Goal: Task Accomplishment & Management: Use online tool/utility

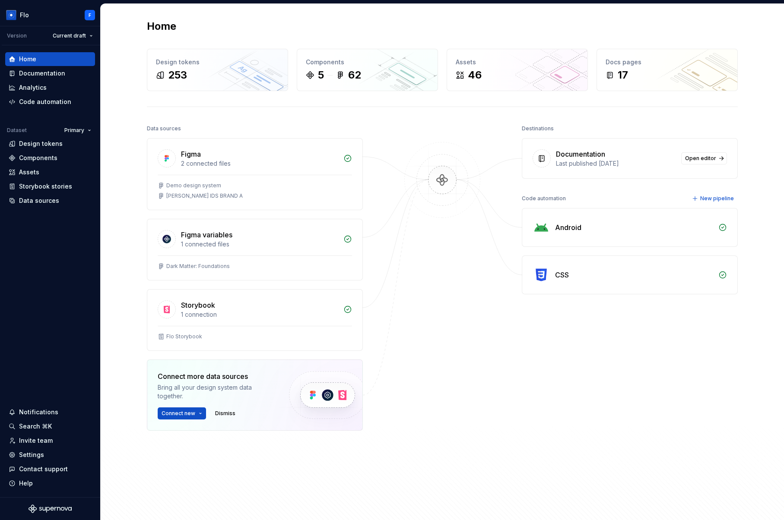
click at [149, 20] on h2 "Home" at bounding box center [161, 26] width 29 height 14
drag, startPoint x: 557, startPoint y: 154, endPoint x: 610, endPoint y: 150, distance: 52.4
click at [610, 150] on div "Documentation" at bounding box center [616, 154] width 120 height 10
drag, startPoint x: 555, startPoint y: 193, endPoint x: 509, endPoint y: 197, distance: 45.5
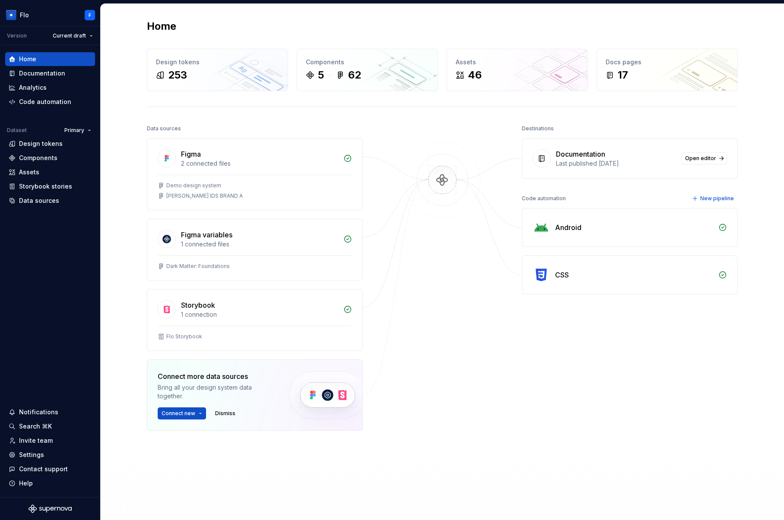
click at [509, 197] on div "Data sources Figma 2 connected files Demo design system [PERSON_NAME] IDS BRAND…" at bounding box center [442, 316] width 591 height 386
drag, startPoint x: 517, startPoint y: 199, endPoint x: 587, endPoint y: 199, distance: 69.9
click at [587, 199] on div "Data sources Figma 2 connected files Demo design system [PERSON_NAME] IDS BRAND…" at bounding box center [442, 316] width 591 height 386
drag, startPoint x: 51, startPoint y: 199, endPoint x: 55, endPoint y: 199, distance: 4.3
click at [51, 199] on div "Data sources" at bounding box center [39, 200] width 40 height 9
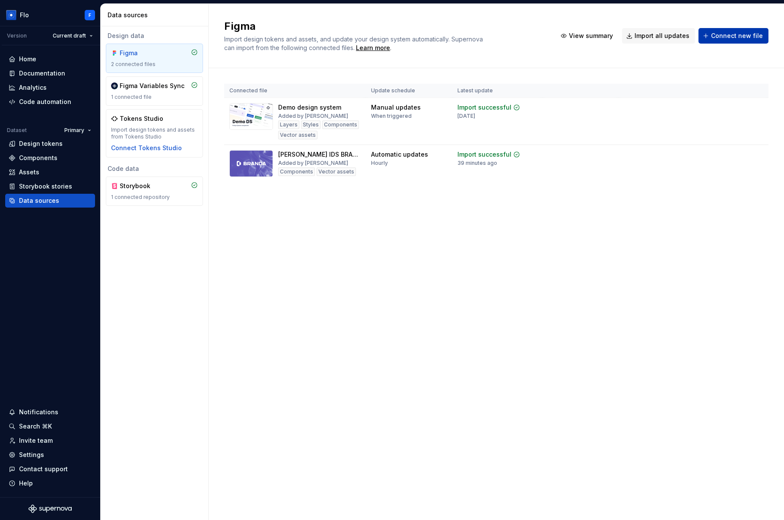
click at [744, 38] on span "Connect new file" at bounding box center [737, 36] width 52 height 9
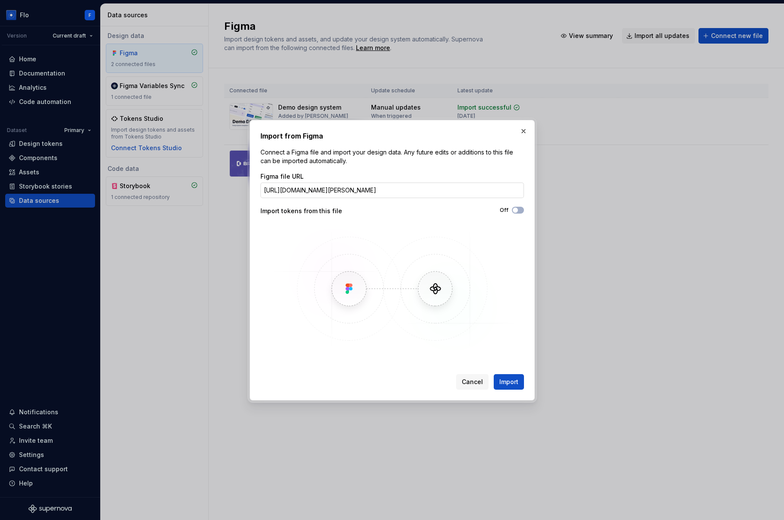
scroll to position [0, 101]
type input "[URL][DOMAIN_NAME][PERSON_NAME]"
click at [522, 127] on button "button" at bounding box center [523, 131] width 12 height 12
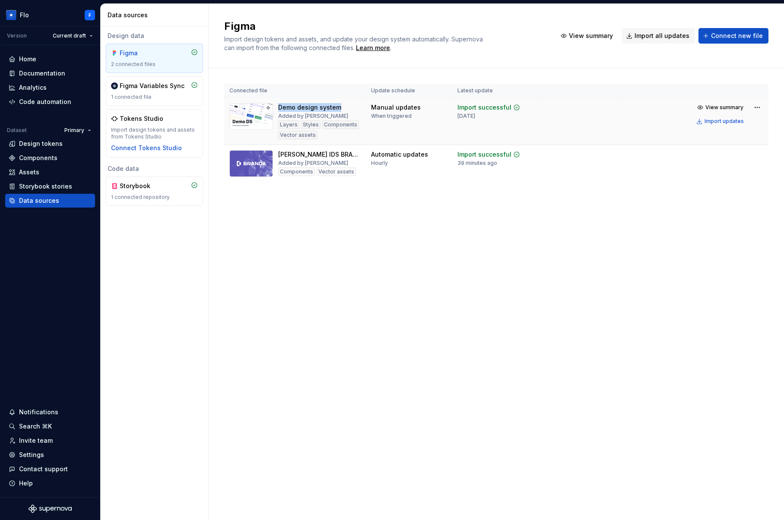
drag, startPoint x: 280, startPoint y: 108, endPoint x: 351, endPoint y: 106, distance: 71.3
click at [351, 106] on div "Demo design system Added by [PERSON_NAME] Layers Styles Components Vector assets" at bounding box center [319, 121] width 82 height 36
drag, startPoint x: 294, startPoint y: 116, endPoint x: 338, endPoint y: 117, distance: 44.5
click at [338, 117] on div "Added by [PERSON_NAME]" at bounding box center [313, 116] width 70 height 7
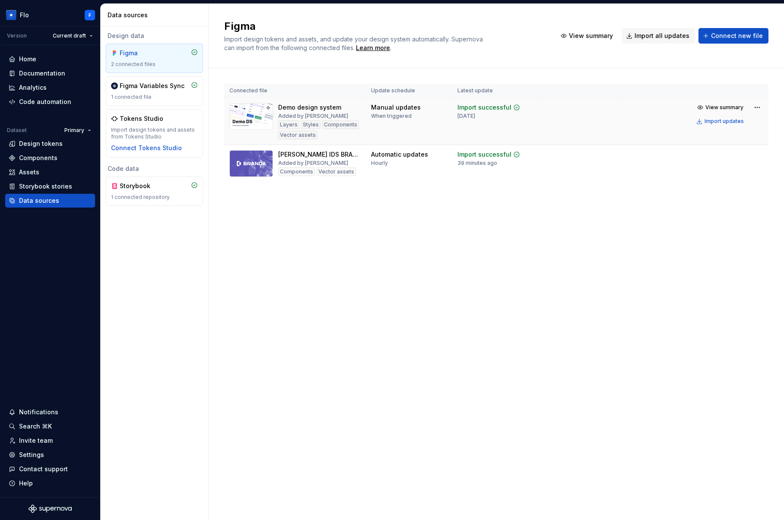
click at [338, 117] on div "Added by [PERSON_NAME]" at bounding box center [313, 116] width 70 height 7
drag, startPoint x: 323, startPoint y: 137, endPoint x: 293, endPoint y: 126, distance: 32.2
click at [275, 126] on div "Demo design system Added by [PERSON_NAME] Layers Styles Components Vector assets" at bounding box center [294, 121] width 131 height 36
click at [345, 129] on div "Components" at bounding box center [340, 124] width 37 height 9
drag, startPoint x: 279, startPoint y: 174, endPoint x: 349, endPoint y: 171, distance: 70.0
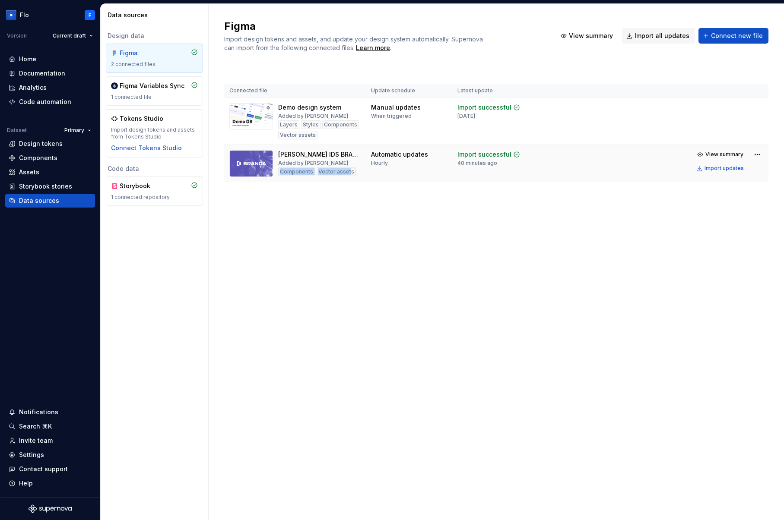
click at [349, 171] on div "Components Vector assets" at bounding box center [317, 172] width 78 height 9
click at [724, 110] on span "View summary" at bounding box center [724, 107] width 38 height 7
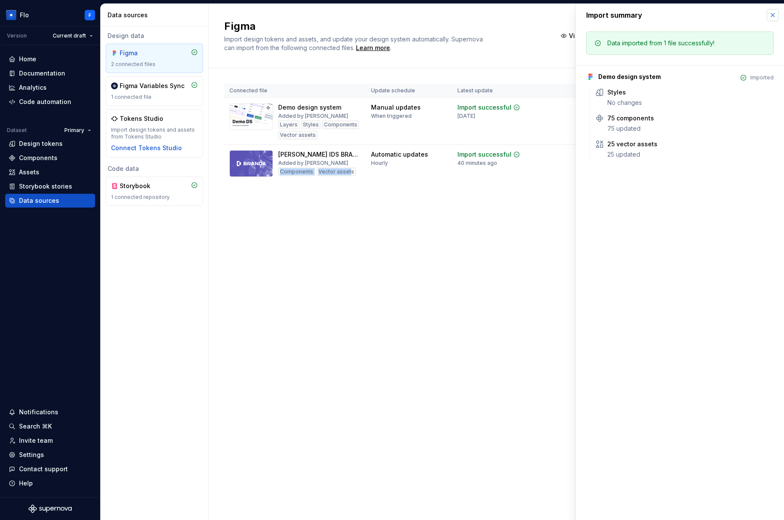
click at [772, 13] on button "button" at bounding box center [772, 15] width 12 height 12
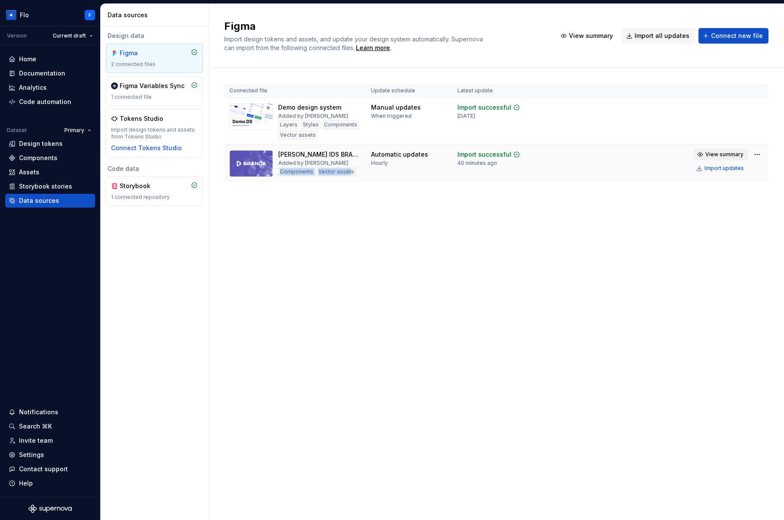
click at [722, 154] on span "View summary" at bounding box center [724, 154] width 38 height 7
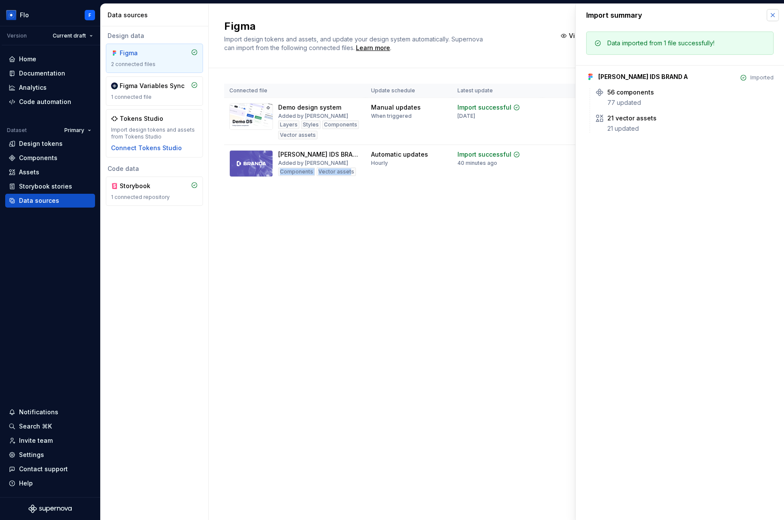
click at [770, 15] on button "button" at bounding box center [772, 15] width 12 height 12
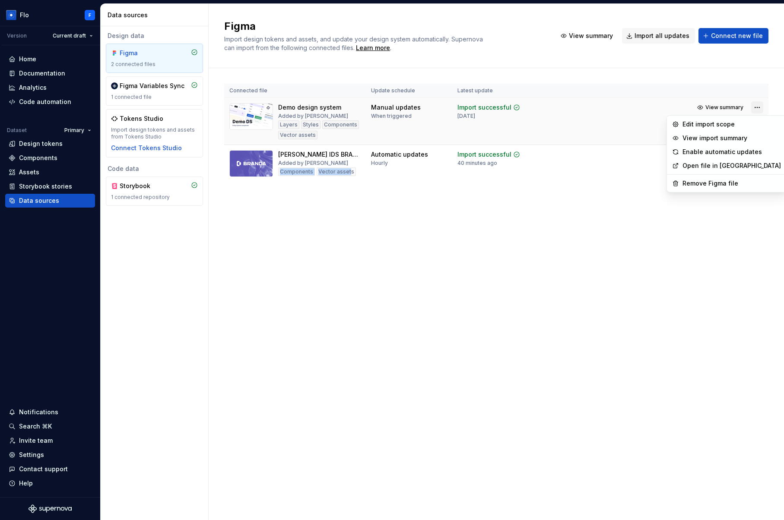
click at [757, 108] on html "Flo F Version Current draft Home Documentation Analytics Code automation Datase…" at bounding box center [392, 260] width 784 height 520
click at [722, 124] on div "Edit import scope" at bounding box center [731, 124] width 98 height 9
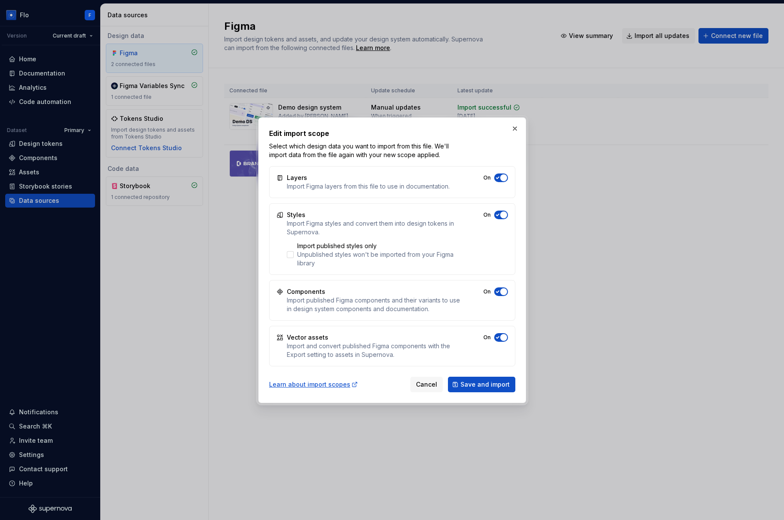
click at [500, 214] on span "button" at bounding box center [503, 215] width 7 height 7
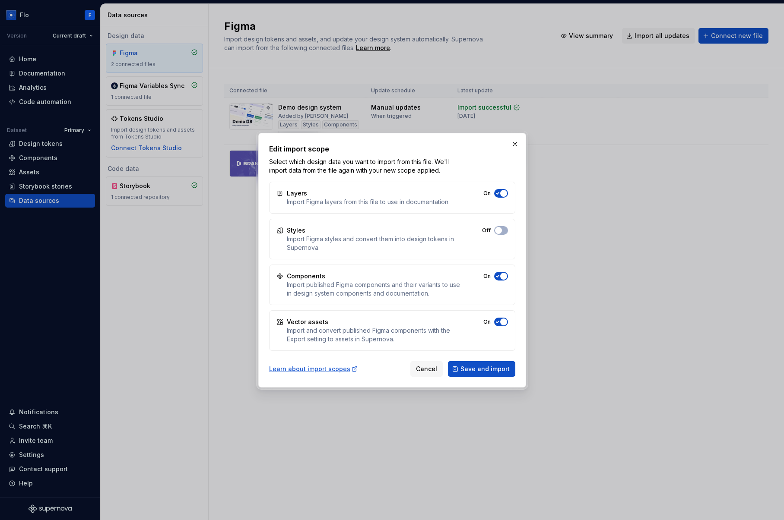
click at [504, 205] on div "Layers Import Figma layers from this file to use in documentation. On" at bounding box center [392, 198] width 246 height 32
click at [503, 197] on button "On" at bounding box center [501, 193] width 14 height 9
click at [499, 198] on button "Off" at bounding box center [501, 193] width 14 height 9
click at [500, 316] on div "Vector assets Import and convert published Figma components with the Export set…" at bounding box center [392, 330] width 246 height 41
click at [499, 196] on icon "button" at bounding box center [497, 193] width 7 height 5
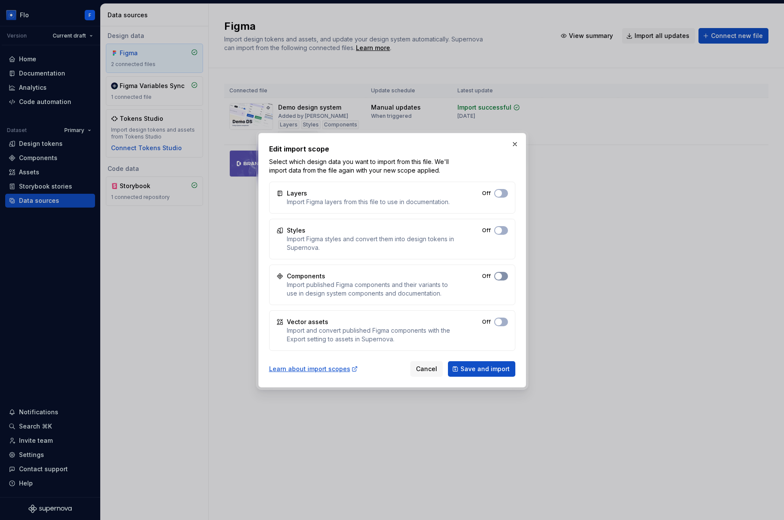
click at [505, 198] on button "Off" at bounding box center [501, 193] width 14 height 9
click at [496, 223] on div "Styles Import Figma styles and convert them into design tokens in Supernova. Off" at bounding box center [392, 239] width 246 height 41
click at [497, 228] on span "button" at bounding box center [498, 230] width 7 height 7
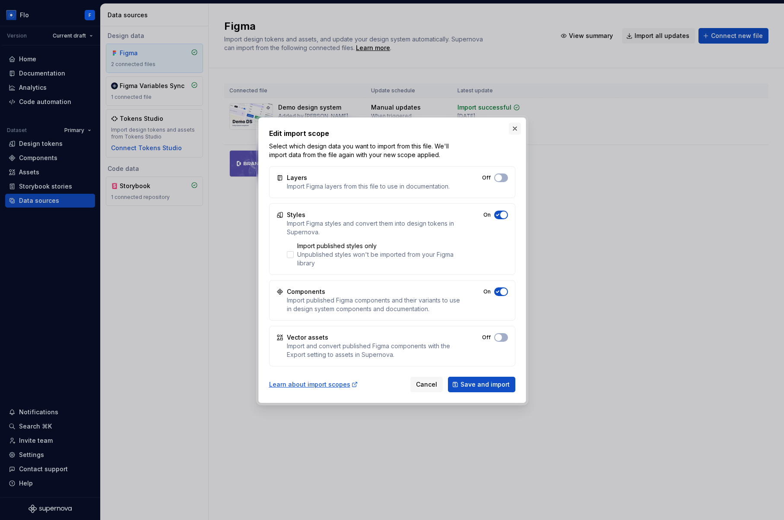
click at [511, 130] on button "button" at bounding box center [515, 129] width 12 height 12
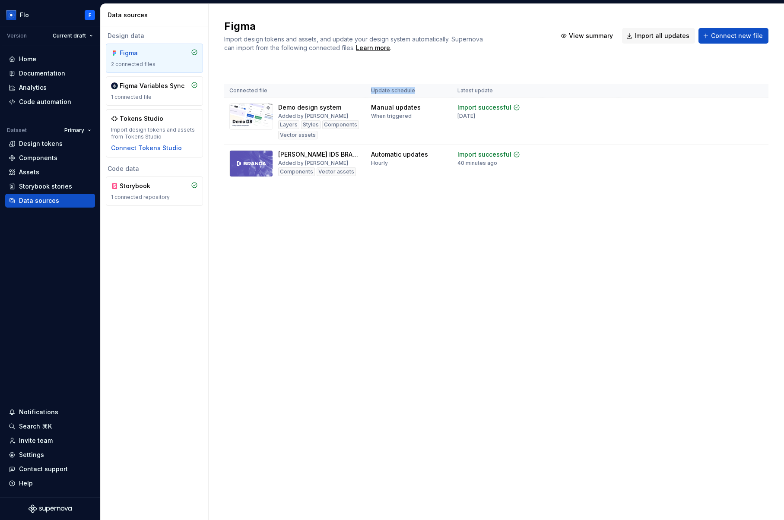
drag, startPoint x: 369, startPoint y: 90, endPoint x: 421, endPoint y: 92, distance: 51.8
click at [421, 92] on th "Update schedule" at bounding box center [409, 91] width 86 height 14
drag, startPoint x: 398, startPoint y: 109, endPoint x: 427, endPoint y: 109, distance: 29.4
click at [427, 109] on div "Manual updates When triggered" at bounding box center [409, 111] width 76 height 16
drag, startPoint x: 421, startPoint y: 155, endPoint x: 441, endPoint y: 155, distance: 19.9
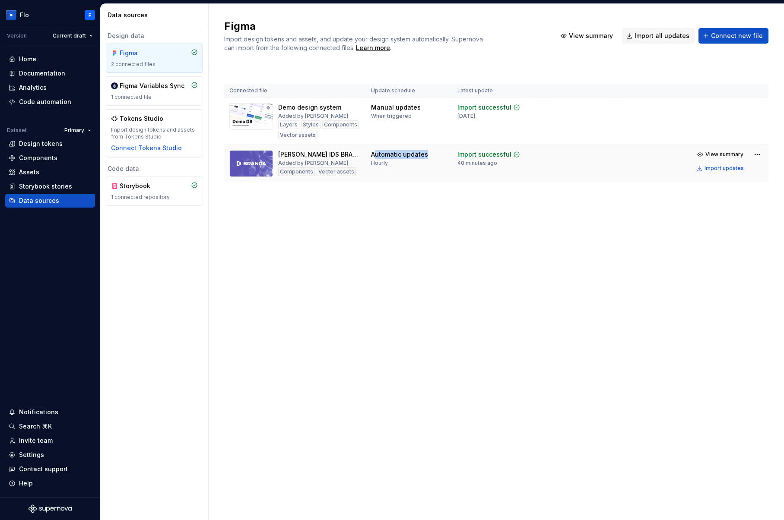
click at [437, 155] on td "Automatic updates Hourly" at bounding box center [409, 164] width 86 height 38
drag, startPoint x: 457, startPoint y: 162, endPoint x: 511, endPoint y: 161, distance: 53.5
click at [511, 161] on td "Import successful 40 minutes ago" at bounding box center [497, 164] width 90 height 38
click at [507, 163] on div "Import successful 40 minutes ago" at bounding box center [488, 158] width 63 height 16
drag, startPoint x: 448, startPoint y: 164, endPoint x: 516, endPoint y: 174, distance: 69.3
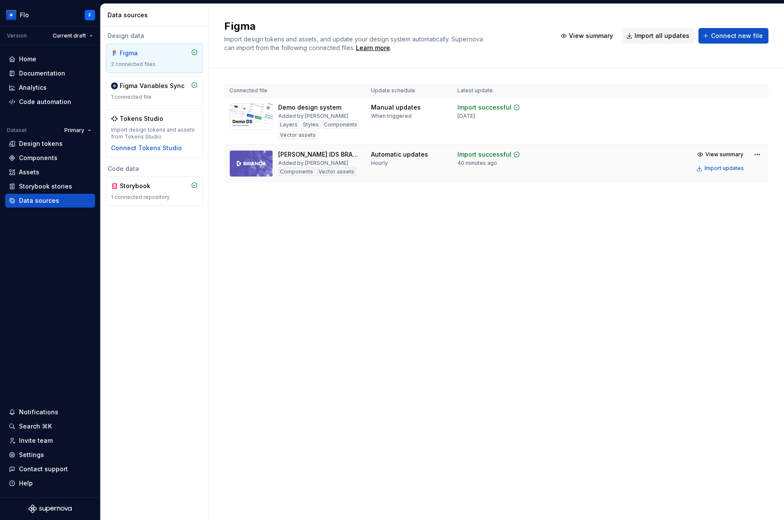
click at [522, 162] on tr "[PERSON_NAME] IDS BRAND A Added by Flo Components Vector assets Automatic updat…" at bounding box center [496, 164] width 544 height 38
click at [504, 120] on tr "Demo design system Added by [PERSON_NAME] Layers Styles Components Vector asset…" at bounding box center [496, 121] width 544 height 47
click at [504, 120] on td "Import successful [DATE]" at bounding box center [497, 121] width 90 height 47
click at [157, 190] on div "Storybook" at bounding box center [140, 186] width 41 height 9
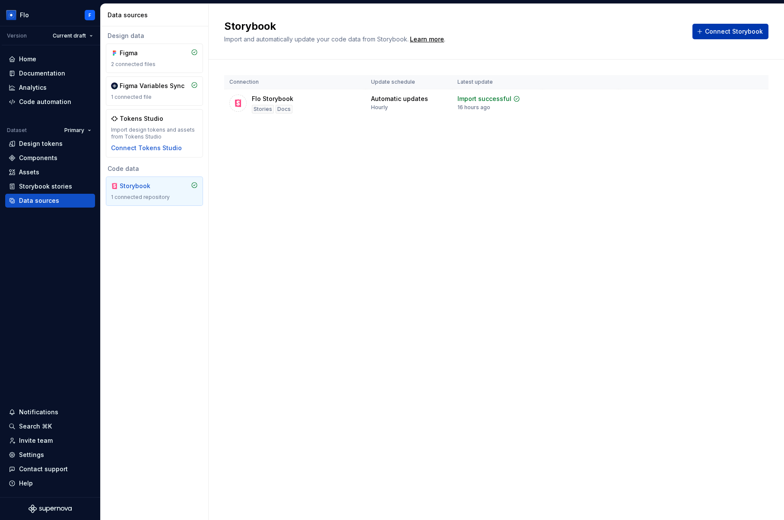
click at [725, 31] on span "Connect Storybook" at bounding box center [734, 31] width 58 height 9
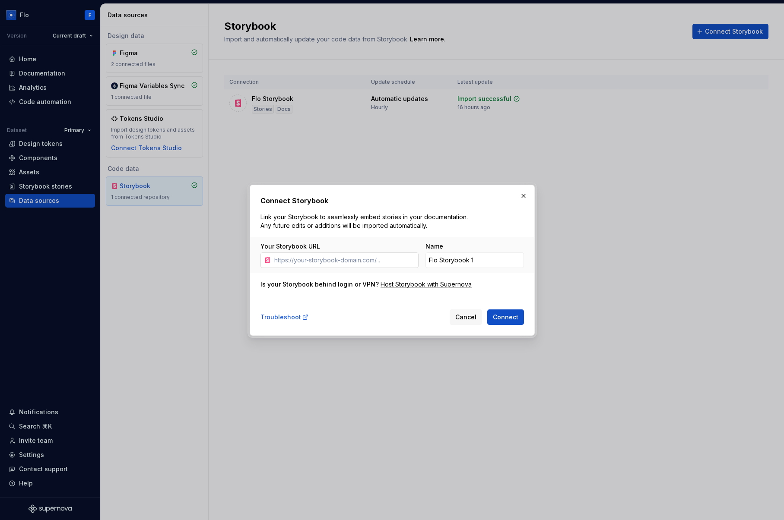
click at [345, 261] on input "Your Storybook URL" at bounding box center [345, 261] width 148 height 16
type input "[URL][DOMAIN_NAME]"
drag, startPoint x: 452, startPoint y: 259, endPoint x: 493, endPoint y: 252, distance: 40.7
click at [452, 259] on input "Flo Storybook 1" at bounding box center [474, 261] width 98 height 16
click at [520, 199] on button "button" at bounding box center [523, 196] width 12 height 12
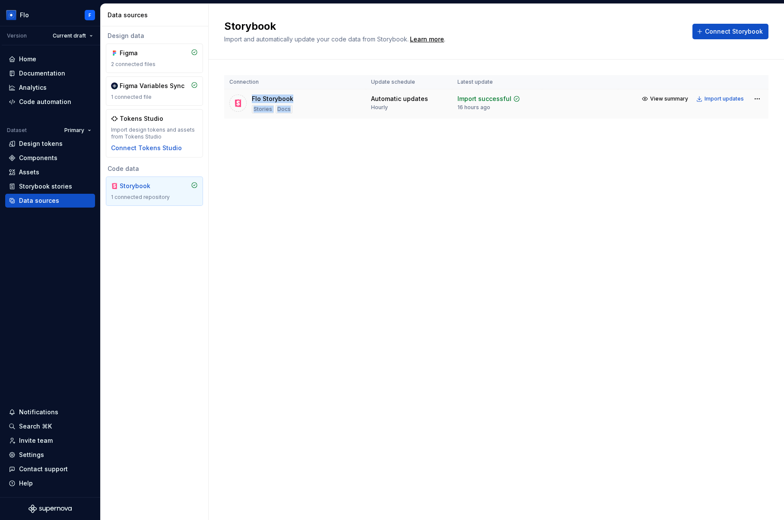
drag, startPoint x: 248, startPoint y: 105, endPoint x: 297, endPoint y: 110, distance: 49.4
click at [297, 110] on div "Flo Storybook Stories Docs" at bounding box center [294, 104] width 131 height 19
drag, startPoint x: 278, startPoint y: 111, endPoint x: 258, endPoint y: 110, distance: 20.3
click at [258, 110] on div "Stories Docs" at bounding box center [272, 109] width 41 height 9
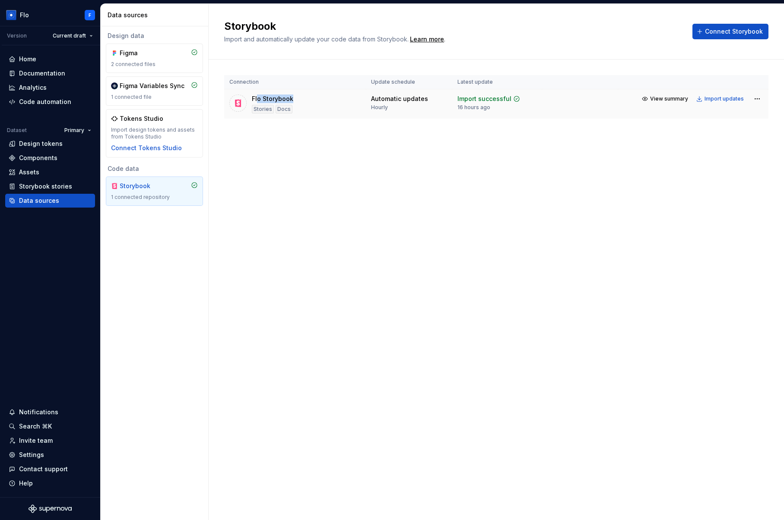
drag, startPoint x: 257, startPoint y: 99, endPoint x: 292, endPoint y: 102, distance: 34.6
click at [292, 102] on div "Flo Storybook Stories Docs" at bounding box center [294, 104] width 131 height 19
drag, startPoint x: 292, startPoint y: 102, endPoint x: 307, endPoint y: 104, distance: 15.3
click at [292, 102] on div "Flo Storybook Stories Docs" at bounding box center [294, 104] width 131 height 19
drag, startPoint x: 376, startPoint y: 80, endPoint x: 404, endPoint y: 83, distance: 28.2
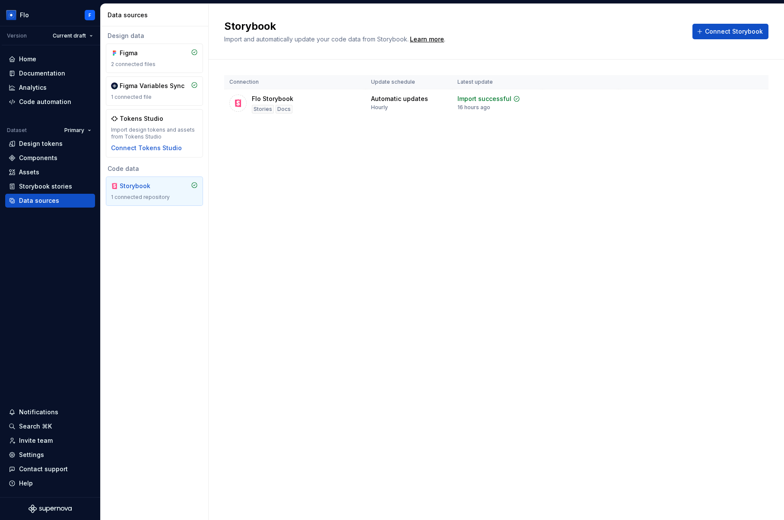
click at [404, 83] on th "Update schedule" at bounding box center [409, 82] width 86 height 14
drag, startPoint x: 397, startPoint y: 100, endPoint x: 428, endPoint y: 100, distance: 31.1
click at [428, 100] on div "Automatic updates Hourly" at bounding box center [409, 103] width 76 height 16
click at [385, 107] on div "Hourly" at bounding box center [379, 107] width 17 height 7
click at [383, 107] on div "Hourly" at bounding box center [379, 107] width 17 height 7
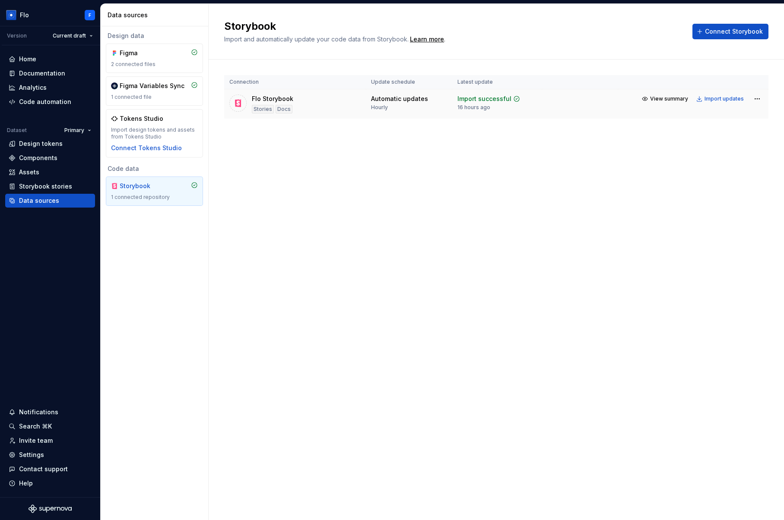
click at [378, 111] on td "Automatic updates Hourly" at bounding box center [409, 104] width 86 height 30
click at [378, 111] on div "Hourly" at bounding box center [379, 107] width 17 height 7
drag, startPoint x: 495, startPoint y: 99, endPoint x: 500, endPoint y: 98, distance: 5.7
click at [500, 98] on div "Import successful" at bounding box center [484, 99] width 54 height 9
click at [501, 98] on div "Import successful" at bounding box center [484, 99] width 54 height 9
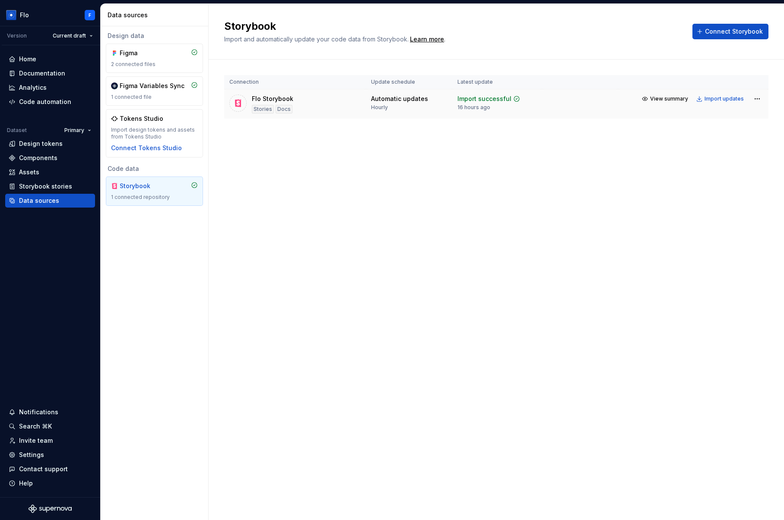
click at [515, 98] on div "Import successful 16 hours ago" at bounding box center [496, 103] width 79 height 16
click at [674, 96] on span "View summary" at bounding box center [669, 98] width 38 height 7
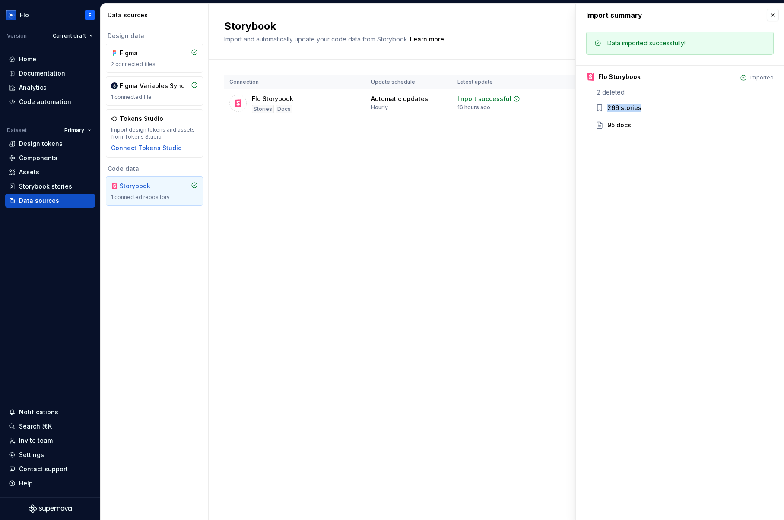
drag, startPoint x: 605, startPoint y: 106, endPoint x: 678, endPoint y: 107, distance: 73.4
click at [676, 107] on div "266 stories" at bounding box center [684, 109] width 178 height 10
drag, startPoint x: 645, startPoint y: 123, endPoint x: 585, endPoint y: 126, distance: 59.7
click at [585, 126] on div "Data imported successfully! Flo Storybook Imported 2 deleted 266 stories 95 docs" at bounding box center [679, 83] width 208 height 115
click at [672, 136] on div "Data imported successfully! Flo Storybook Imported 2 deleted 266 stories 95 docs" at bounding box center [679, 83] width 208 height 115
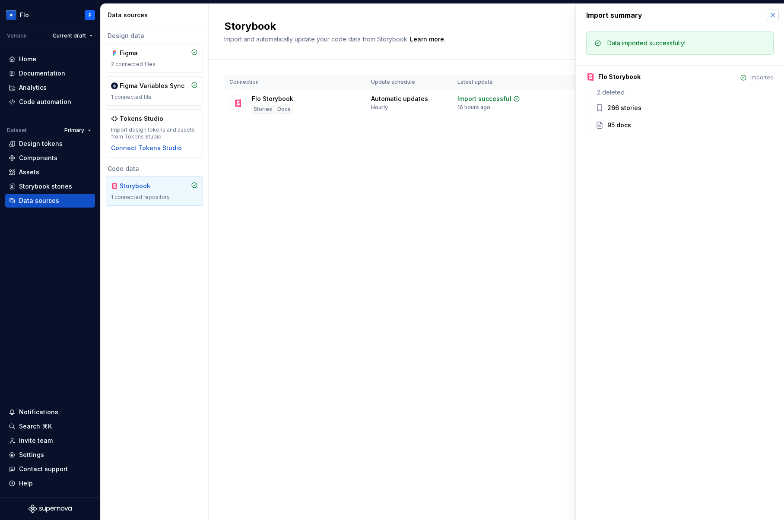
click at [772, 16] on button "button" at bounding box center [772, 15] width 12 height 12
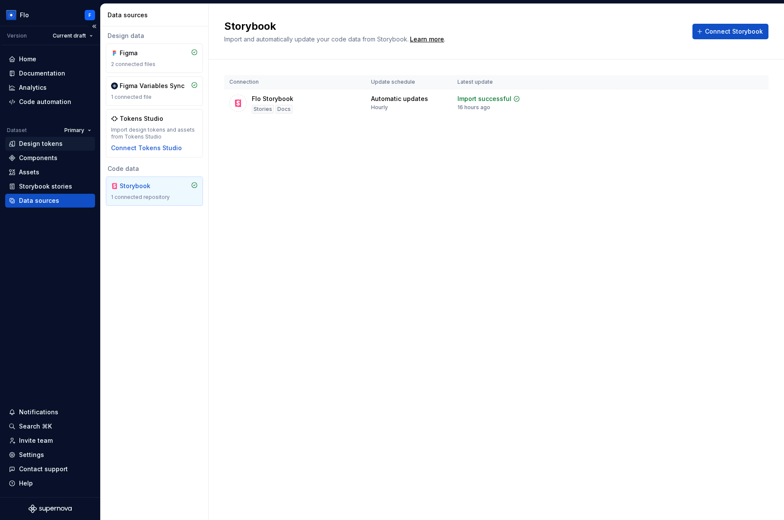
click at [49, 144] on div "Design tokens" at bounding box center [41, 143] width 44 height 9
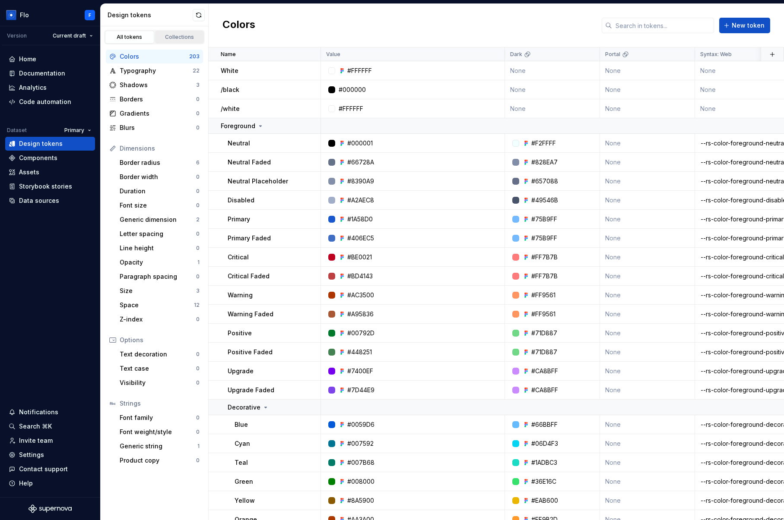
click at [177, 38] on div "Collections" at bounding box center [179, 37] width 43 height 7
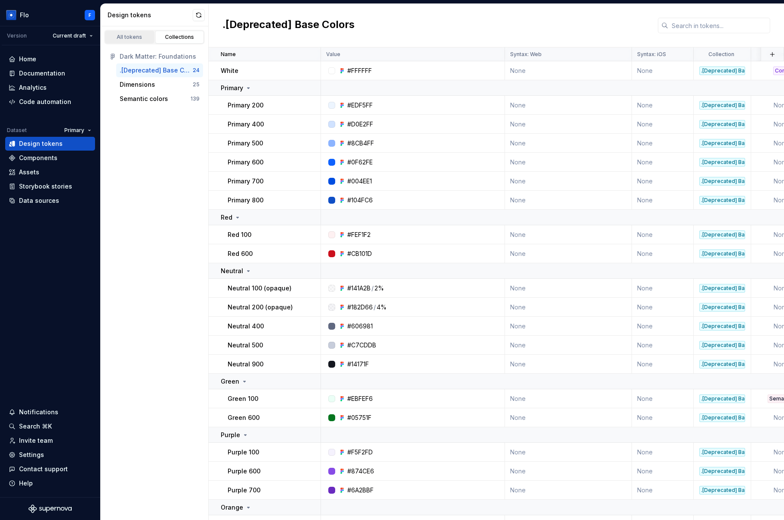
click at [134, 38] on div "All tokens" at bounding box center [129, 37] width 43 height 7
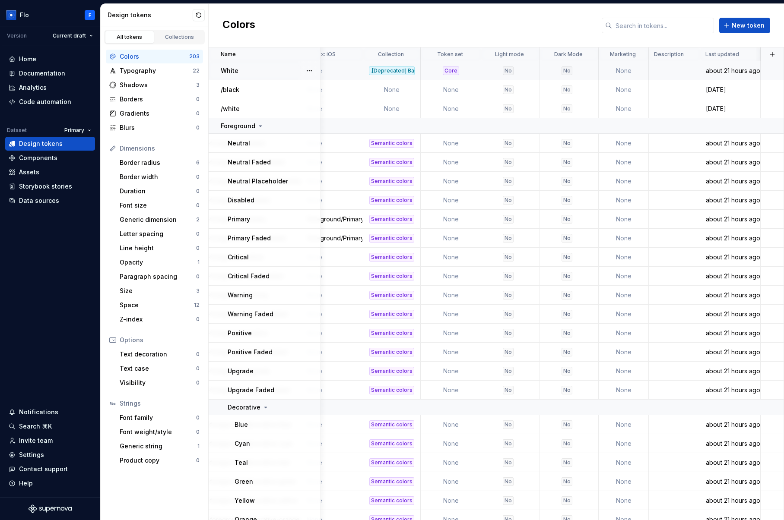
scroll to position [0, 525]
click at [770, 56] on button "button" at bounding box center [772, 54] width 12 height 12
click at [705, 86] on div "New custom property" at bounding box center [718, 89] width 65 height 9
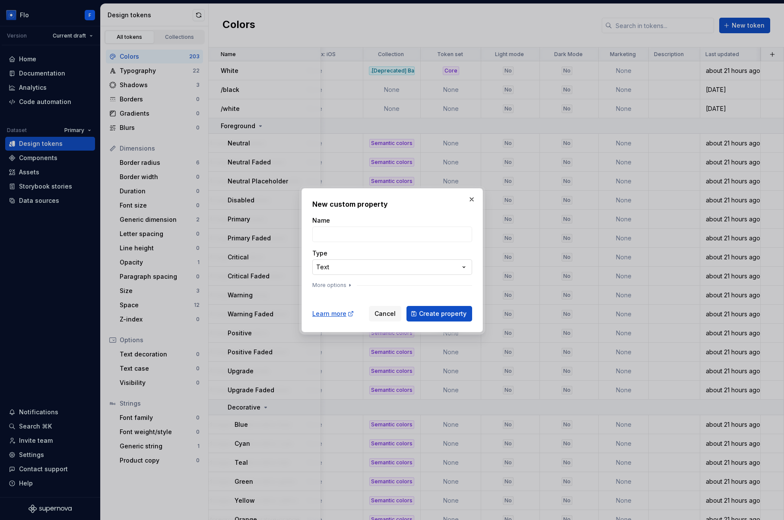
click at [339, 272] on div "**********" at bounding box center [392, 260] width 784 height 520
click at [446, 210] on div "**********" at bounding box center [392, 260] width 784 height 520
click at [471, 202] on button "button" at bounding box center [471, 199] width 12 height 12
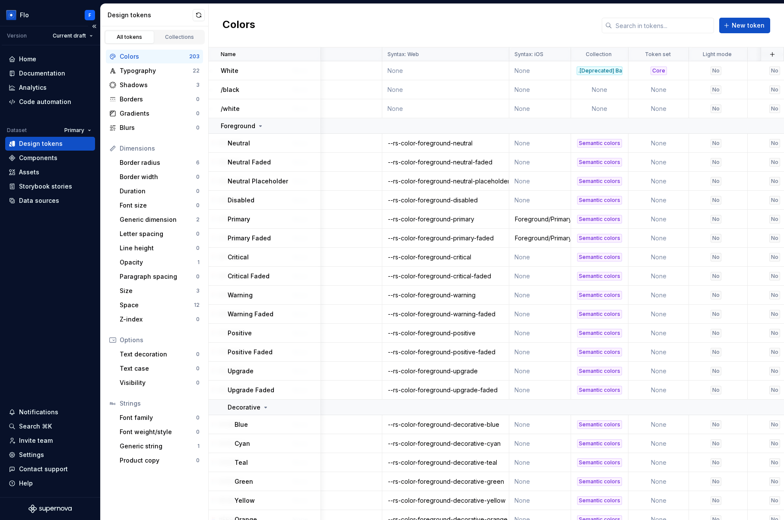
scroll to position [0, 292]
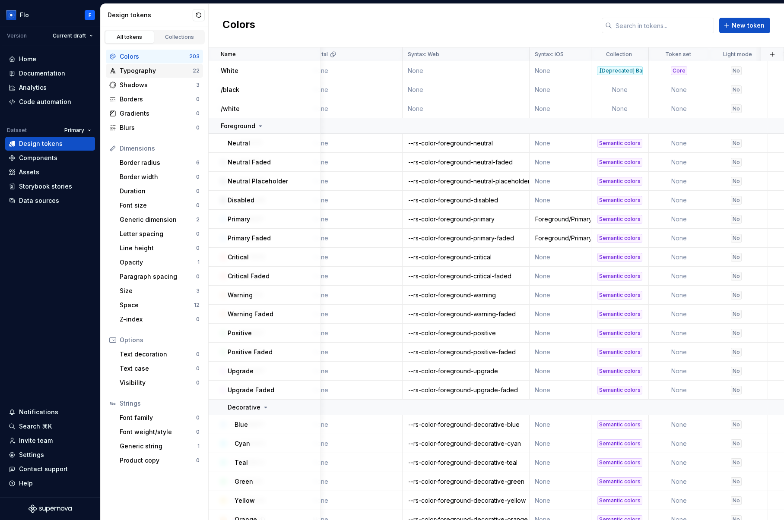
click at [126, 65] on div "Typography 22" at bounding box center [154, 71] width 97 height 14
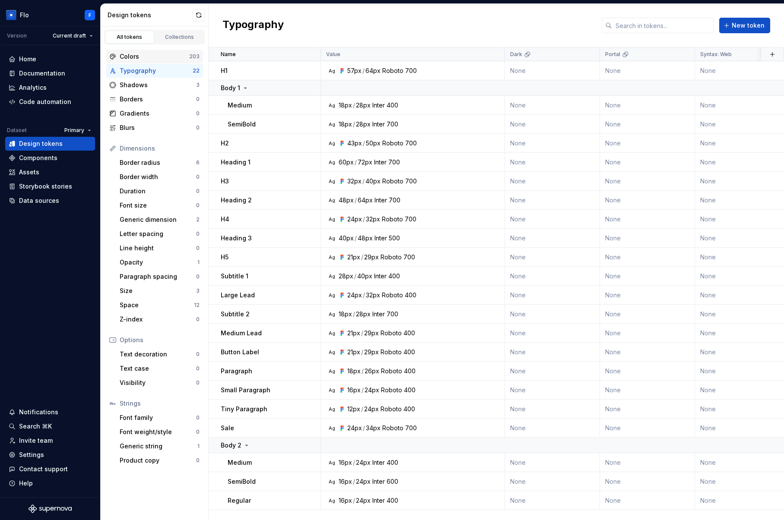
click at [174, 55] on div "Colors" at bounding box center [155, 56] width 70 height 9
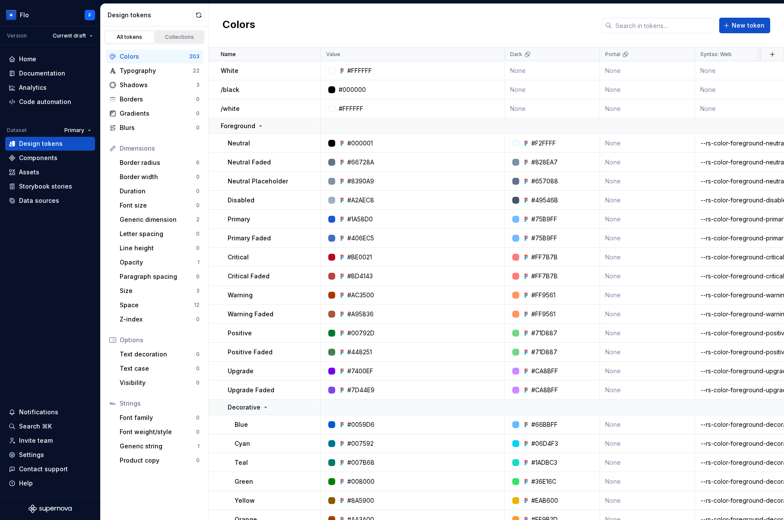
click at [177, 40] on div "Collections" at bounding box center [179, 37] width 43 height 7
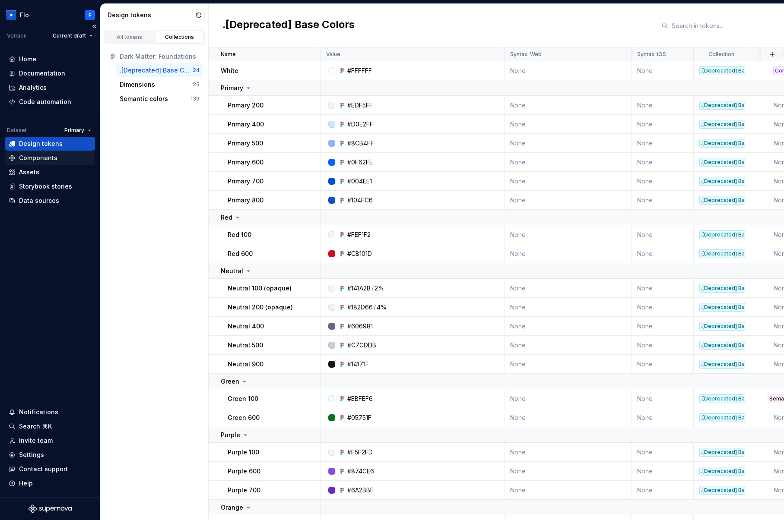
click at [42, 159] on div "Components" at bounding box center [38, 158] width 38 height 9
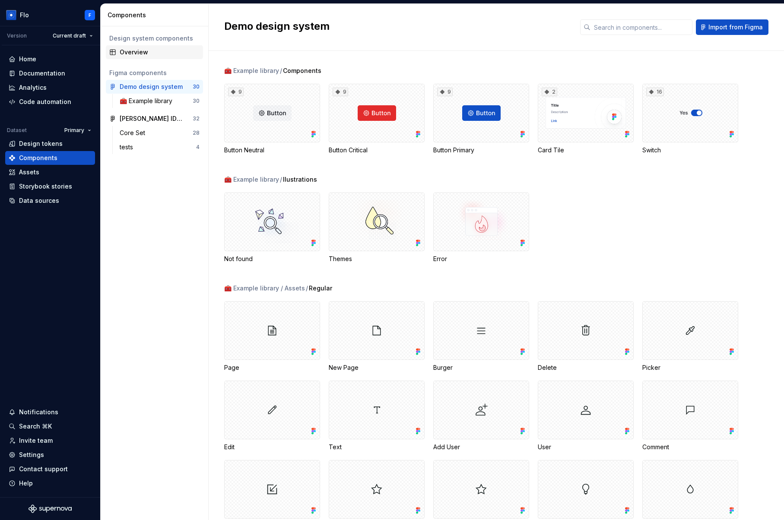
click at [136, 52] on div "Overview" at bounding box center [160, 52] width 80 height 9
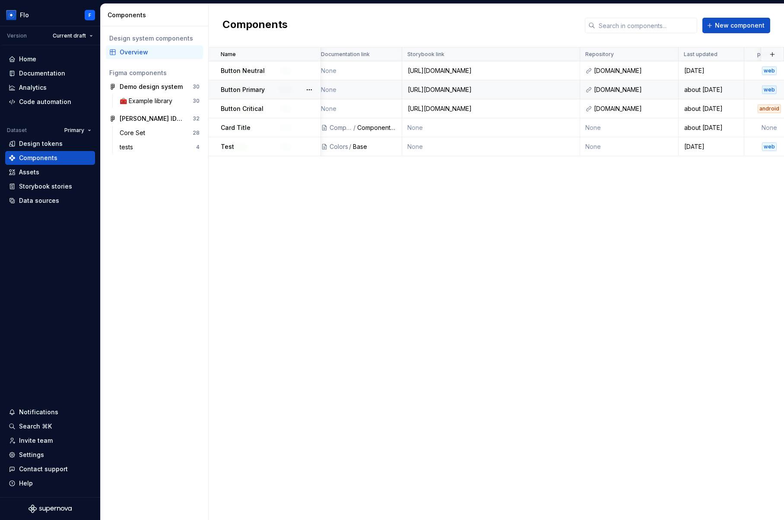
scroll to position [0, 297]
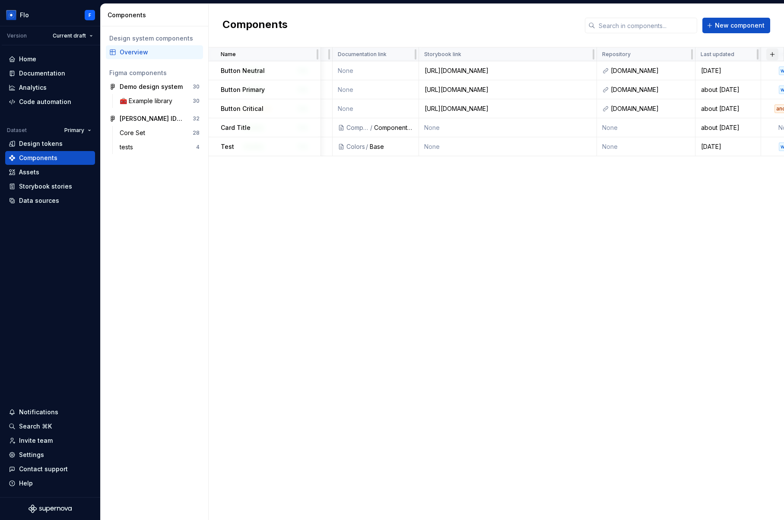
click at [769, 56] on button "button" at bounding box center [772, 54] width 12 height 12
click at [712, 69] on div "New custom property" at bounding box center [722, 71] width 65 height 9
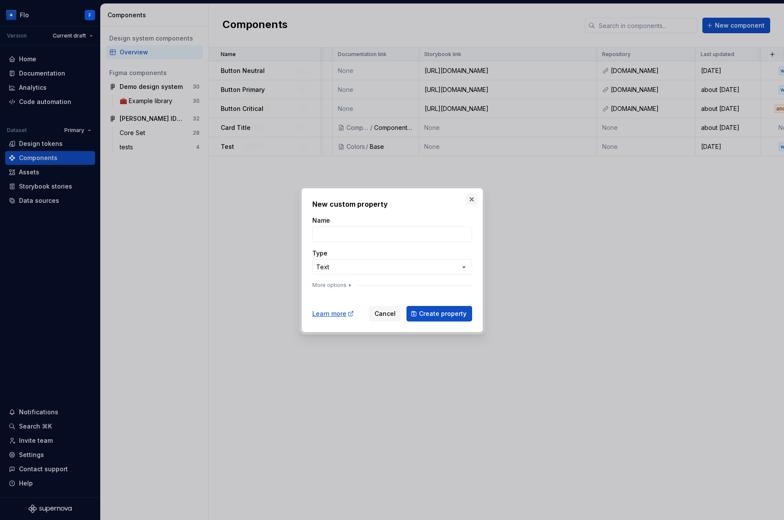
click at [473, 194] on button "button" at bounding box center [471, 199] width 12 height 12
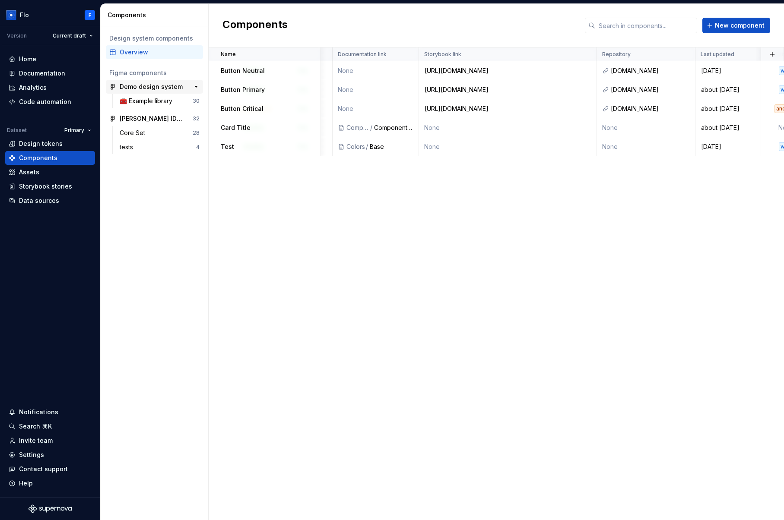
click at [146, 90] on div "Demo design system" at bounding box center [151, 86] width 63 height 9
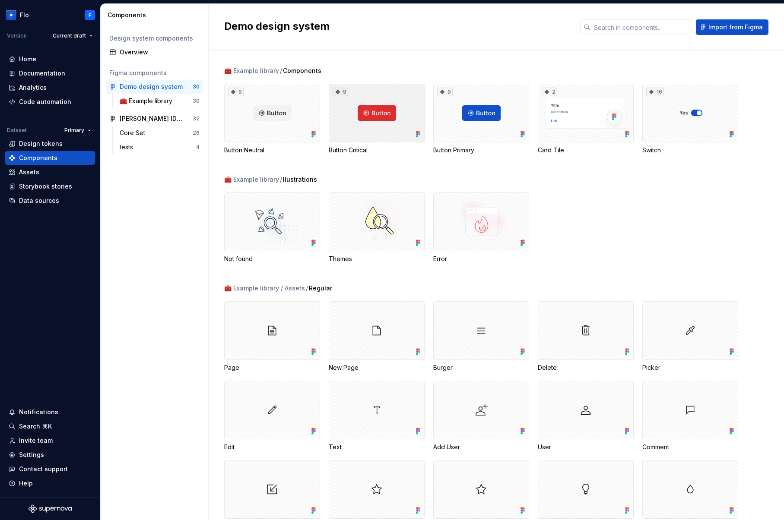
click at [374, 112] on div "9" at bounding box center [377, 113] width 96 height 59
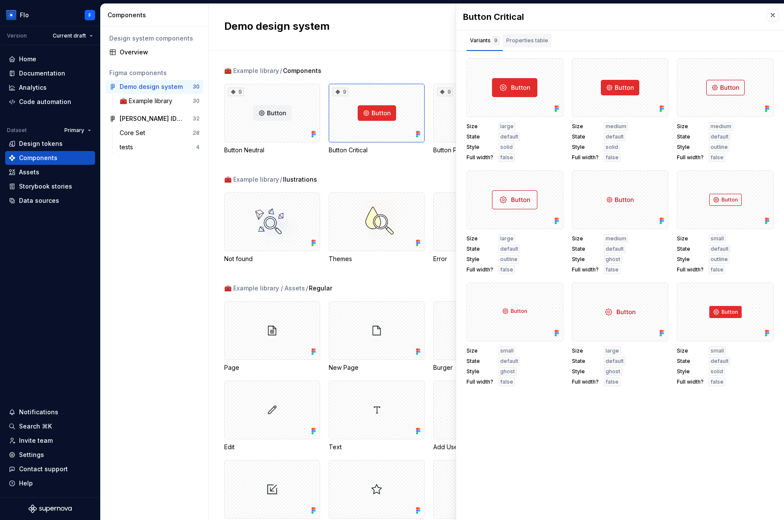
click at [521, 45] on div "Properties table" at bounding box center [527, 41] width 49 height 14
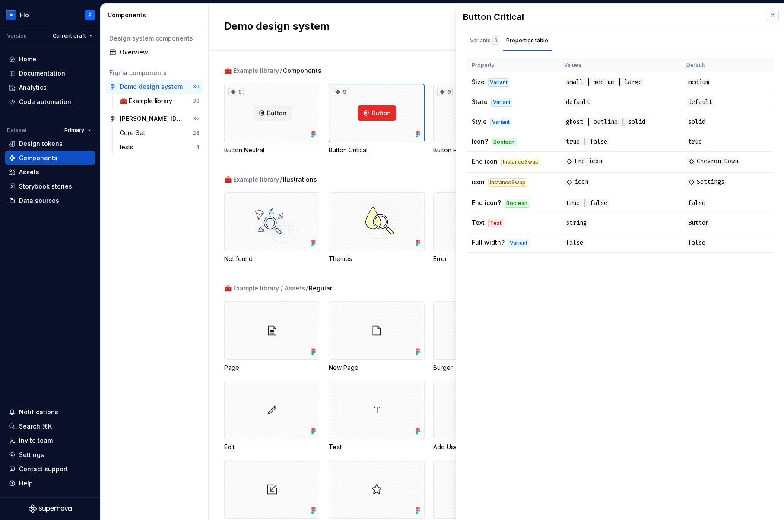
click at [769, 17] on button "button" at bounding box center [772, 15] width 12 height 12
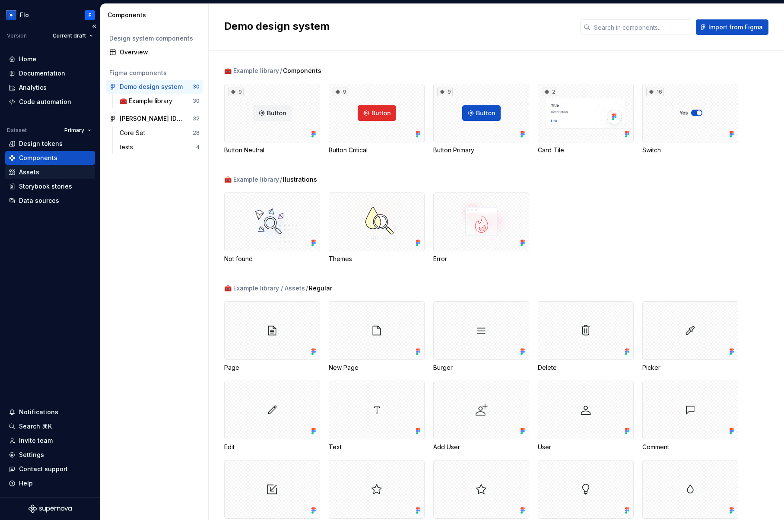
click at [28, 174] on div "Assets" at bounding box center [29, 172] width 20 height 9
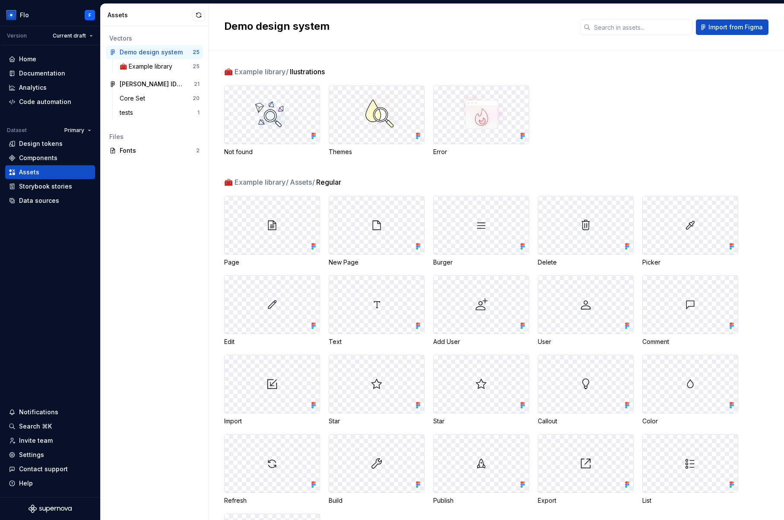
scroll to position [1, 0]
click at [686, 119] on div "Not found Themes Error" at bounding box center [504, 120] width 560 height 71
click at [625, 155] on div "Not found Themes Error" at bounding box center [504, 120] width 560 height 71
drag, startPoint x: 258, startPoint y: 70, endPoint x: 322, endPoint y: 70, distance: 64.3
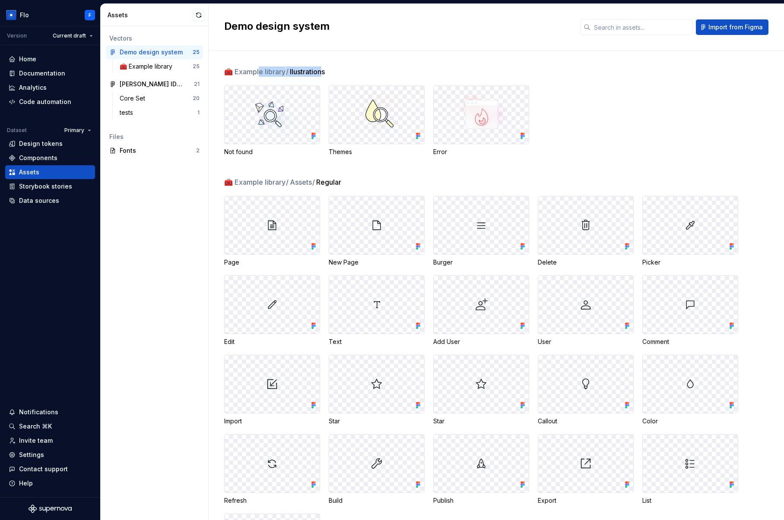
click at [322, 70] on div "🧰 Example library / llustrations" at bounding box center [504, 71] width 560 height 10
click at [322, 70] on span "llustrations" at bounding box center [307, 71] width 35 height 10
drag, startPoint x: 552, startPoint y: 113, endPoint x: 507, endPoint y: 95, distance: 48.1
click at [552, 113] on div "Not found Themes Error" at bounding box center [504, 120] width 560 height 71
drag, startPoint x: 304, startPoint y: 64, endPoint x: 252, endPoint y: 69, distance: 52.5
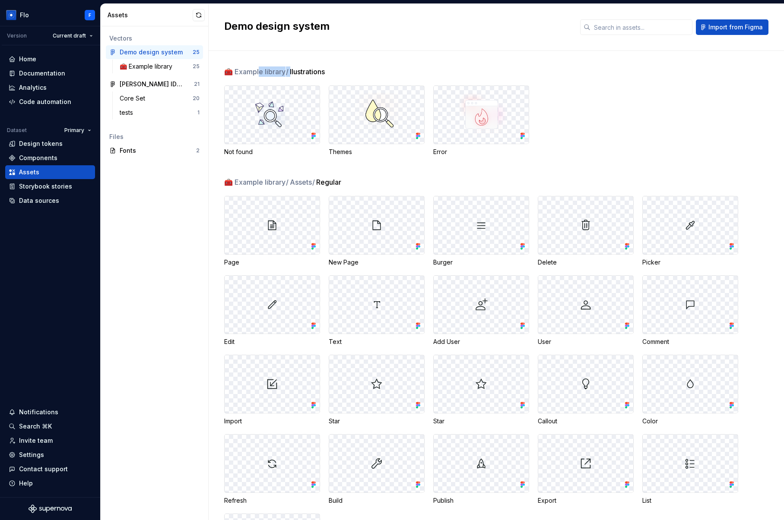
click at [252, 69] on div "🧰 Example library / llustrations Not found Themes Error 🧰 Example library / Ass…" at bounding box center [504, 285] width 560 height 469
click at [252, 69] on span "🧰 Example library /" at bounding box center [256, 71] width 65 height 10
drag, startPoint x: 236, startPoint y: 70, endPoint x: 337, endPoint y: 68, distance: 101.0
click at [337, 68] on div "🧰 Example library / llustrations" at bounding box center [504, 71] width 560 height 10
drag, startPoint x: 337, startPoint y: 68, endPoint x: 237, endPoint y: 73, distance: 99.8
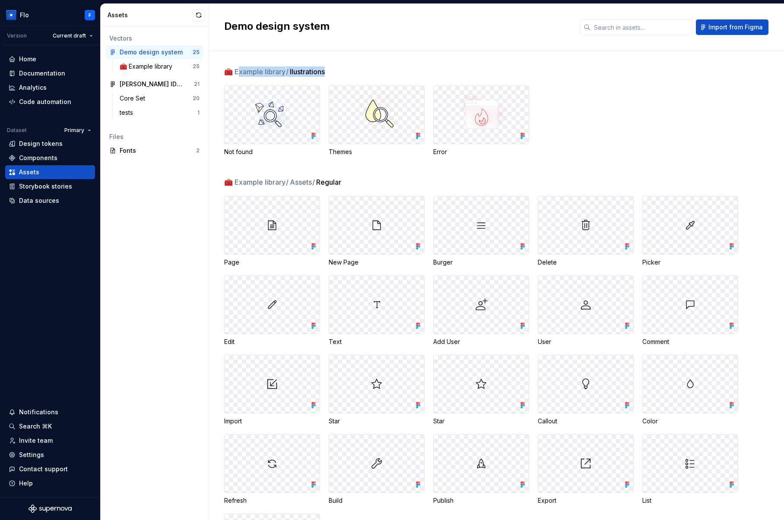
click at [237, 73] on div "🧰 Example library / llustrations" at bounding box center [504, 71] width 560 height 10
click at [237, 72] on span "🧰 Example library /" at bounding box center [256, 71] width 65 height 10
drag, startPoint x: 237, startPoint y: 72, endPoint x: 314, endPoint y: 70, distance: 76.9
click at [314, 70] on div "🧰 Example library / llustrations" at bounding box center [504, 71] width 560 height 10
drag, startPoint x: 314, startPoint y: 70, endPoint x: 319, endPoint y: 71, distance: 4.8
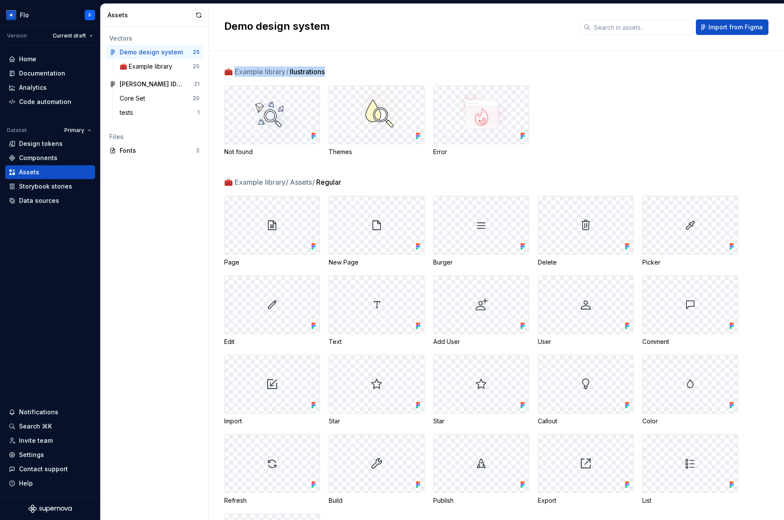
click at [315, 71] on span "llustrations" at bounding box center [307, 71] width 35 height 10
drag, startPoint x: 322, startPoint y: 72, endPoint x: 247, endPoint y: 73, distance: 75.1
click at [247, 73] on div "🧰 Example library / llustrations" at bounding box center [504, 71] width 560 height 10
click at [237, 71] on span "🧰 Example library /" at bounding box center [256, 71] width 65 height 10
drag, startPoint x: 239, startPoint y: 71, endPoint x: 322, endPoint y: 72, distance: 82.9
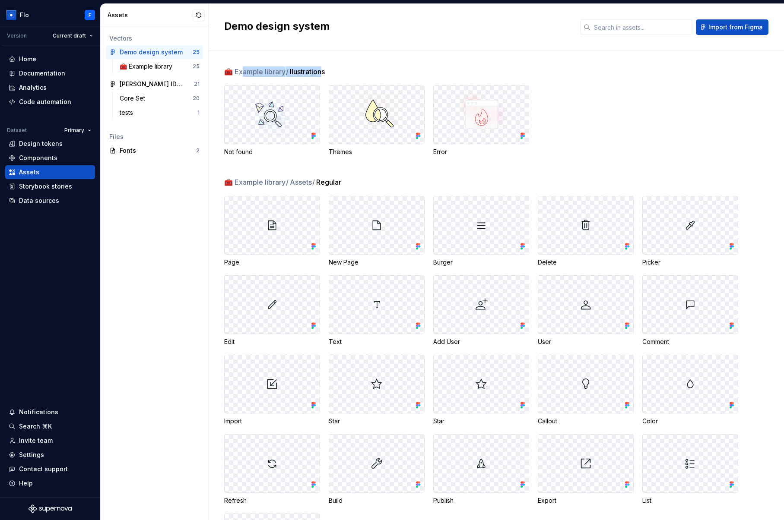
click at [322, 72] on div "🧰 Example library / llustrations" at bounding box center [504, 71] width 560 height 10
click at [322, 72] on span "llustrations" at bounding box center [307, 71] width 35 height 10
drag, startPoint x: 323, startPoint y: 71, endPoint x: 291, endPoint y: 73, distance: 32.9
click at [291, 73] on span "llustrations" at bounding box center [307, 71] width 35 height 10
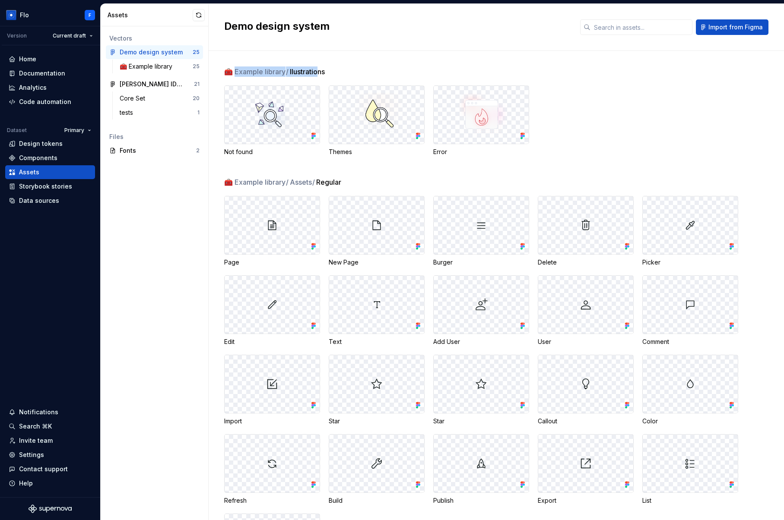
drag, startPoint x: 254, startPoint y: 71, endPoint x: 317, endPoint y: 70, distance: 63.0
click at [317, 70] on div "🧰 Example library / llustrations" at bounding box center [504, 71] width 560 height 10
click at [317, 70] on span "llustrations" at bounding box center [307, 71] width 35 height 10
drag, startPoint x: 237, startPoint y: 73, endPoint x: 322, endPoint y: 72, distance: 84.6
click at [322, 72] on div "🧰 Example library / llustrations" at bounding box center [504, 71] width 560 height 10
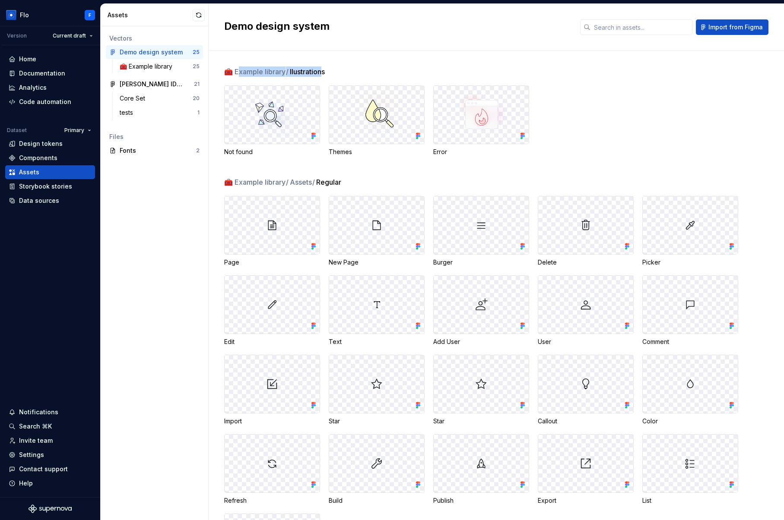
click at [322, 72] on span "llustrations" at bounding box center [307, 71] width 35 height 10
drag, startPoint x: 322, startPoint y: 72, endPoint x: 227, endPoint y: 74, distance: 95.9
click at [227, 74] on div "🧰 Example library / llustrations" at bounding box center [504, 71] width 560 height 10
click at [227, 73] on span "🧰 Example library /" at bounding box center [256, 71] width 65 height 10
drag, startPoint x: 228, startPoint y: 70, endPoint x: 358, endPoint y: 70, distance: 130.8
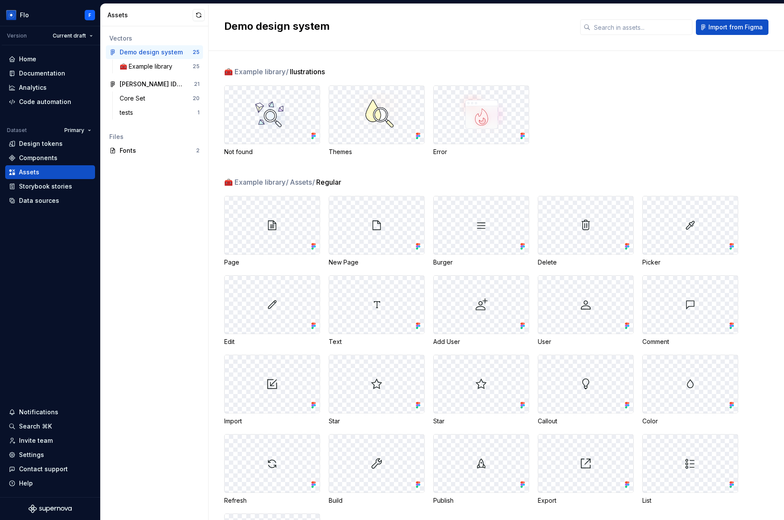
click at [358, 70] on div "🧰 Example library / llustrations" at bounding box center [504, 71] width 560 height 10
drag, startPoint x: 332, startPoint y: 73, endPoint x: 214, endPoint y: 73, distance: 118.3
click at [214, 73] on div "🧰 Example library / llustrations Not found Themes Error 🧰 Example library / Ass…" at bounding box center [496, 285] width 575 height 469
drag, startPoint x: 214, startPoint y: 73, endPoint x: 222, endPoint y: 70, distance: 8.7
click at [214, 73] on div "🧰 Example library / llustrations Not found Themes Error 🧰 Example library / Ass…" at bounding box center [496, 285] width 575 height 469
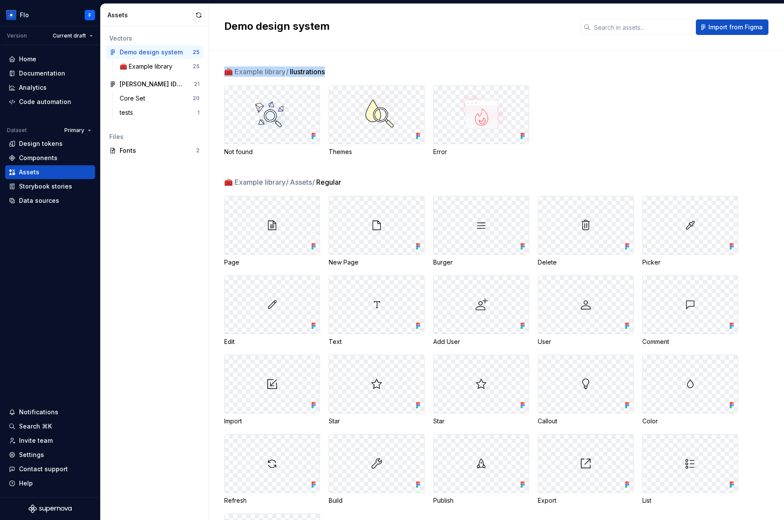
drag, startPoint x: 223, startPoint y: 70, endPoint x: 334, endPoint y: 70, distance: 111.4
click at [334, 70] on div "🧰 Example library / llustrations Not found Themes Error 🧰 Example library / Ass…" at bounding box center [496, 285] width 575 height 469
click at [334, 70] on div "🧰 Example library / llustrations" at bounding box center [504, 71] width 560 height 10
click at [45, 185] on div "Storybook stories" at bounding box center [45, 186] width 53 height 9
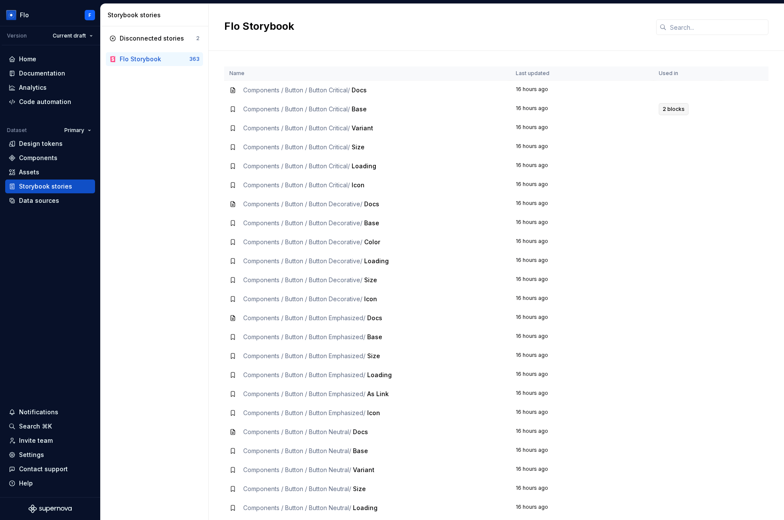
click at [667, 111] on span "2 blocks" at bounding box center [673, 109] width 22 height 7
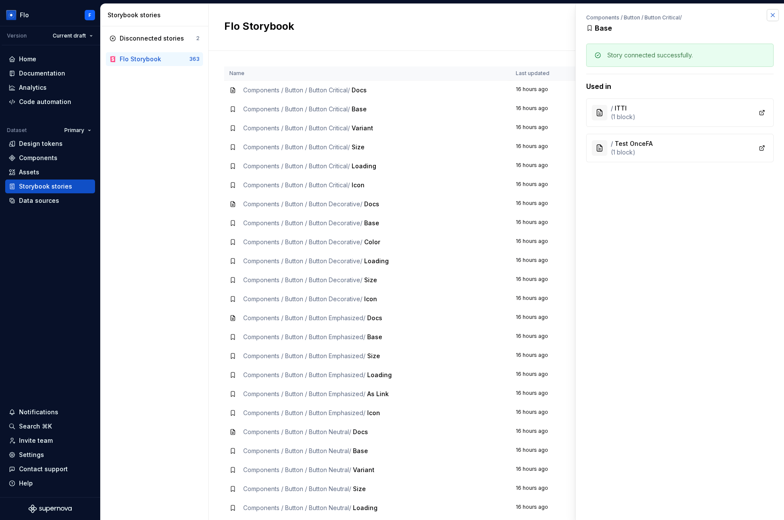
click at [776, 11] on button "button" at bounding box center [772, 15] width 12 height 12
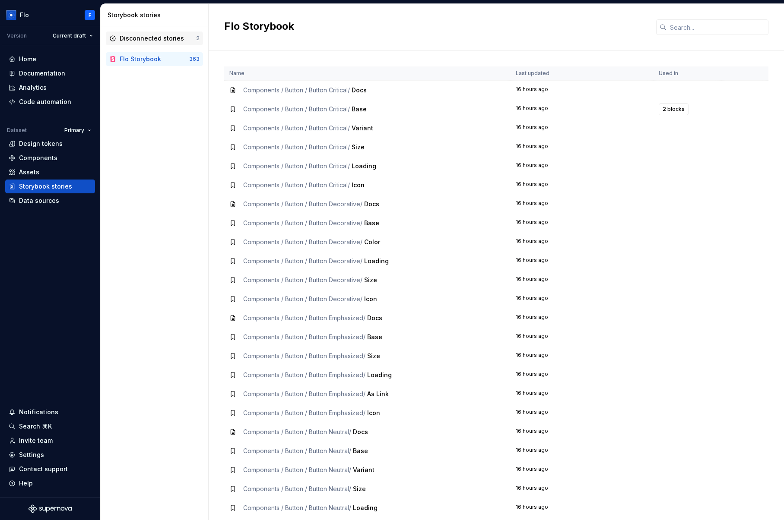
click at [129, 37] on div "Disconnected stories" at bounding box center [152, 38] width 64 height 9
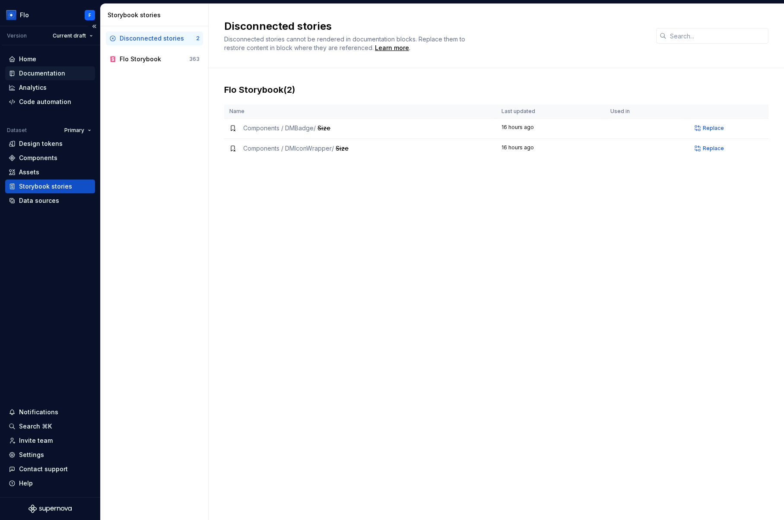
click at [44, 76] on div "Documentation" at bounding box center [42, 73] width 46 height 9
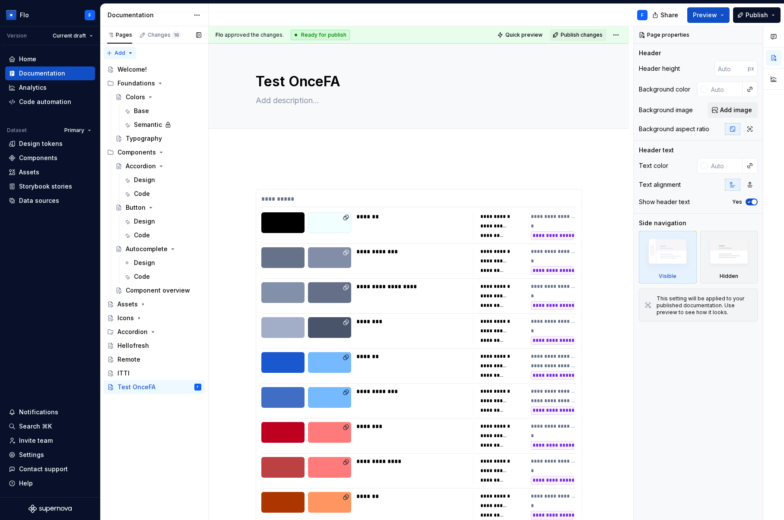
click at [115, 52] on div "Pages Changes 16 Add Accessibility guide for tree Page tree. Navigate the tree …" at bounding box center [154, 273] width 108 height 494
click at [142, 70] on div "New page" at bounding box center [148, 70] width 56 height 9
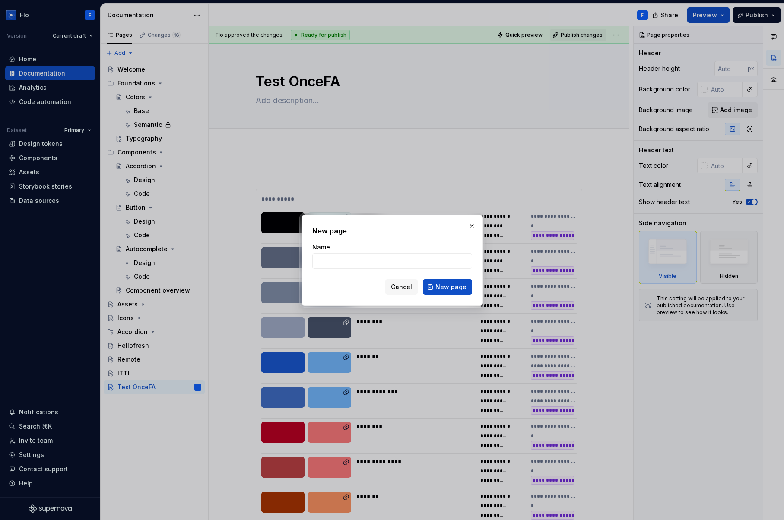
type textarea "*"
type input "Tecto"
click at [453, 285] on span "New page" at bounding box center [450, 287] width 31 height 9
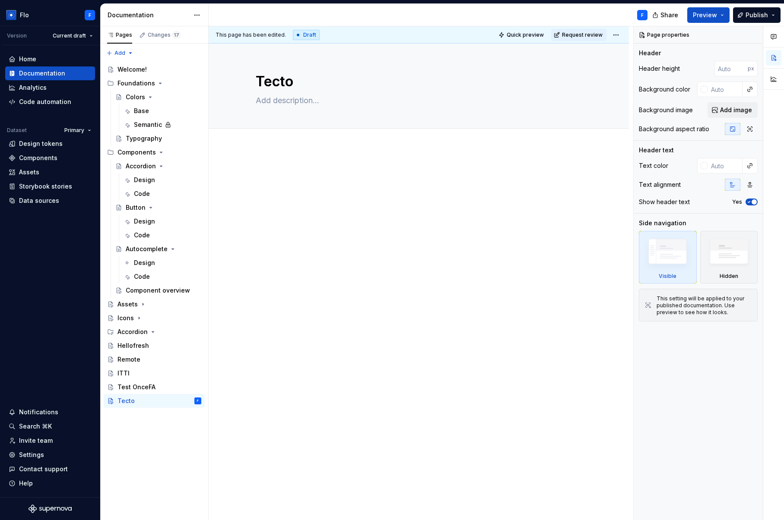
click at [286, 183] on div at bounding box center [419, 184] width 326 height 33
type textarea "*"
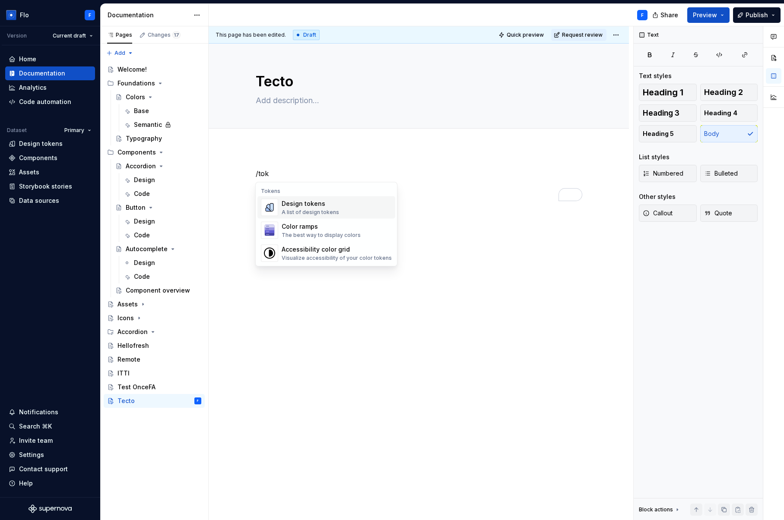
click at [311, 202] on div "Design tokens" at bounding box center [309, 203] width 57 height 9
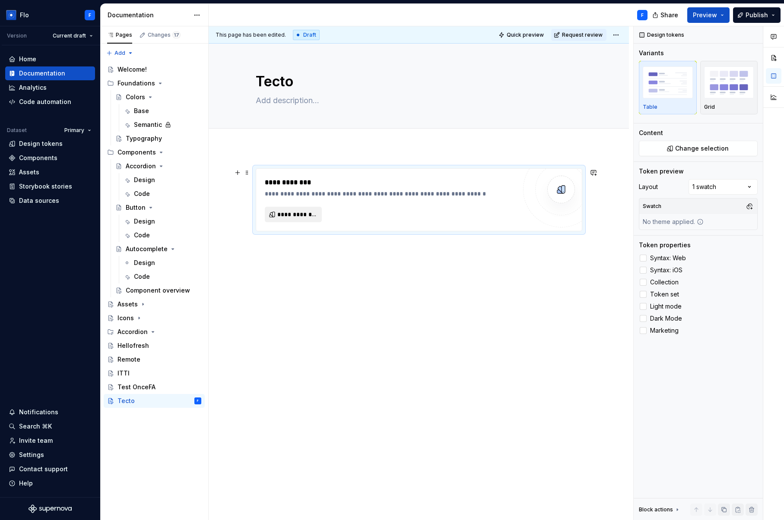
click at [288, 216] on span "**********" at bounding box center [296, 214] width 39 height 9
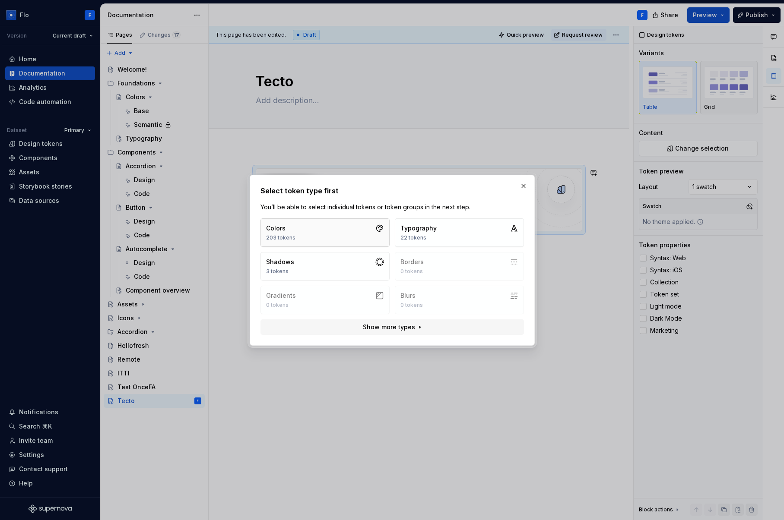
click at [294, 234] on button "Colors 203 tokens" at bounding box center [324, 232] width 129 height 28
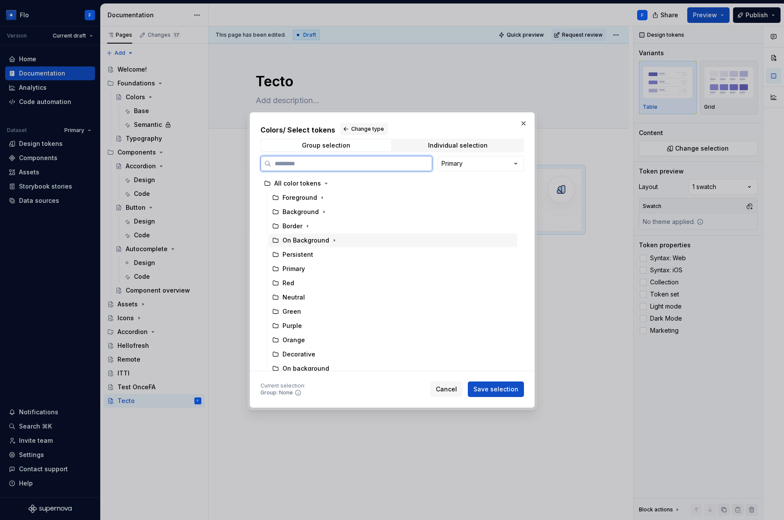
click at [308, 240] on div "On Background" at bounding box center [305, 240] width 47 height 9
click at [496, 389] on span "Save selection" at bounding box center [495, 389] width 45 height 9
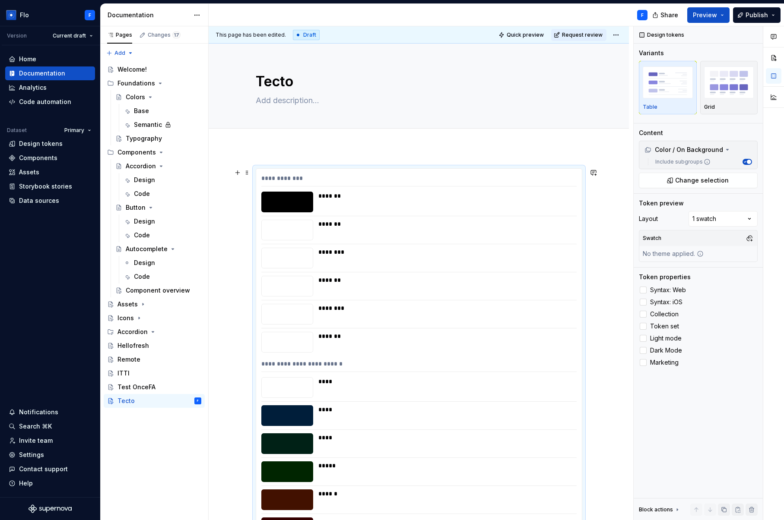
scroll to position [35, 0]
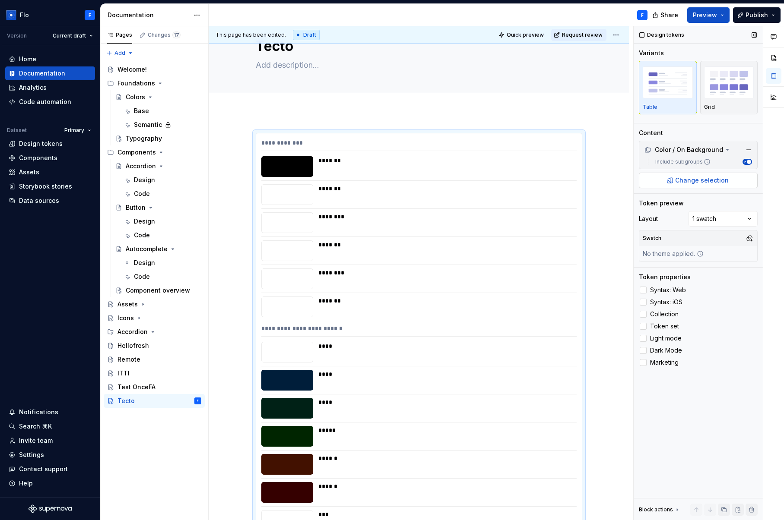
click at [701, 181] on span "Change selection" at bounding box center [702, 180] width 54 height 9
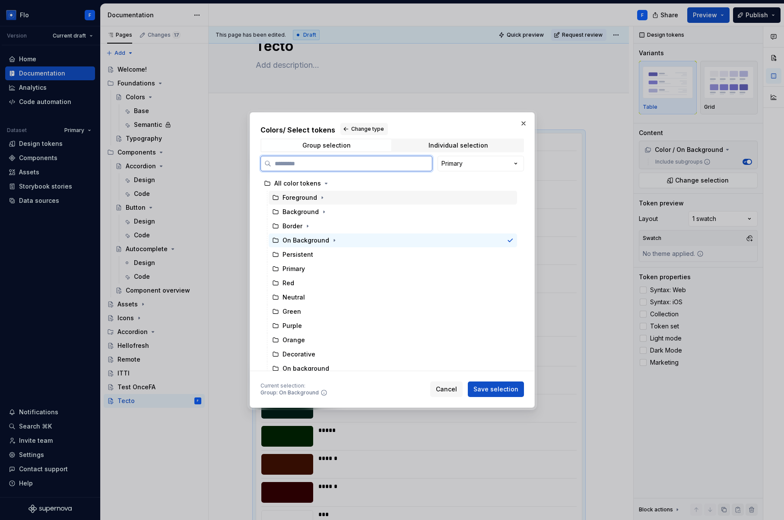
click at [377, 199] on div "Foreground" at bounding box center [393, 198] width 248 height 14
drag, startPoint x: 500, startPoint y: 388, endPoint x: 510, endPoint y: 329, distance: 59.7
click at [500, 388] on span "Save selection" at bounding box center [495, 389] width 45 height 9
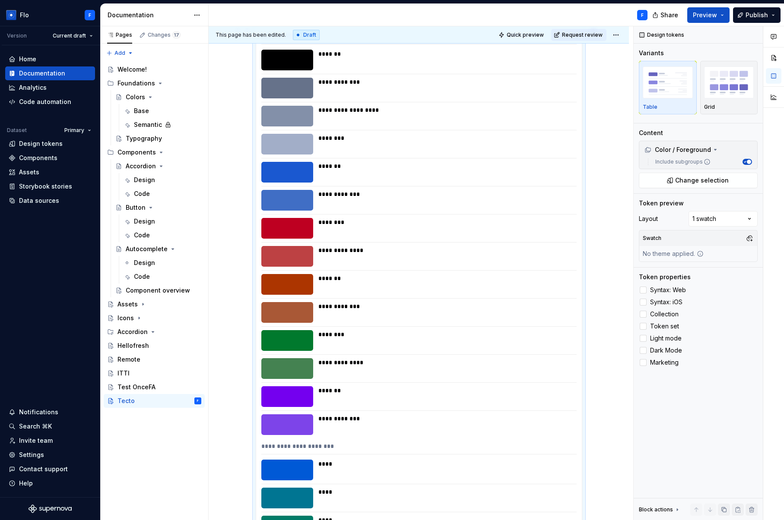
scroll to position [11, 0]
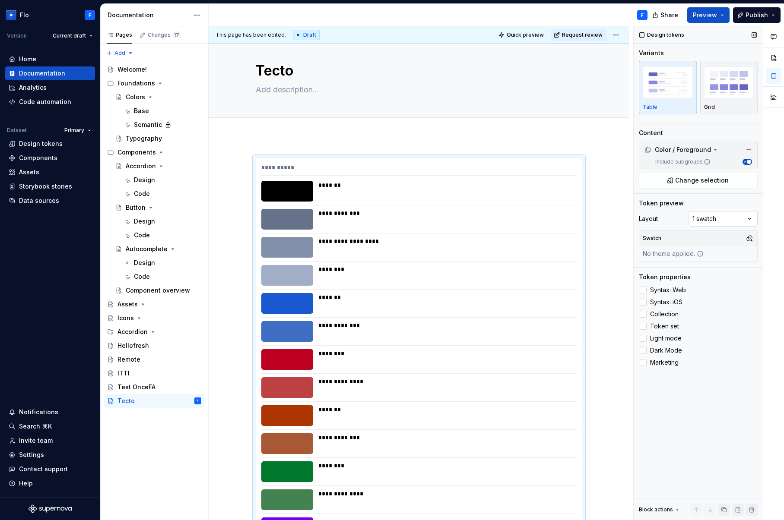
click at [741, 215] on div "Comments Open comments No comments yet Select ‘Comment’ from the block context …" at bounding box center [708, 273] width 150 height 494
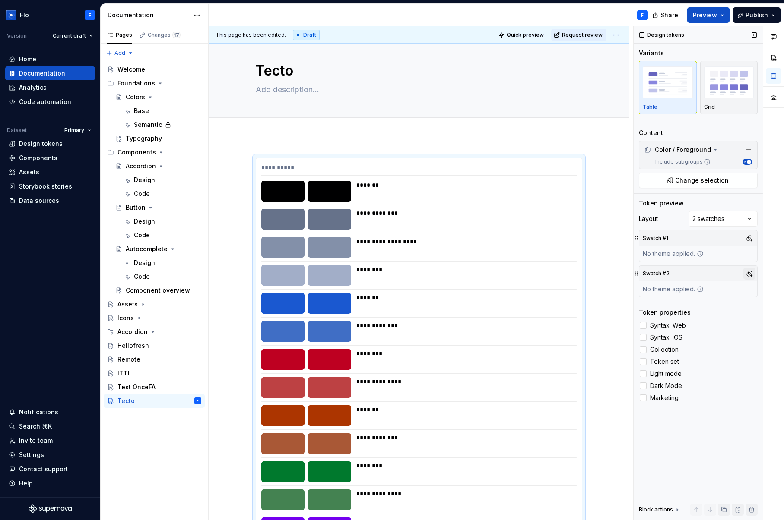
click at [753, 274] on button "button" at bounding box center [749, 274] width 12 height 12
click at [674, 307] on div "Dark" at bounding box center [674, 306] width 14 height 9
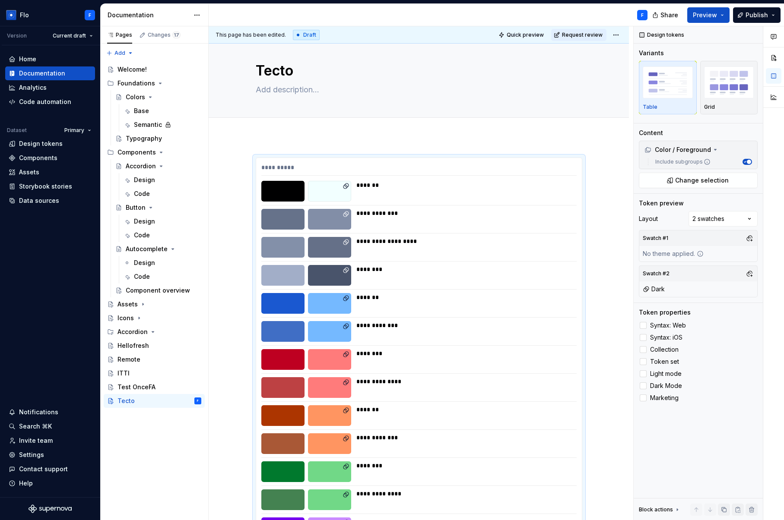
click at [758, 328] on div "Comments Open comments No comments yet Select ‘Comment’ from the block context …" at bounding box center [708, 273] width 150 height 494
click at [661, 322] on span "Syntax: Web" at bounding box center [668, 325] width 36 height 7
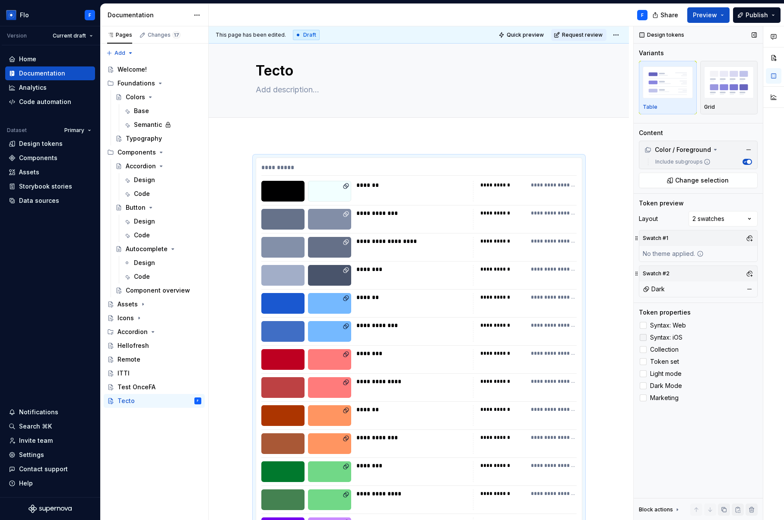
click at [661, 339] on span "Syntax: iOS" at bounding box center [666, 337] width 32 height 7
click at [662, 352] on span "Collection" at bounding box center [664, 349] width 28 height 7
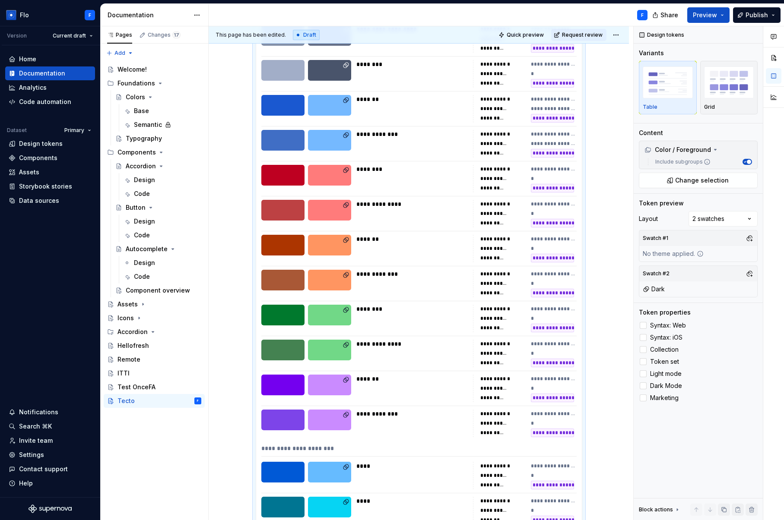
scroll to position [0, 0]
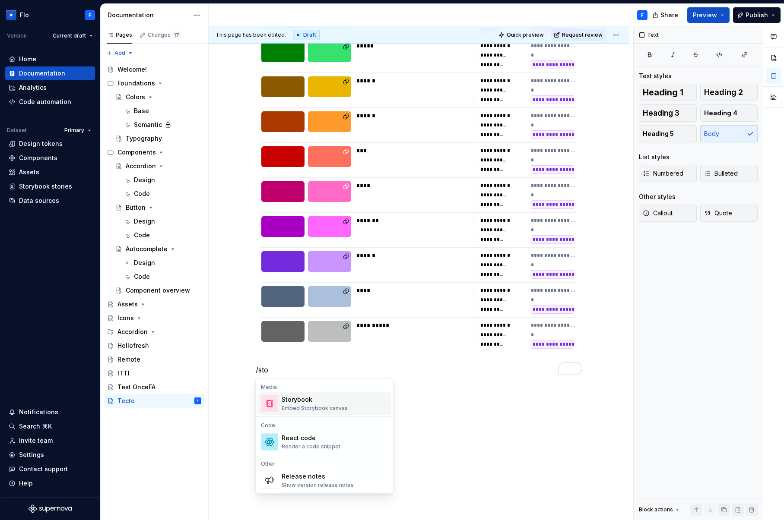
click at [298, 410] on div "Embed Storybook canvas" at bounding box center [314, 408] width 66 height 7
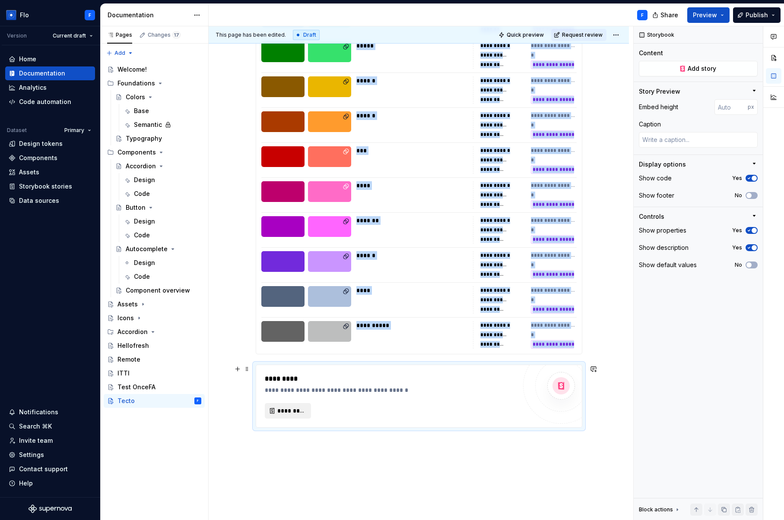
click at [285, 411] on span "*********" at bounding box center [291, 411] width 28 height 9
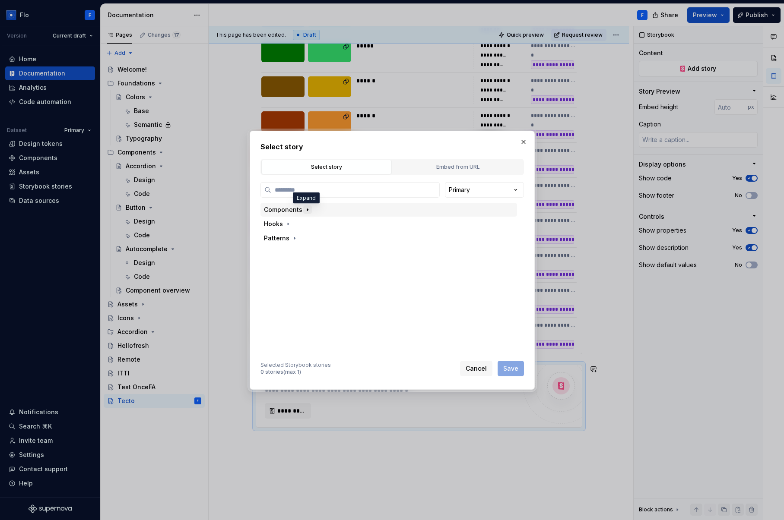
click at [306, 211] on icon "button" at bounding box center [307, 209] width 7 height 7
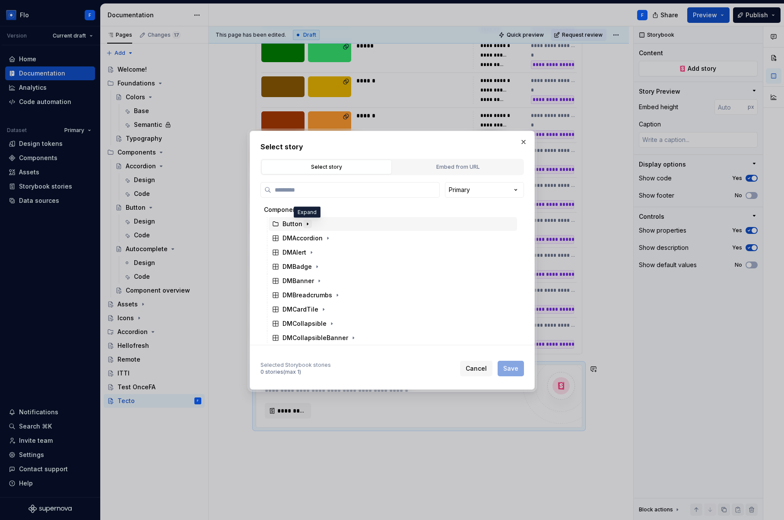
click at [307, 224] on icon "button" at bounding box center [307, 224] width 1 height 2
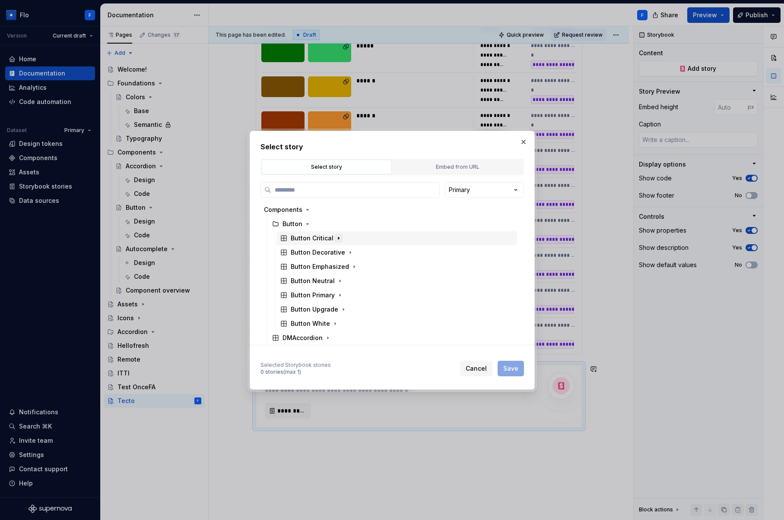
click at [334, 238] on button "button" at bounding box center [338, 238] width 9 height 9
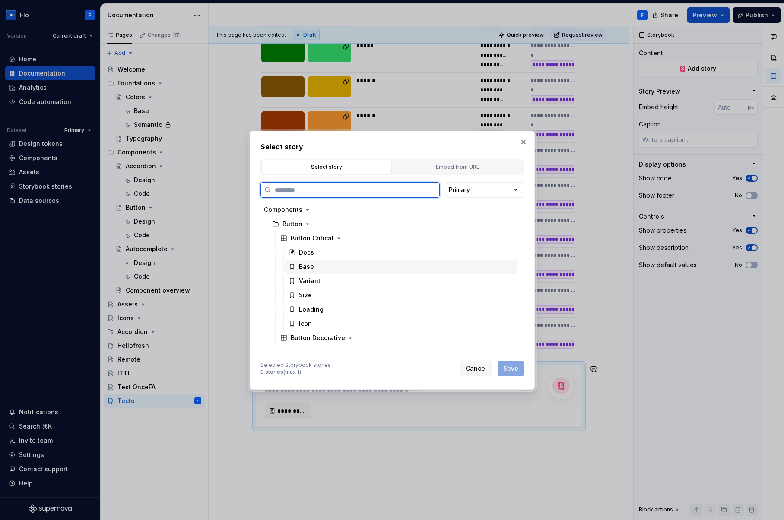
click at [332, 266] on div "Base" at bounding box center [401, 267] width 232 height 14
click at [506, 369] on span "Save" at bounding box center [510, 368] width 15 height 9
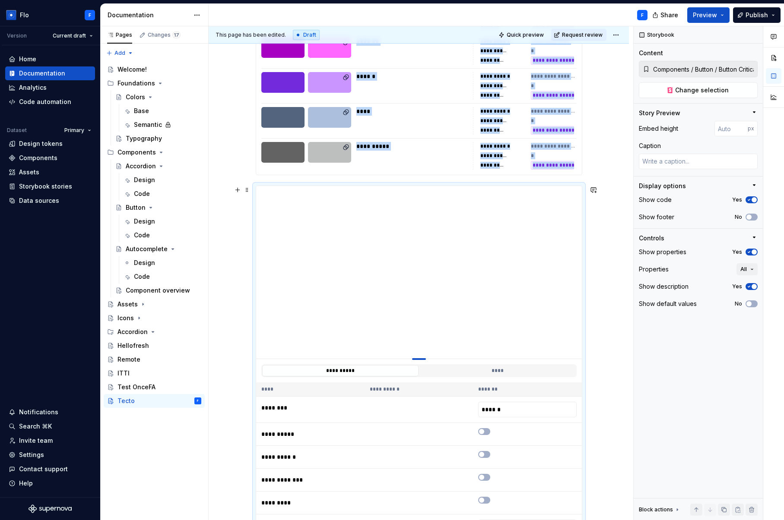
type textarea "*"
type input "393"
type textarea "*"
type input "342"
type textarea "*"
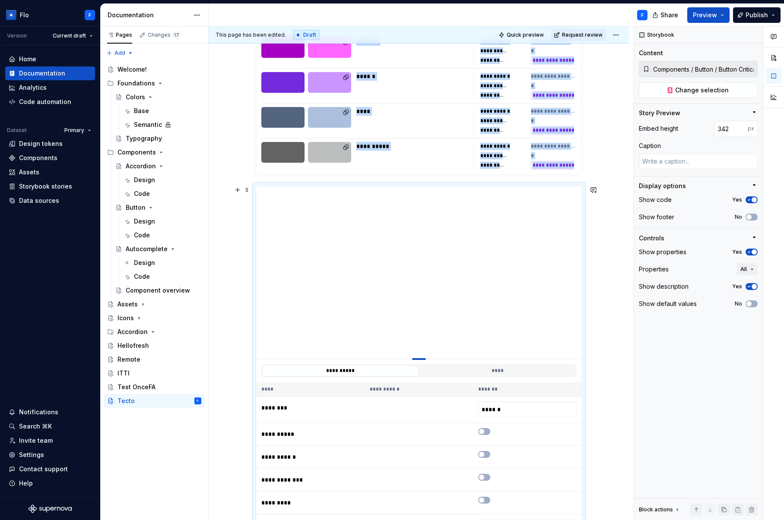
type input "301"
type textarea "*"
type input "260"
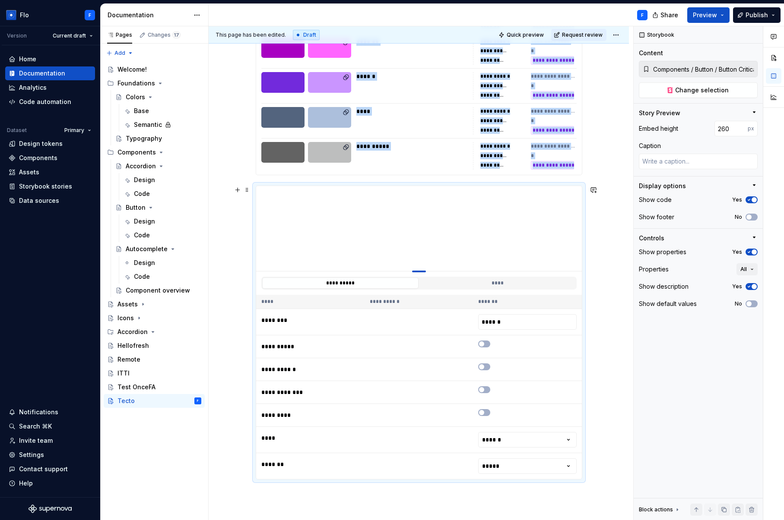
type textarea "*"
type input "197"
type textarea "*"
type input "189"
type textarea "*"
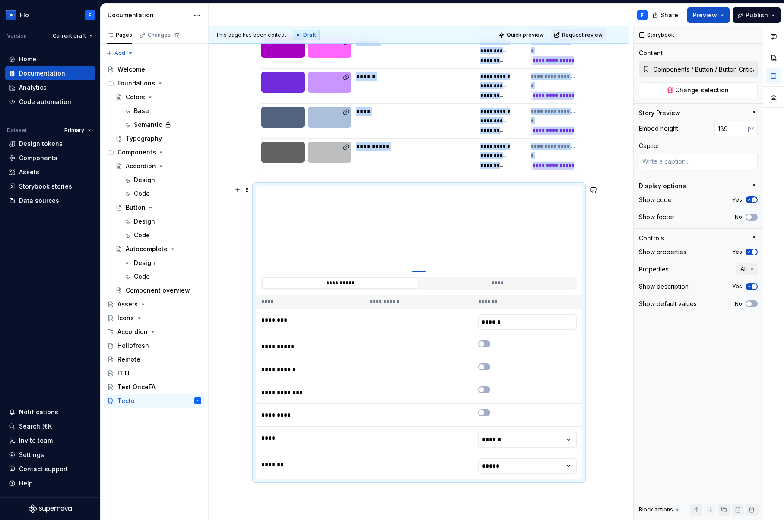
type input "184"
type textarea "*"
type input "178"
type textarea "*"
type input "174"
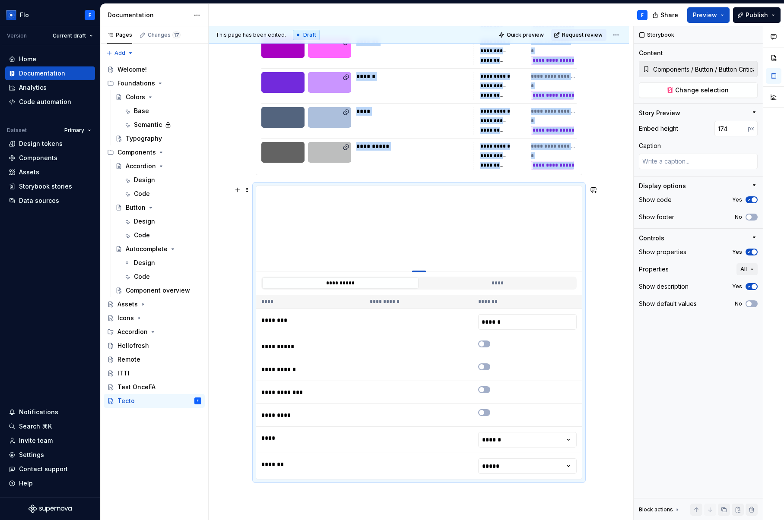
type textarea "*"
type input "173"
type textarea "*"
type input "172"
type textarea "*"
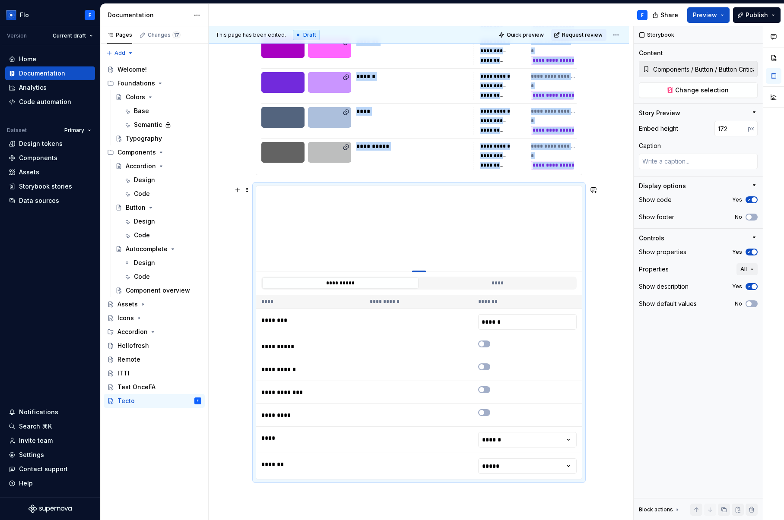
type input "164"
type textarea "*"
type input "159"
type textarea "*"
type input "155"
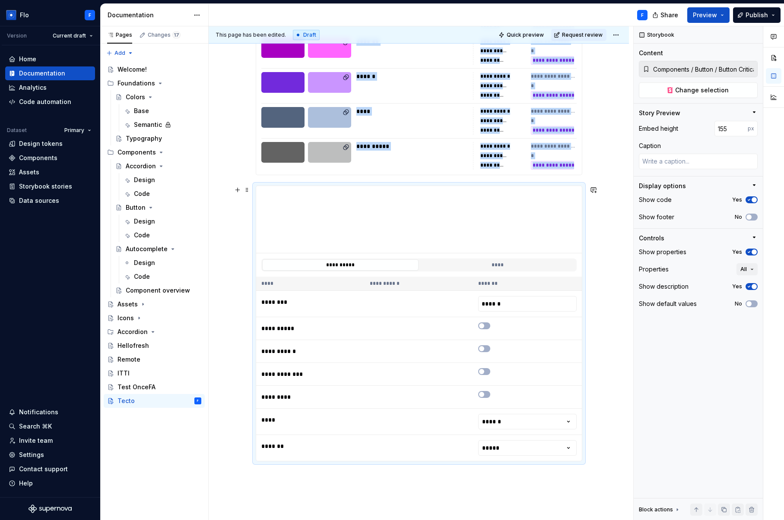
drag, startPoint x: 421, startPoint y: 358, endPoint x: 411, endPoint y: 253, distance: 105.0
click at [419, 253] on div "To enrich screen reader interactions, please activate Accessibility in Grammarl…" at bounding box center [419, 254] width 14 height 2
click at [488, 324] on button "To enrich screen reader interactions, please activate Accessibility in Grammarl…" at bounding box center [484, 325] width 12 height 7
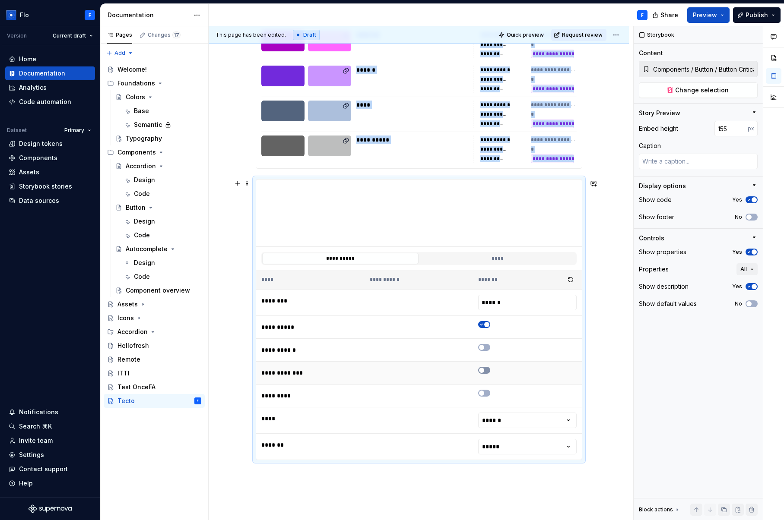
click at [483, 370] on span "To enrich screen reader interactions, please activate Accessibility in Grammarl…" at bounding box center [481, 370] width 5 height 5
drag, startPoint x: 481, startPoint y: 345, endPoint x: 489, endPoint y: 398, distance: 53.7
click at [481, 345] on span "To enrich screen reader interactions, please activate Accessibility in Grammarl…" at bounding box center [481, 347] width 5 height 5
click at [486, 395] on button "To enrich screen reader interactions, please activate Accessibility in Grammarl…" at bounding box center [484, 393] width 12 height 7
click at [506, 420] on html "Flo F Version Current draft Home Documentation Analytics Code automation Datase…" at bounding box center [392, 260] width 784 height 520
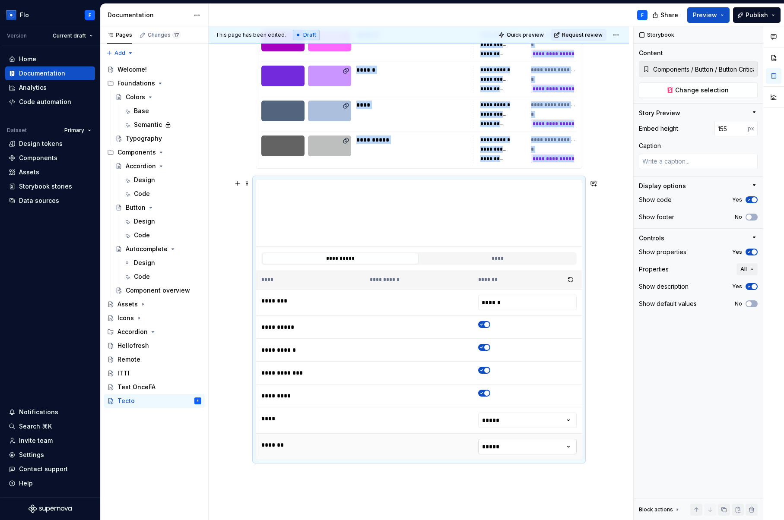
click at [508, 447] on html "Flo F Version Current draft Home Documentation Analytics Code automation Datase…" at bounding box center [392, 260] width 784 height 520
click at [479, 393] on icon "To enrich screen reader interactions, please activate Accessibility in Grammarl…" at bounding box center [481, 393] width 7 height 5
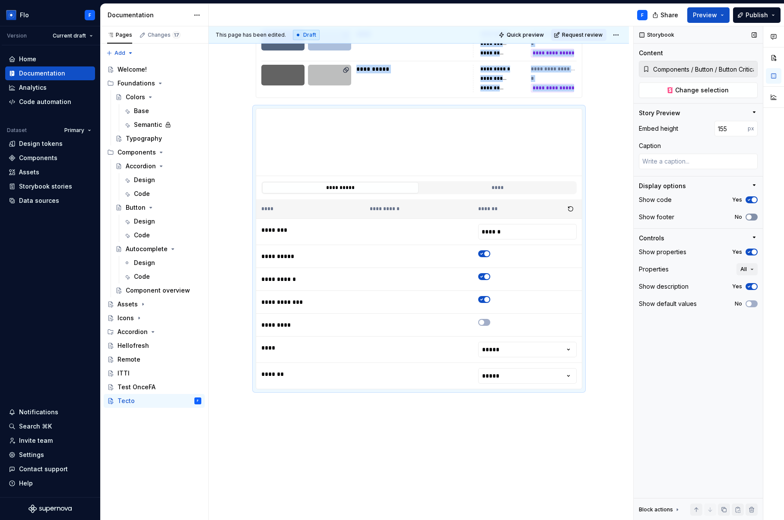
click at [747, 215] on button "No" at bounding box center [751, 217] width 12 height 7
click at [753, 250] on span "button" at bounding box center [753, 252] width 5 height 5
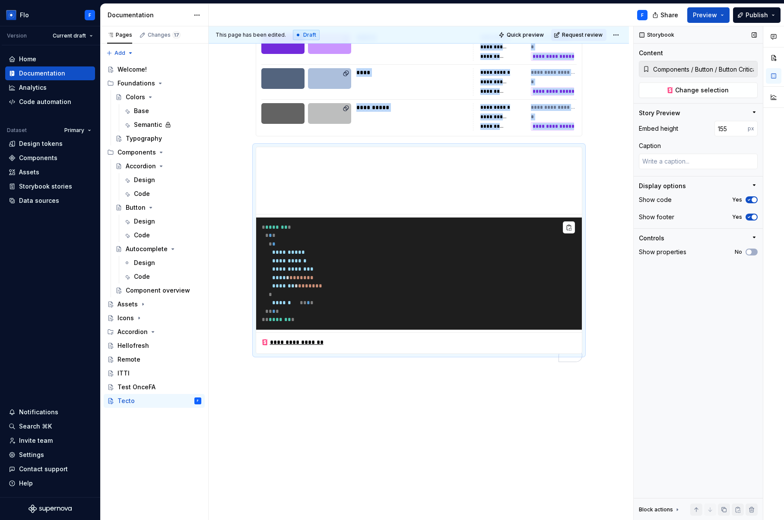
drag, startPoint x: 752, startPoint y: 250, endPoint x: 752, endPoint y: 256, distance: 5.6
click at [752, 250] on button "No" at bounding box center [751, 252] width 12 height 7
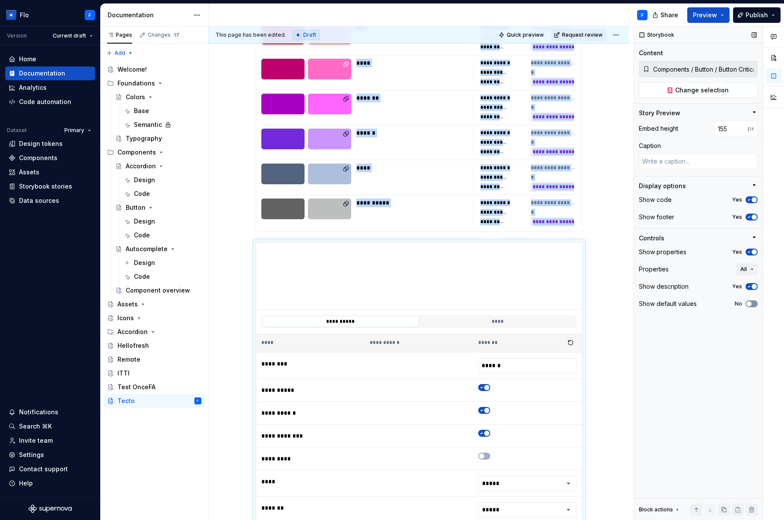
click at [752, 301] on button "No" at bounding box center [751, 303] width 12 height 7
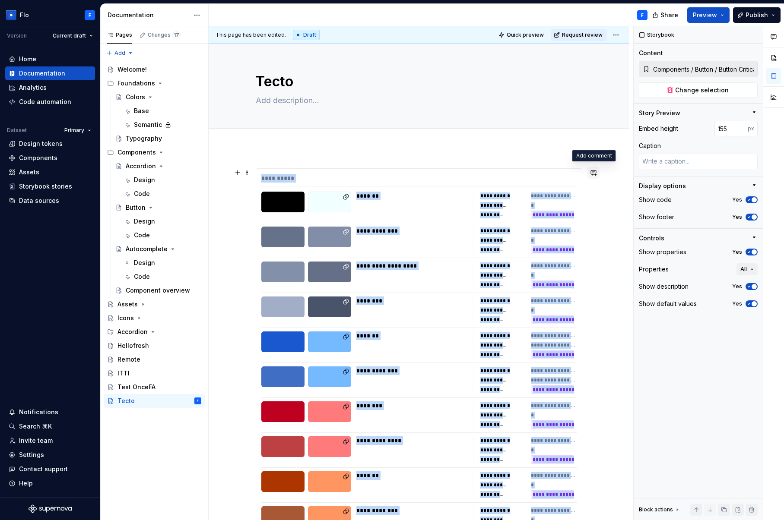
click at [594, 172] on button "button" at bounding box center [593, 173] width 12 height 12
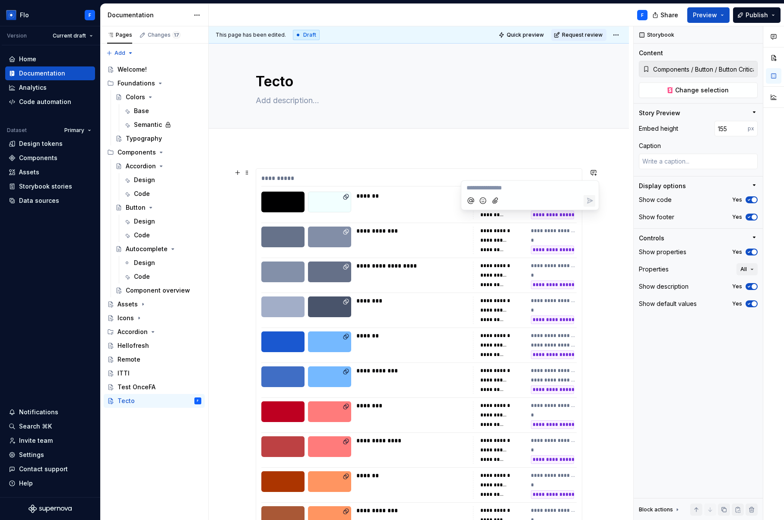
click at [519, 189] on p "**********" at bounding box center [529, 187] width 127 height 9
click at [459, 133] on div "Add tab" at bounding box center [419, 138] width 326 height 12
click at [158, 38] on div "Changes 17" at bounding box center [164, 35] width 33 height 7
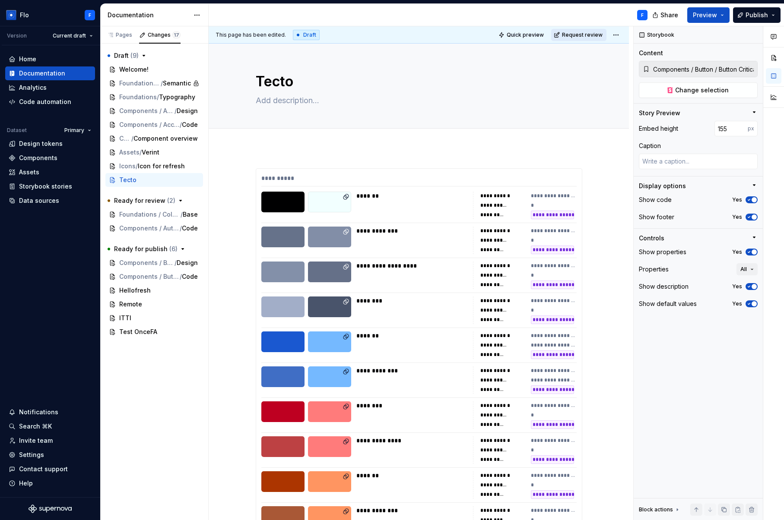
click at [583, 36] on span "Request review" at bounding box center [582, 35] width 41 height 7
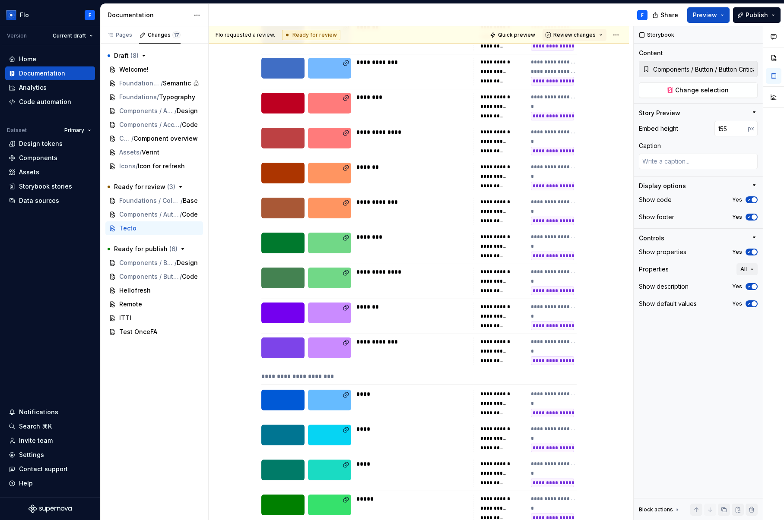
scroll to position [322, 0]
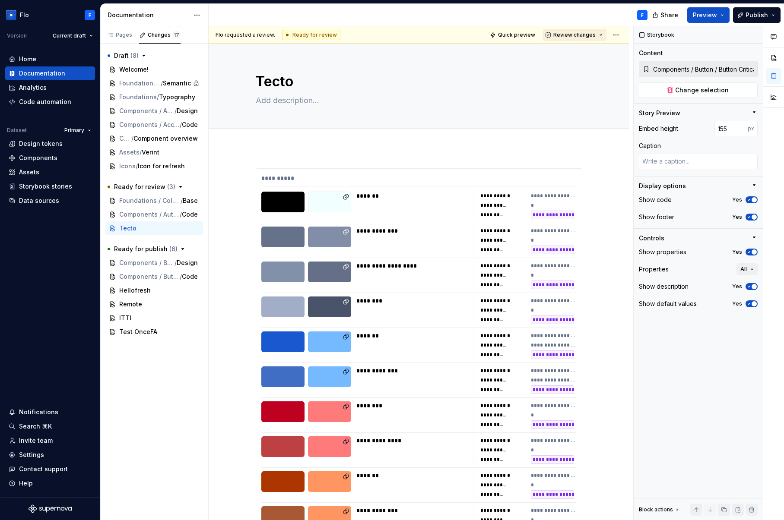
click at [579, 36] on span "Review changes" at bounding box center [574, 35] width 42 height 7
click at [573, 51] on div "Approve" at bounding box center [598, 51] width 76 height 9
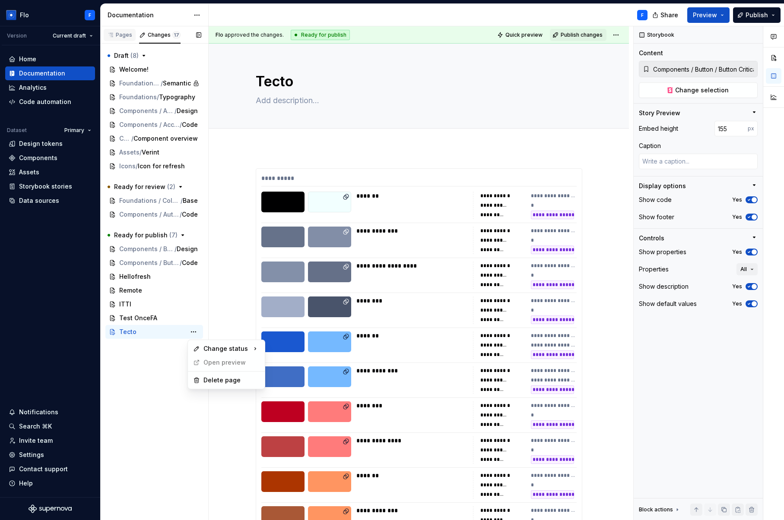
click at [127, 30] on div "Pages Changes 17 Add Accessibility guide for tree Page tree. Navigate the tree …" at bounding box center [154, 273] width 108 height 494
click at [126, 32] on div "Pages" at bounding box center [119, 35] width 25 height 7
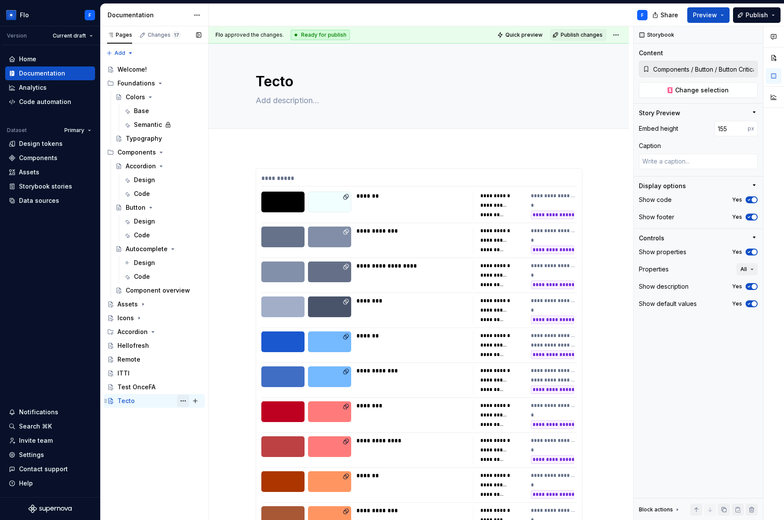
click at [184, 402] on button "Page tree" at bounding box center [183, 401] width 12 height 12
click at [199, 13] on html "Flo F Version Current draft Home Documentation Analytics Code automation Datase…" at bounding box center [392, 260] width 784 height 520
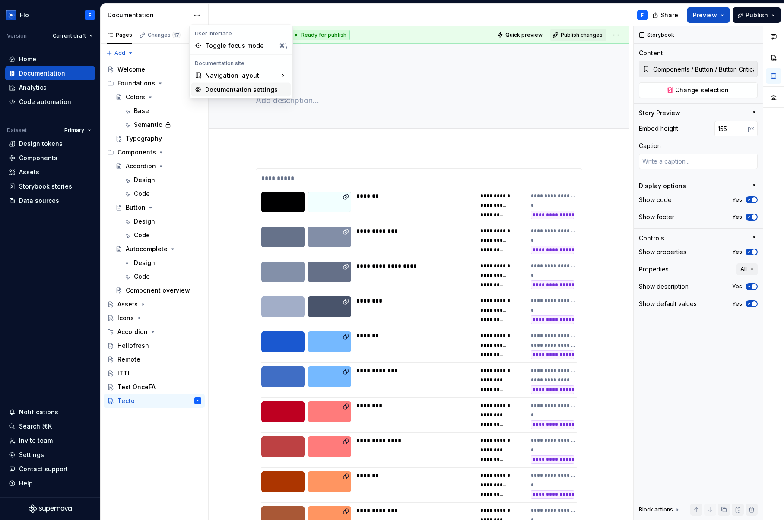
click at [244, 90] on div "Documentation settings" at bounding box center [246, 89] width 82 height 9
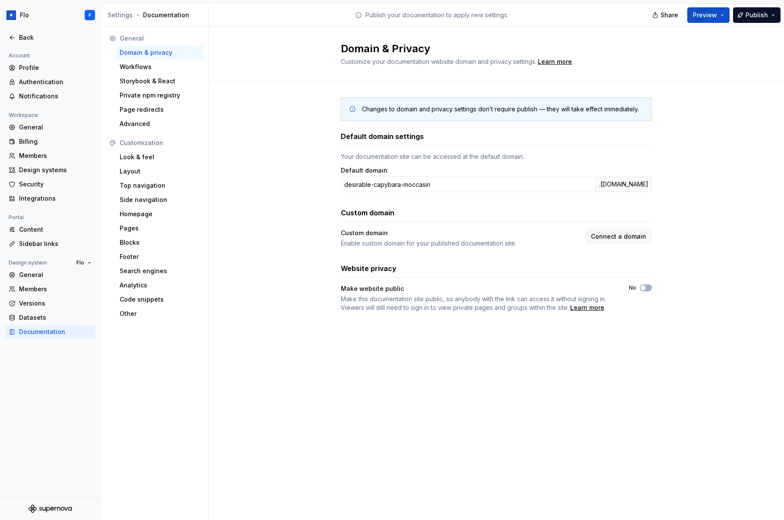
click at [158, 51] on div "Domain & privacy" at bounding box center [160, 52] width 80 height 9
drag, startPoint x: 345, startPoint y: 267, endPoint x: 392, endPoint y: 269, distance: 47.1
click at [392, 269] on h3 "Website privacy" at bounding box center [369, 268] width 56 height 10
click at [432, 285] on div "Make website public" at bounding box center [477, 289] width 272 height 9
click at [148, 155] on div "Look & feel" at bounding box center [160, 157] width 80 height 9
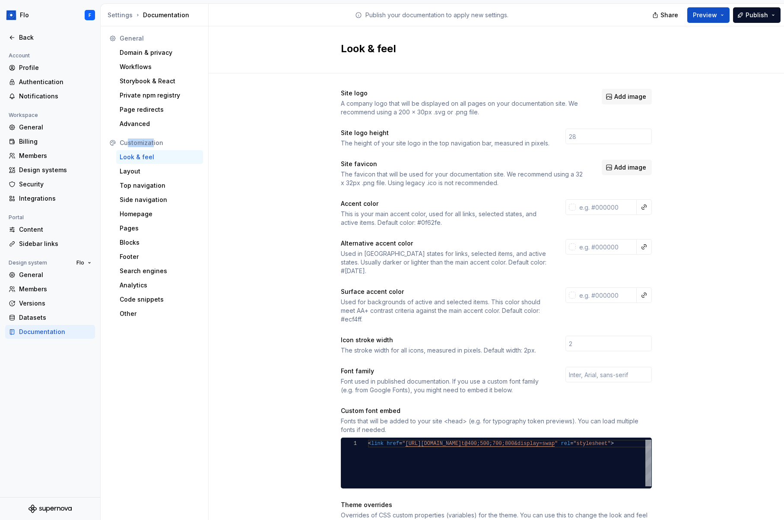
drag, startPoint x: 133, startPoint y: 143, endPoint x: 153, endPoint y: 142, distance: 19.4
click at [153, 142] on div "Customization" at bounding box center [160, 143] width 80 height 9
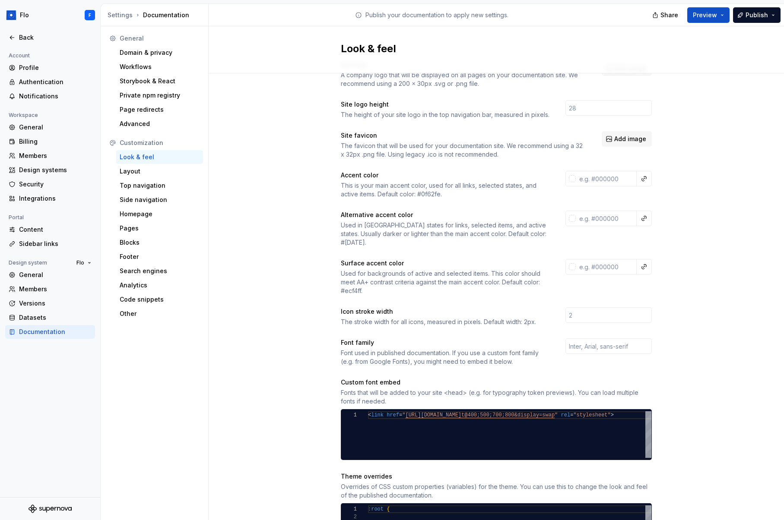
scroll to position [25, 0]
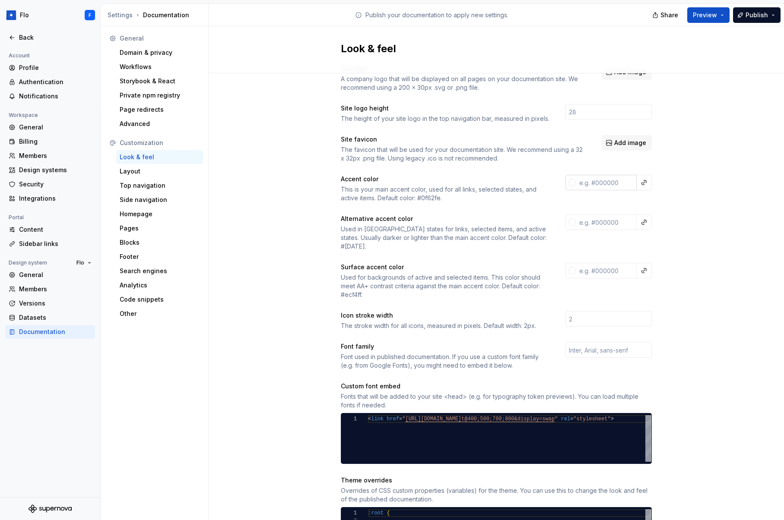
click at [614, 185] on input "text" at bounding box center [605, 183] width 61 height 16
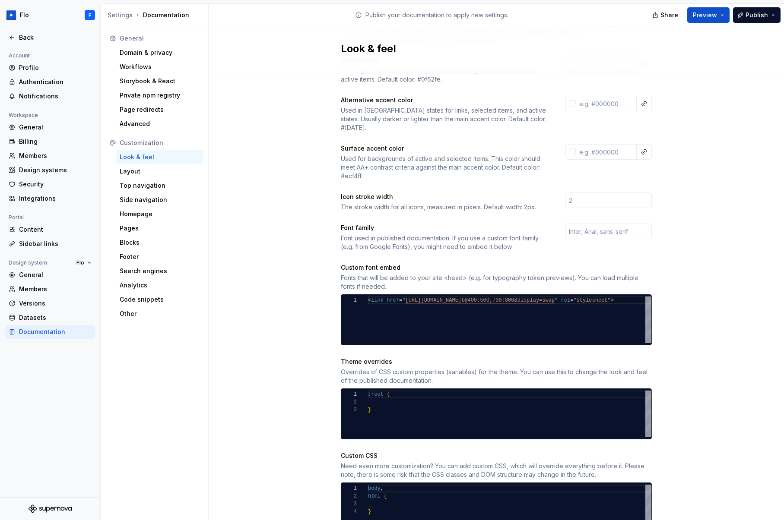
scroll to position [177, 0]
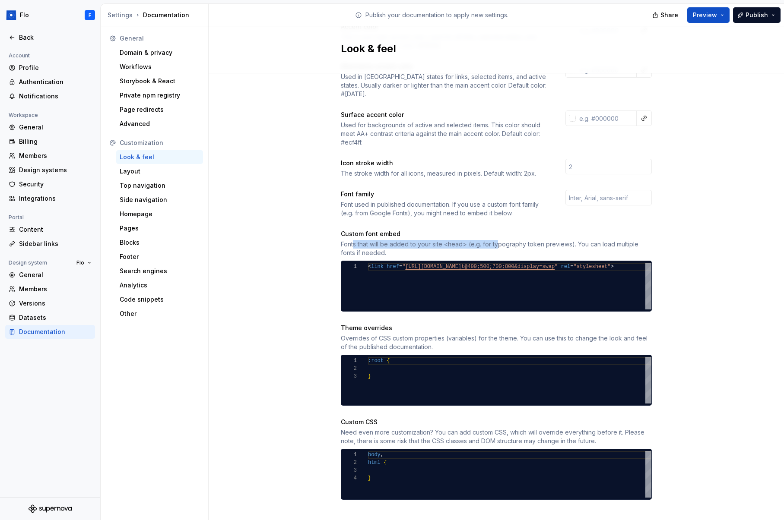
drag, startPoint x: 351, startPoint y: 234, endPoint x: 495, endPoint y: 231, distance: 144.2
click at [495, 240] on div "Fonts that will be added to your site <head> (e.g. for typography token preview…" at bounding box center [496, 248] width 311 height 17
drag, startPoint x: 553, startPoint y: 237, endPoint x: 476, endPoint y: 237, distance: 76.8
click at [476, 240] on div "Fonts that will be added to your site <head> (e.g. for typography token preview…" at bounding box center [496, 248] width 311 height 17
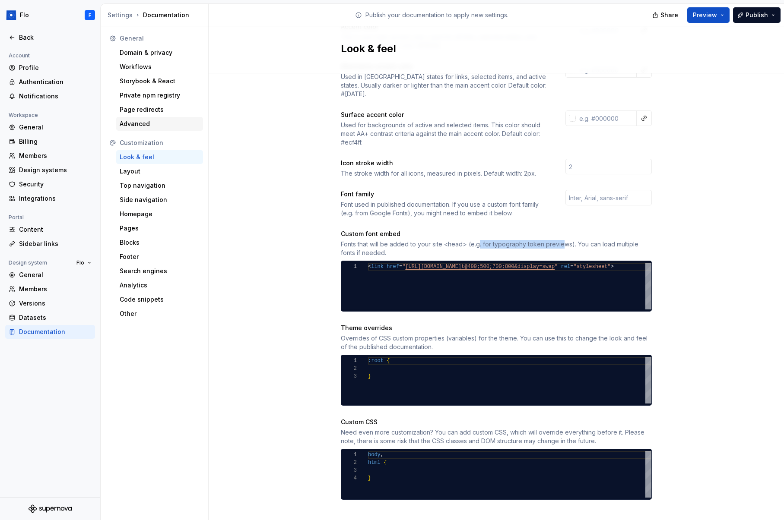
click at [126, 123] on div "Advanced" at bounding box center [160, 124] width 80 height 9
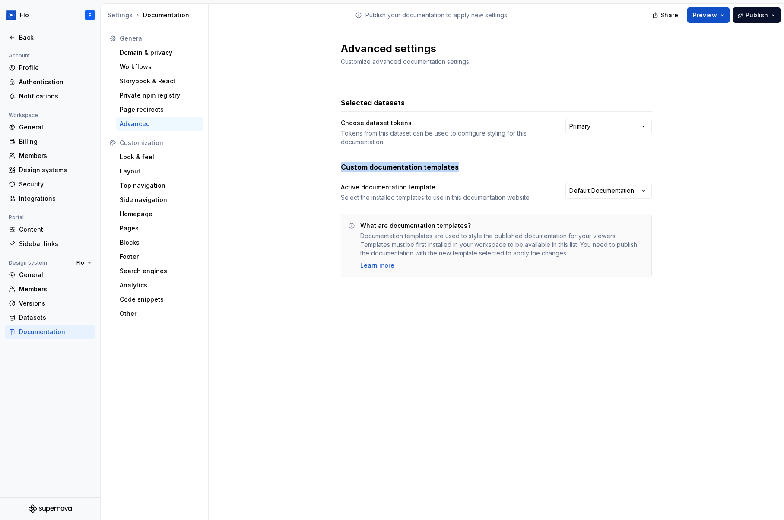
drag, startPoint x: 369, startPoint y: 167, endPoint x: 461, endPoint y: 171, distance: 92.5
click at [461, 171] on div "Selected datasets Choose dataset tokens Tokens from this dataset can be used to…" at bounding box center [496, 196] width 575 height 228
click at [354, 168] on h3 "Custom documentation templates" at bounding box center [400, 167] width 118 height 10
drag, startPoint x: 426, startPoint y: 168, endPoint x: 453, endPoint y: 168, distance: 27.2
click at [453, 168] on h3 "Custom documentation templates" at bounding box center [400, 167] width 118 height 10
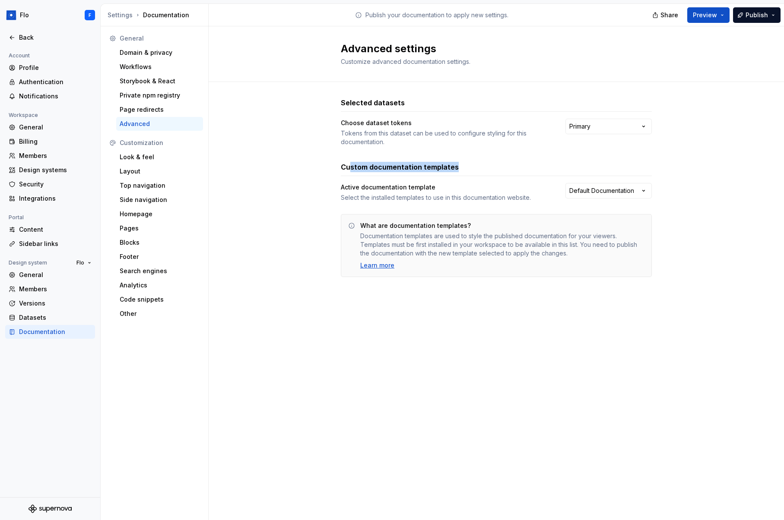
click at [453, 168] on h3 "Custom documentation templates" at bounding box center [400, 167] width 118 height 10
click at [29, 35] on div "Back" at bounding box center [55, 37] width 73 height 9
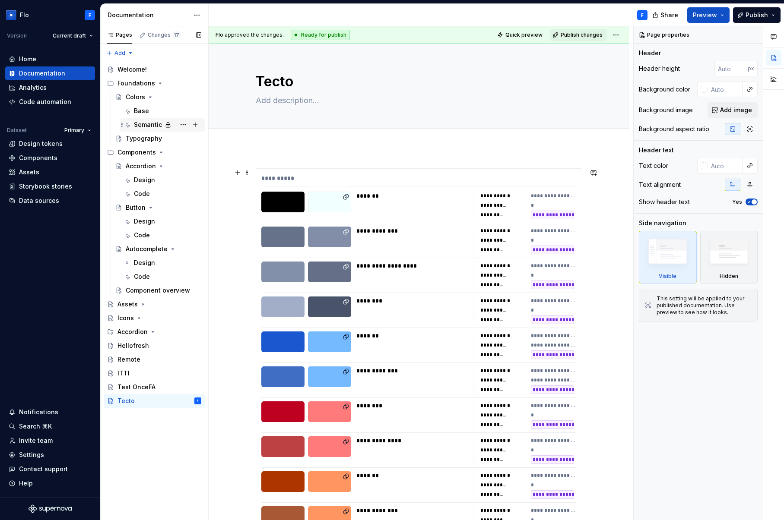
type textarea "*"
click at [24, 88] on div "Analytics" at bounding box center [33, 87] width 28 height 9
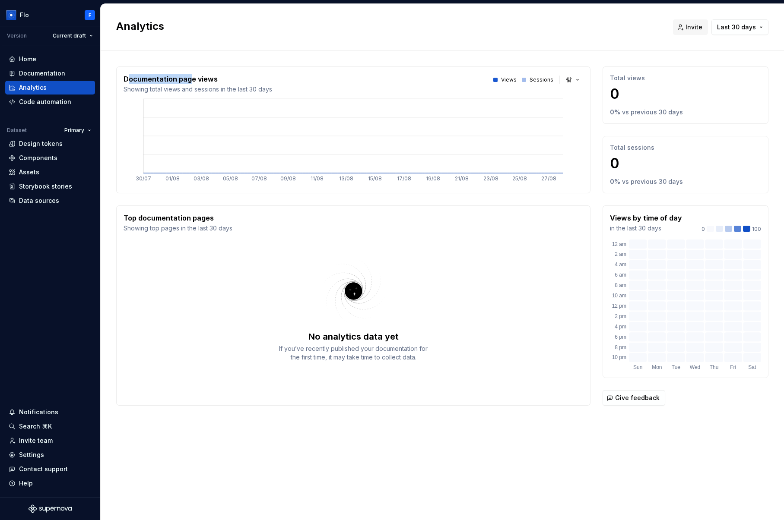
drag, startPoint x: 130, startPoint y: 80, endPoint x: 191, endPoint y: 80, distance: 60.9
click at [191, 80] on p "Documentation page views" at bounding box center [197, 79] width 149 height 10
drag, startPoint x: 195, startPoint y: 81, endPoint x: 215, endPoint y: 77, distance: 20.7
click at [195, 81] on p "Documentation page views" at bounding box center [197, 79] width 149 height 10
drag, startPoint x: 203, startPoint y: 77, endPoint x: 145, endPoint y: 79, distance: 57.9
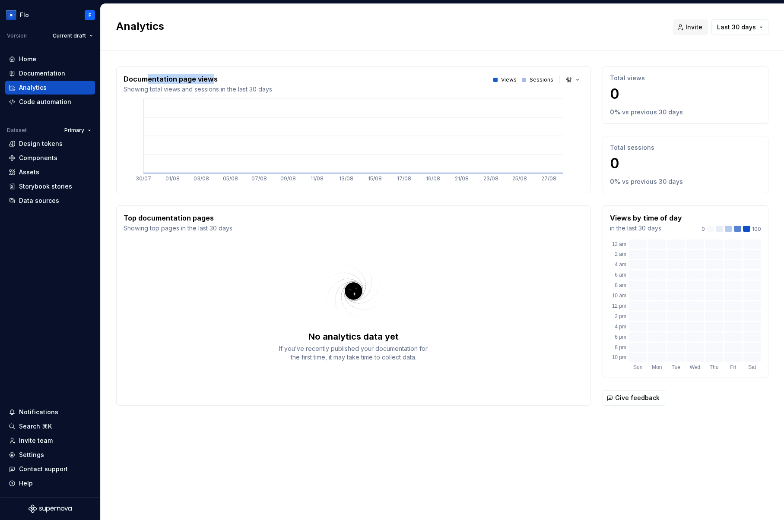
click at [145, 79] on p "Documentation page views" at bounding box center [197, 79] width 149 height 10
drag, startPoint x: 128, startPoint y: 80, endPoint x: 208, endPoint y: 77, distance: 79.9
click at [208, 77] on p "Documentation page views" at bounding box center [197, 79] width 149 height 10
click at [158, 82] on p "Documentation page views" at bounding box center [197, 79] width 149 height 10
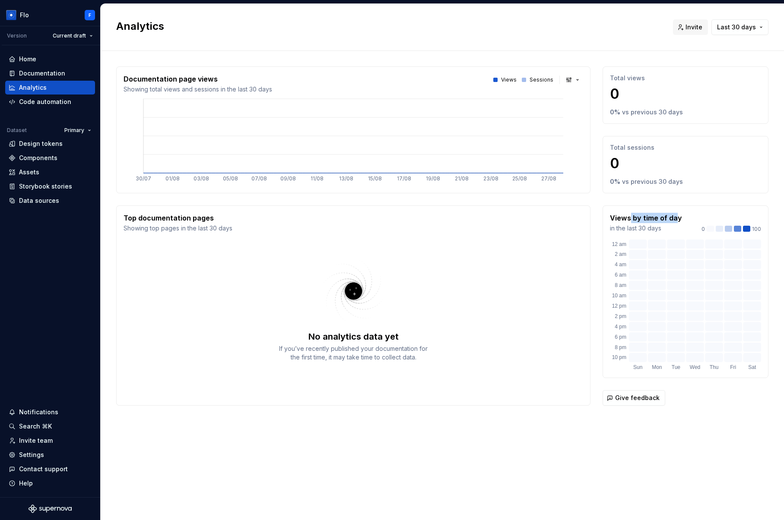
drag, startPoint x: 629, startPoint y: 218, endPoint x: 675, endPoint y: 219, distance: 45.3
click at [675, 219] on p "Views by time of day" at bounding box center [646, 218] width 72 height 10
click at [43, 102] on div "Code automation" at bounding box center [45, 102] width 52 height 9
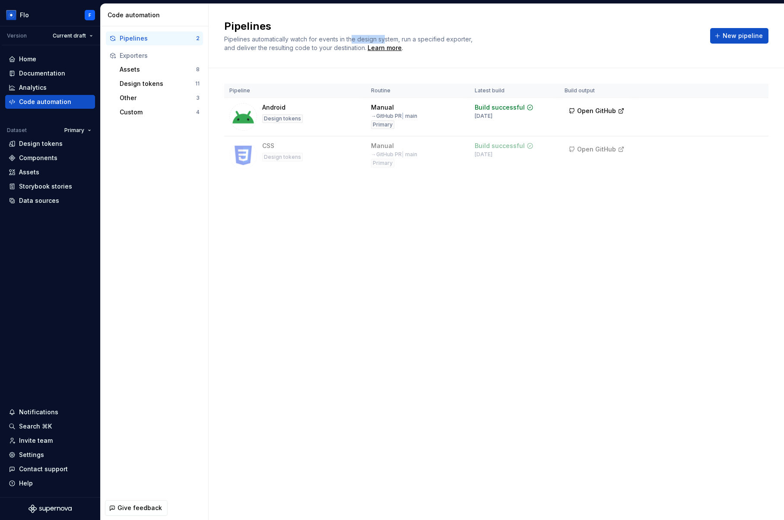
drag, startPoint x: 379, startPoint y: 38, endPoint x: 352, endPoint y: 38, distance: 26.3
click at [352, 38] on span "Pipelines automatically watch for events in the design system, run a specified …" at bounding box center [349, 43] width 250 height 16
click at [158, 67] on div "Assets" at bounding box center [158, 69] width 76 height 9
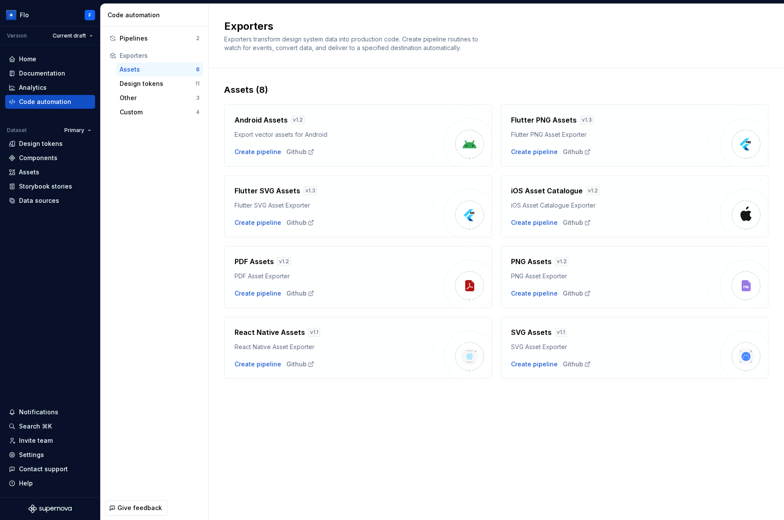
drag, startPoint x: 239, startPoint y: 193, endPoint x: 244, endPoint y: 193, distance: 5.3
click at [240, 193] on h4 "Flutter SVG Assets" at bounding box center [267, 191] width 66 height 10
click at [167, 87] on div "Design tokens" at bounding box center [158, 83] width 76 height 9
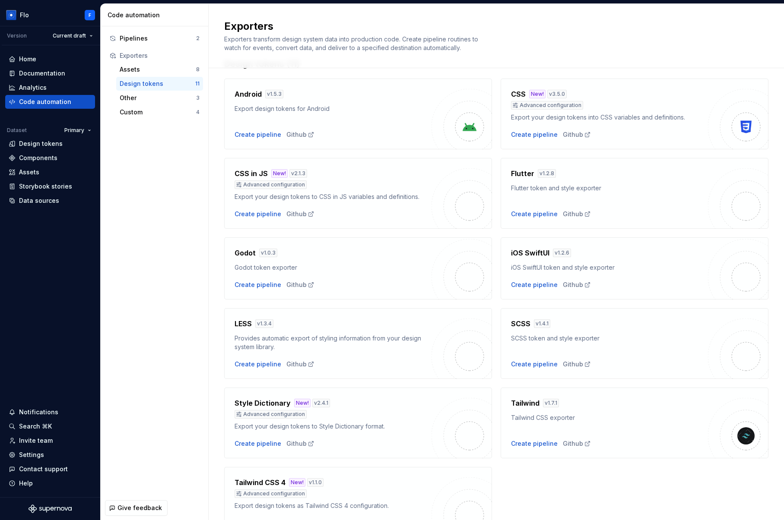
scroll to position [76, 0]
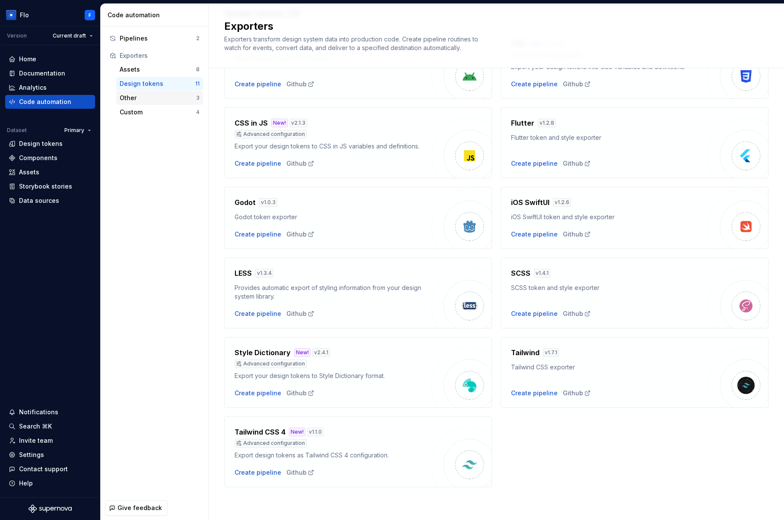
click at [158, 100] on div "Other" at bounding box center [158, 98] width 76 height 9
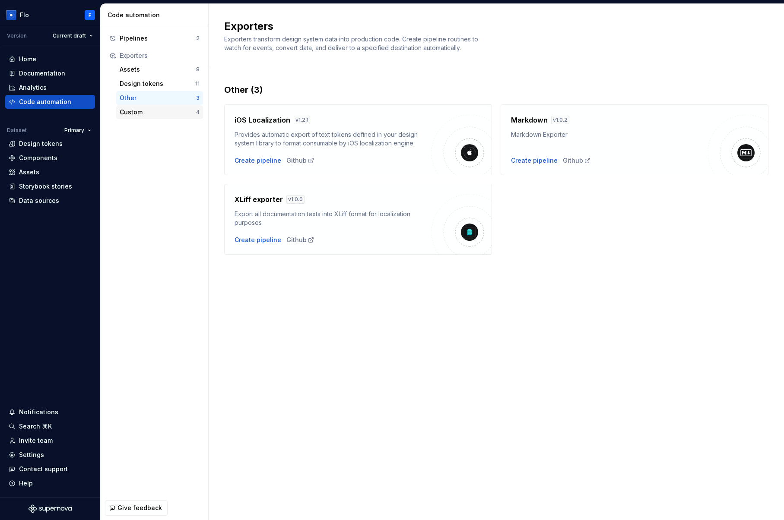
click at [153, 117] on div "Custom 4" at bounding box center [159, 112] width 87 height 14
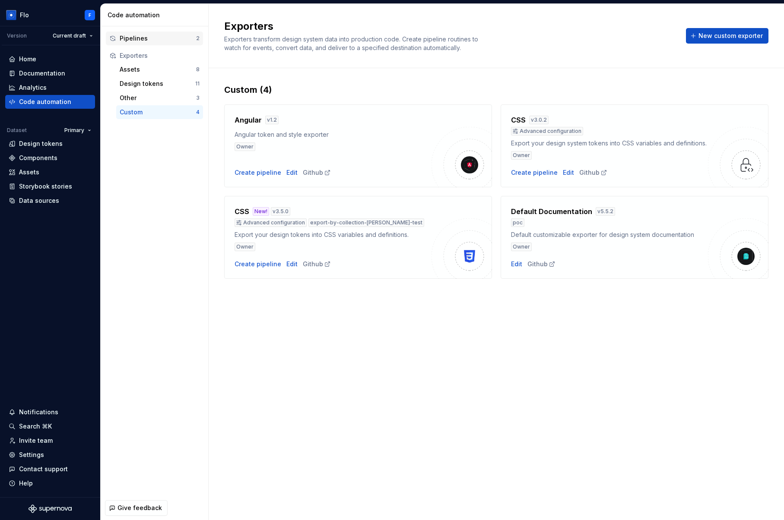
click at [140, 41] on div "Pipelines" at bounding box center [158, 38] width 76 height 9
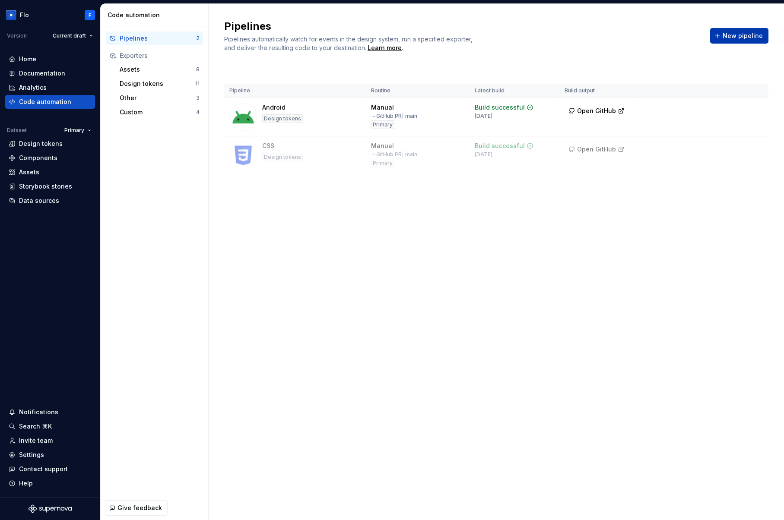
click at [733, 40] on button "New pipeline" at bounding box center [739, 36] width 58 height 16
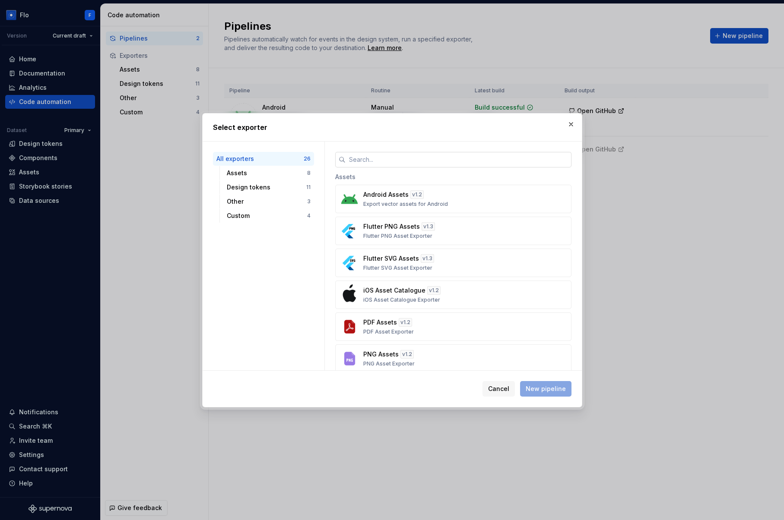
click at [376, 159] on input "text" at bounding box center [458, 160] width 226 height 16
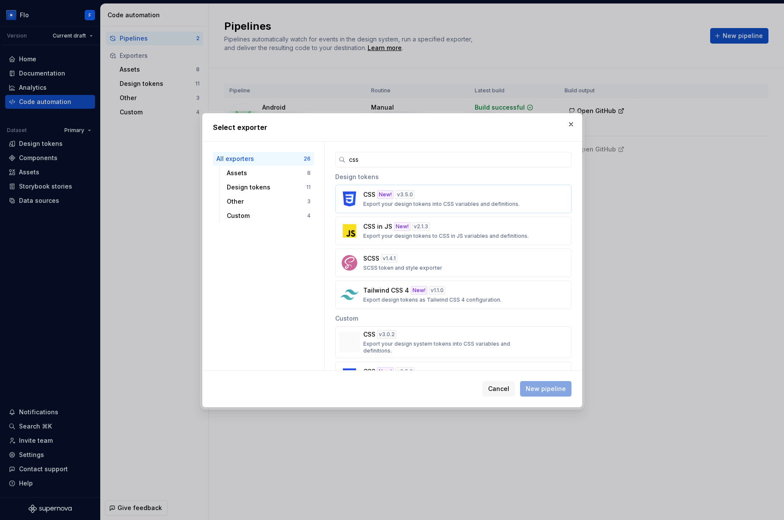
type input "css"
click at [425, 199] on div "CSS New! v 3.5.0 Export your design tokens into CSS variables and definitions." at bounding box center [450, 198] width 175 height 17
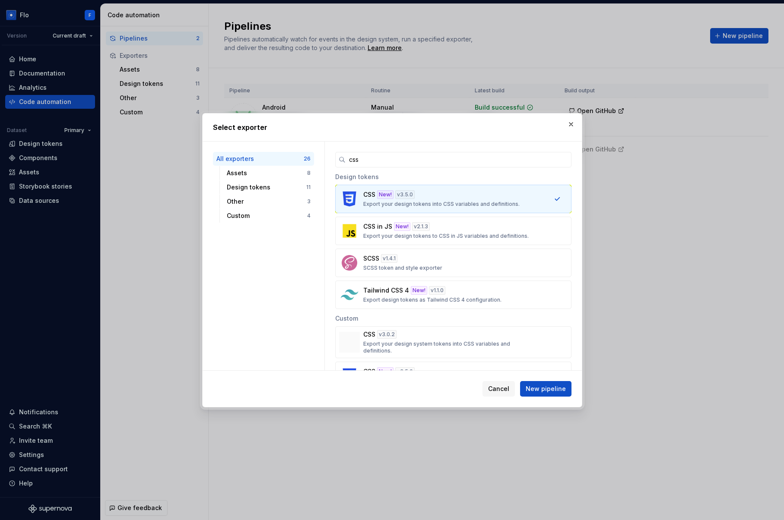
drag, startPoint x: 547, startPoint y: 389, endPoint x: 582, endPoint y: 362, distance: 44.0
click at [547, 389] on span "New pipeline" at bounding box center [545, 389] width 40 height 9
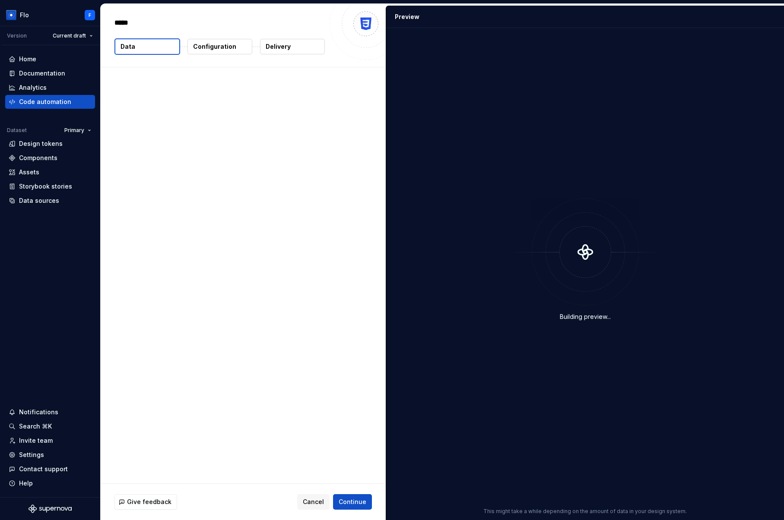
type textarea "*"
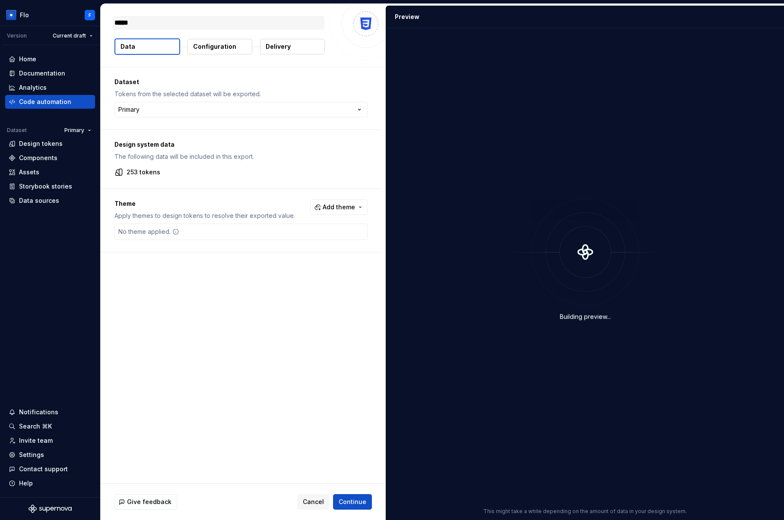
click at [149, 22] on textarea "*****" at bounding box center [219, 23] width 212 height 14
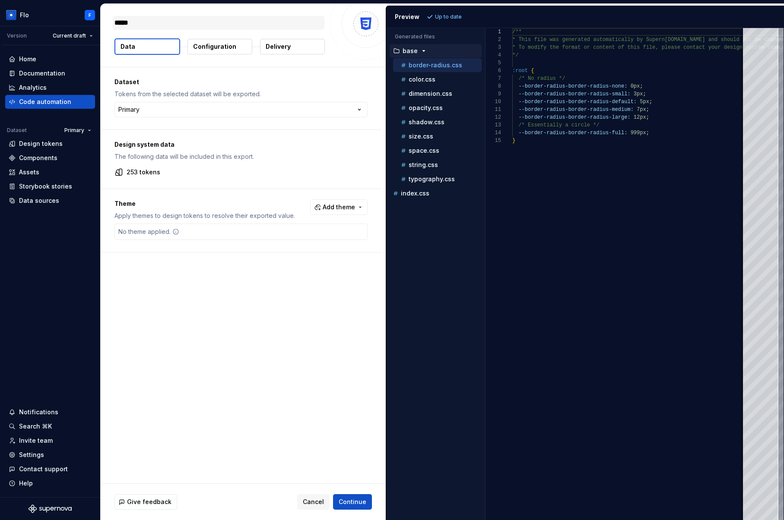
click at [148, 23] on textarea "*****" at bounding box center [219, 23] width 212 height 14
click at [130, 47] on p "Data" at bounding box center [127, 46] width 15 height 9
drag, startPoint x: 163, startPoint y: 80, endPoint x: 158, endPoint y: 101, distance: 21.5
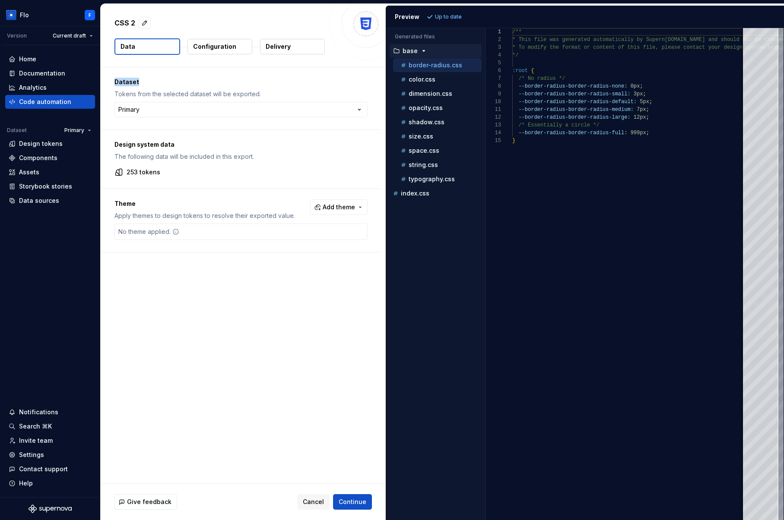
click at [163, 80] on div "Dataset Tokens from the selected dataset will be exported. Primary ******* ****…" at bounding box center [241, 98] width 281 height 62
click at [171, 105] on html "Flo F Version Current draft Home Documentation Analytics Code automation Datase…" at bounding box center [392, 260] width 784 height 520
drag, startPoint x: 150, startPoint y: 168, endPoint x: 158, endPoint y: 168, distance: 8.2
click at [158, 168] on div "0 tokens" at bounding box center [240, 172] width 253 height 9
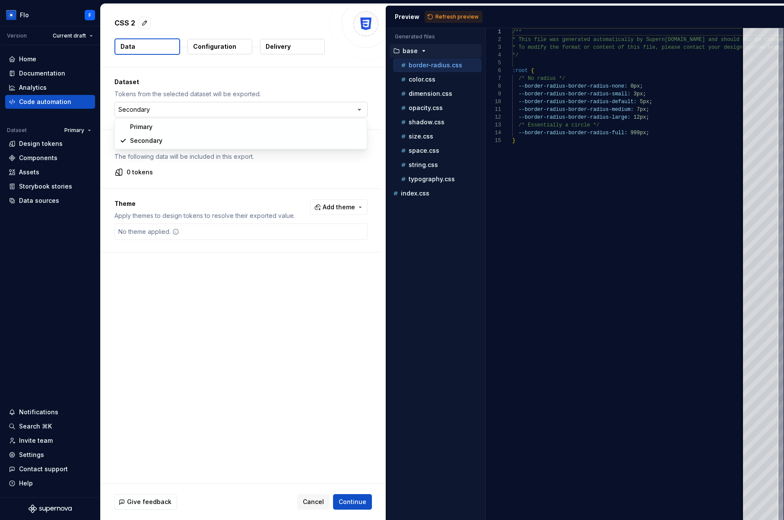
click at [147, 111] on html "Flo F Version Current draft Home Documentation Analytics Code automation Datase…" at bounding box center [392, 260] width 784 height 520
select select "**********"
drag, startPoint x: 132, startPoint y: 172, endPoint x: 170, endPoint y: 173, distance: 38.0
click at [170, 173] on div "253 tokens" at bounding box center [240, 172] width 253 height 9
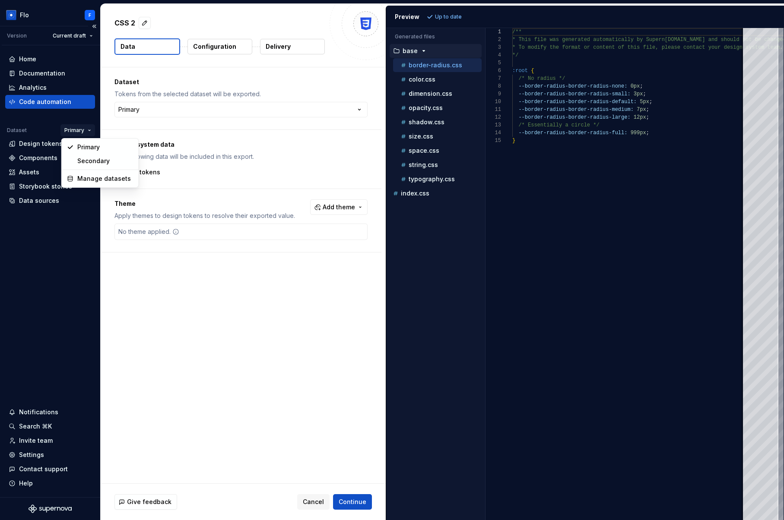
click at [83, 130] on html "Flo F Version Current draft Home Documentation Analytics Code automation Datase…" at bounding box center [392, 260] width 784 height 520
click at [99, 180] on div "Manage datasets" at bounding box center [105, 178] width 56 height 9
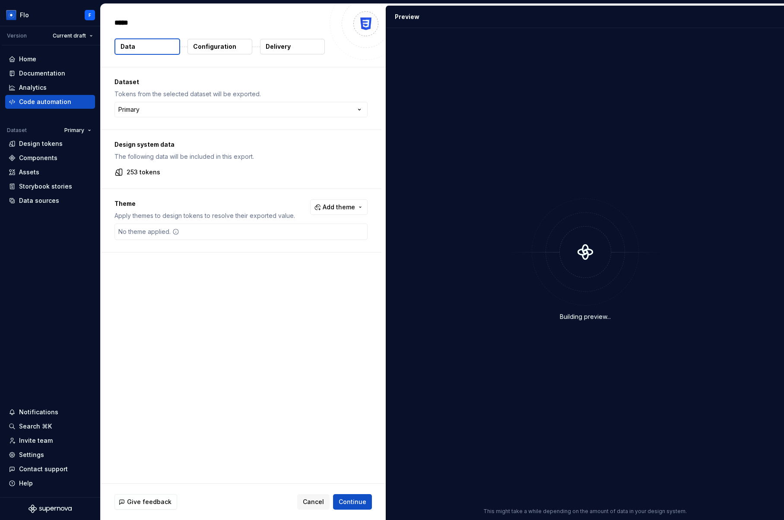
type textarea "*"
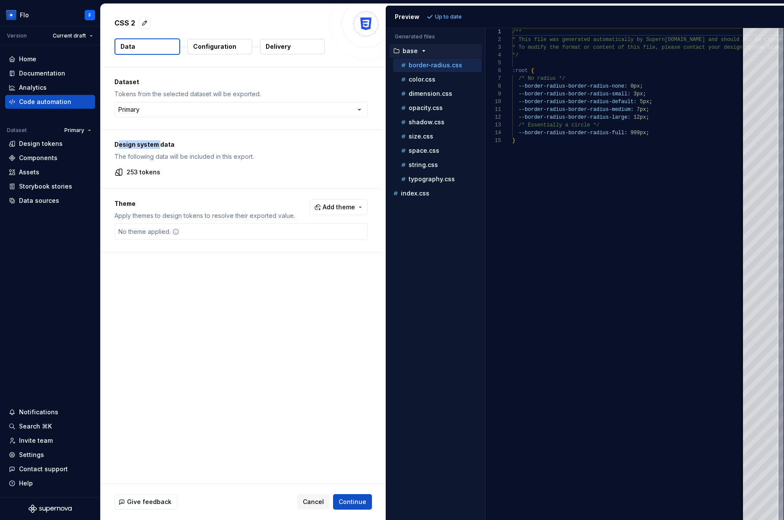
drag, startPoint x: 119, startPoint y: 144, endPoint x: 158, endPoint y: 143, distance: 39.7
click at [158, 143] on p "Design system data" at bounding box center [240, 144] width 253 height 9
drag, startPoint x: 148, startPoint y: 174, endPoint x: 158, endPoint y: 174, distance: 10.8
click at [158, 174] on p "253 tokens" at bounding box center [143, 172] width 34 height 9
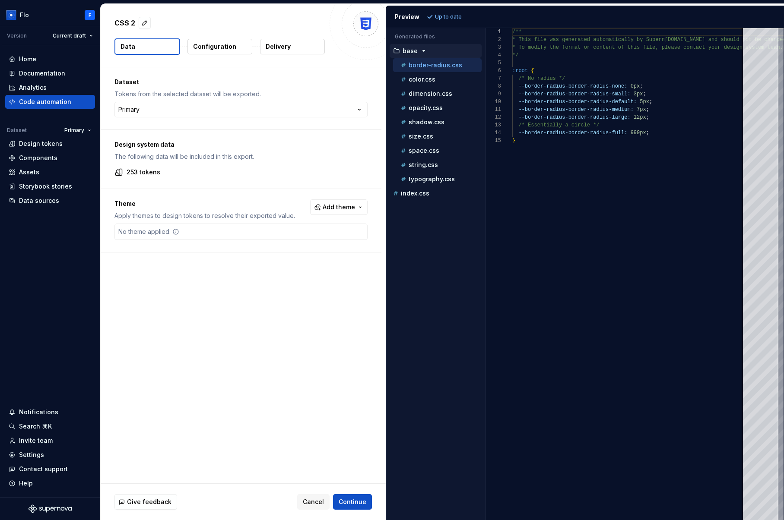
click at [158, 174] on p "253 tokens" at bounding box center [143, 172] width 34 height 9
click at [341, 204] on span "Add theme" at bounding box center [338, 207] width 32 height 9
click at [291, 241] on div "Dark" at bounding box center [286, 241] width 14 height 9
drag, startPoint x: 174, startPoint y: 300, endPoint x: 254, endPoint y: 235, distance: 102.8
click at [174, 300] on html "Flo F Version Current draft Home Documentation Analytics Code automation Datase…" at bounding box center [392, 260] width 784 height 520
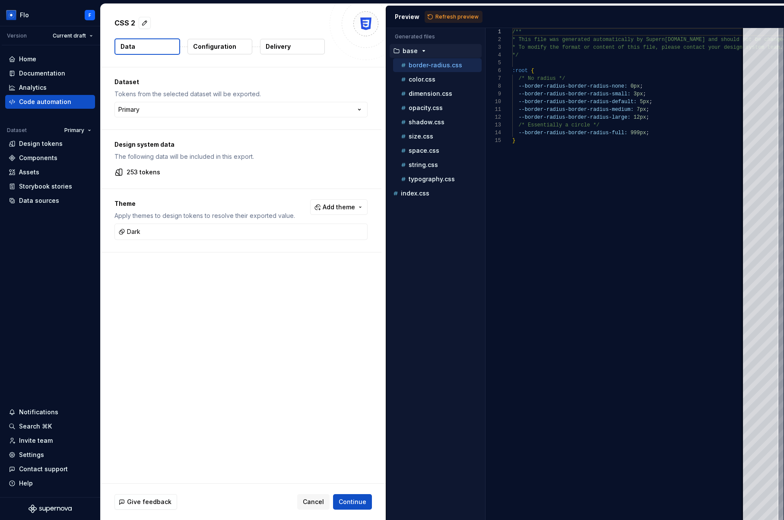
drag, startPoint x: 202, startPoint y: 48, endPoint x: 209, endPoint y: 57, distance: 11.1
click at [202, 48] on p "Configuration" at bounding box center [214, 46] width 43 height 9
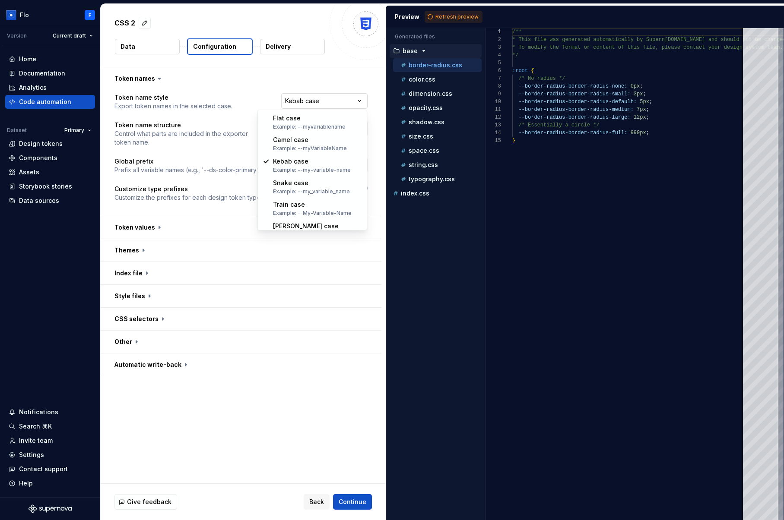
click at [321, 98] on html "**********" at bounding box center [392, 260] width 784 height 520
select select "********"
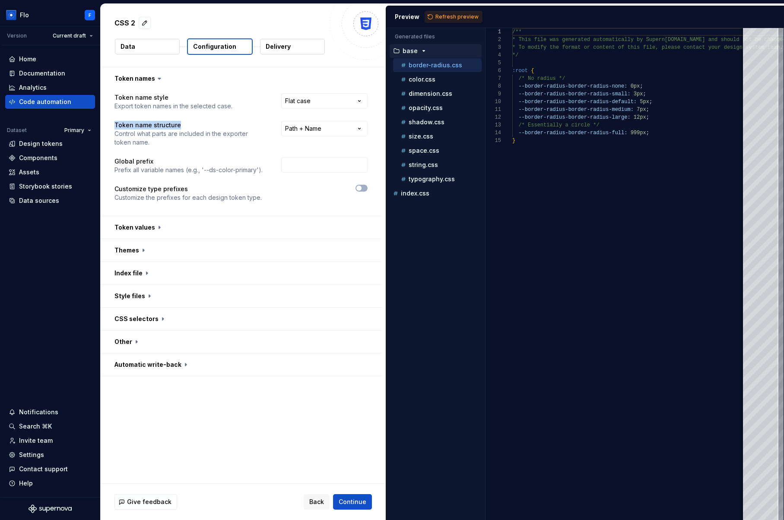
drag, startPoint x: 130, startPoint y: 124, endPoint x: 179, endPoint y: 125, distance: 49.2
click at [179, 125] on div "**********" at bounding box center [241, 153] width 281 height 126
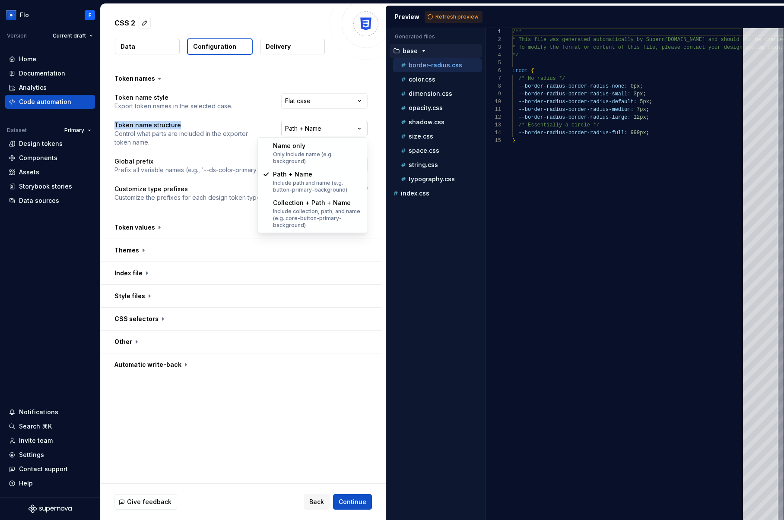
click at [332, 128] on html "**********" at bounding box center [392, 260] width 784 height 520
select select "**********"
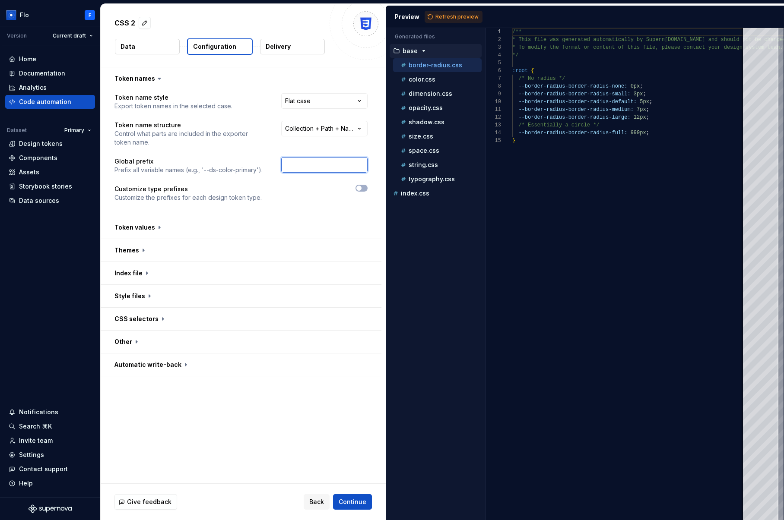
click at [290, 170] on input "text" at bounding box center [324, 165] width 86 height 16
type input "Tetco"
click at [150, 225] on button "button" at bounding box center [241, 227] width 281 height 22
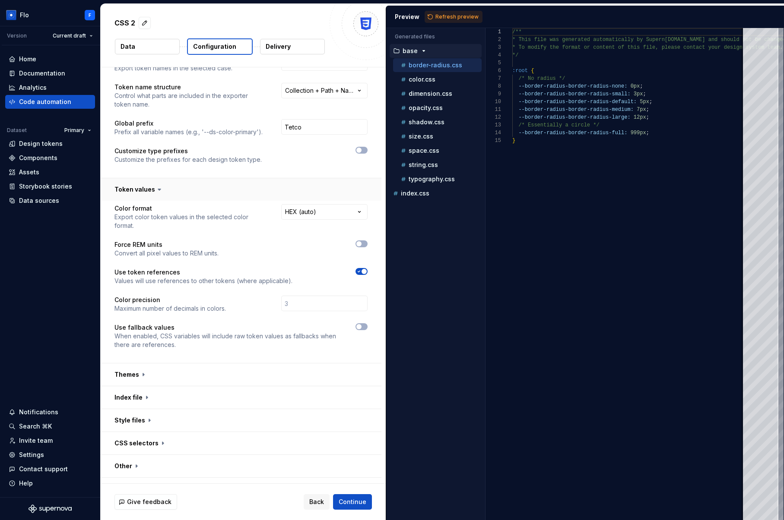
scroll to position [55, 0]
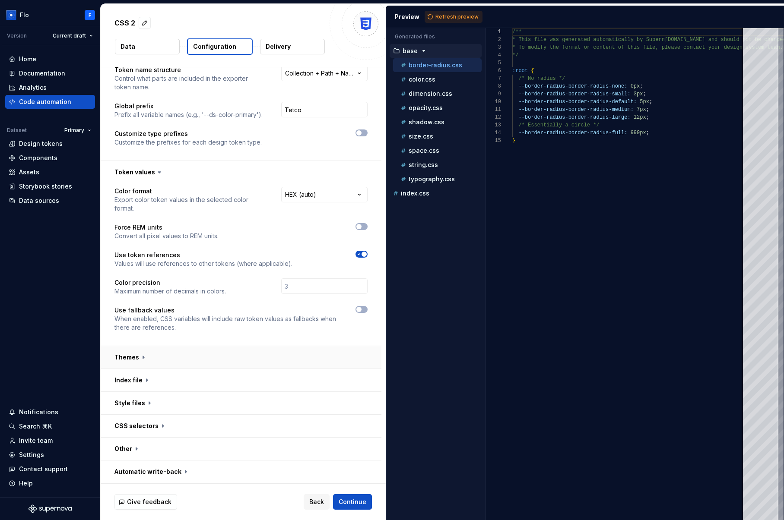
click at [186, 365] on button "button" at bounding box center [241, 357] width 281 height 22
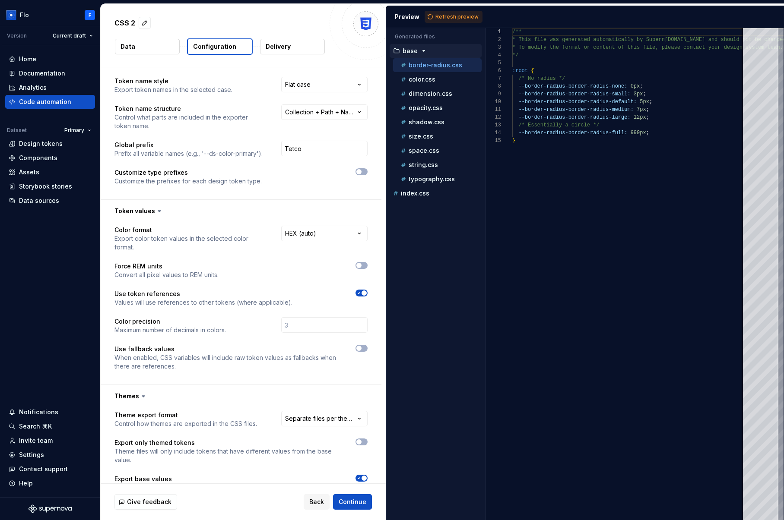
scroll to position [0, 0]
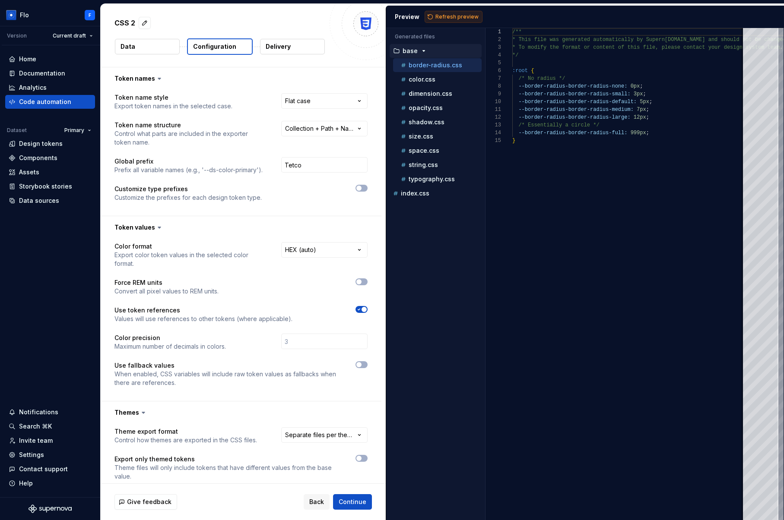
click at [451, 17] on span "Refresh preview" at bounding box center [456, 16] width 43 height 7
type textarea "**********"
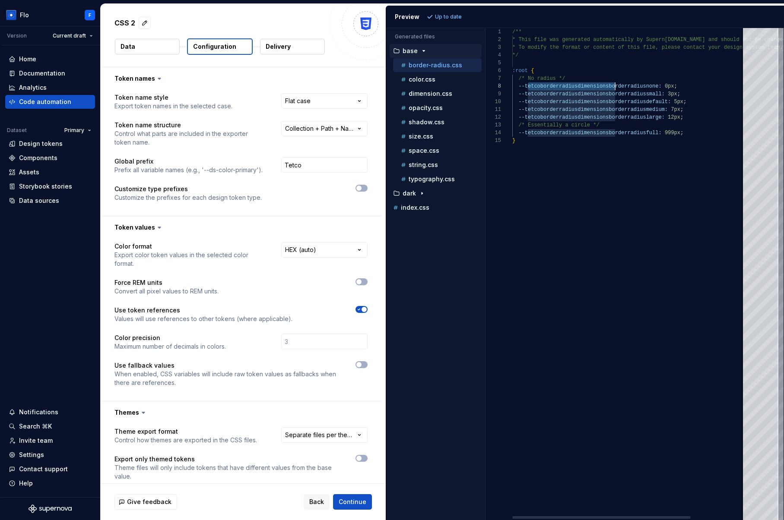
scroll to position [54, 103]
drag, startPoint x: 528, startPoint y: 85, endPoint x: 613, endPoint y: 84, distance: 85.1
click at [613, 84] on div "/** * This file was generated automatically by Supern [DOMAIN_NAME] and should …" at bounding box center [664, 274] width 304 height 492
click at [613, 85] on div "/** * This file was generated automatically by Supern [DOMAIN_NAME] and should …" at bounding box center [664, 274] width 304 height 492
click at [528, 90] on div "/** * This file was generated automatically by Supern [DOMAIN_NAME] and should …" at bounding box center [664, 274] width 304 height 492
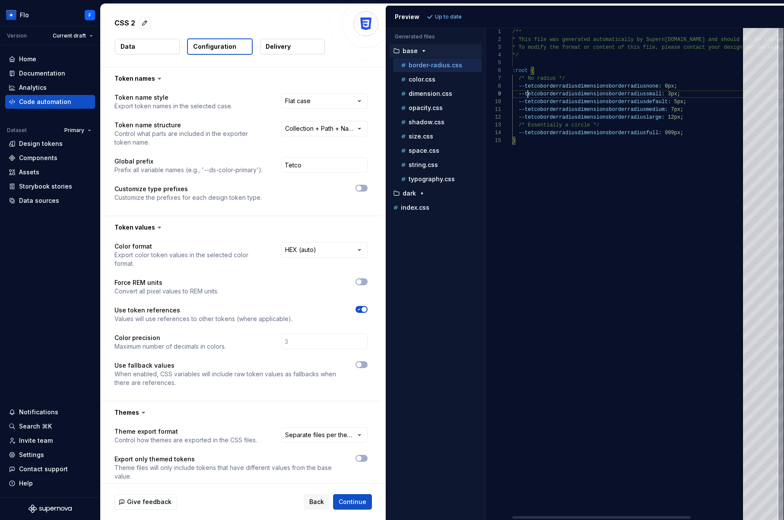
scroll to position [62, 16]
click at [268, 46] on p "Delivery" at bounding box center [278, 46] width 25 height 9
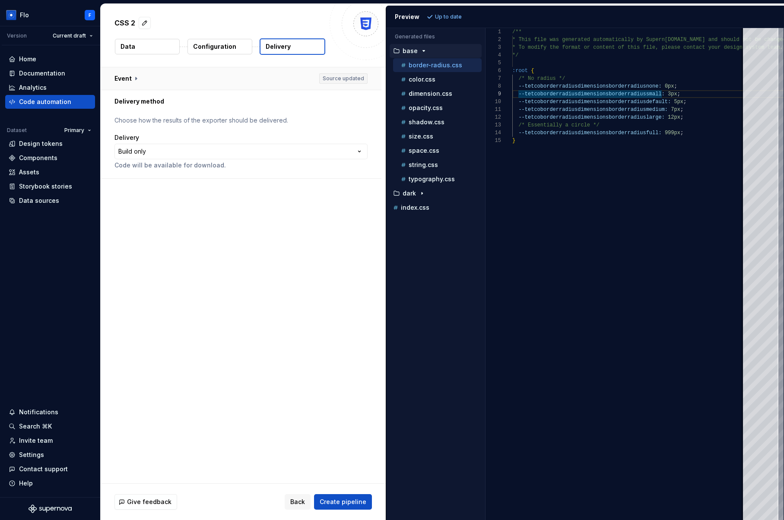
click at [172, 72] on button "button" at bounding box center [241, 78] width 281 height 22
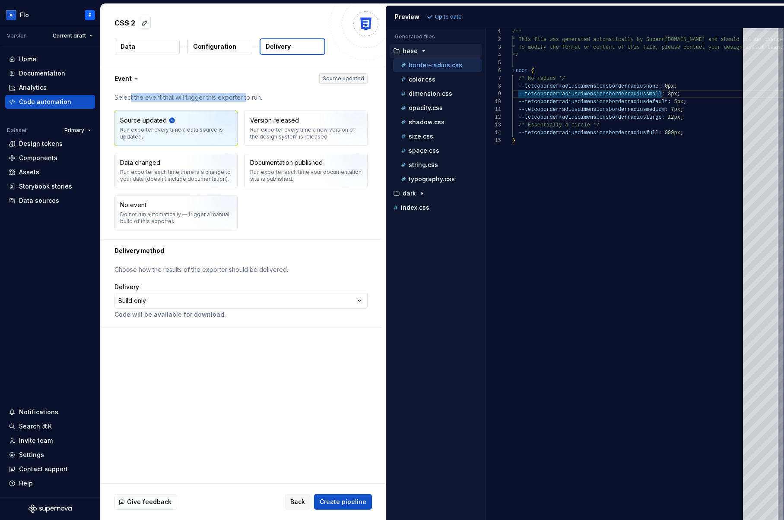
drag, startPoint x: 192, startPoint y: 96, endPoint x: 245, endPoint y: 95, distance: 53.1
click at [245, 95] on p "Select the event that will trigger this exporter to run." at bounding box center [240, 97] width 253 height 9
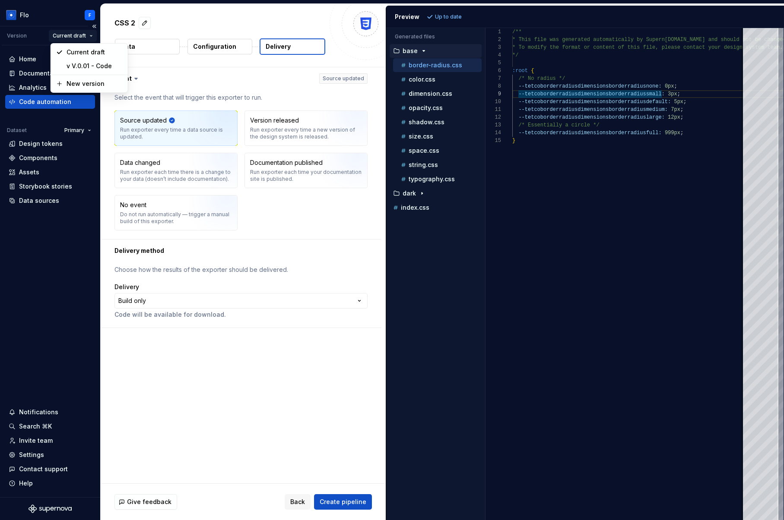
click at [82, 37] on html "**********" at bounding box center [392, 260] width 784 height 520
click at [190, 100] on html "**********" at bounding box center [392, 260] width 784 height 520
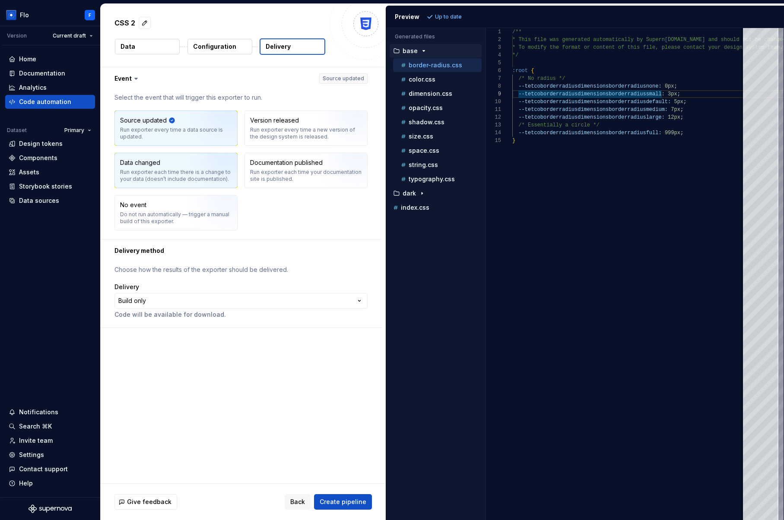
click at [147, 171] on div "Run exporter each time there is a change to your data (doesn’t include document…" at bounding box center [176, 176] width 112 height 14
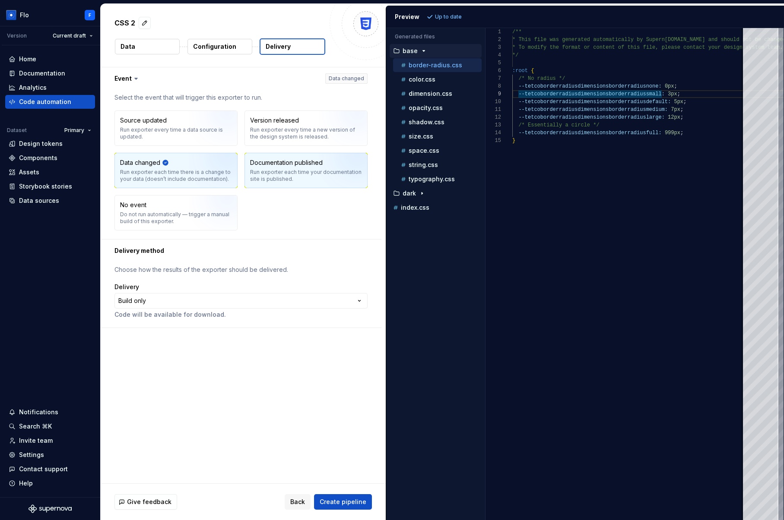
click at [319, 167] on img "button" at bounding box center [346, 174] width 55 height 58
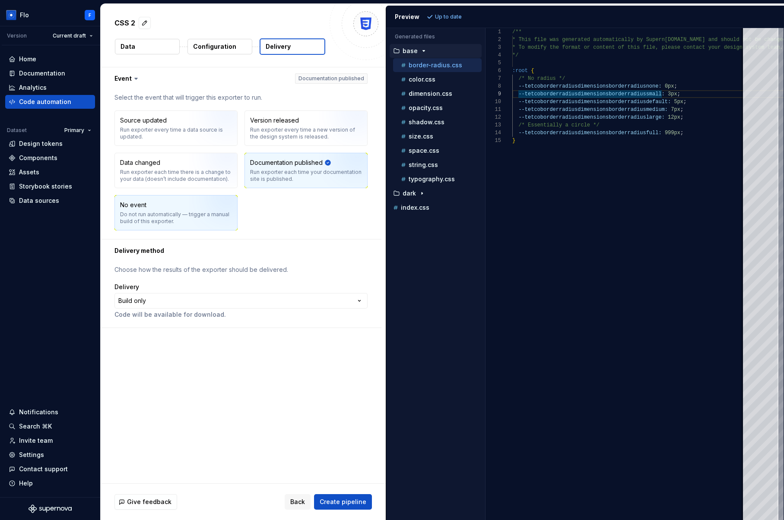
click at [171, 209] on div "No event Do not run automatically — trigger a manual build of this exporter." at bounding box center [176, 213] width 112 height 24
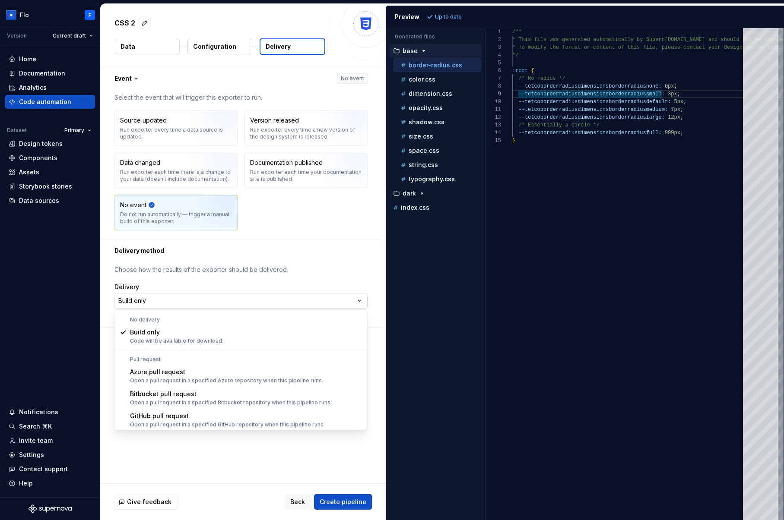
click at [152, 303] on html "**********" at bounding box center [392, 260] width 784 height 520
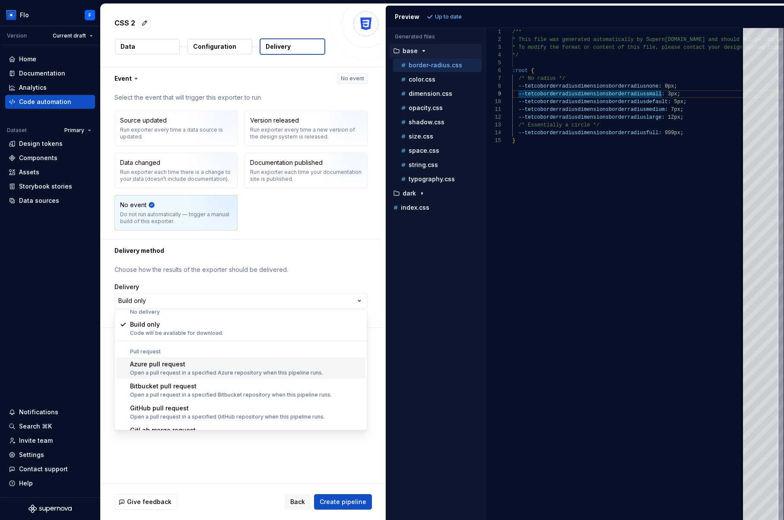
scroll to position [24, 0]
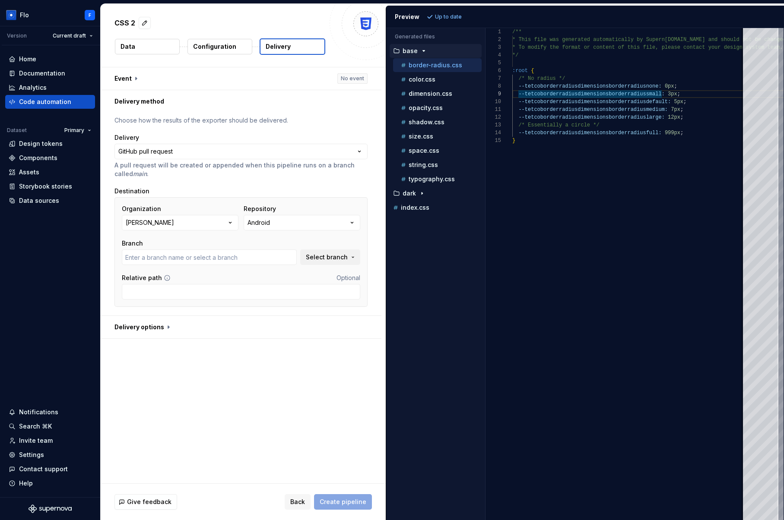
type input "main"
drag, startPoint x: 154, startPoint y: 331, endPoint x: 158, endPoint y: 333, distance: 4.8
click at [154, 331] on button "button" at bounding box center [241, 327] width 281 height 22
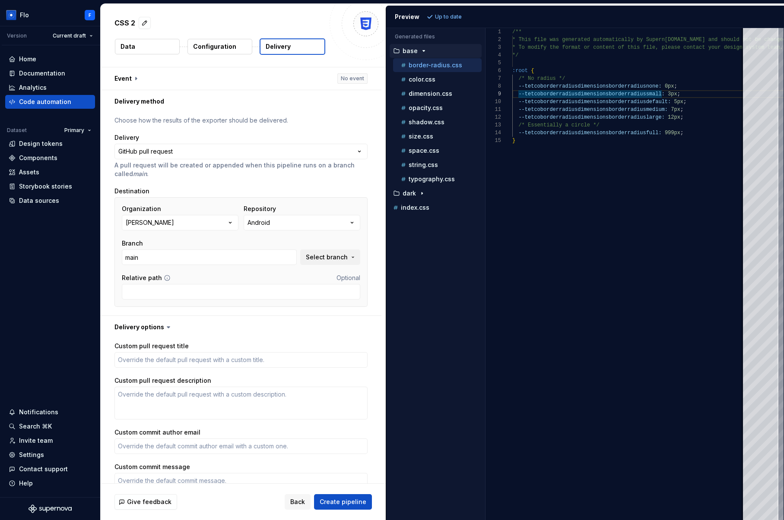
scroll to position [59, 0]
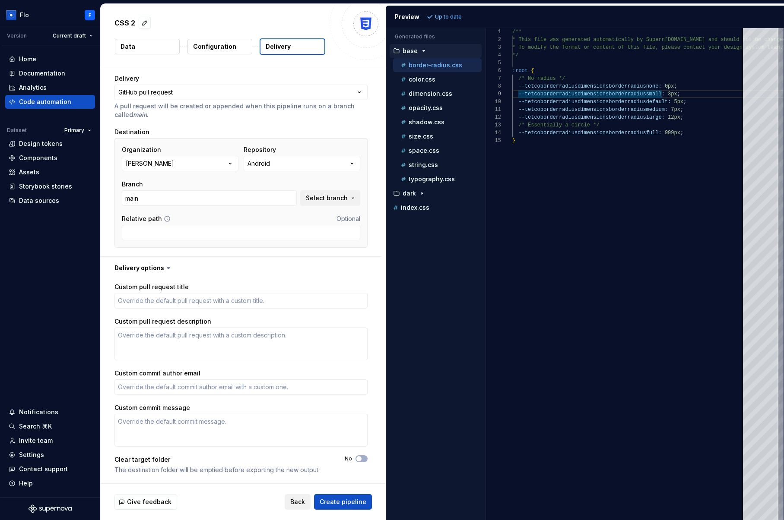
click at [299, 506] on span "Back" at bounding box center [297, 502] width 15 height 9
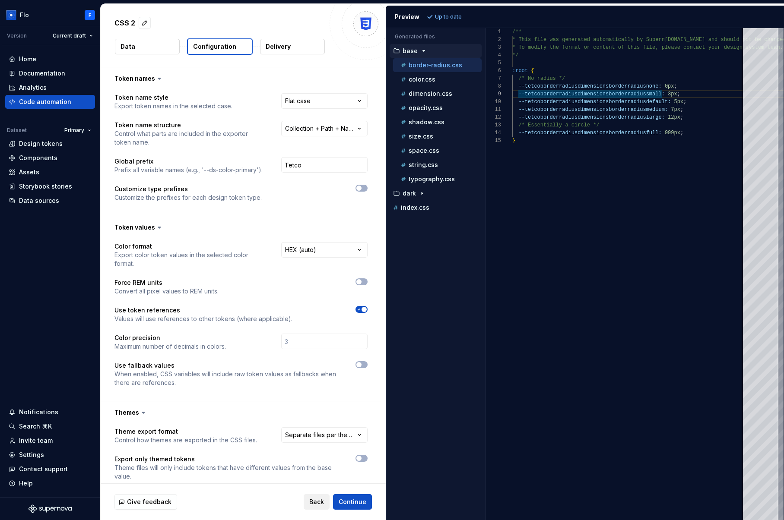
click at [317, 501] on span "Back" at bounding box center [316, 502] width 15 height 9
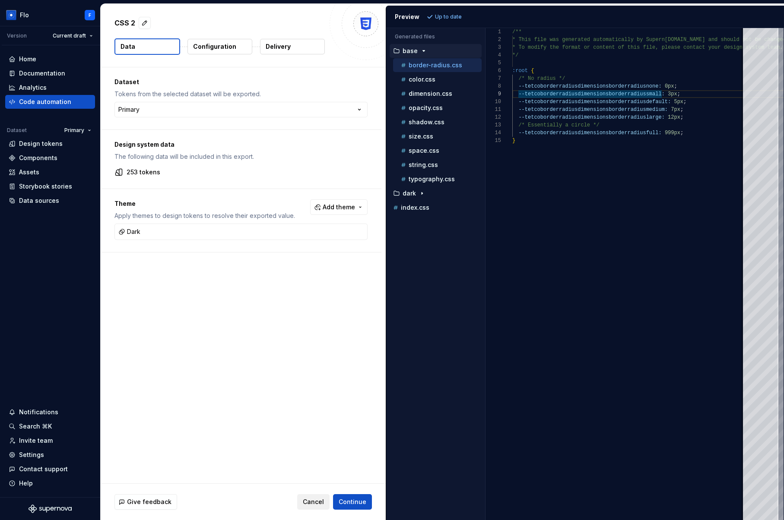
click at [310, 504] on span "Cancel" at bounding box center [313, 502] width 21 height 9
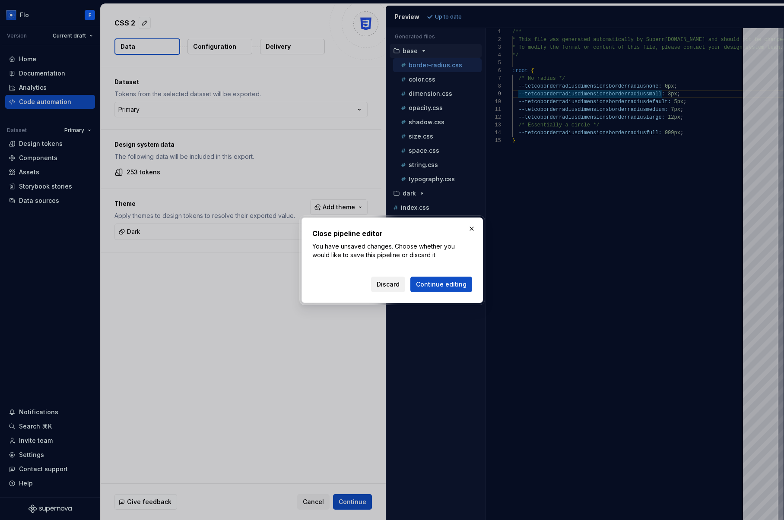
click at [398, 282] on span "Discard" at bounding box center [387, 284] width 23 height 9
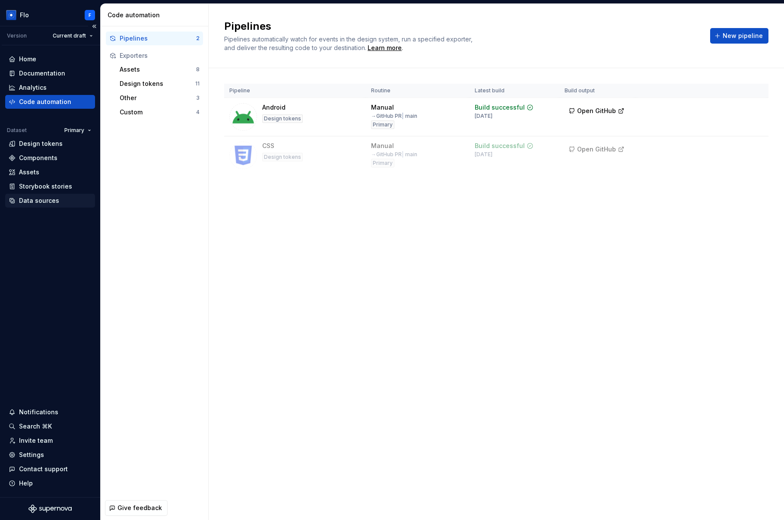
click at [32, 199] on div "Data sources" at bounding box center [39, 200] width 40 height 9
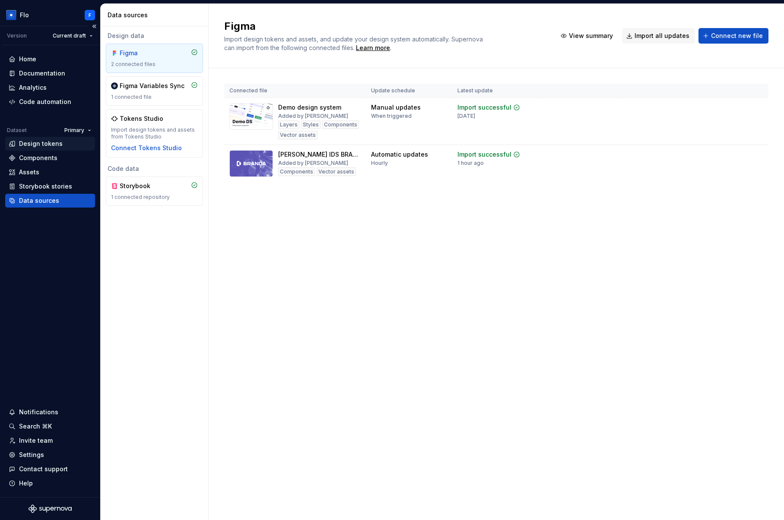
click at [27, 142] on div "Design tokens" at bounding box center [41, 143] width 44 height 9
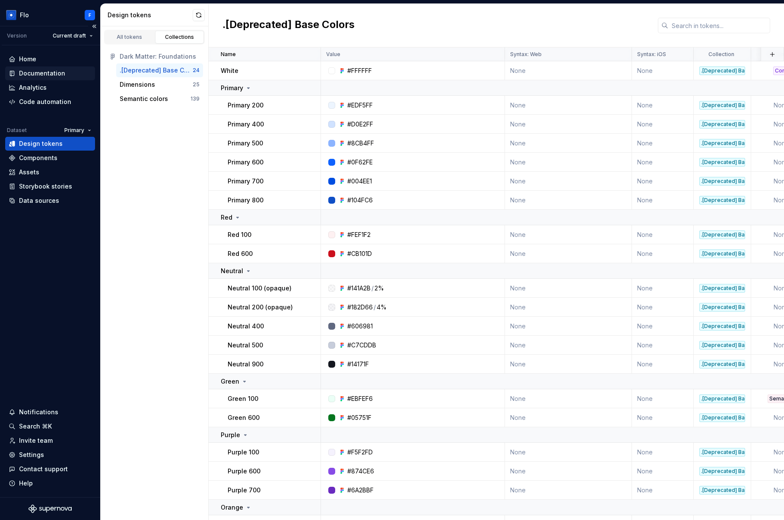
click at [54, 70] on div "Documentation" at bounding box center [42, 73] width 46 height 9
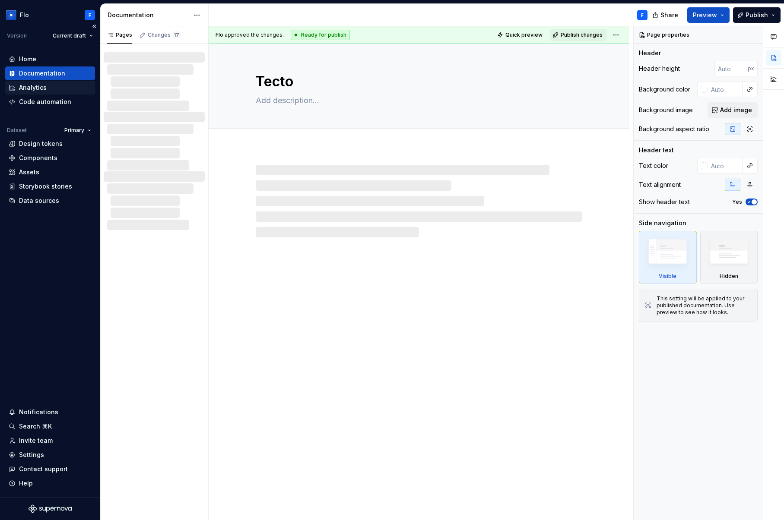
type textarea "*"
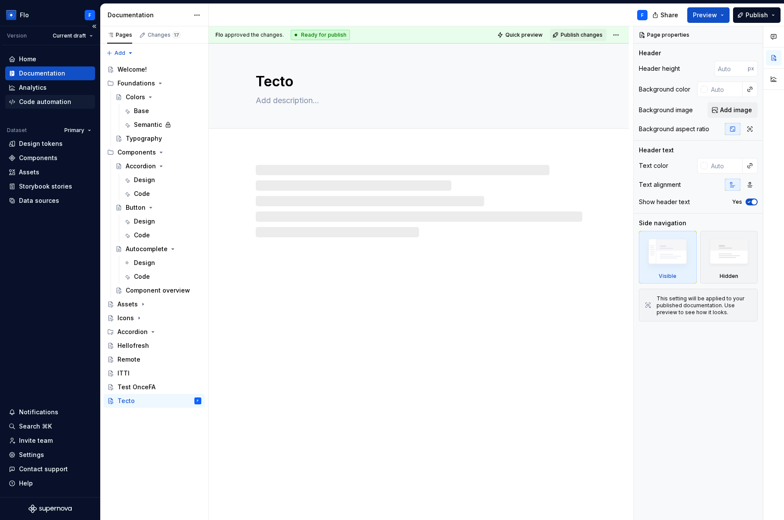
click at [49, 104] on div "Code automation" at bounding box center [45, 102] width 52 height 9
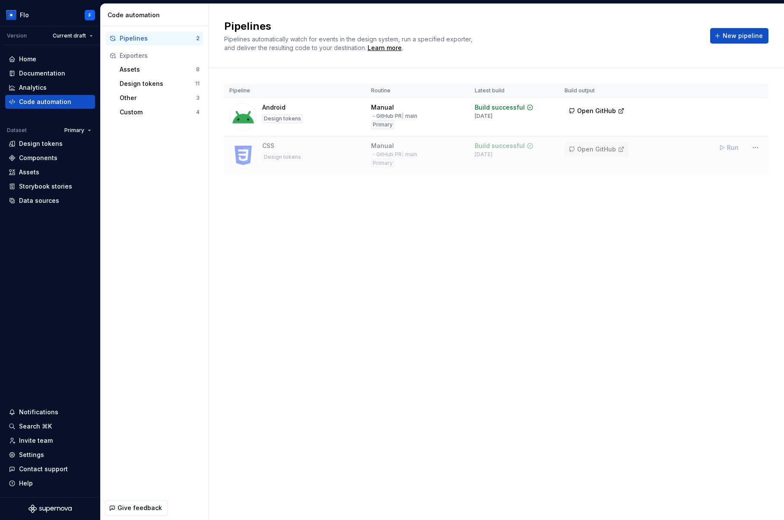
click at [589, 151] on span "Open GitHub" at bounding box center [596, 149] width 39 height 9
click at [433, 327] on div "Pipelines Pipelines automatically watch for events in the design system, run a …" at bounding box center [496, 262] width 575 height 516
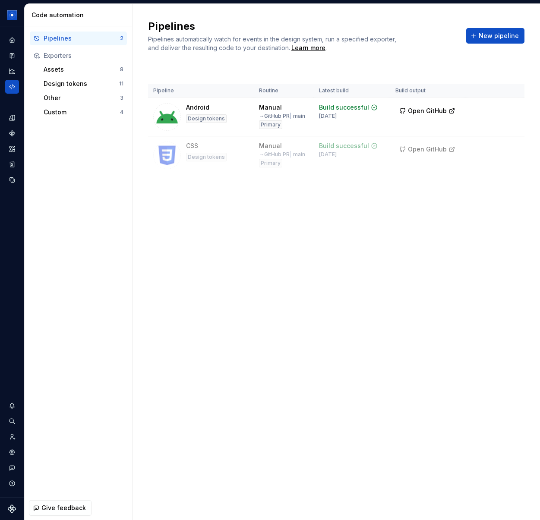
drag, startPoint x: 534, startPoint y: 18, endPoint x: 559, endPoint y: 16, distance: 24.3
click at [540, 16] on html "Flo F Dataset Primary Code automation Pipelines 2 Exporters Assets 8 Design tok…" at bounding box center [270, 260] width 540 height 520
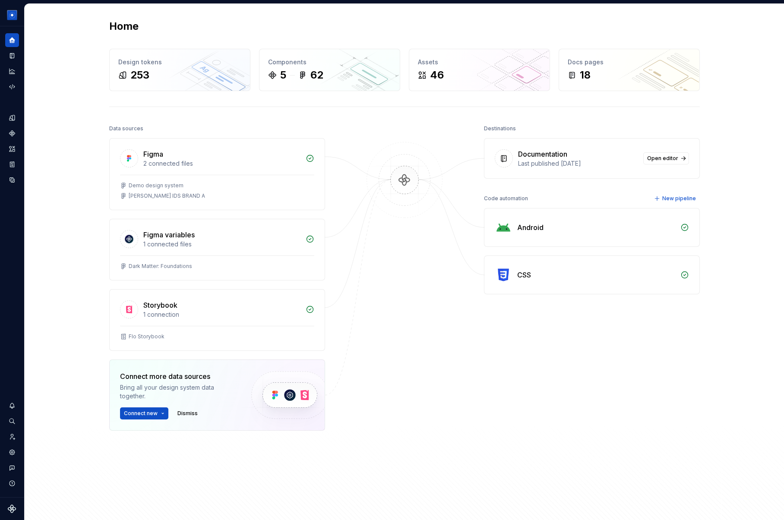
drag, startPoint x: 399, startPoint y: 155, endPoint x: 575, endPoint y: 170, distance: 176.7
click at [399, 155] on img at bounding box center [405, 189] width 84 height 94
click at [19, 24] on button "Expand sidebar" at bounding box center [18, 26] width 12 height 12
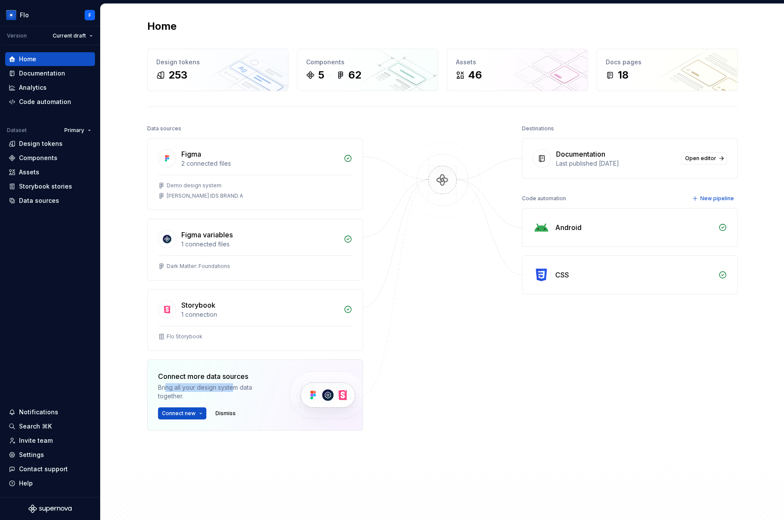
drag, startPoint x: 170, startPoint y: 389, endPoint x: 231, endPoint y: 389, distance: 61.7
click at [231, 389] on div "Bring all your design system data together." at bounding box center [216, 391] width 117 height 17
click at [525, 126] on div "Destinations" at bounding box center [538, 129] width 32 height 12
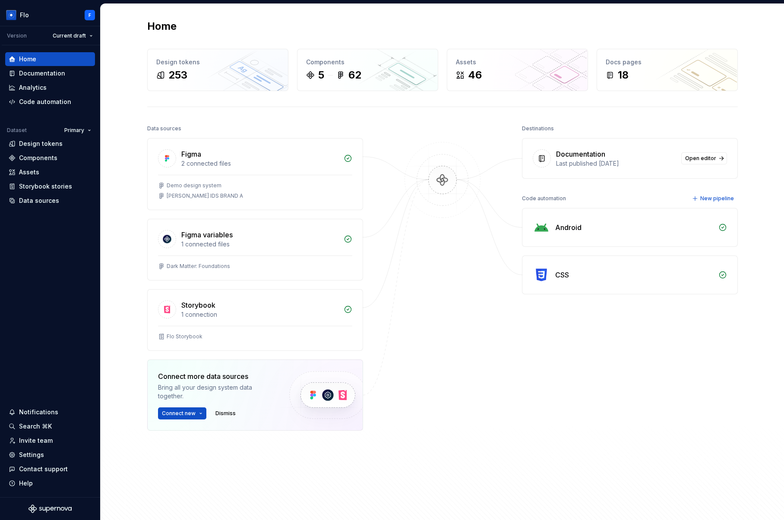
click at [541, 202] on div "Code automation" at bounding box center [544, 199] width 44 height 12
click at [31, 202] on div "Data sources" at bounding box center [39, 200] width 40 height 9
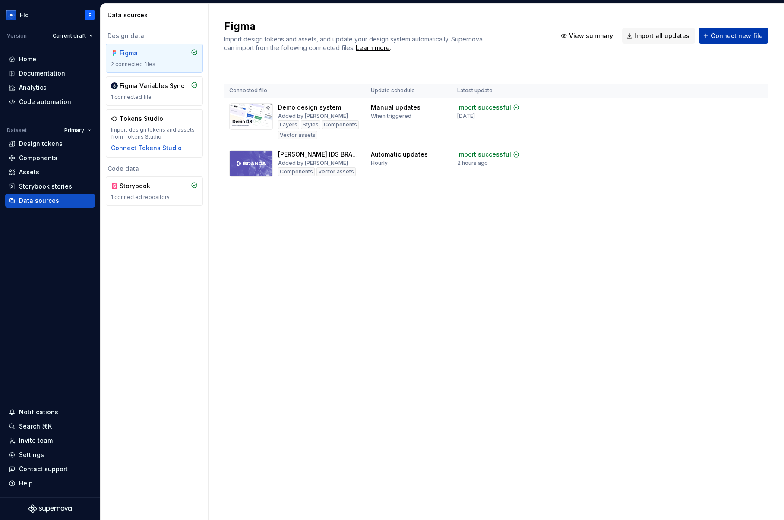
click at [724, 36] on span "Connect new file" at bounding box center [737, 36] width 52 height 9
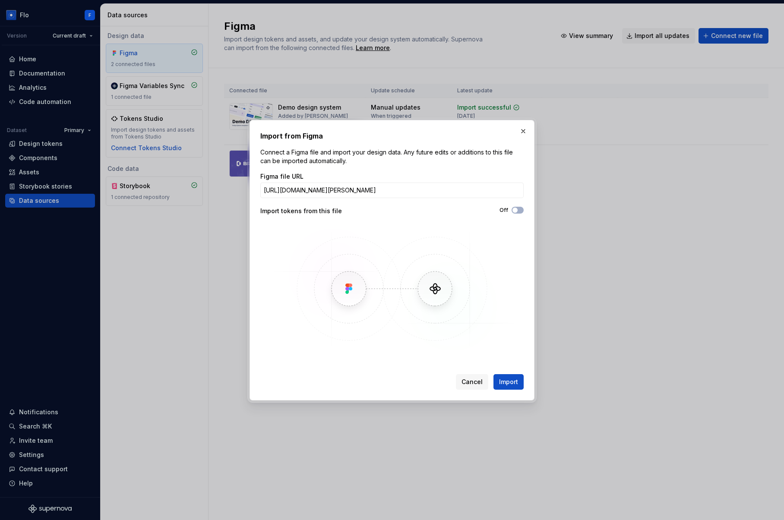
scroll to position [0, 98]
type input "https://www.figma.com/design/f2jhYXeBXI6n6ky5WyxjVo/Taylor-s-IDS-BRAND-A?node-i…"
click at [525, 126] on button "button" at bounding box center [523, 131] width 12 height 12
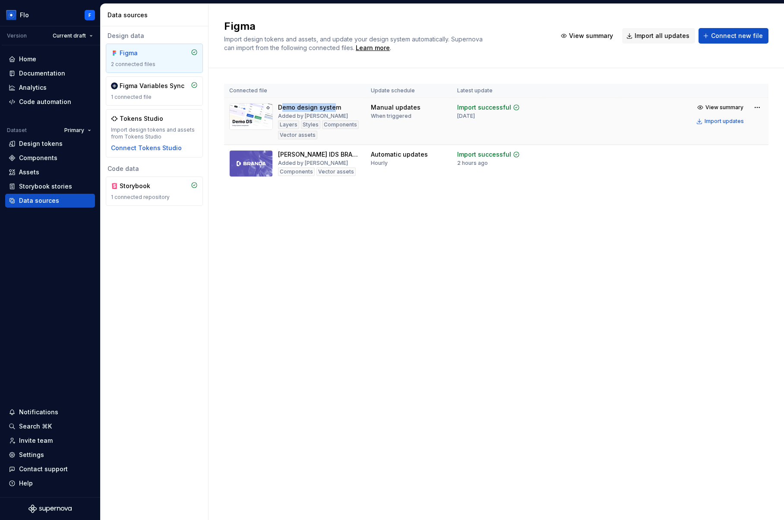
drag, startPoint x: 285, startPoint y: 106, endPoint x: 334, endPoint y: 104, distance: 48.4
click at [334, 104] on div "Demo design system" at bounding box center [309, 107] width 63 height 9
drag, startPoint x: 304, startPoint y: 115, endPoint x: 345, endPoint y: 115, distance: 41.0
click at [345, 115] on div "Demo design system Added by [PERSON_NAME] Layers Styles Components Vector assets" at bounding box center [319, 121] width 82 height 36
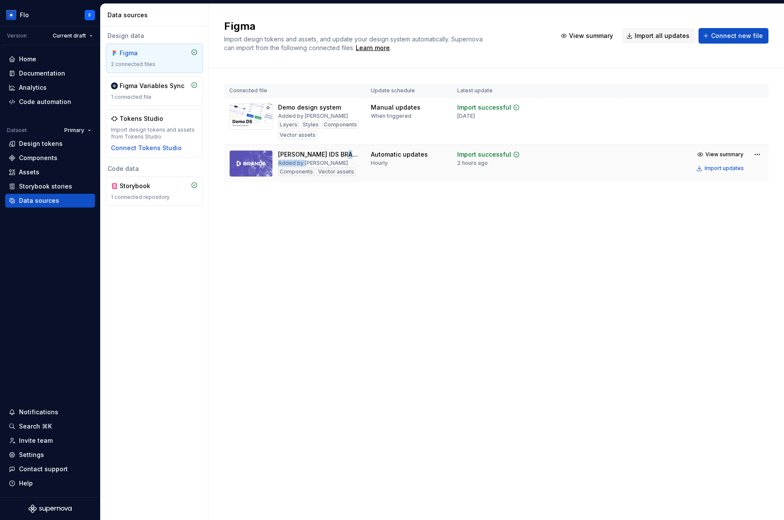
drag, startPoint x: 304, startPoint y: 161, endPoint x: 322, endPoint y: 161, distance: 17.7
click at [322, 161] on div "Taylor's IDS BRAND A Added by Flo Components Vector assets" at bounding box center [319, 163] width 82 height 27
drag, startPoint x: 286, startPoint y: 125, endPoint x: 322, endPoint y: 136, distance: 37.5
click at [322, 136] on div "Layers Styles Components Vector assets" at bounding box center [319, 129] width 82 height 19
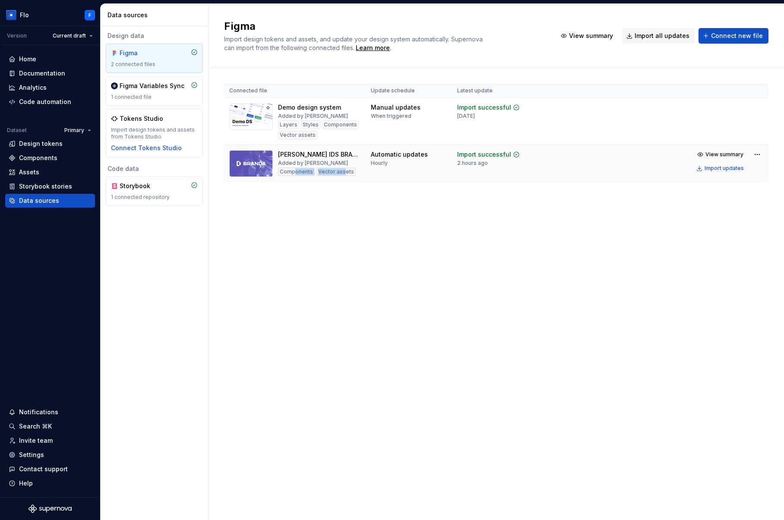
drag, startPoint x: 314, startPoint y: 171, endPoint x: 293, endPoint y: 172, distance: 21.6
click at [293, 172] on div "Components Vector assets" at bounding box center [317, 172] width 78 height 9
click at [718, 105] on span "View summary" at bounding box center [724, 107] width 38 height 7
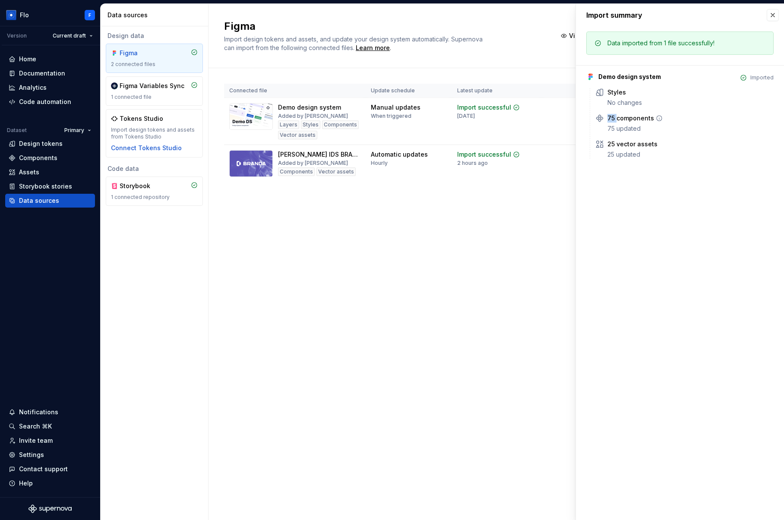
drag, startPoint x: 610, startPoint y: 118, endPoint x: 616, endPoint y: 118, distance: 5.2
click at [616, 118] on div "75 components 75 updated" at bounding box center [684, 123] width 178 height 19
drag, startPoint x: 608, startPoint y: 147, endPoint x: 616, endPoint y: 146, distance: 7.8
click at [616, 146] on div "25 vector assets" at bounding box center [632, 144] width 50 height 9
click at [776, 13] on button "button" at bounding box center [773, 15] width 12 height 12
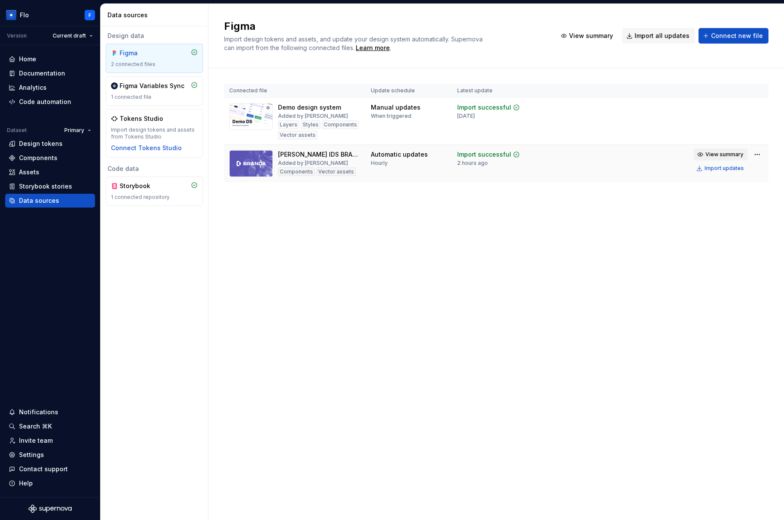
click at [723, 157] on span "View summary" at bounding box center [724, 154] width 38 height 7
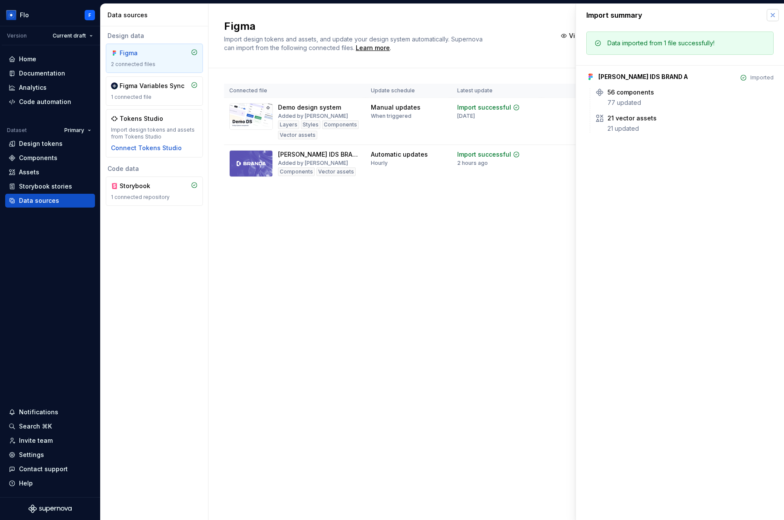
click at [772, 15] on button "button" at bounding box center [773, 15] width 12 height 12
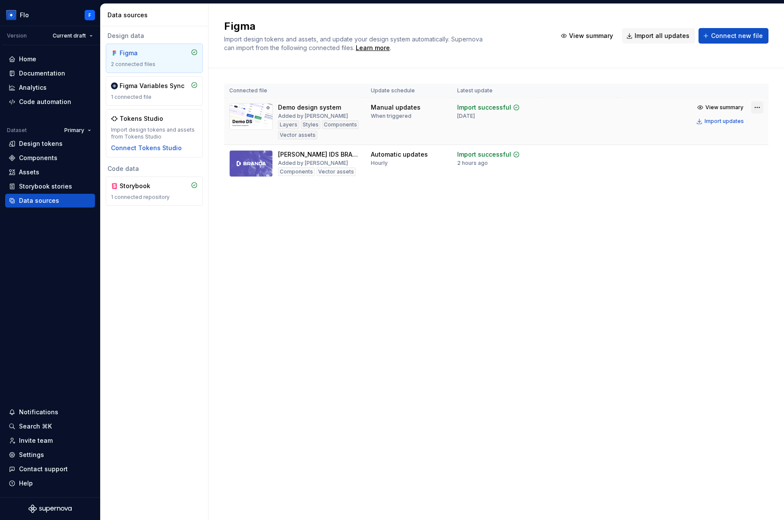
click at [760, 107] on html "Flo F Version Current draft Home Documentation Analytics Code automation Datase…" at bounding box center [392, 260] width 784 height 520
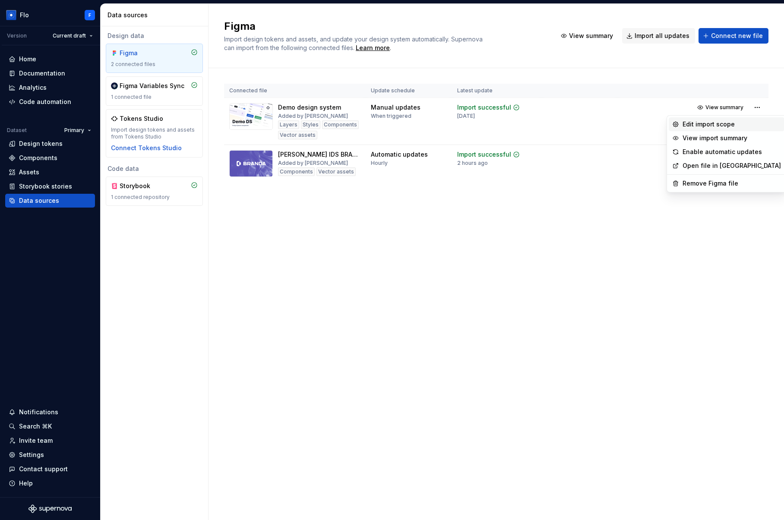
click at [718, 123] on div "Edit import scope" at bounding box center [732, 124] width 98 height 9
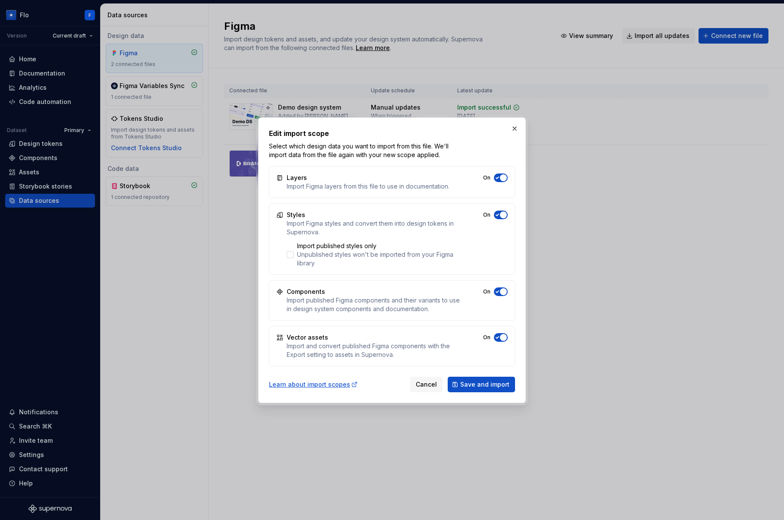
click at [503, 180] on span "button" at bounding box center [503, 177] width 7 height 7
click at [501, 213] on span "button" at bounding box center [503, 215] width 7 height 7
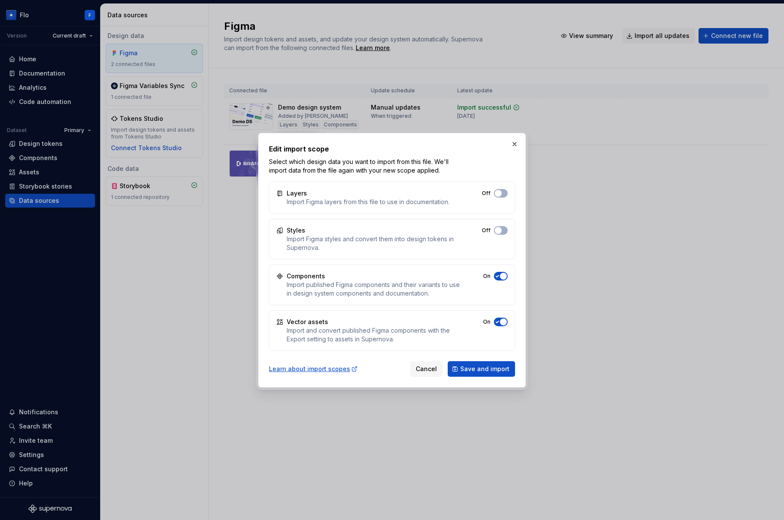
drag, startPoint x: 498, startPoint y: 274, endPoint x: 501, endPoint y: 294, distance: 20.1
click at [498, 196] on icon "button" at bounding box center [497, 193] width 7 height 5
drag, startPoint x: 501, startPoint y: 316, endPoint x: 500, endPoint y: 297, distance: 19.4
click at [501, 316] on div "Vector assets Import and convert published Figma components with the Export set…" at bounding box center [392, 330] width 246 height 41
drag, startPoint x: 498, startPoint y: 273, endPoint x: 500, endPoint y: 250, distance: 23.0
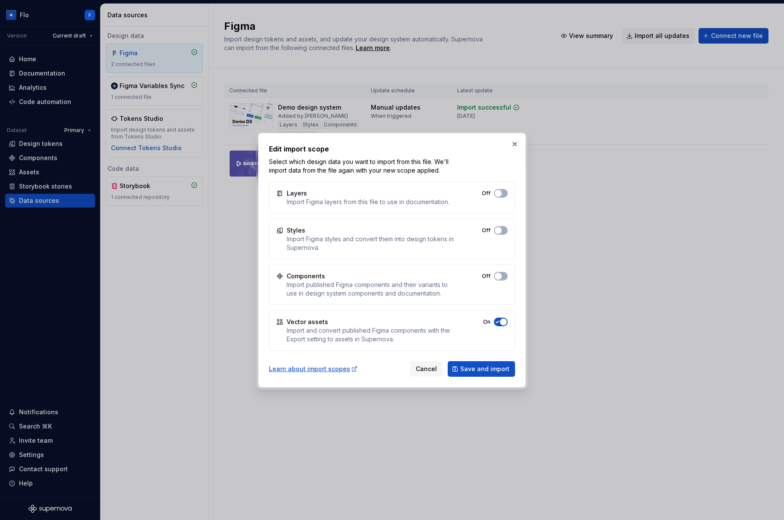
click at [498, 197] on span "button" at bounding box center [498, 193] width 7 height 7
click at [498, 232] on span "button" at bounding box center [498, 230] width 7 height 7
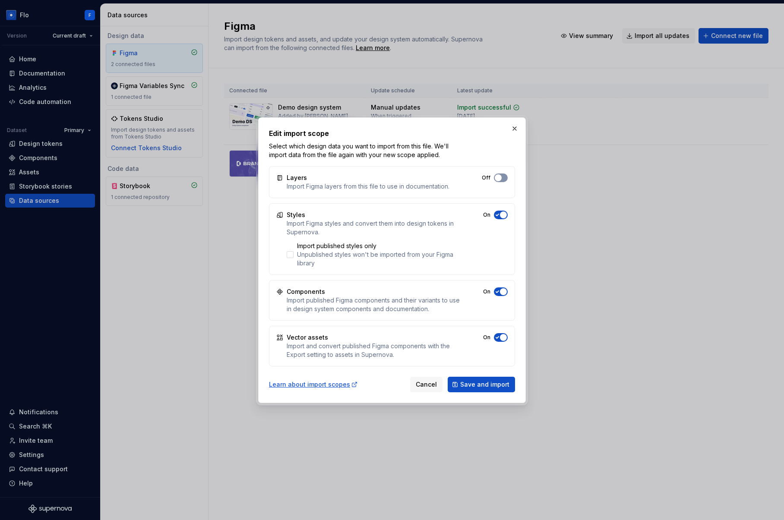
click at [498, 177] on span "button" at bounding box center [498, 177] width 7 height 7
click at [514, 127] on button "button" at bounding box center [515, 129] width 12 height 12
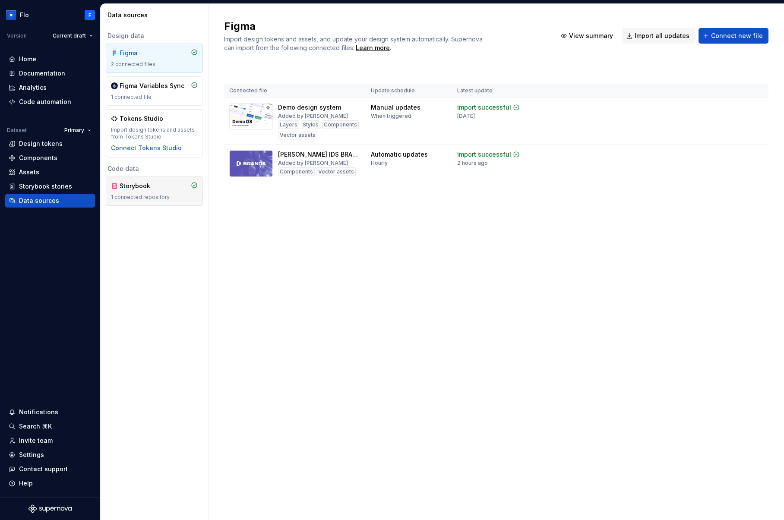
click at [159, 200] on div "1 connected repository" at bounding box center [154, 197] width 87 height 7
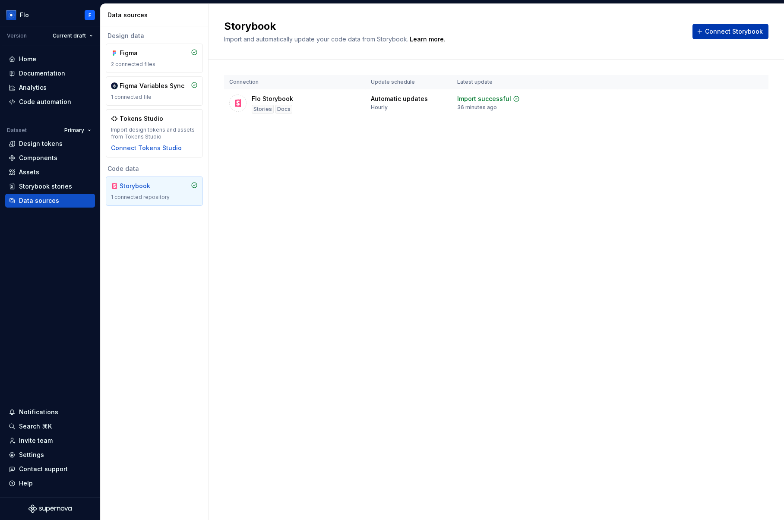
click at [725, 28] on span "Connect Storybook" at bounding box center [734, 31] width 58 height 9
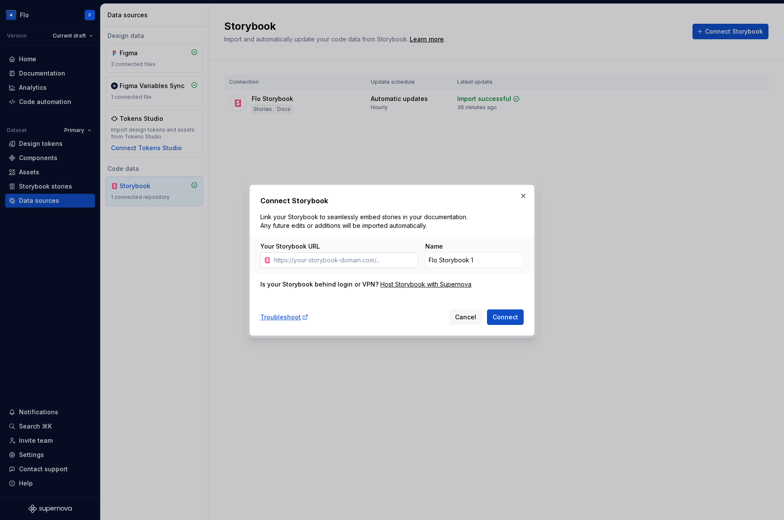
click at [367, 258] on input "Your Storybook URL" at bounding box center [345, 261] width 148 height 16
type input "[URL][DOMAIN_NAME]"
click at [525, 193] on button "button" at bounding box center [523, 196] width 12 height 12
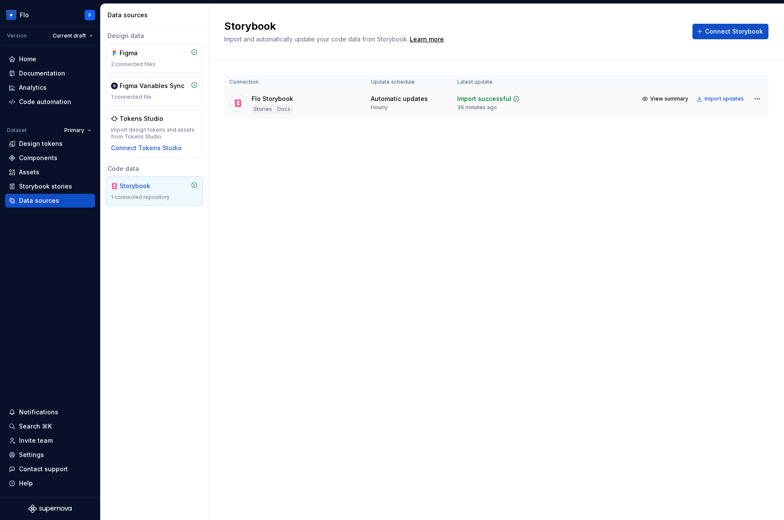
drag, startPoint x: 267, startPoint y: 108, endPoint x: 304, endPoint y: 108, distance: 37.1
click at [304, 108] on div "Flo Storybook Stories Docs" at bounding box center [294, 104] width 131 height 19
drag, startPoint x: 376, startPoint y: 100, endPoint x: 431, endPoint y: 98, distance: 55.3
click at [431, 98] on div "Automatic updates Hourly" at bounding box center [409, 103] width 76 height 16
click at [443, 161] on div "Storybook Import and automatically update your code data from Storybook. Learn …" at bounding box center [496, 262] width 575 height 516
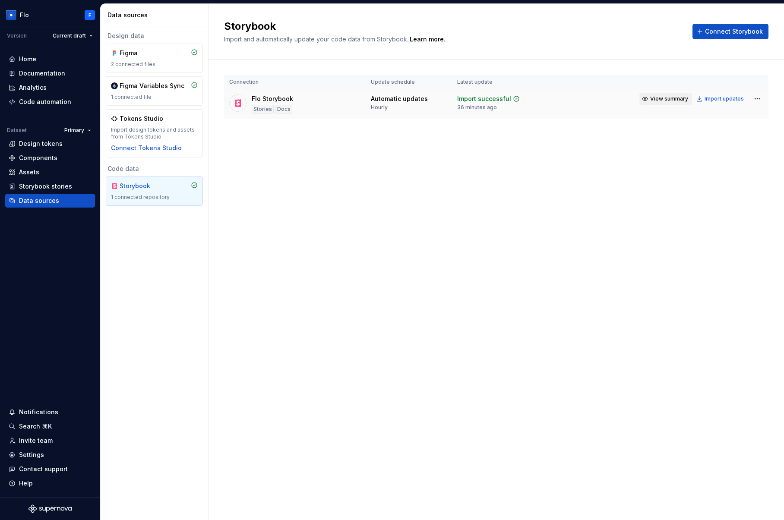
click at [687, 97] on span "View summary" at bounding box center [669, 98] width 38 height 7
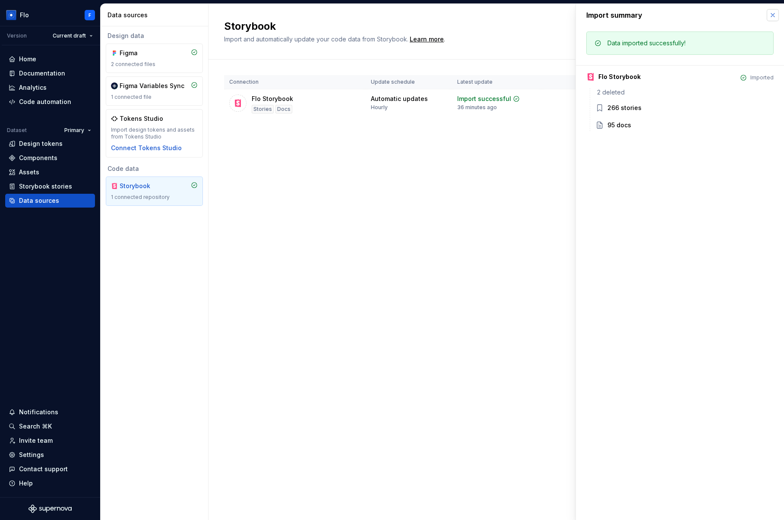
click at [774, 11] on button "button" at bounding box center [773, 15] width 12 height 12
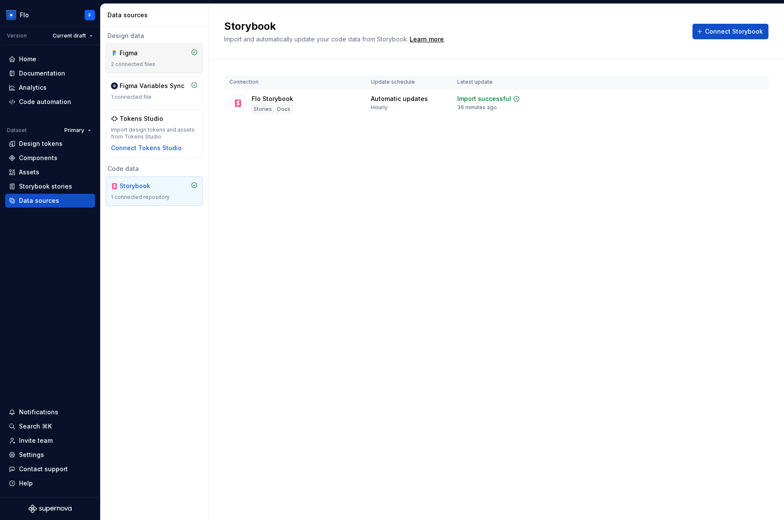
click at [167, 70] on div "Figma 2 connected files" at bounding box center [154, 58] width 97 height 29
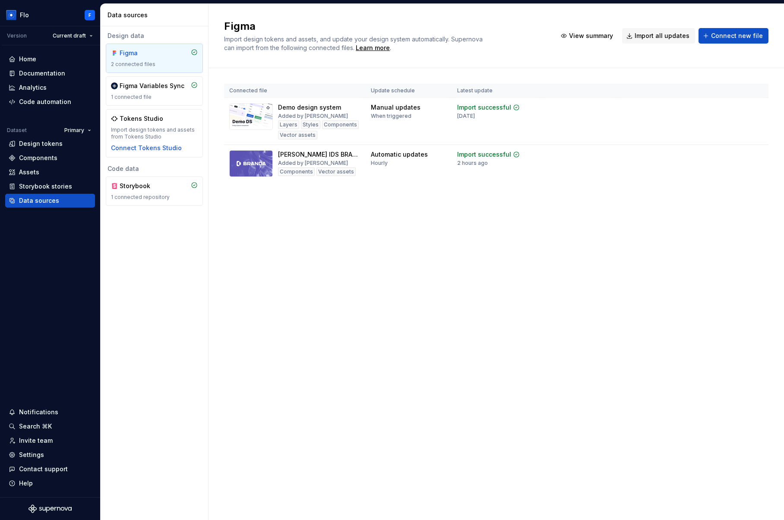
drag, startPoint x: 371, startPoint y: 311, endPoint x: 405, endPoint y: 283, distance: 43.8
click at [384, 295] on div "Figma Import design tokens and assets, and update your design system automatica…" at bounding box center [496, 262] width 575 height 516
click at [39, 143] on div "Design tokens" at bounding box center [41, 143] width 44 height 9
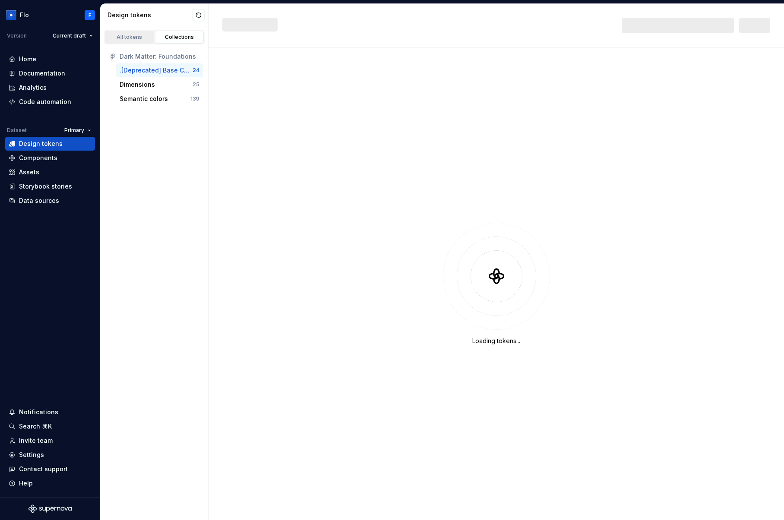
click at [131, 41] on link "All tokens" at bounding box center [129, 37] width 49 height 13
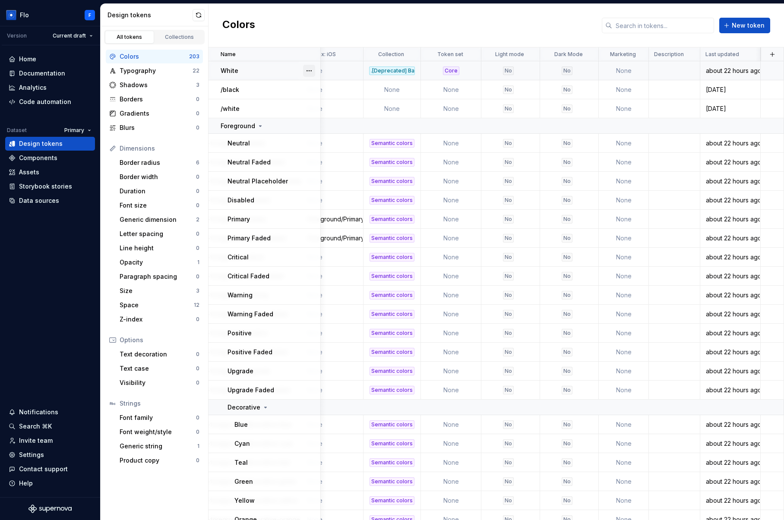
scroll to position [0, 524]
click at [768, 54] on button "button" at bounding box center [772, 54] width 12 height 12
click at [732, 90] on div "New custom property" at bounding box center [718, 89] width 65 height 9
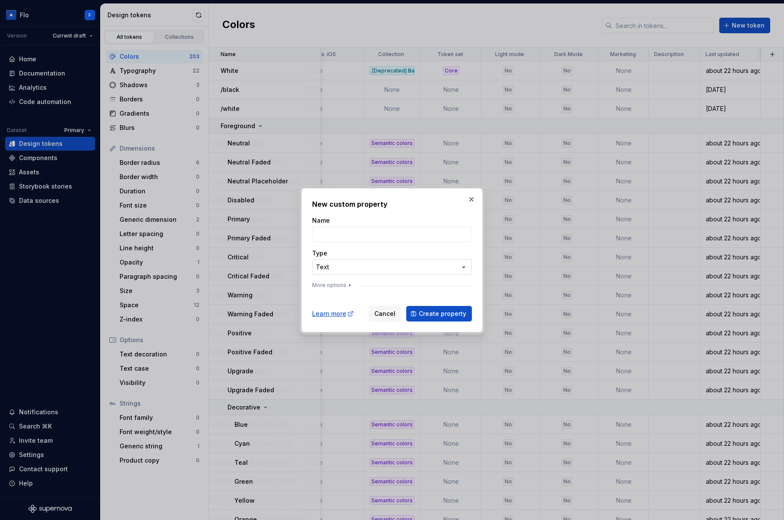
click at [341, 268] on div "**********" at bounding box center [392, 260] width 784 height 520
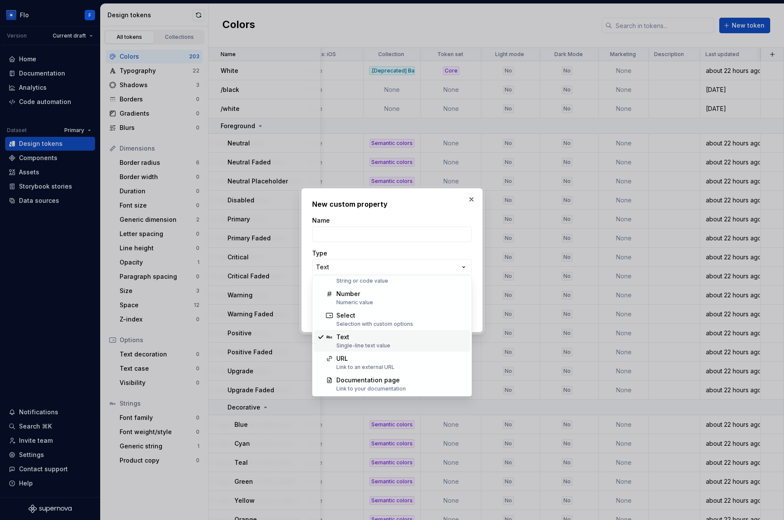
scroll to position [0, 0]
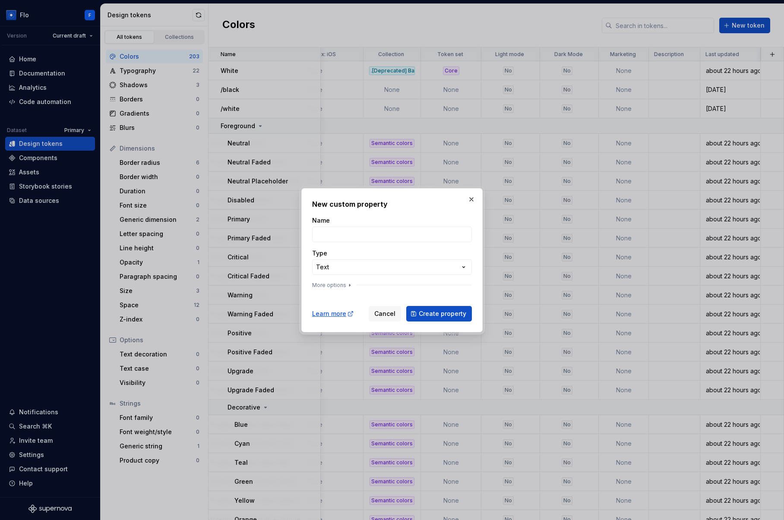
click at [471, 197] on div "**********" at bounding box center [392, 260] width 784 height 520
click at [471, 197] on button "button" at bounding box center [471, 199] width 12 height 12
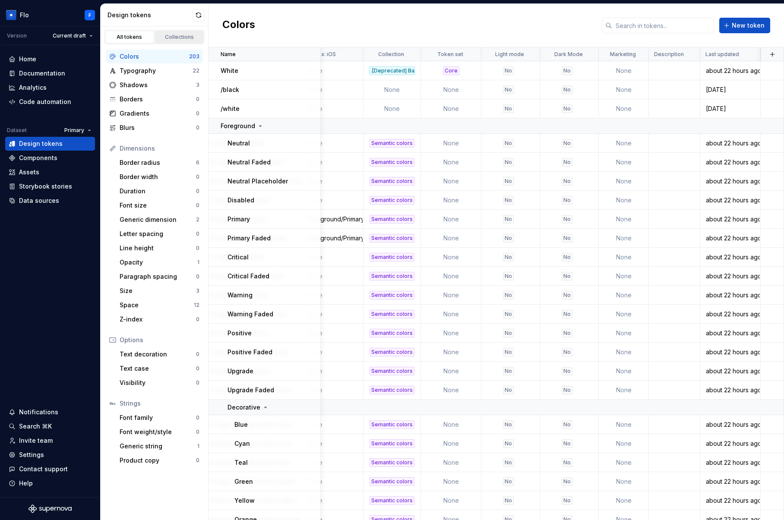
click at [170, 37] on div "Collections" at bounding box center [179, 37] width 43 height 7
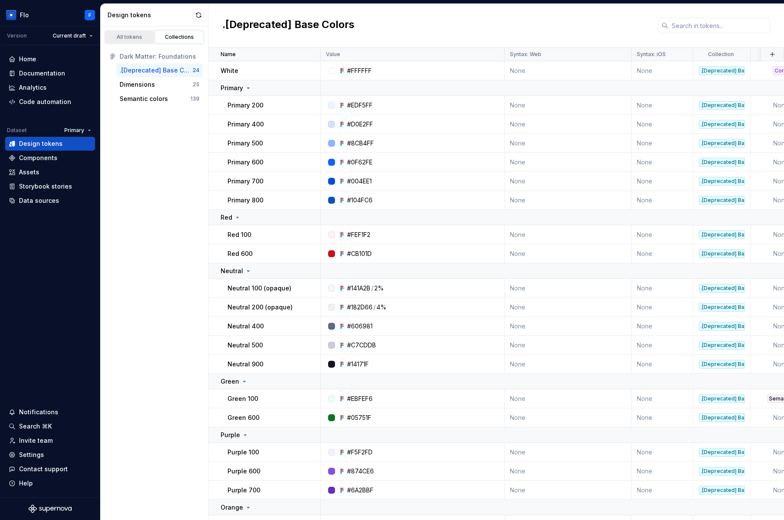
click at [118, 35] on div "All tokens" at bounding box center [129, 37] width 43 height 7
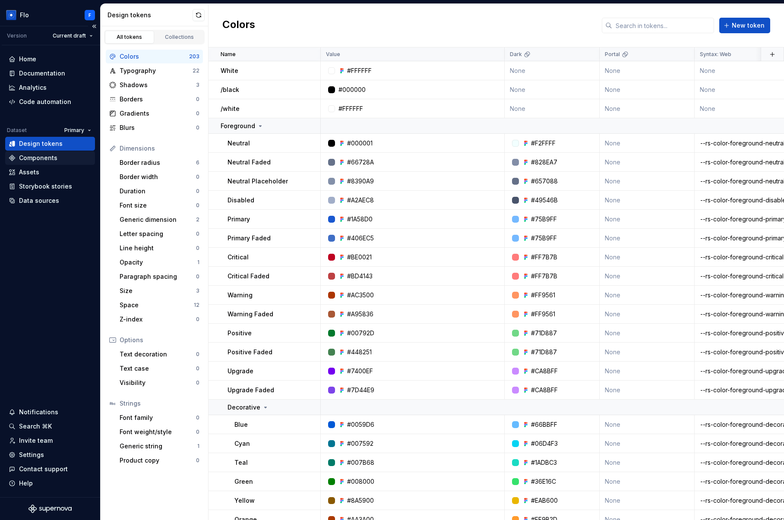
click at [21, 160] on div "Components" at bounding box center [38, 158] width 38 height 9
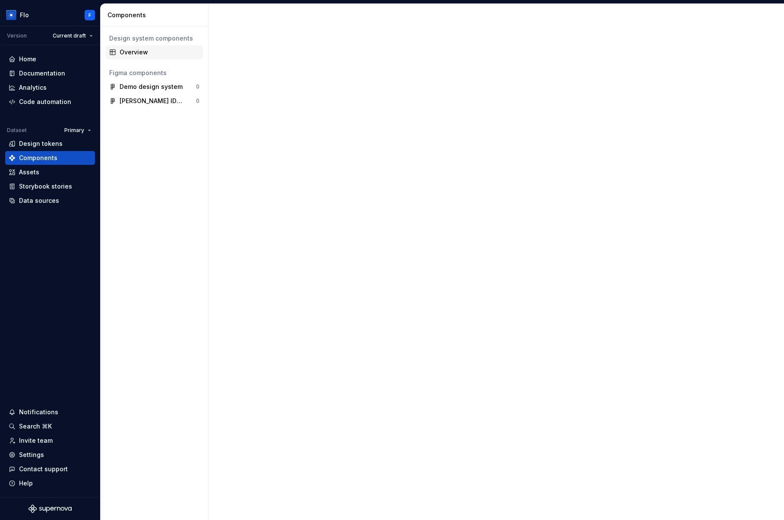
click at [126, 46] on div "Overview" at bounding box center [154, 52] width 97 height 14
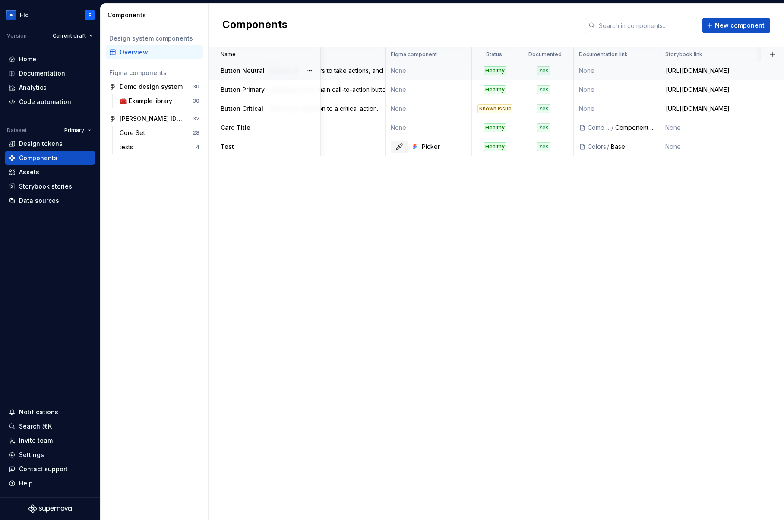
scroll to position [0, 95]
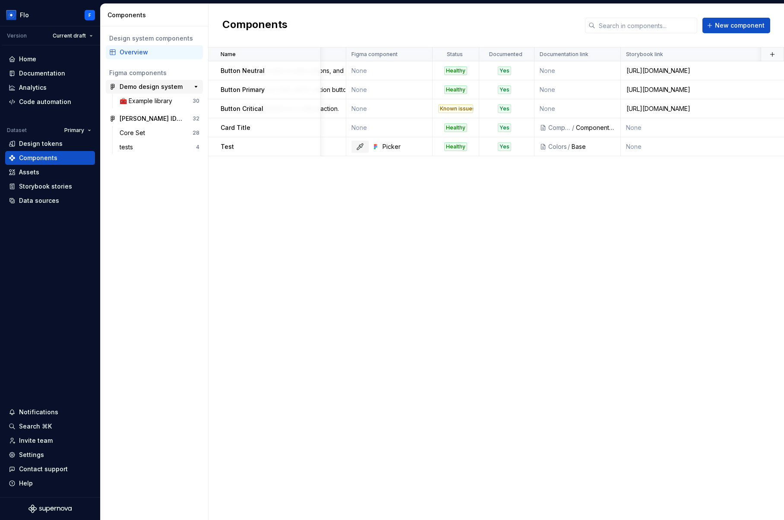
click at [135, 88] on div "Demo design system" at bounding box center [151, 86] width 63 height 9
click at [149, 84] on div "Demo design system" at bounding box center [151, 86] width 63 height 9
click at [142, 102] on div "🧰 Example library" at bounding box center [148, 101] width 56 height 9
click at [138, 104] on div "🧰 Example library" at bounding box center [148, 101] width 56 height 9
click at [152, 94] on div "🧰 Example library 30" at bounding box center [159, 101] width 87 height 14
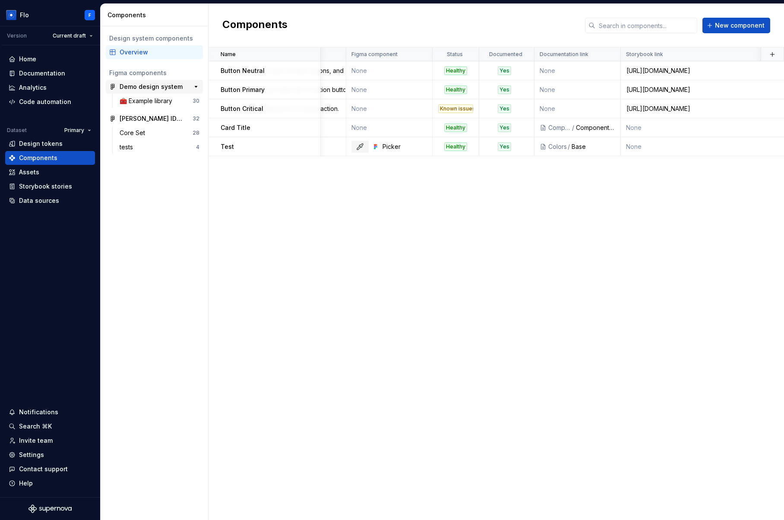
click at [137, 87] on div "Demo design system" at bounding box center [151, 86] width 63 height 9
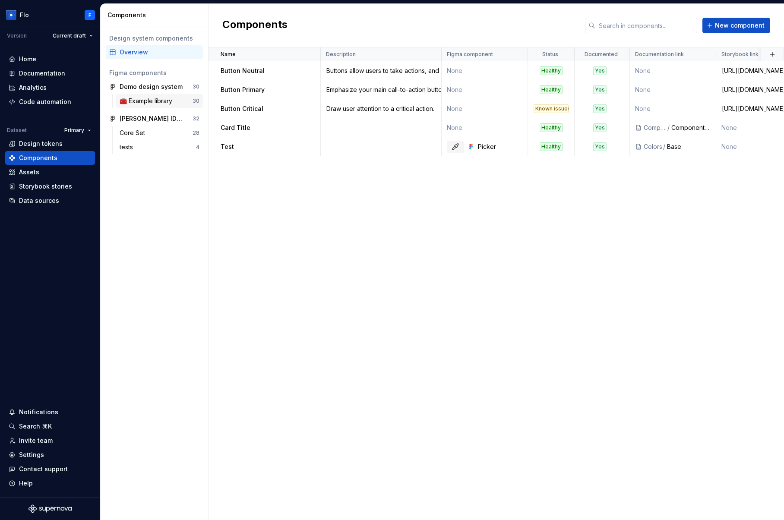
click at [154, 103] on div "🧰 Example library" at bounding box center [148, 101] width 56 height 9
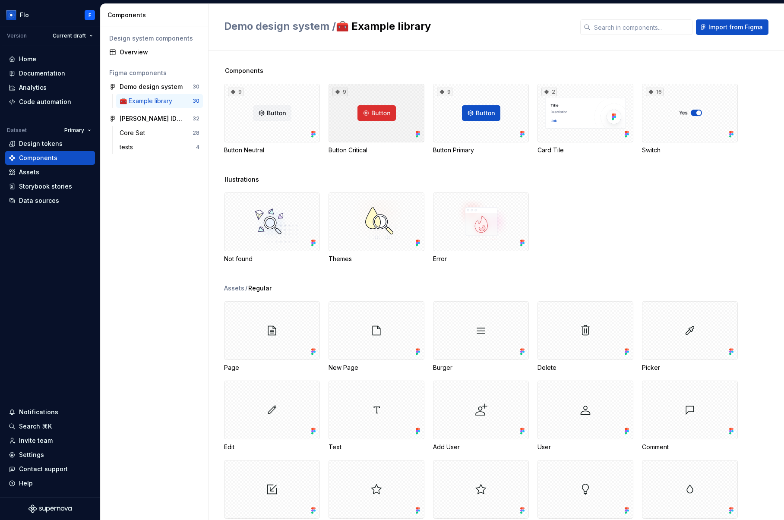
click at [375, 117] on div "9" at bounding box center [377, 113] width 96 height 59
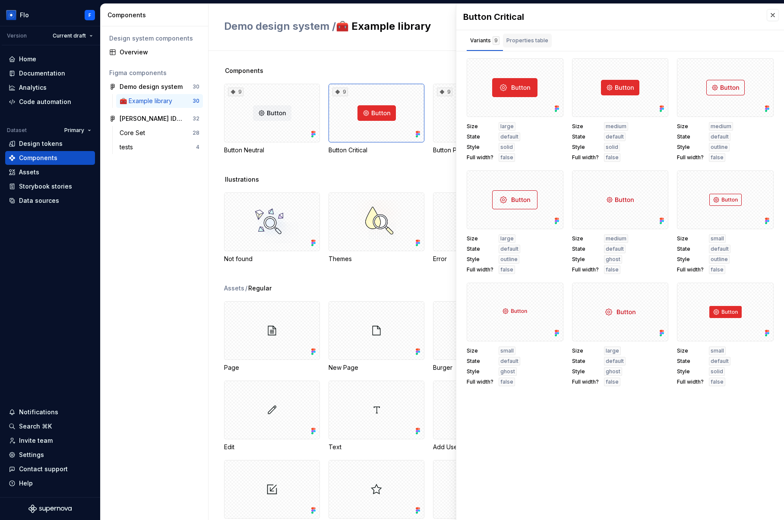
click at [521, 32] on button "Properties table" at bounding box center [527, 40] width 49 height 21
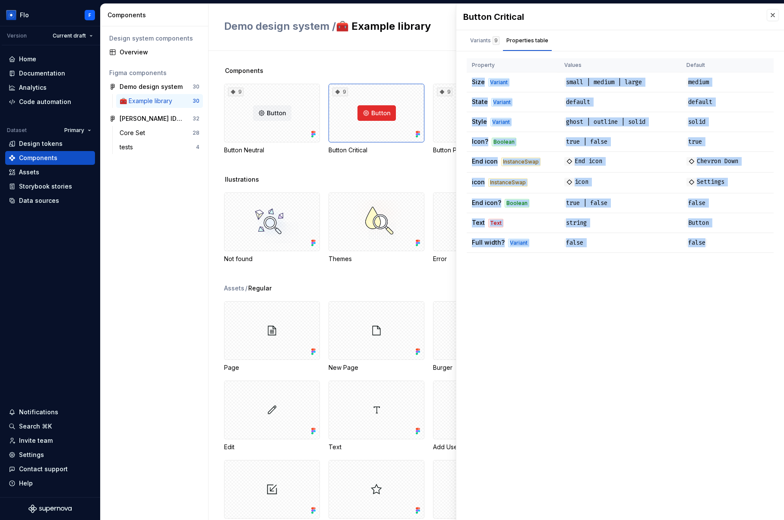
drag, startPoint x: 708, startPoint y: 140, endPoint x: 726, endPoint y: 255, distance: 116.3
click at [726, 255] on div "Size large State default Style solid Full width? false Size medium State defaul…" at bounding box center [620, 159] width 328 height 202
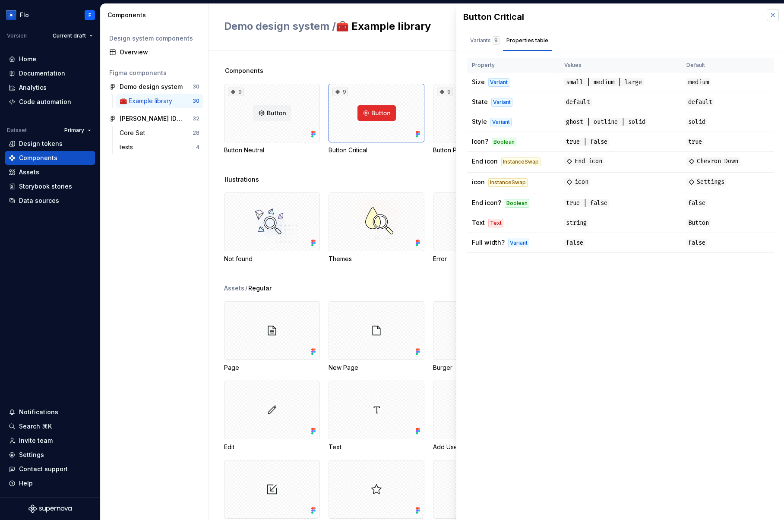
click at [772, 11] on button "button" at bounding box center [773, 15] width 12 height 12
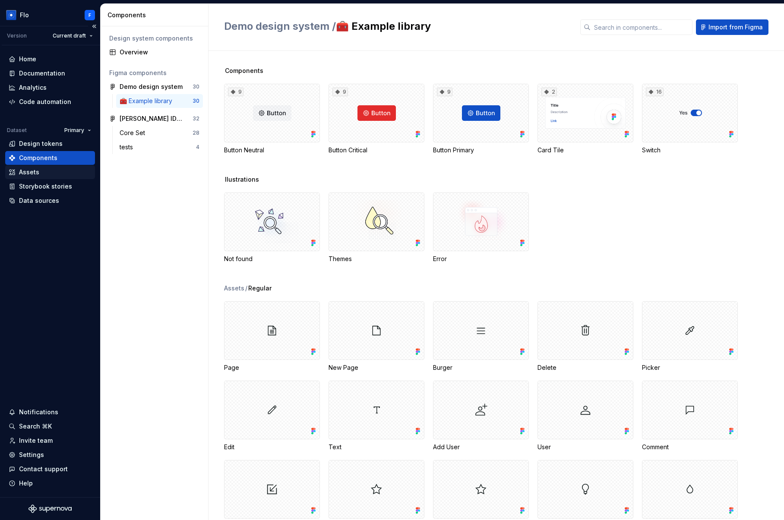
click at [49, 171] on div "Assets" at bounding box center [50, 172] width 83 height 9
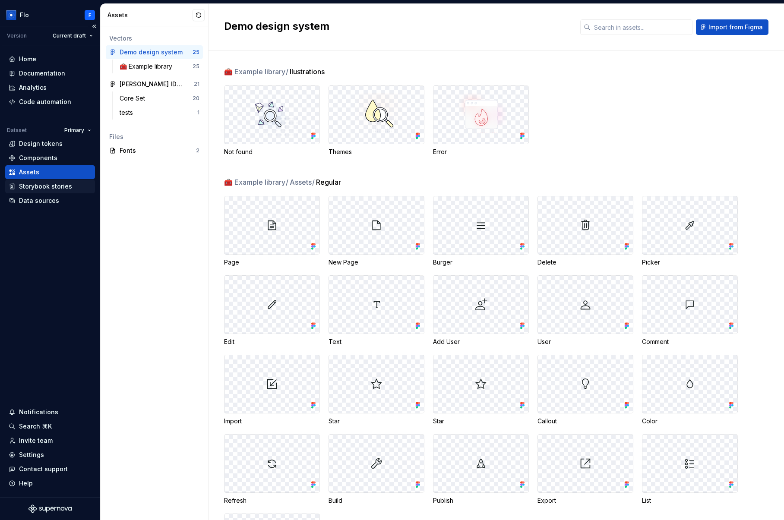
click at [57, 188] on div "Storybook stories" at bounding box center [45, 186] width 53 height 9
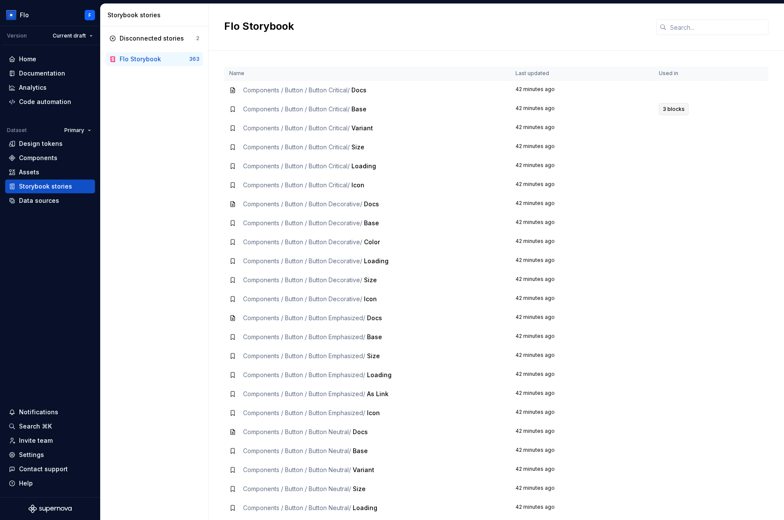
click at [672, 112] on span "3 blocks" at bounding box center [674, 109] width 22 height 7
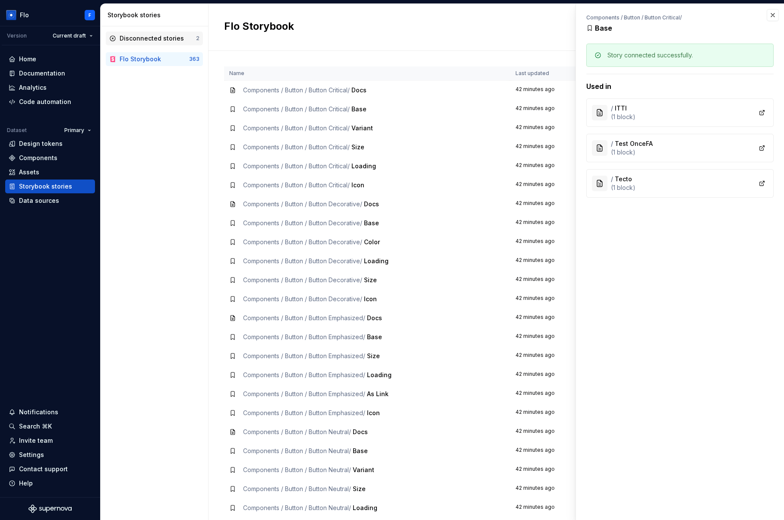
click at [136, 38] on div "Disconnected stories" at bounding box center [152, 38] width 64 height 9
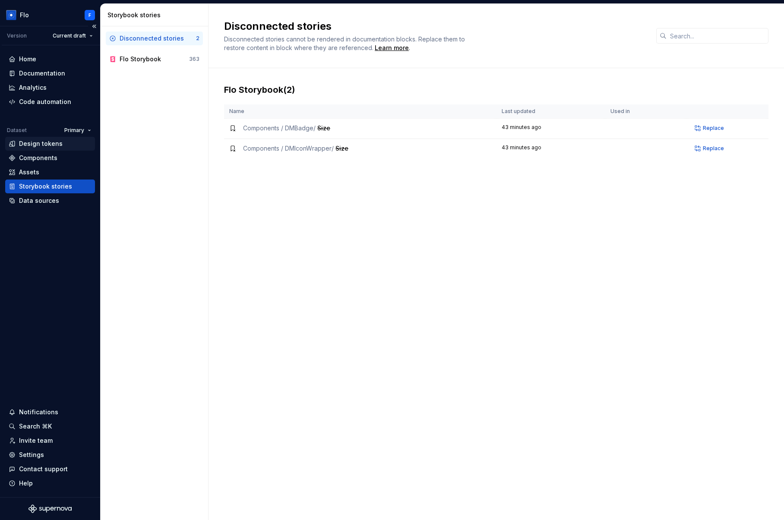
click at [51, 144] on div "Design tokens" at bounding box center [41, 143] width 44 height 9
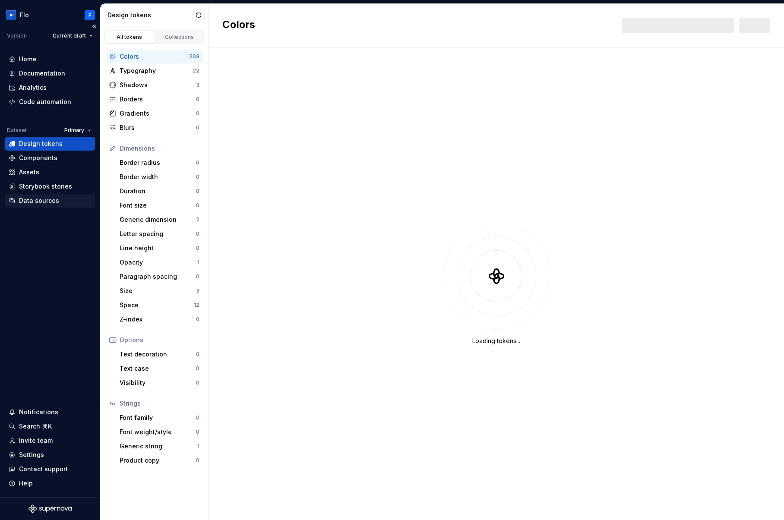
click at [32, 205] on div "Data sources" at bounding box center [39, 200] width 40 height 9
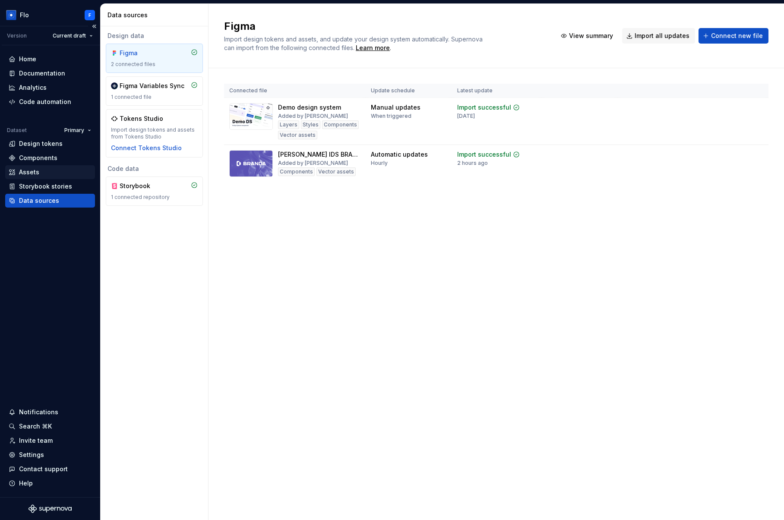
click at [35, 169] on div "Assets" at bounding box center [29, 172] width 20 height 9
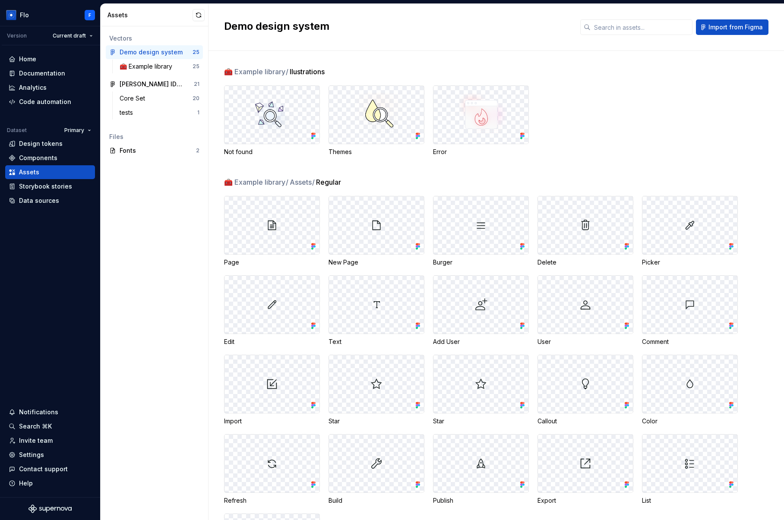
click at [697, 146] on div "Not found Themes Error" at bounding box center [504, 120] width 560 height 71
click at [41, 76] on div "Documentation" at bounding box center [42, 73] width 46 height 9
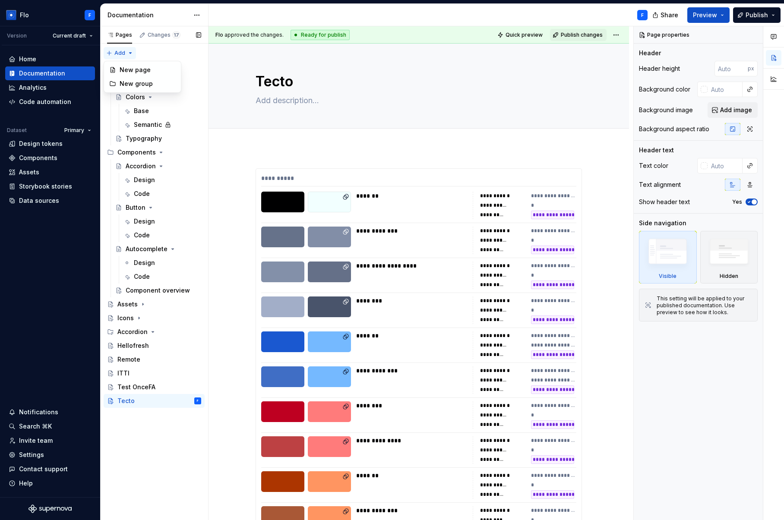
click at [114, 50] on div "Pages Changes 17 Add Accessibility guide for tree Page tree. Navigate the tree …" at bounding box center [154, 273] width 108 height 494
click at [134, 72] on div "New page" at bounding box center [148, 70] width 56 height 9
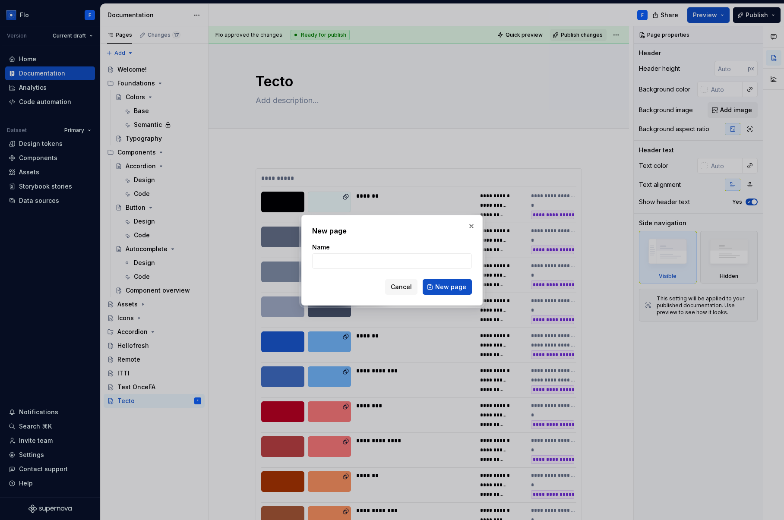
type textarea "*"
type input "Enersee Test"
click at [452, 286] on span "New page" at bounding box center [450, 287] width 31 height 9
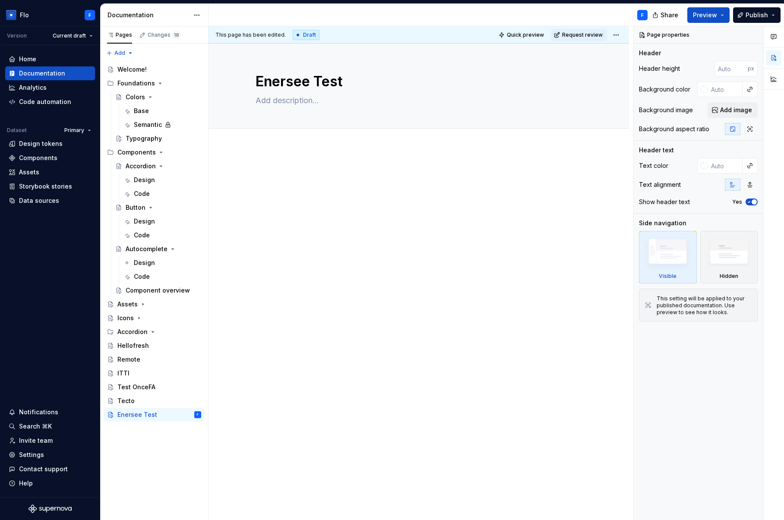
click at [279, 175] on p at bounding box center [419, 173] width 326 height 10
type textarea "*"
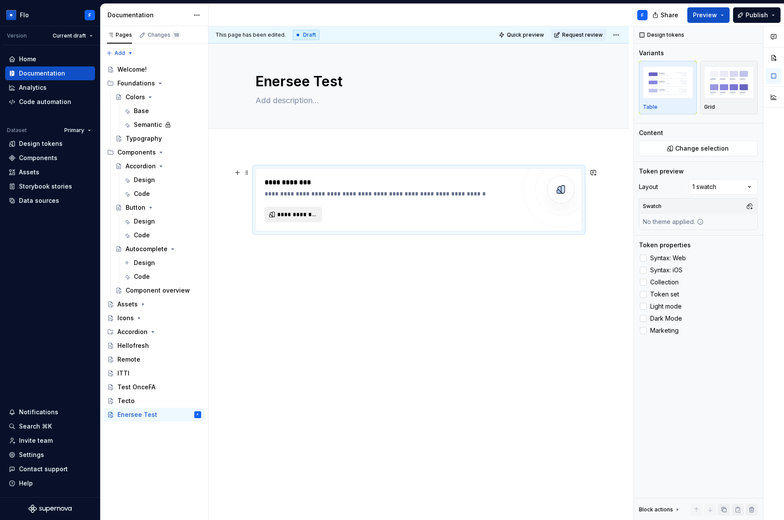
click at [301, 215] on span "**********" at bounding box center [296, 214] width 39 height 9
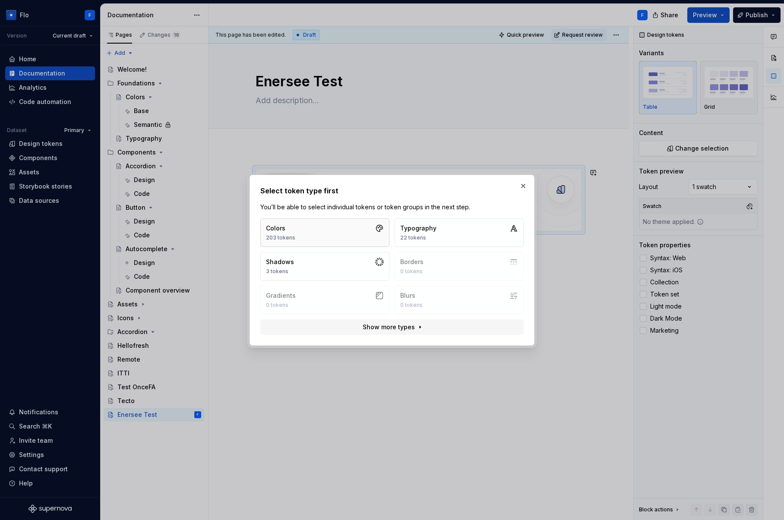
click at [338, 225] on button "Colors 203 tokens" at bounding box center [324, 232] width 129 height 28
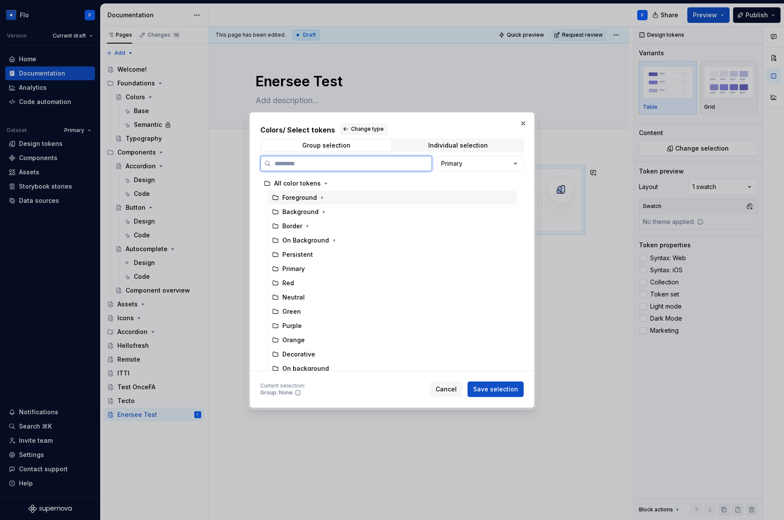
click at [299, 197] on div "Foreground" at bounding box center [299, 197] width 35 height 9
click at [488, 391] on span "Save selection" at bounding box center [495, 389] width 45 height 9
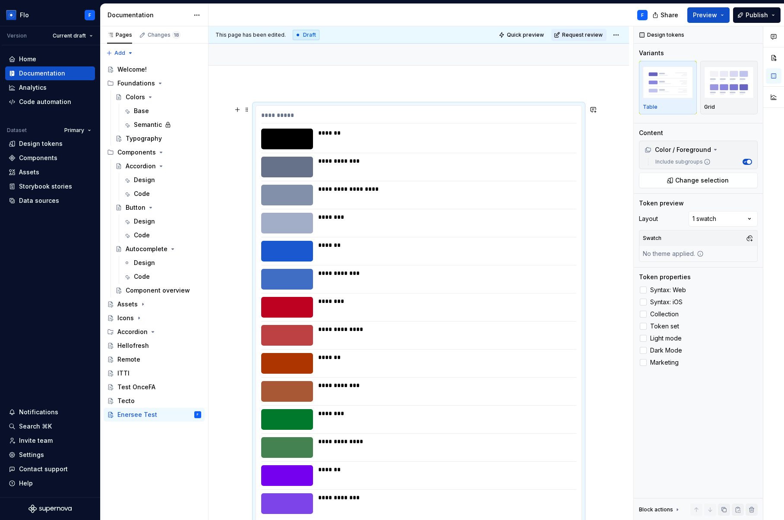
scroll to position [66, 0]
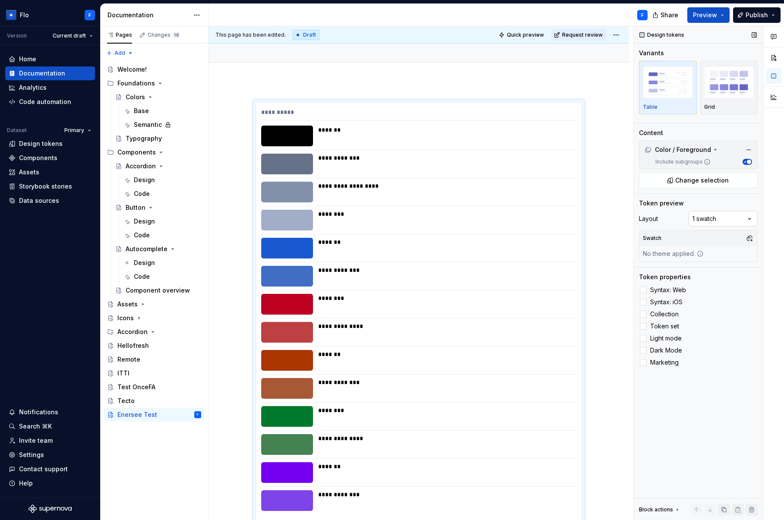
click at [717, 222] on div "Comments Open comments No comments yet Select ‘Comment’ from the block context …" at bounding box center [709, 273] width 150 height 494
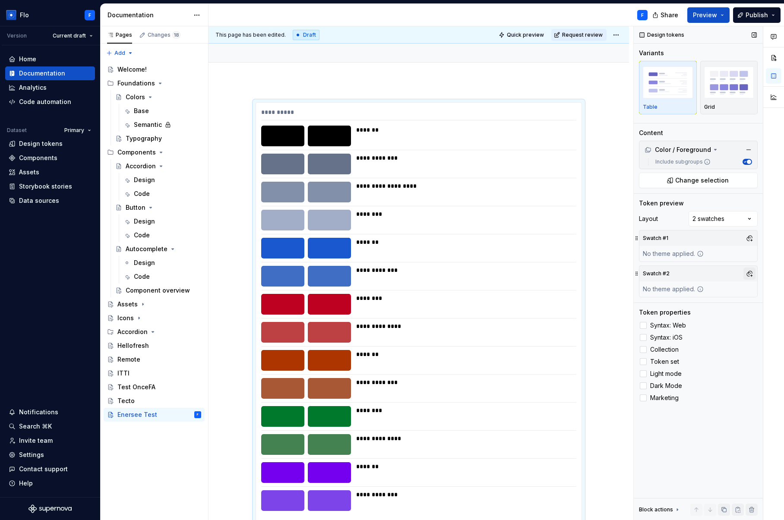
click at [748, 278] on button "button" at bounding box center [749, 274] width 12 height 12
click at [684, 307] on div "Dark" at bounding box center [709, 306] width 82 height 9
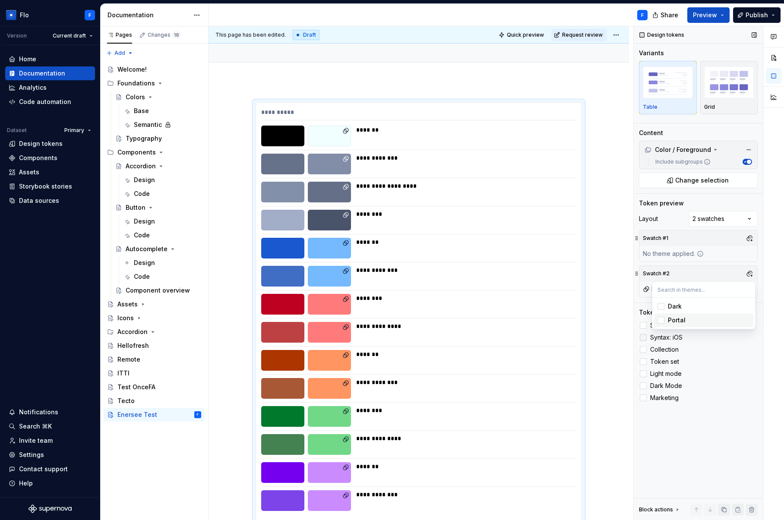
click at [642, 334] on div "Comments Open comments No comments yet Select ‘Comment’ from the block context …" at bounding box center [709, 273] width 150 height 494
click at [642, 325] on div at bounding box center [643, 325] width 7 height 7
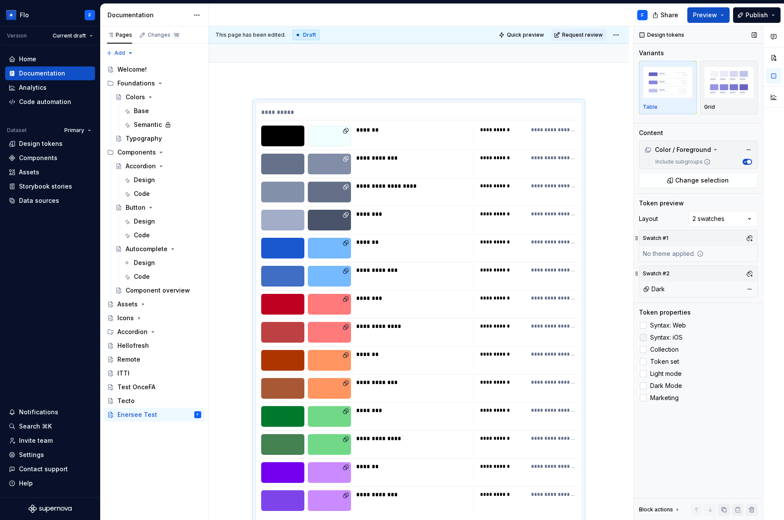
click at [641, 340] on div at bounding box center [643, 337] width 7 height 7
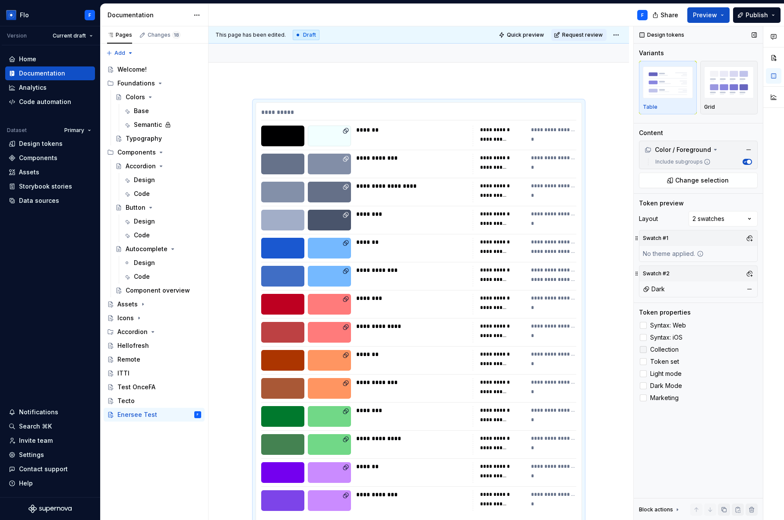
click at [642, 352] on div at bounding box center [643, 349] width 7 height 7
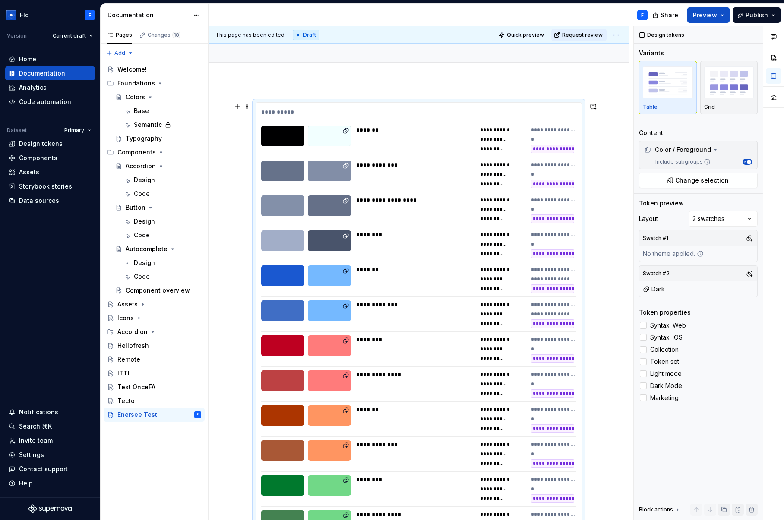
scroll to position [189, 0]
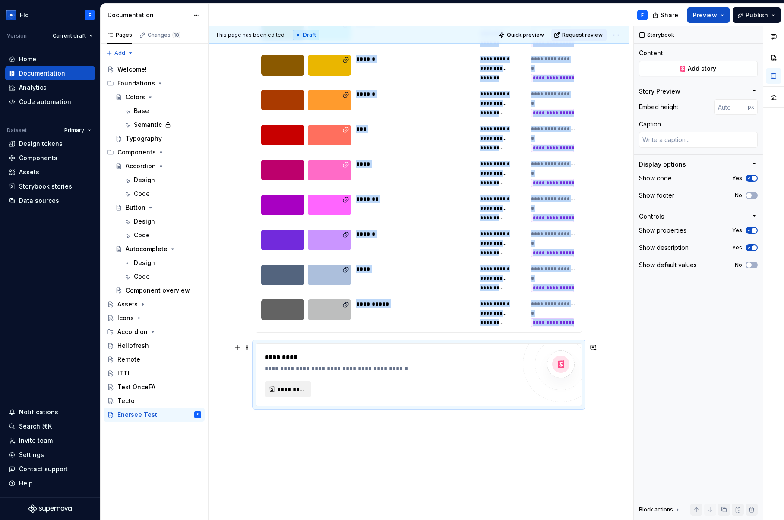
click at [287, 386] on span "*********" at bounding box center [291, 389] width 28 height 9
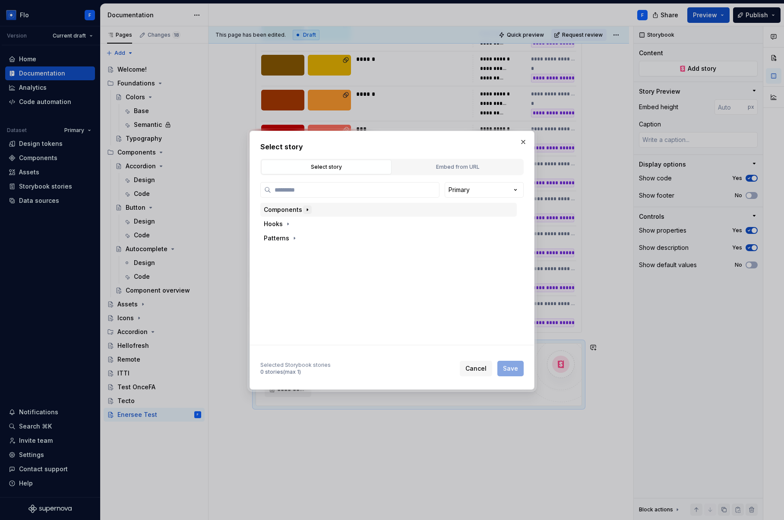
click at [307, 209] on icon "button" at bounding box center [307, 210] width 1 height 2
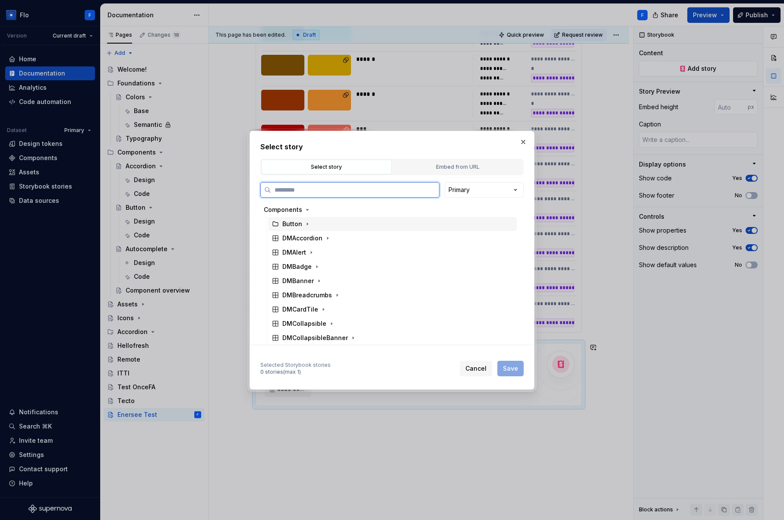
click at [286, 224] on div "Button" at bounding box center [292, 224] width 20 height 9
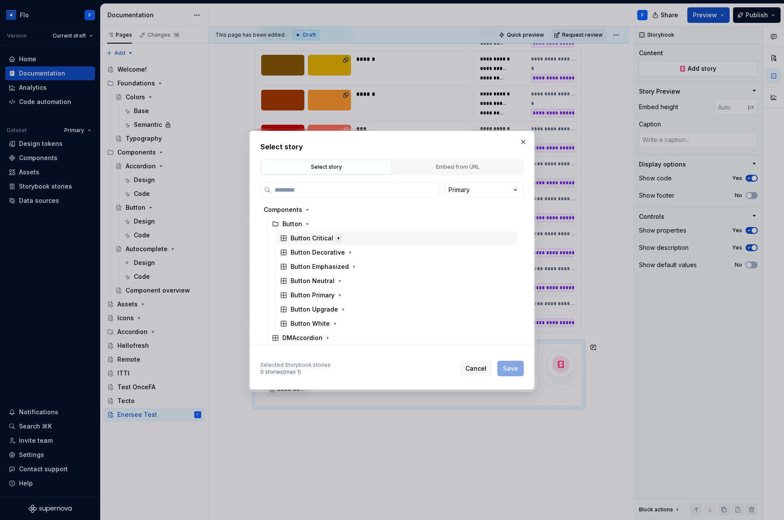
click at [338, 237] on icon "button" at bounding box center [338, 238] width 7 height 7
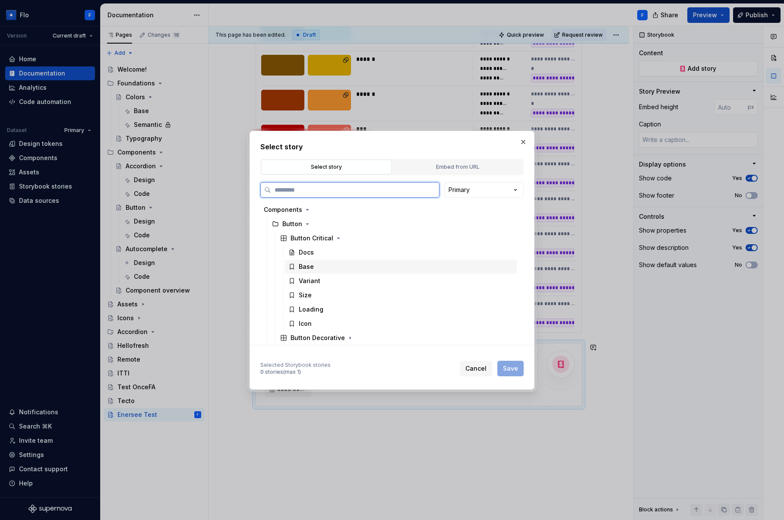
click at [352, 262] on div "Base" at bounding box center [401, 267] width 232 height 14
click at [508, 364] on span "Save" at bounding box center [510, 368] width 15 height 9
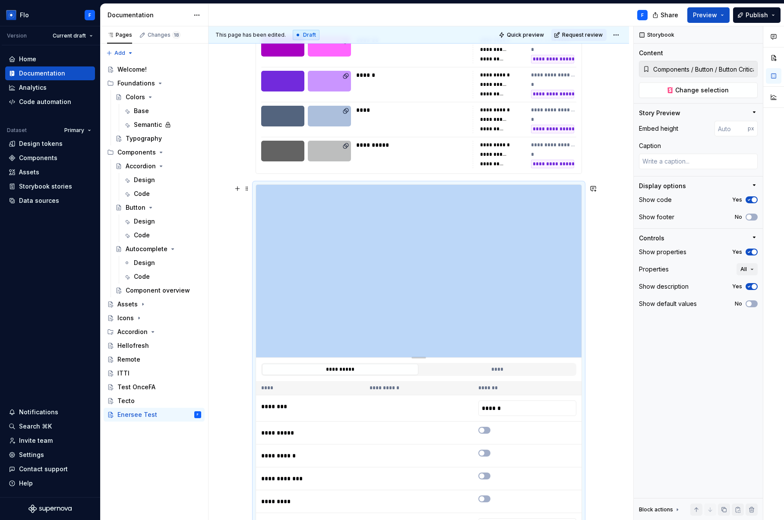
click at [161, 155] on div "Pages Changes 18 Add Accessibility guide for tree Page tree. Navigate the tree …" at bounding box center [442, 273] width 683 height 494
type textarea "*"
type input "399"
type textarea "*"
type input "391"
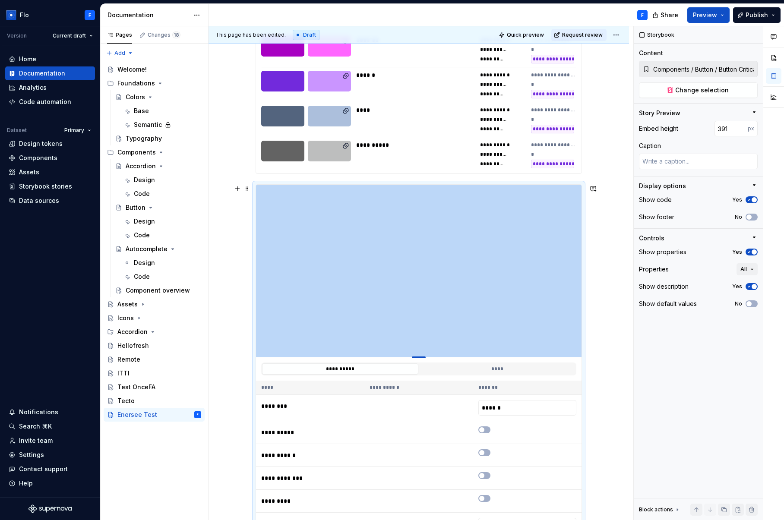
type textarea "*"
type input "373"
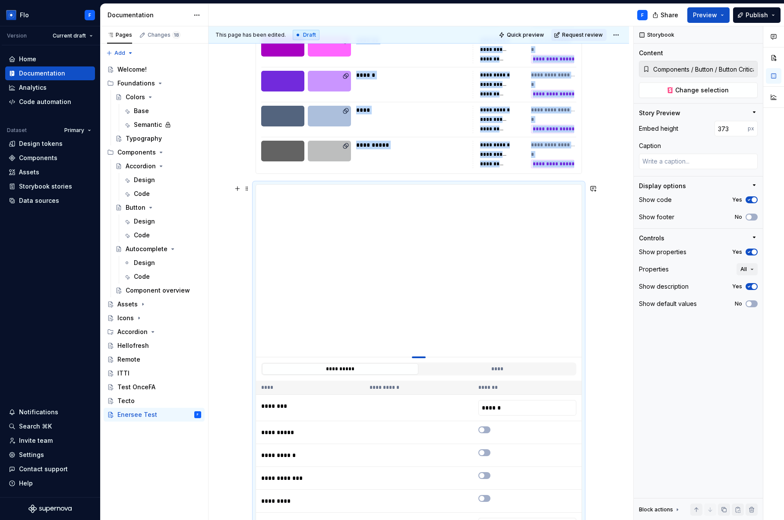
type textarea "*"
type input "326"
type textarea "*"
type input "283"
type textarea "*"
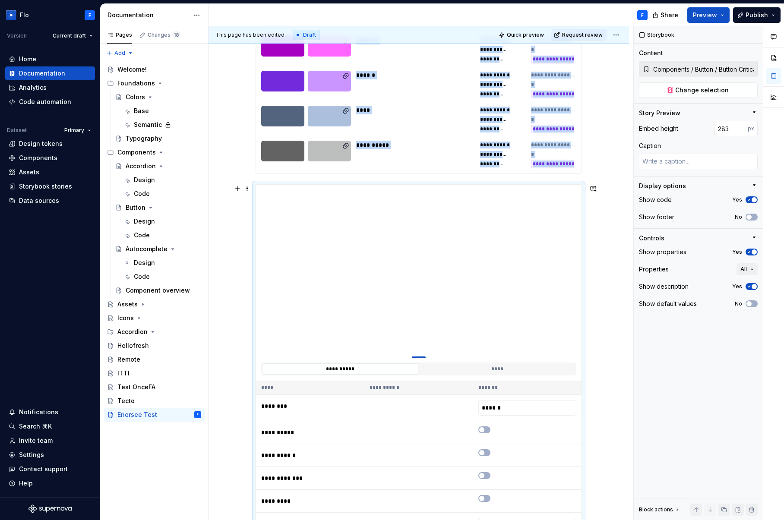
type input "234"
type textarea "*"
type input "228"
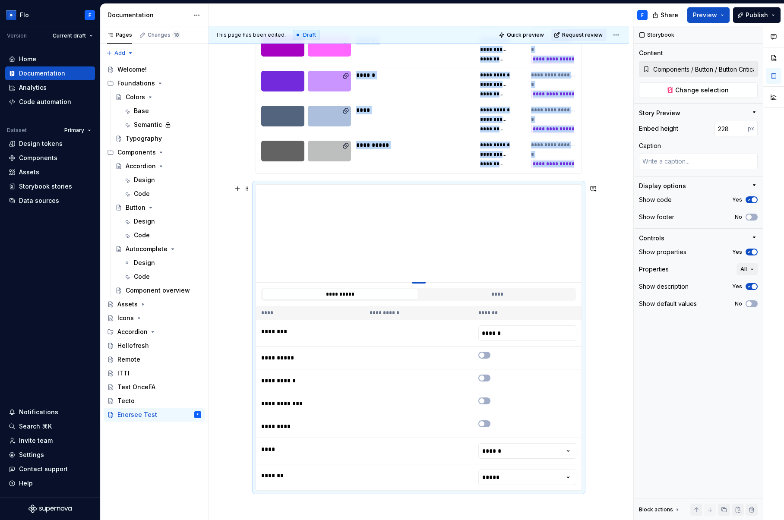
type textarea "*"
type input "226"
type textarea "*"
type input "220"
type textarea "*"
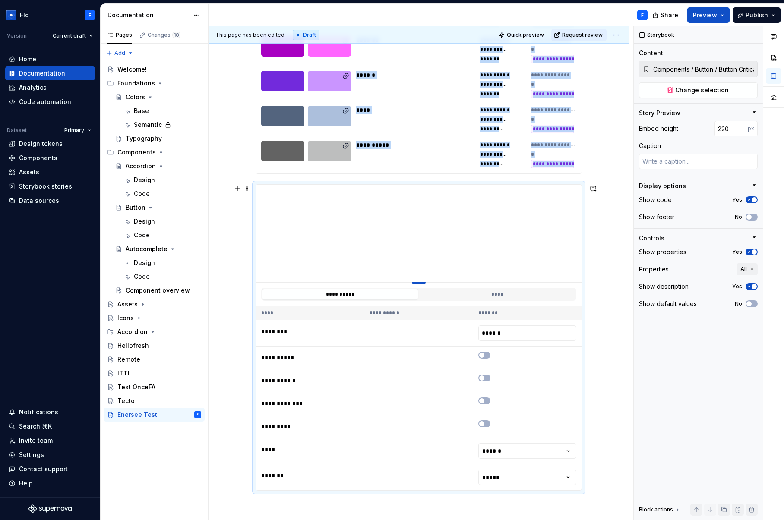
type input "207"
type textarea "*"
type input "206"
type textarea "*"
type input "200"
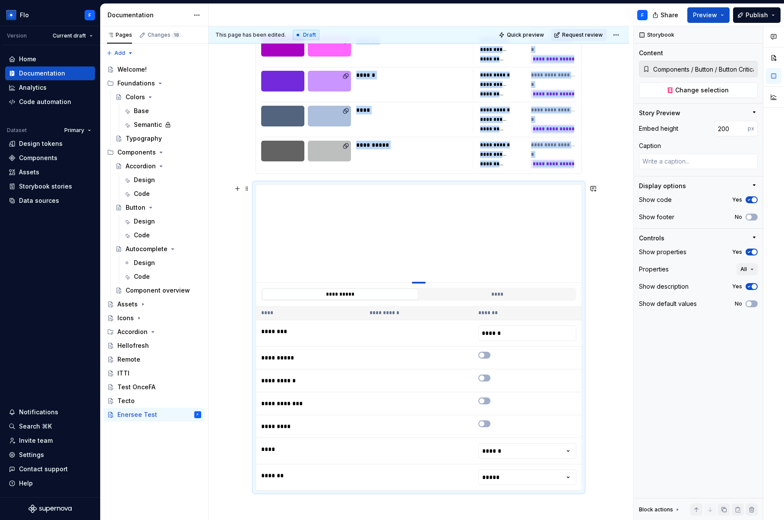
type textarea "*"
type input "196"
type textarea "*"
type input "190"
type textarea "*"
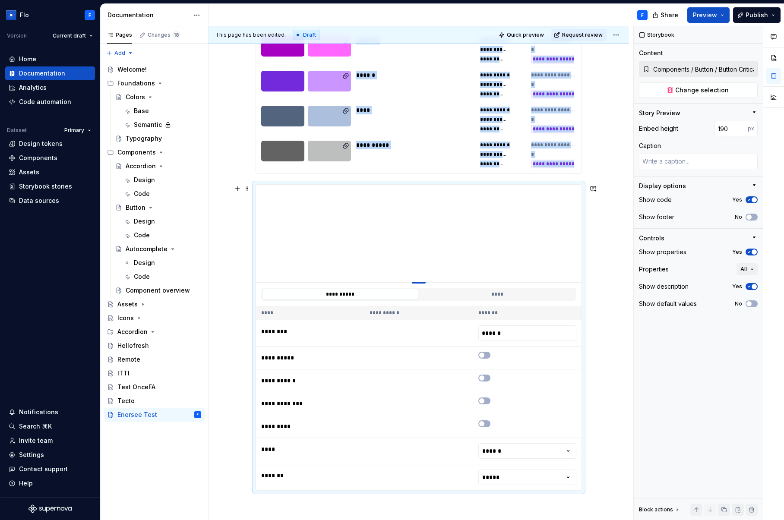
type input "185"
type textarea "*"
type input "184"
type textarea "*"
type input "182"
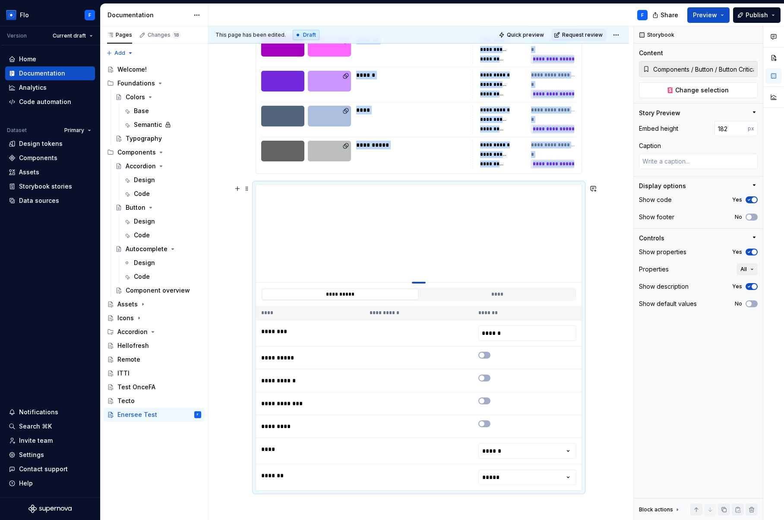
type textarea "*"
type input "180"
type textarea "*"
type input "178"
type textarea "*"
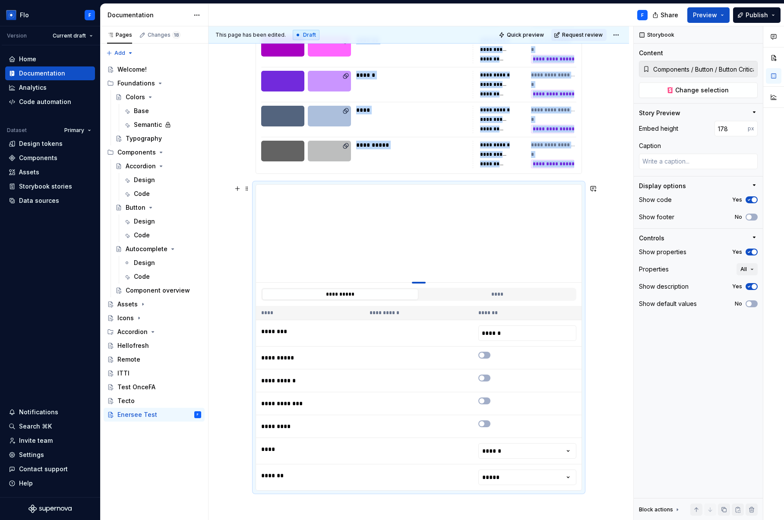
type input "174"
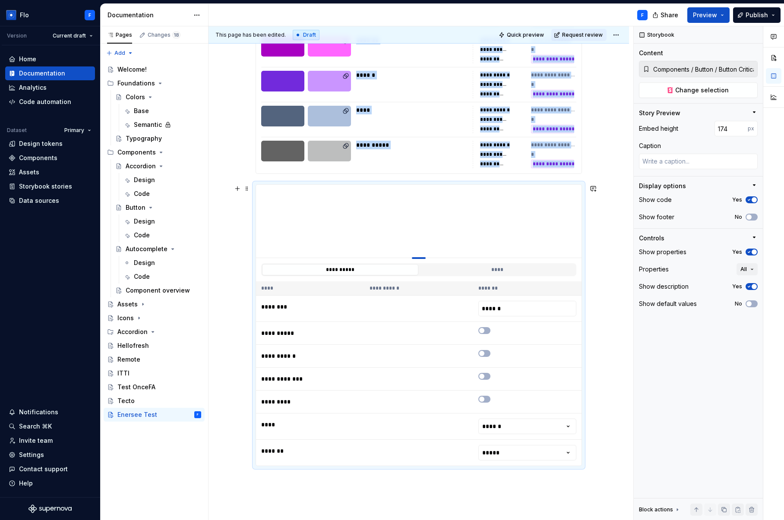
type textarea "*"
type input "169"
type textarea "*"
type input "166"
type textarea "*"
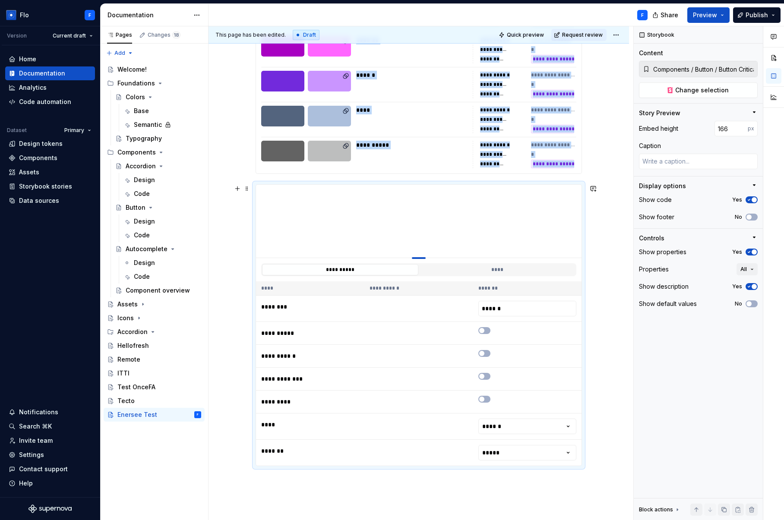
type input "164"
type textarea "*"
type input "163"
drag, startPoint x: 417, startPoint y: 357, endPoint x: 418, endPoint y: 255, distance: 102.3
click at [418, 257] on div "To enrich screen reader interactions, please activate Accessibility in Grammarl…" at bounding box center [419, 258] width 14 height 2
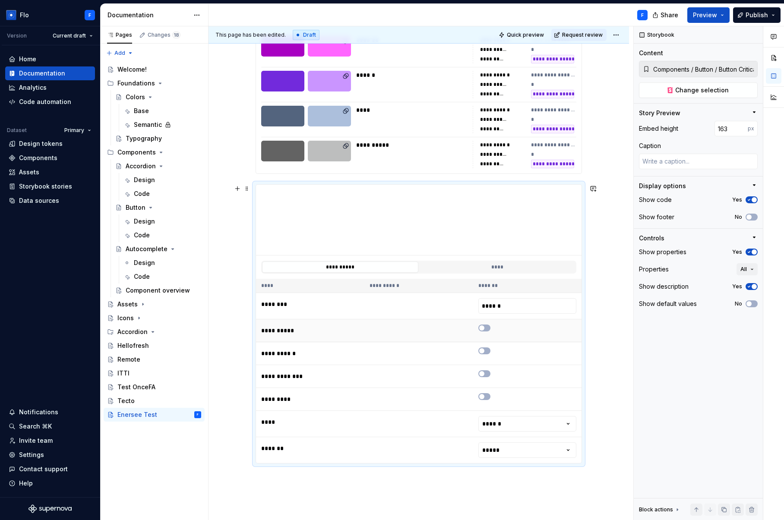
click at [487, 324] on td "To enrich screen reader interactions, please activate Accessibility in Grammarl…" at bounding box center [527, 330] width 108 height 23
click at [483, 329] on span "To enrich screen reader interactions, please activate Accessibility in Grammarl…" at bounding box center [481, 328] width 5 height 5
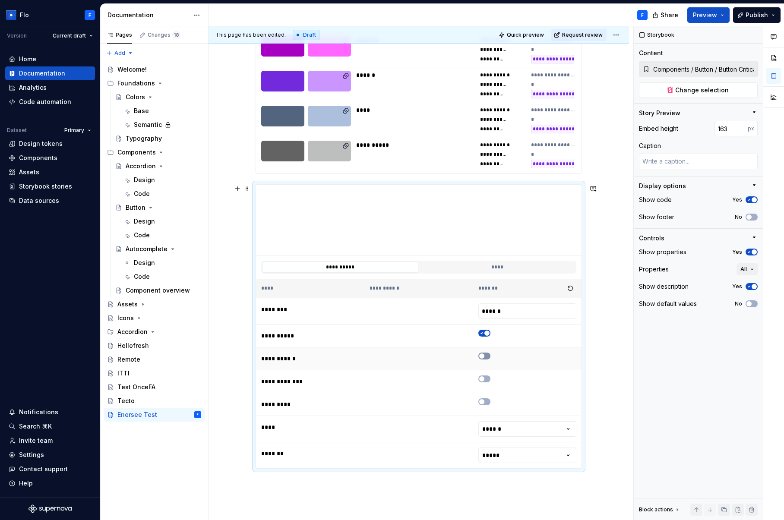
click at [484, 354] on icon "To enrich screen reader interactions, please activate Accessibility in Grammarl…" at bounding box center [481, 356] width 7 height 5
drag, startPoint x: 485, startPoint y: 375, endPoint x: 484, endPoint y: 382, distance: 6.5
click at [485, 376] on button "To enrich screen reader interactions, please activate Accessibility in Grammarl…" at bounding box center [484, 379] width 12 height 7
click at [483, 403] on span "To enrich screen reader interactions, please activate Accessibility in Grammarl…" at bounding box center [481, 401] width 5 height 5
click at [489, 424] on html "Flo F Version Current draft Home Documentation Analytics Code automation Datase…" at bounding box center [392, 260] width 784 height 520
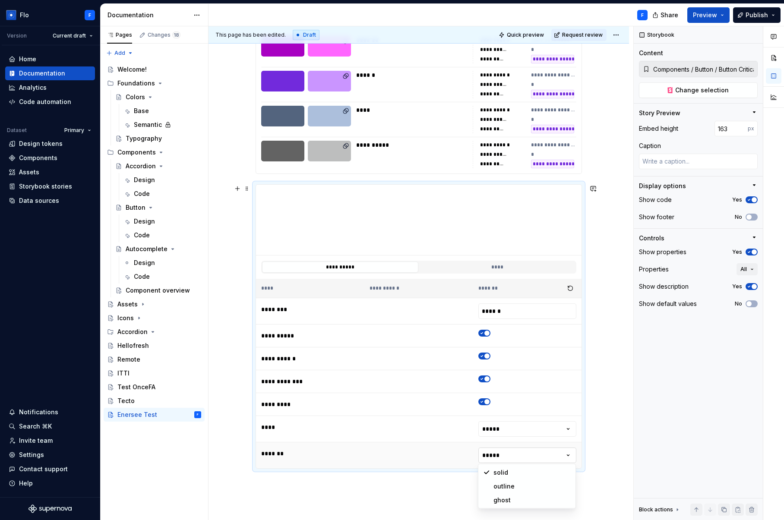
click at [497, 452] on html "Flo F Version Current draft Home Documentation Analytics Code automation Datase…" at bounding box center [392, 260] width 784 height 520
click at [468, 270] on button "****" at bounding box center [497, 267] width 156 height 11
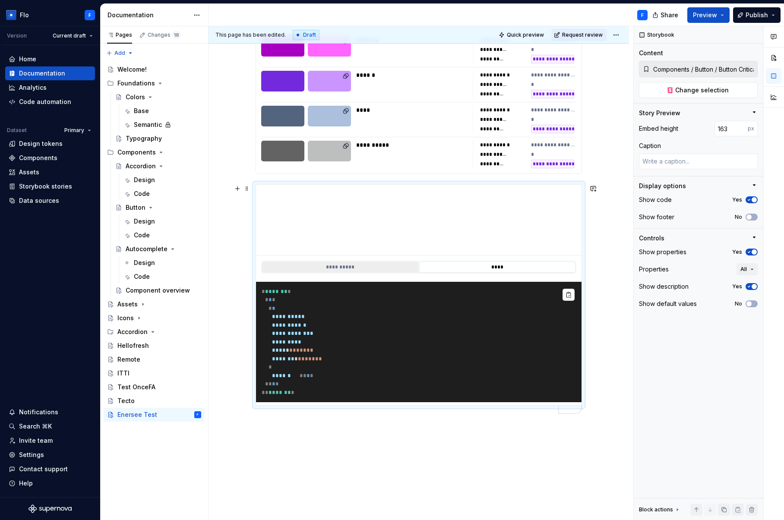
click at [331, 265] on button "**********" at bounding box center [340, 267] width 156 height 11
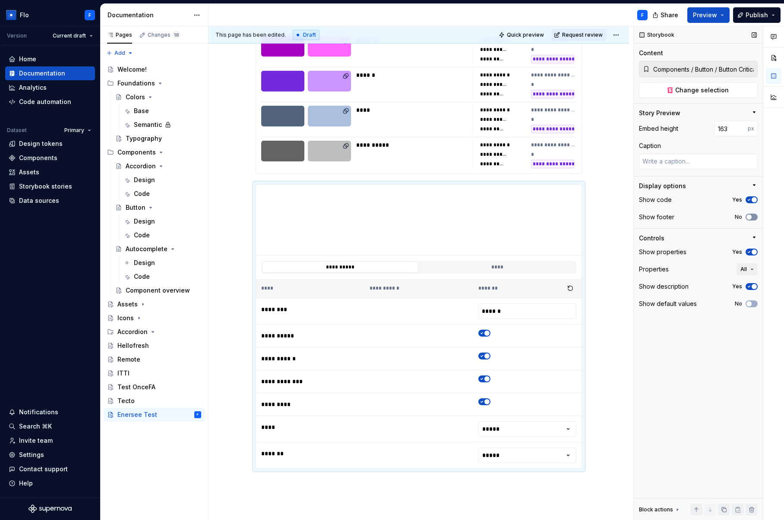
click at [751, 216] on span "button" at bounding box center [748, 217] width 5 height 5
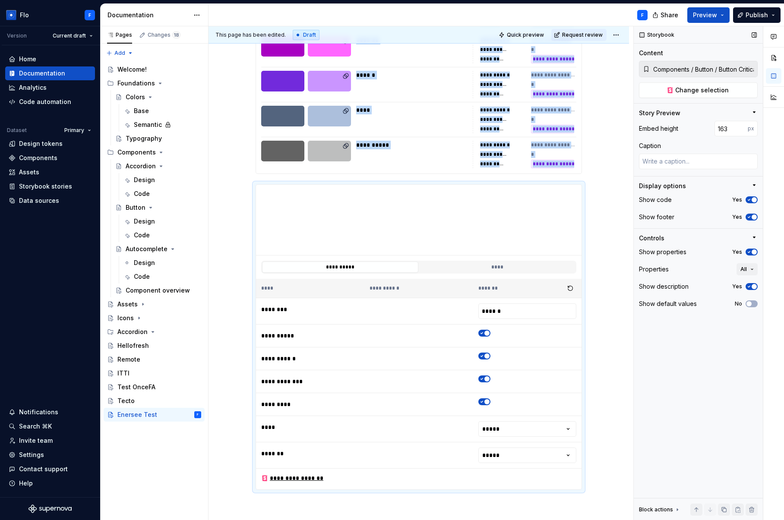
click at [748, 250] on icon "button" at bounding box center [749, 252] width 7 height 5
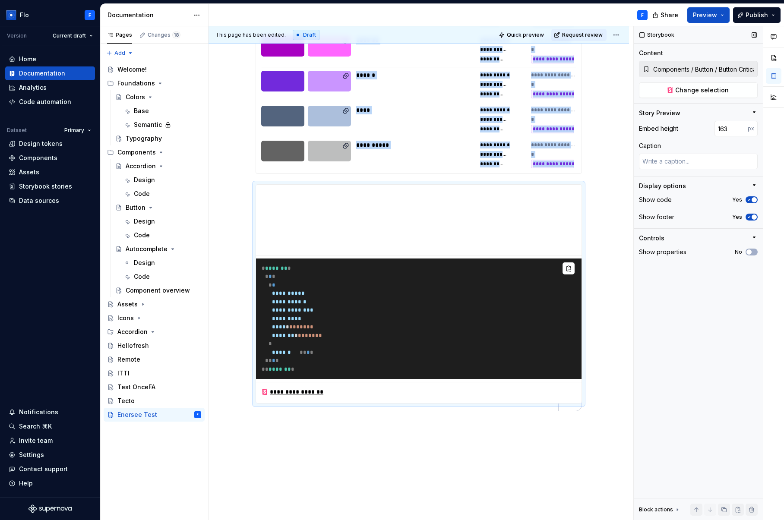
click at [749, 253] on span "button" at bounding box center [748, 252] width 5 height 5
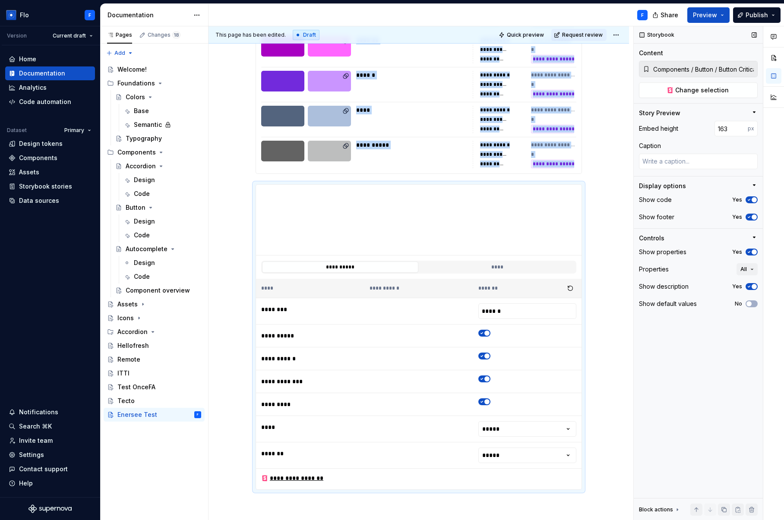
scroll to position [888, 0]
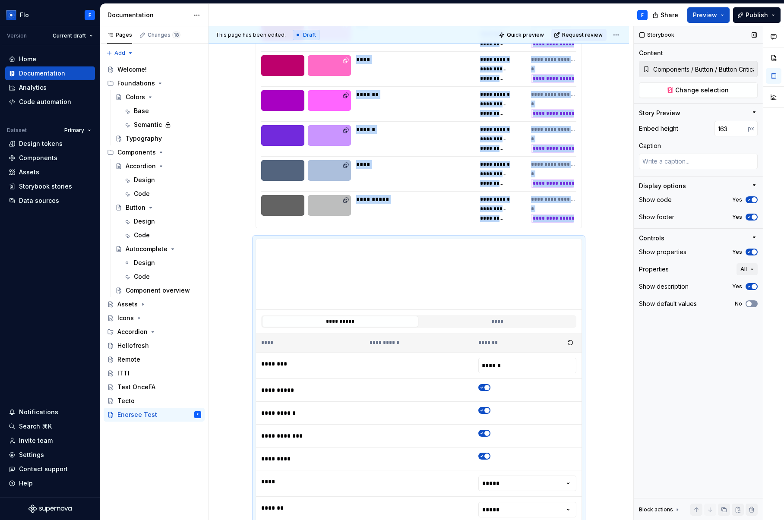
click at [749, 303] on span "button" at bounding box center [748, 303] width 5 height 5
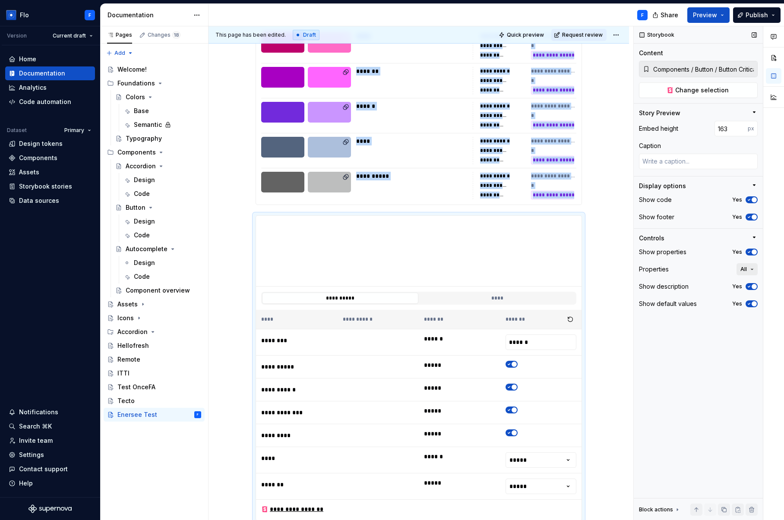
click at [751, 272] on button "All" at bounding box center [747, 269] width 21 height 12
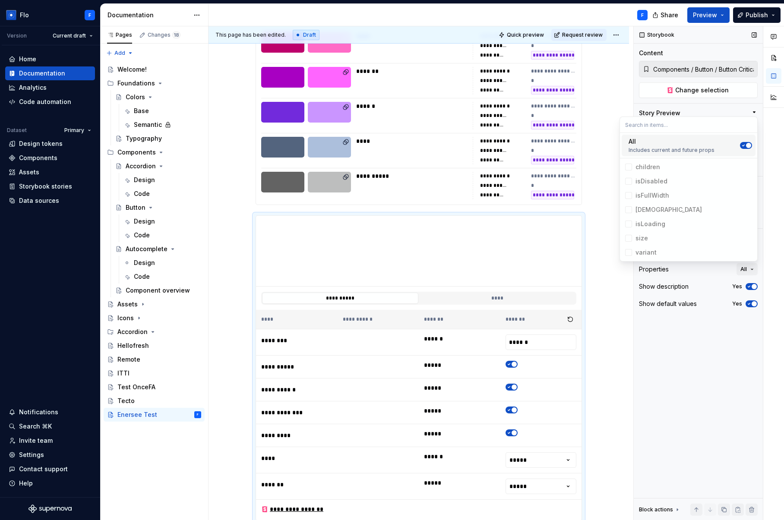
click at [705, 330] on div "Storybook Content Components / Button / Button Critical / Base Change selection…" at bounding box center [698, 273] width 129 height 494
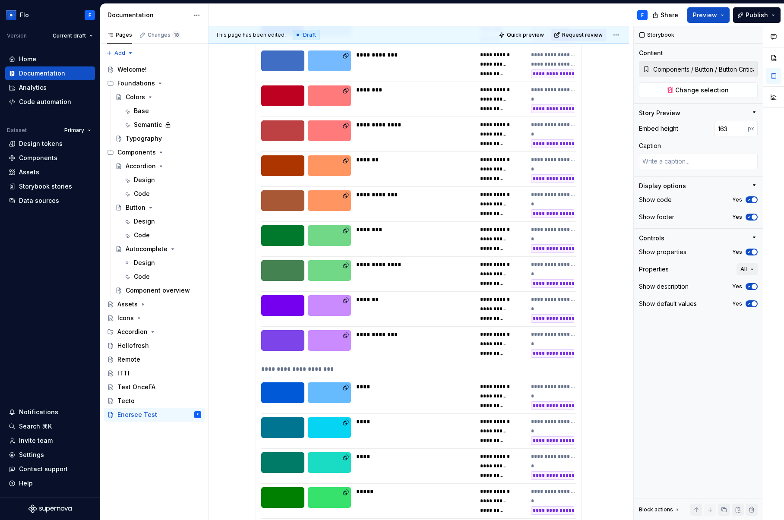
scroll to position [307, 0]
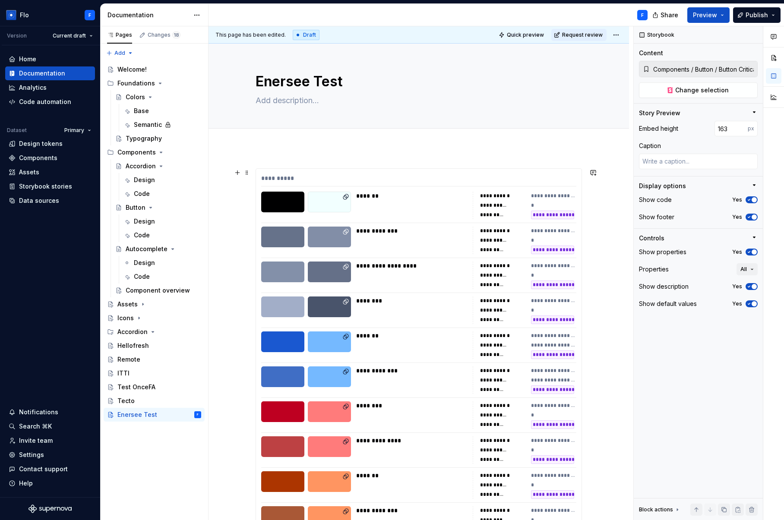
click at [450, 199] on div "*******" at bounding box center [411, 196] width 111 height 9
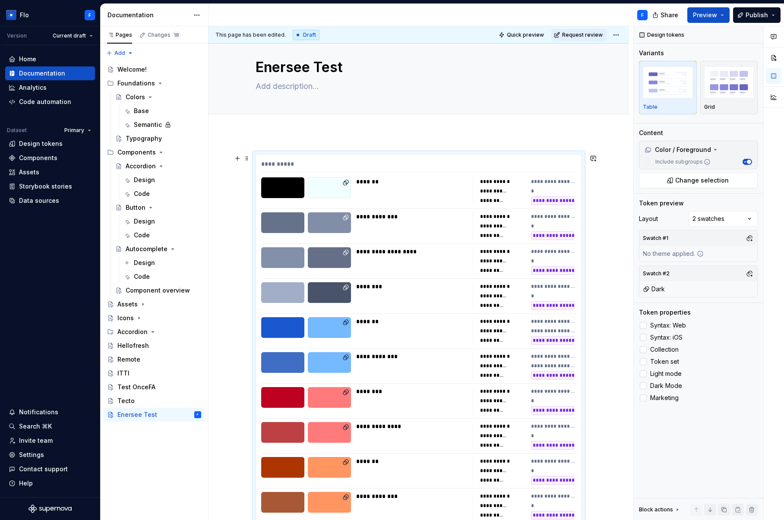
scroll to position [3, 0]
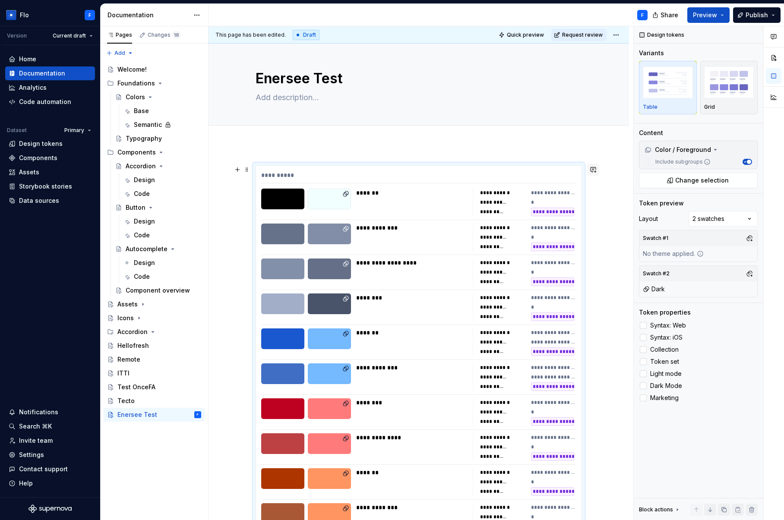
click at [594, 168] on button "button" at bounding box center [593, 170] width 12 height 12
click at [204, 371] on div "ITTI" at bounding box center [154, 374] width 101 height 14
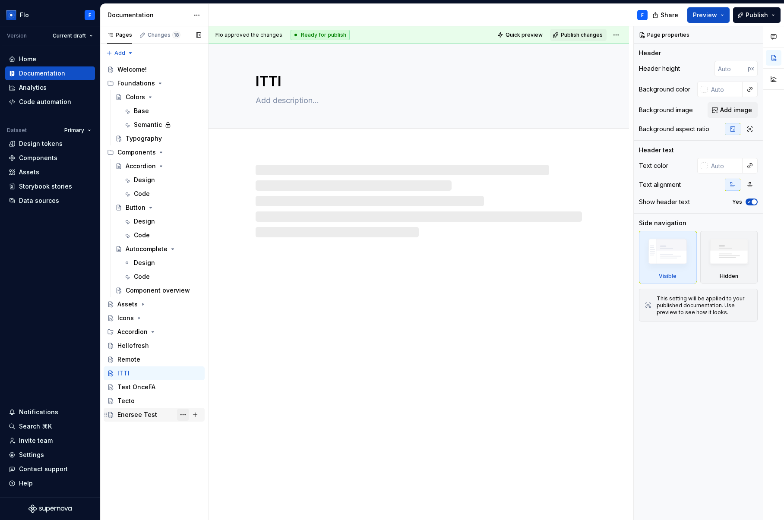
click at [184, 415] on button "Page tree" at bounding box center [183, 415] width 12 height 12
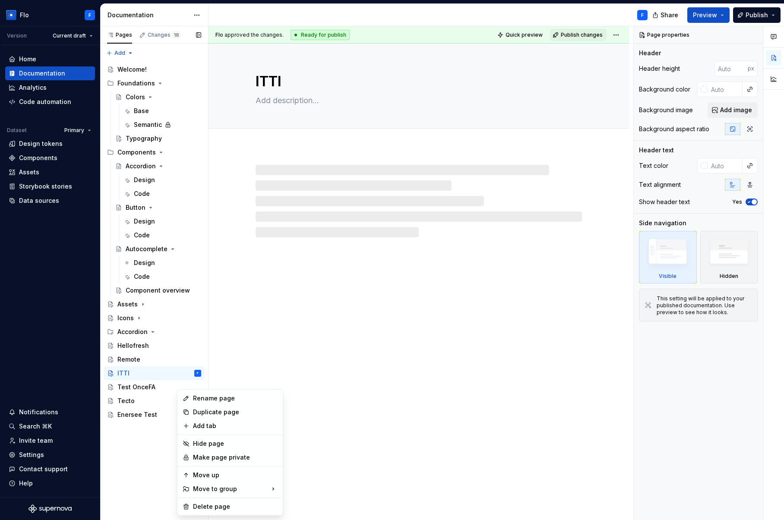
click at [134, 418] on div "Pages Changes 18 Add Accessibility guide for tree Page tree. Navigate the tree …" at bounding box center [154, 273] width 108 height 494
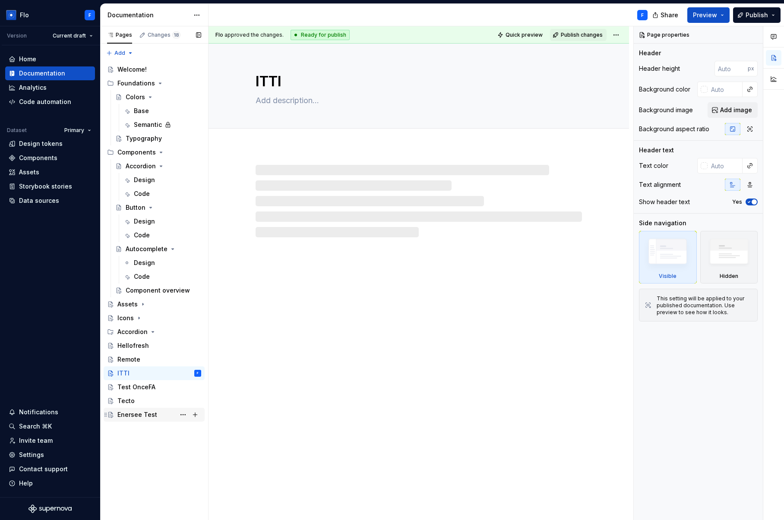
click at [134, 417] on div "Enersee Test" at bounding box center [137, 415] width 40 height 9
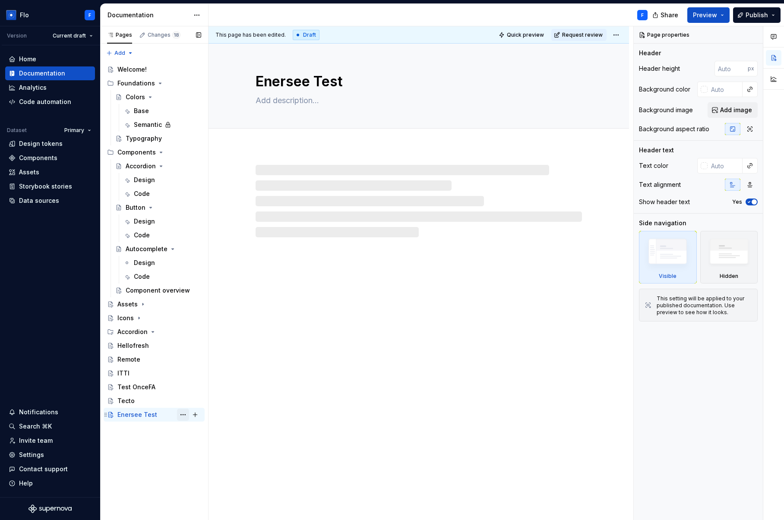
click at [185, 416] on button "Page tree" at bounding box center [183, 415] width 12 height 12
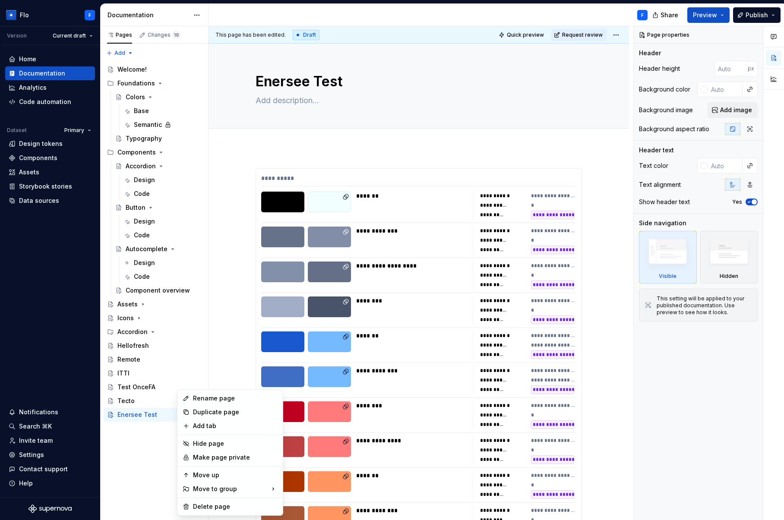
click at [197, 14] on html "Flo F Version Current draft Home Documentation Analytics Code automation Datase…" at bounding box center [392, 260] width 784 height 520
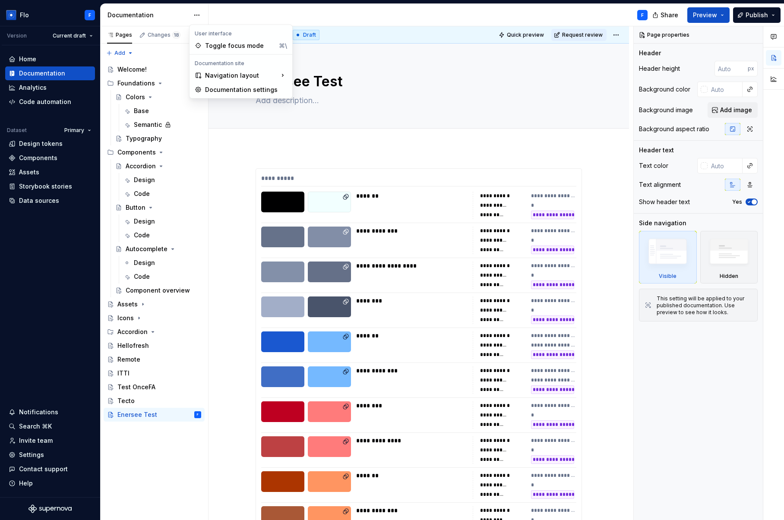
click at [197, 14] on html "Flo F Version Current draft Home Documentation Analytics Code automation Datase…" at bounding box center [392, 260] width 784 height 520
click at [232, 87] on div "Documentation settings" at bounding box center [246, 89] width 82 height 9
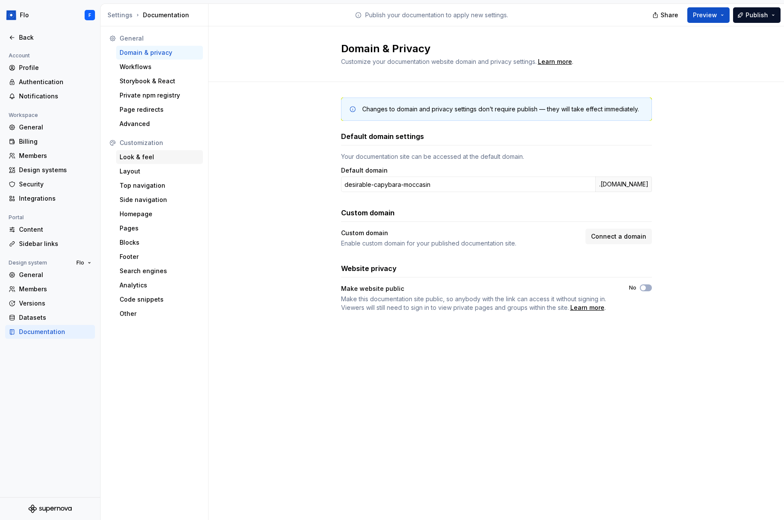
click at [175, 153] on div "Look & feel" at bounding box center [160, 157] width 80 height 9
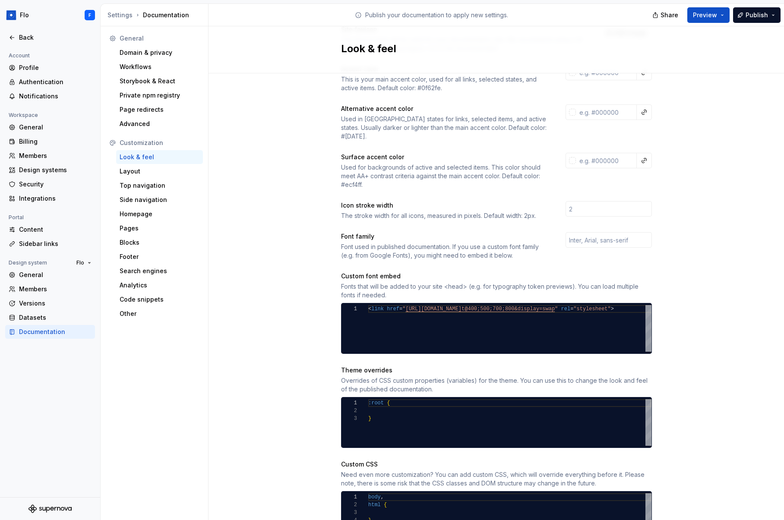
scroll to position [177, 0]
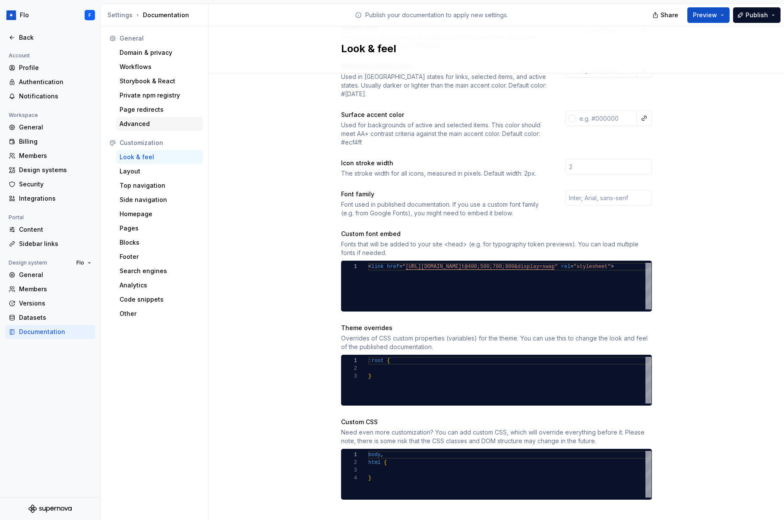
click at [155, 122] on div "Advanced" at bounding box center [160, 124] width 80 height 9
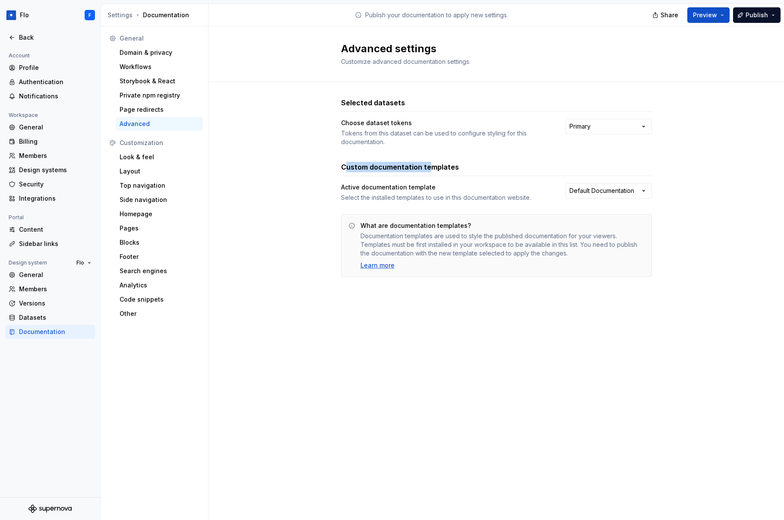
drag, startPoint x: 351, startPoint y: 167, endPoint x: 427, endPoint y: 169, distance: 76.4
click at [427, 169] on h3 "Custom documentation templates" at bounding box center [400, 167] width 118 height 10
click at [483, 297] on div "Selected datasets Choose dataset tokens Tokens from this dataset can be used to…" at bounding box center [496, 196] width 311 height 228
drag, startPoint x: 353, startPoint y: 168, endPoint x: 417, endPoint y: 165, distance: 64.0
click at [417, 165] on h3 "Custom documentation templates" at bounding box center [400, 167] width 118 height 10
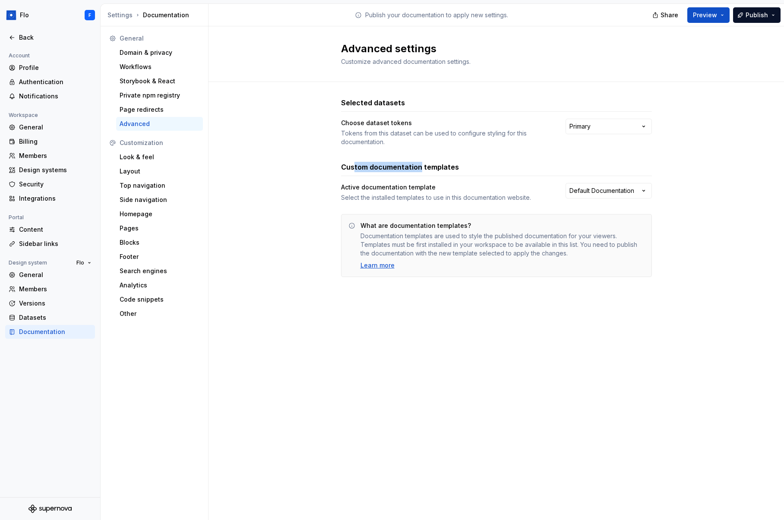
click at [418, 166] on h3 "Custom documentation templates" at bounding box center [400, 167] width 118 height 10
click at [33, 38] on div "Back" at bounding box center [55, 37] width 73 height 9
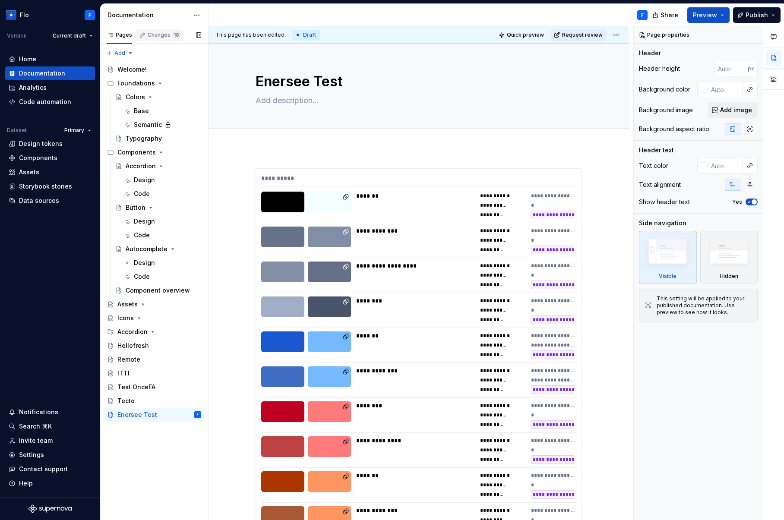
click at [157, 36] on div "Changes 18" at bounding box center [164, 35] width 33 height 7
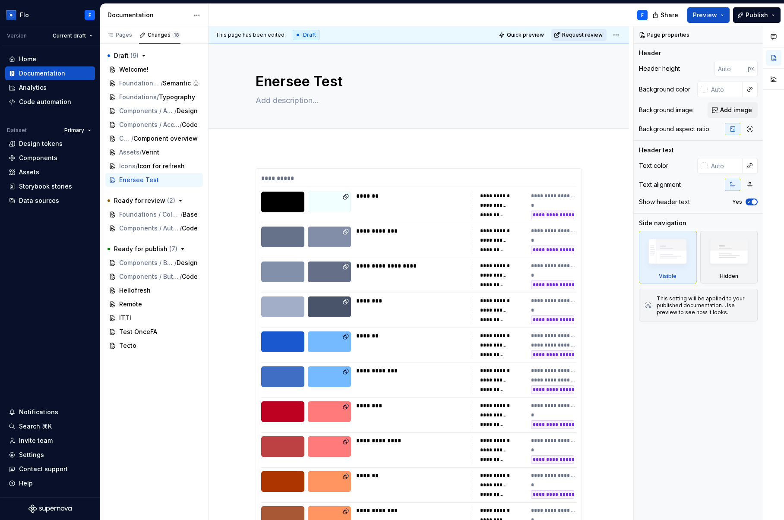
click at [592, 33] on span "Request review" at bounding box center [582, 35] width 41 height 7
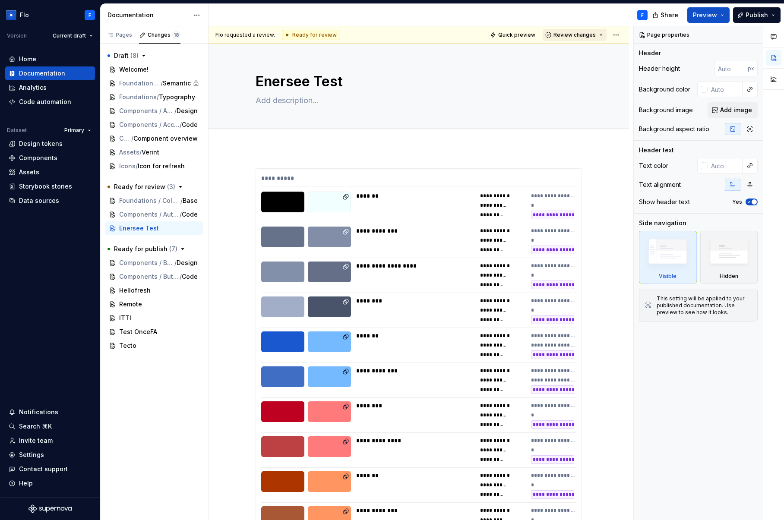
click at [573, 35] on span "Review changes" at bounding box center [574, 35] width 42 height 7
click at [574, 54] on div "Approve" at bounding box center [598, 51] width 76 height 9
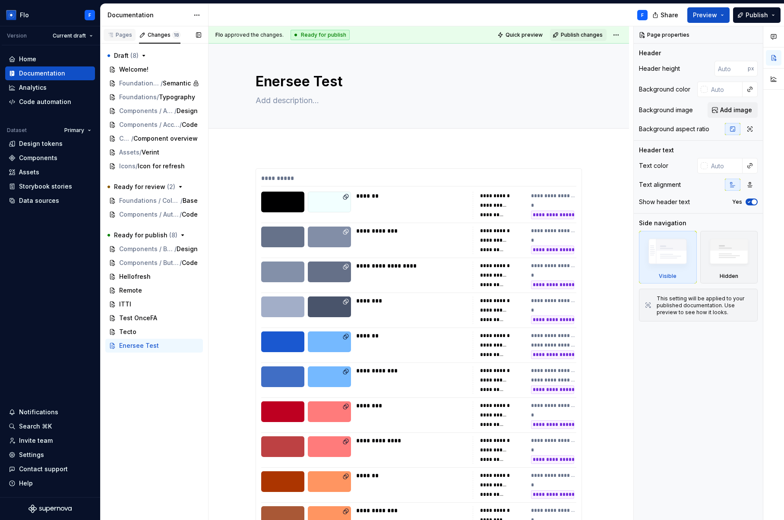
click at [118, 39] on div "Pages" at bounding box center [120, 35] width 32 height 12
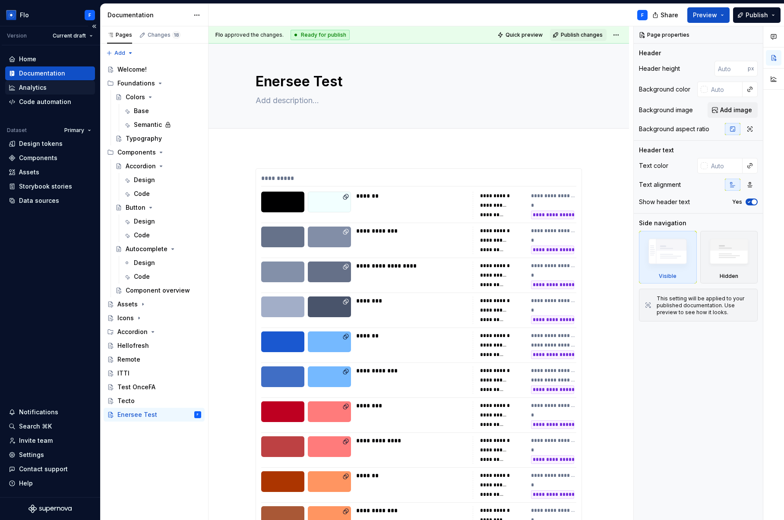
click at [53, 90] on div "Analytics" at bounding box center [50, 87] width 83 height 9
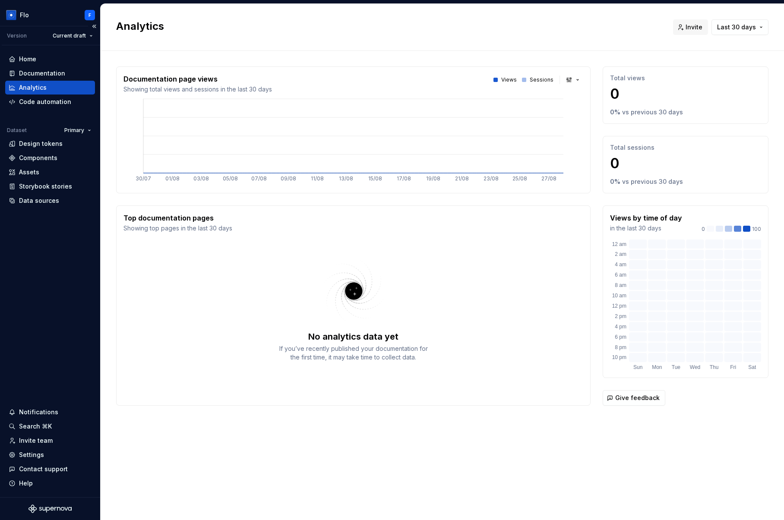
click at [46, 81] on div "Analytics" at bounding box center [50, 88] width 90 height 14
click at [408, 278] on img at bounding box center [353, 291] width 112 height 69
click at [46, 104] on div "Code automation" at bounding box center [45, 102] width 52 height 9
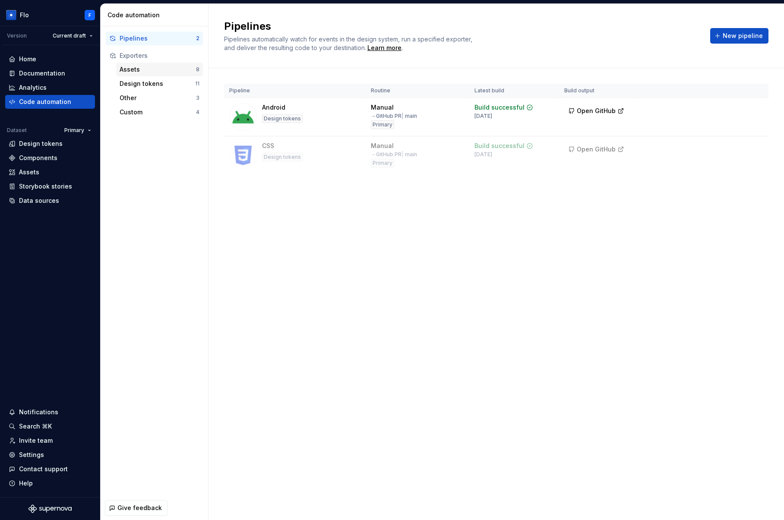
click at [120, 66] on div "Assets" at bounding box center [158, 69] width 76 height 9
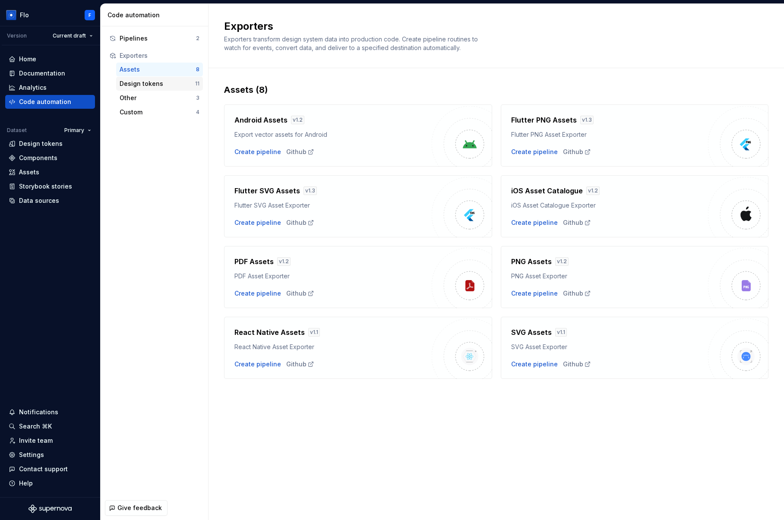
click at [138, 83] on div "Design tokens" at bounding box center [158, 83] width 76 height 9
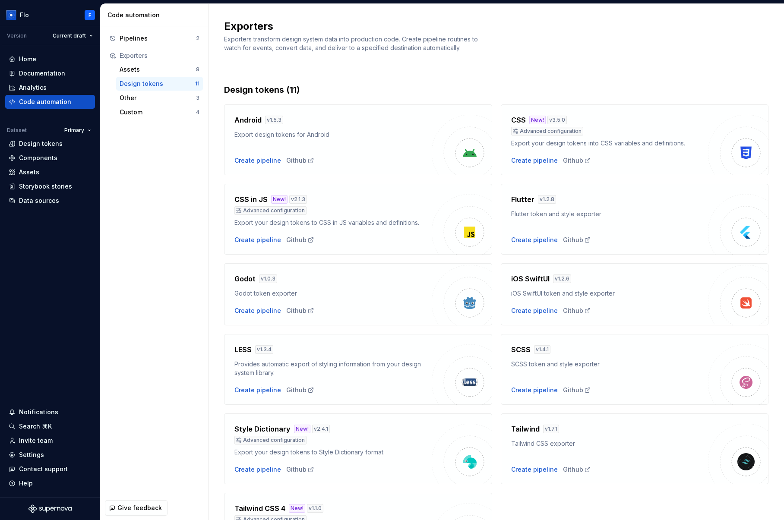
drag, startPoint x: 143, startPoint y: 100, endPoint x: 141, endPoint y: 82, distance: 18.6
click at [143, 100] on div "Other" at bounding box center [158, 98] width 76 height 9
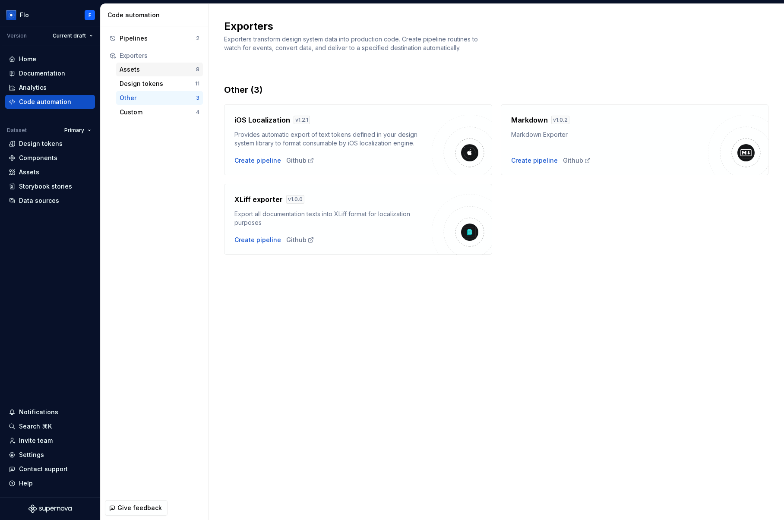
click at [138, 69] on div "Assets" at bounding box center [158, 69] width 76 height 9
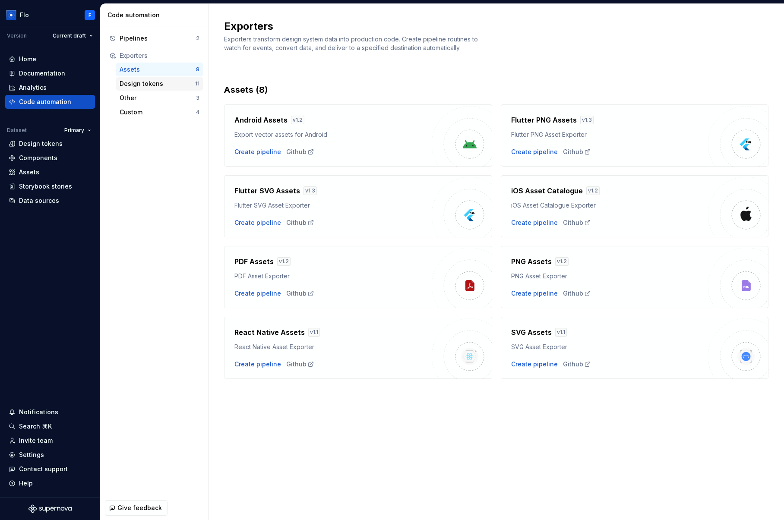
click at [145, 84] on div "Design tokens" at bounding box center [158, 83] width 76 height 9
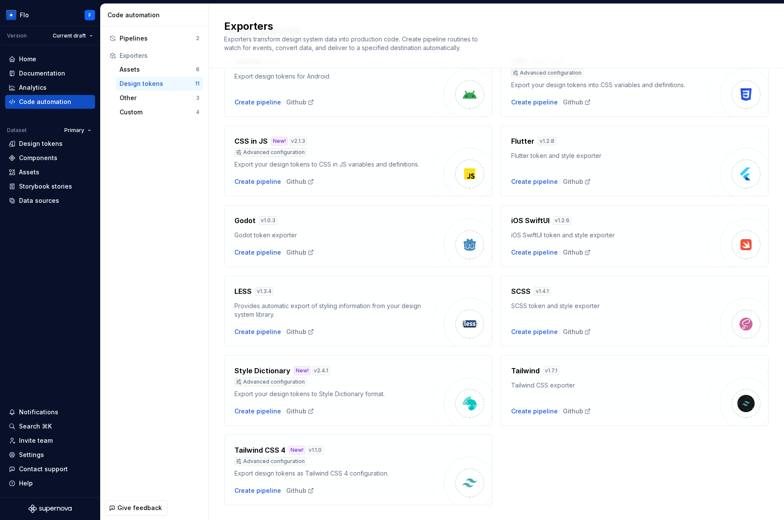
scroll to position [69, 0]
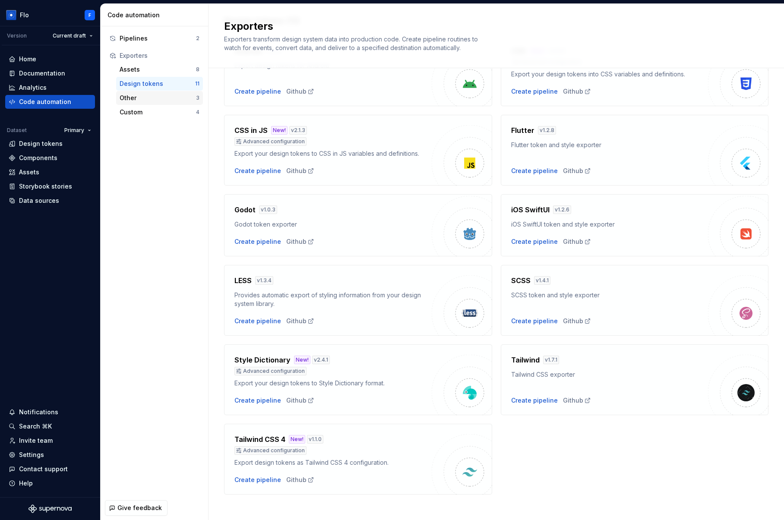
click at [162, 96] on div "Other" at bounding box center [158, 98] width 76 height 9
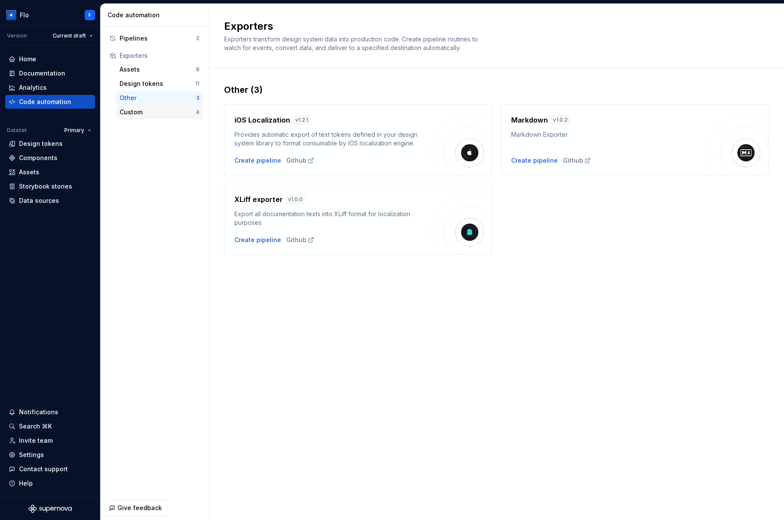
click at [141, 113] on div "Custom" at bounding box center [158, 112] width 76 height 9
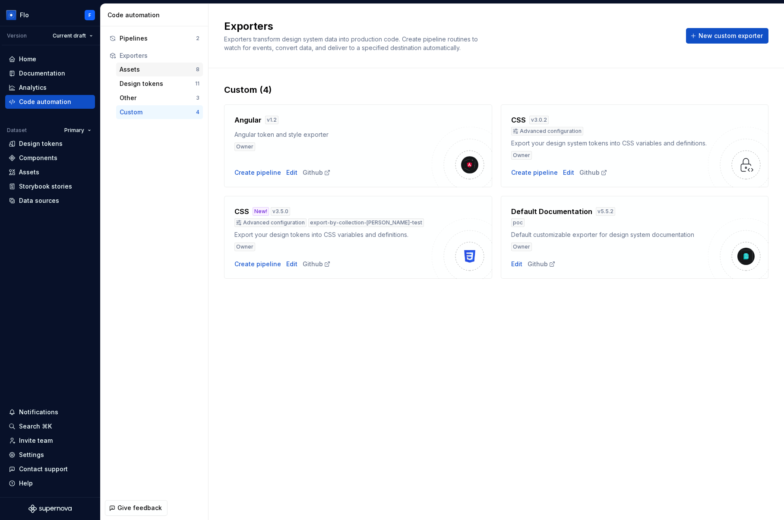
click at [144, 67] on div "Assets" at bounding box center [158, 69] width 76 height 9
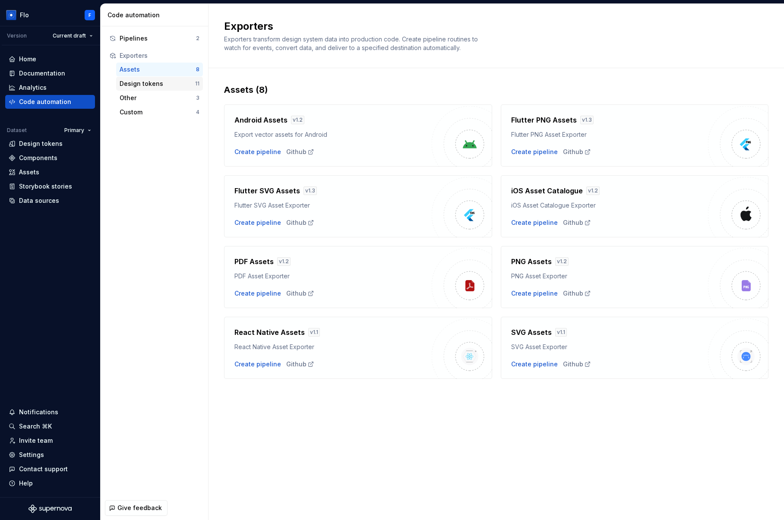
click at [153, 81] on div "Design tokens" at bounding box center [158, 83] width 76 height 9
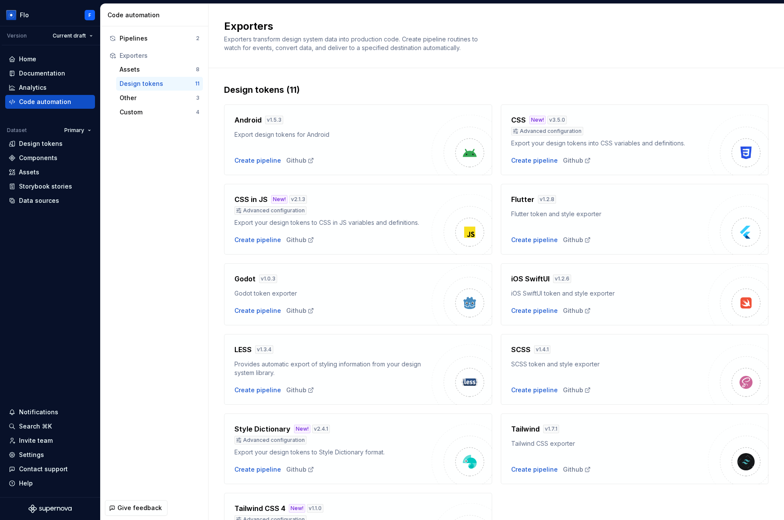
scroll to position [76, 0]
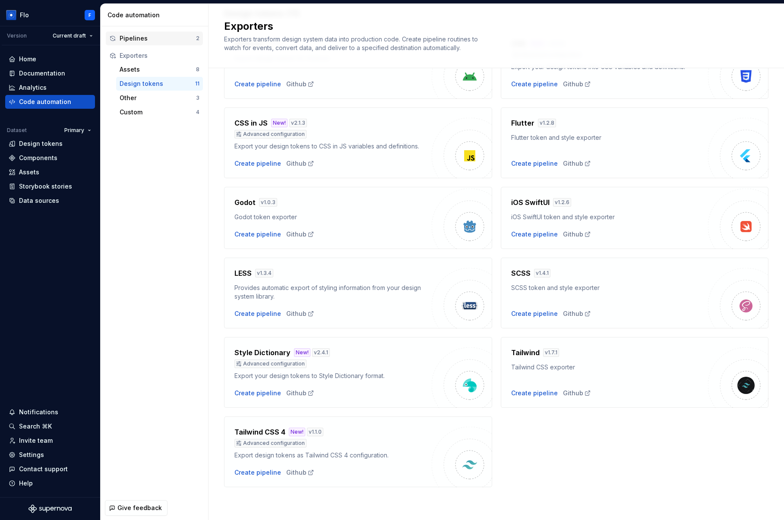
click at [162, 36] on div "Pipelines" at bounding box center [158, 38] width 76 height 9
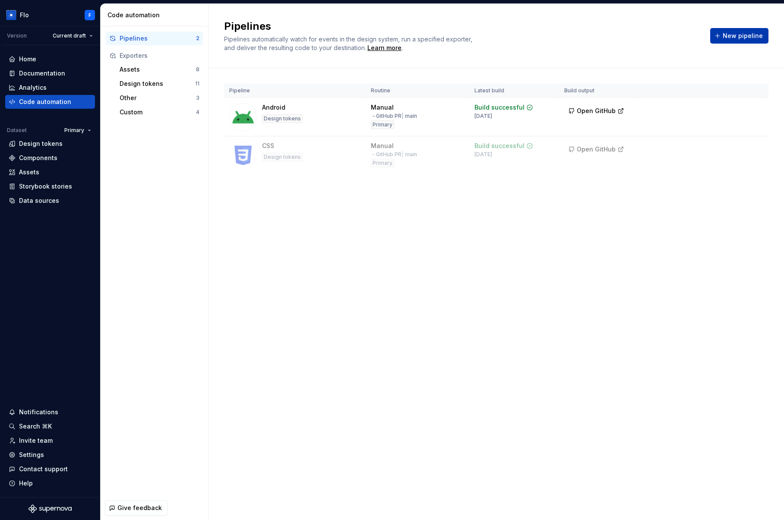
click at [747, 36] on span "New pipeline" at bounding box center [743, 36] width 40 height 9
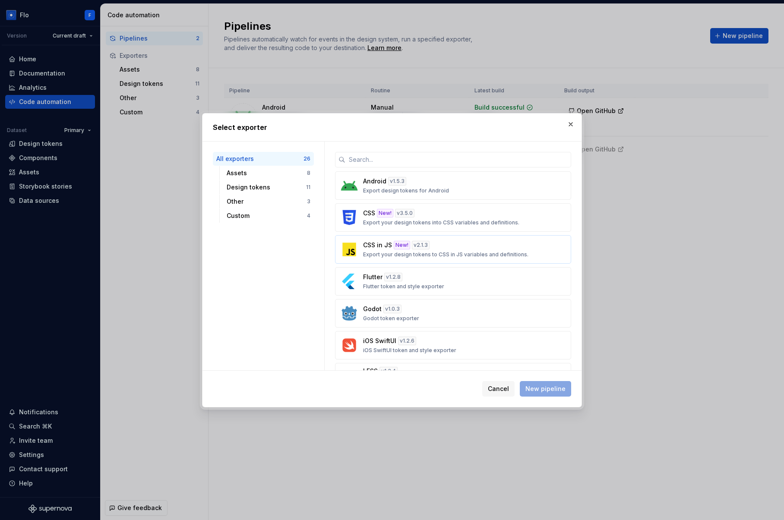
scroll to position [275, 0]
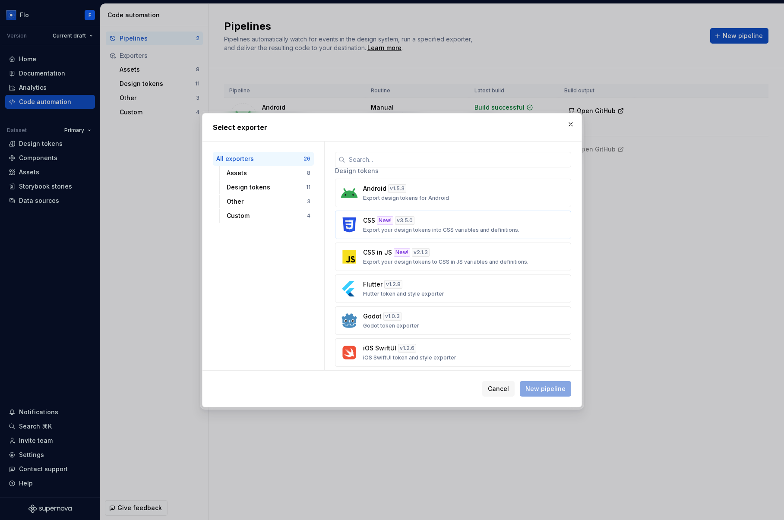
click at [454, 220] on div "CSS New! v 3.5.0 Export your design tokens into CSS variables and definitions." at bounding box center [450, 224] width 175 height 17
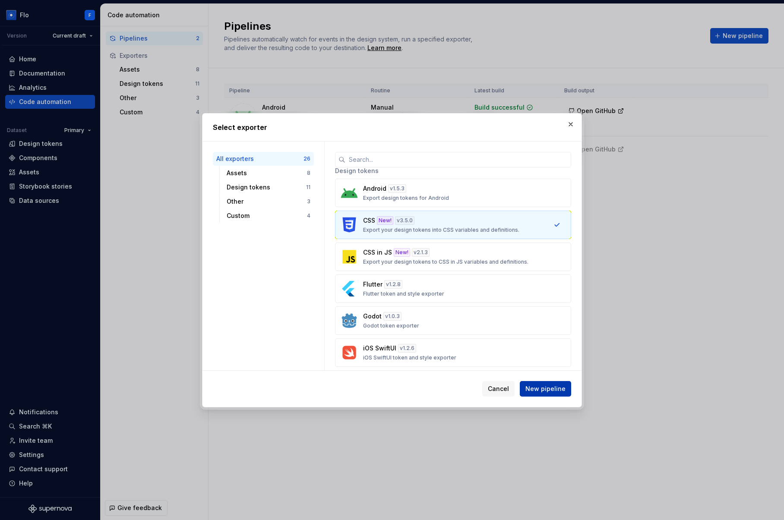
click at [565, 389] on button "New pipeline" at bounding box center [545, 389] width 51 height 16
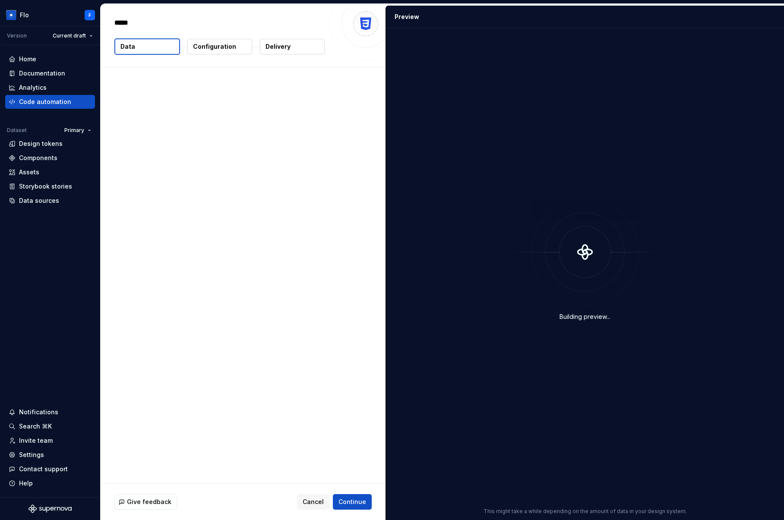
type textarea "*"
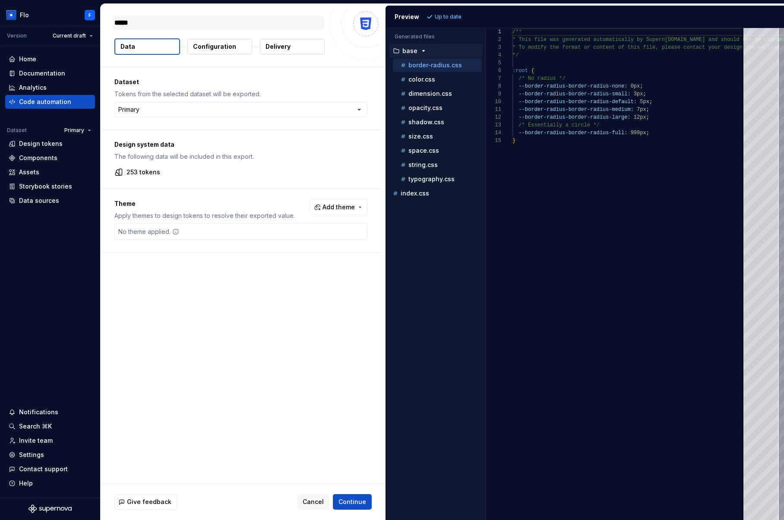
click at [130, 22] on textarea "*****" at bounding box center [219, 23] width 212 height 14
click at [144, 66] on div "CSS 2 Data Configuration Delivery" at bounding box center [243, 35] width 285 height 63
click at [135, 48] on button "Data" at bounding box center [147, 46] width 66 height 16
click at [152, 107] on html "Flo F Version Current draft Home Documentation Analytics Code automation Datase…" at bounding box center [392, 260] width 784 height 520
click at [74, 130] on html "Flo F Version Current draft Home Documentation Analytics Code automation Datase…" at bounding box center [392, 260] width 784 height 520
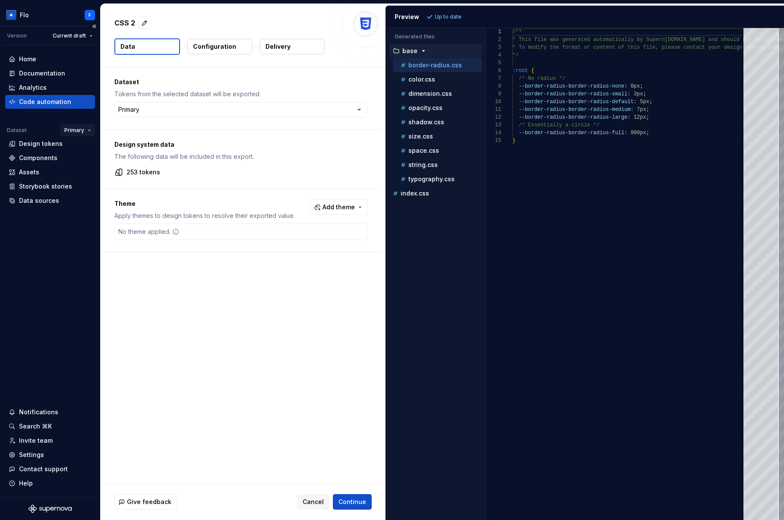
click at [79, 130] on html "Flo F Version Current draft Home Documentation Analytics Code automation Datase…" at bounding box center [392, 260] width 784 height 520
click at [145, 84] on html "Flo F Version Current draft Home Documentation Analytics Code automation Datase…" at bounding box center [392, 260] width 784 height 520
click at [145, 111] on html "Flo F Version Current draft Home Documentation Analytics Code automation Datase…" at bounding box center [392, 260] width 784 height 520
click at [173, 113] on html "Flo F Version Current draft Home Documentation Analytics Code automation Datase…" at bounding box center [392, 260] width 784 height 520
select select "**********"
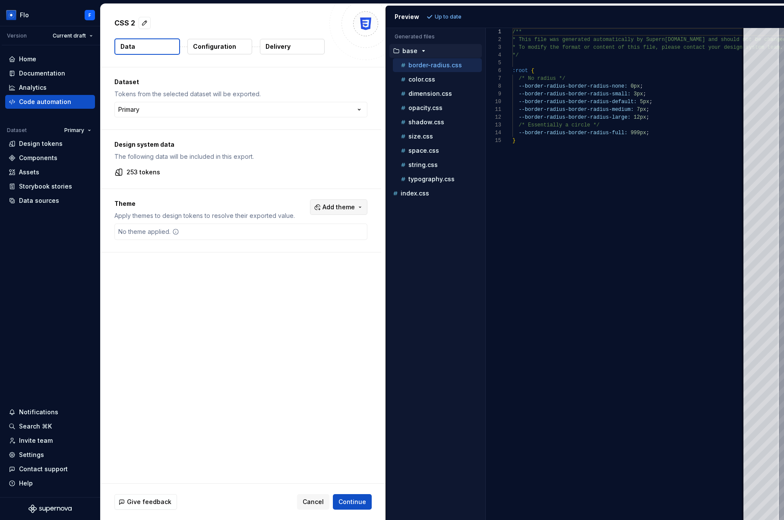
drag, startPoint x: 318, startPoint y: 199, endPoint x: 323, endPoint y: 204, distance: 7.6
click at [318, 199] on div "Theme Apply themes to design tokens to resolve their exported value. Add theme …" at bounding box center [241, 220] width 281 height 63
click at [325, 205] on span "Add theme" at bounding box center [338, 207] width 32 height 9
click at [307, 237] on span "Dark" at bounding box center [315, 242] width 99 height 14
click at [269, 335] on html "Flo F Version Current draft Home Documentation Analytics Code automation Datase…" at bounding box center [392, 260] width 784 height 520
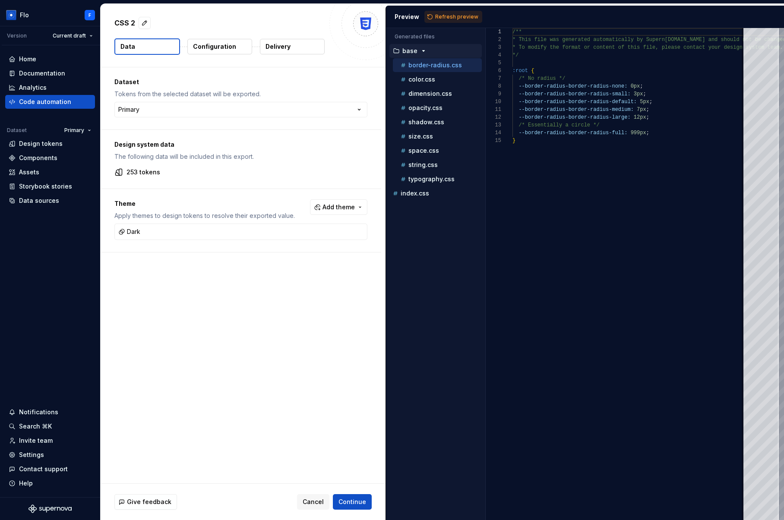
drag, startPoint x: 367, startPoint y: 506, endPoint x: 364, endPoint y: 414, distance: 92.0
click at [367, 506] on button "Continue" at bounding box center [352, 502] width 39 height 16
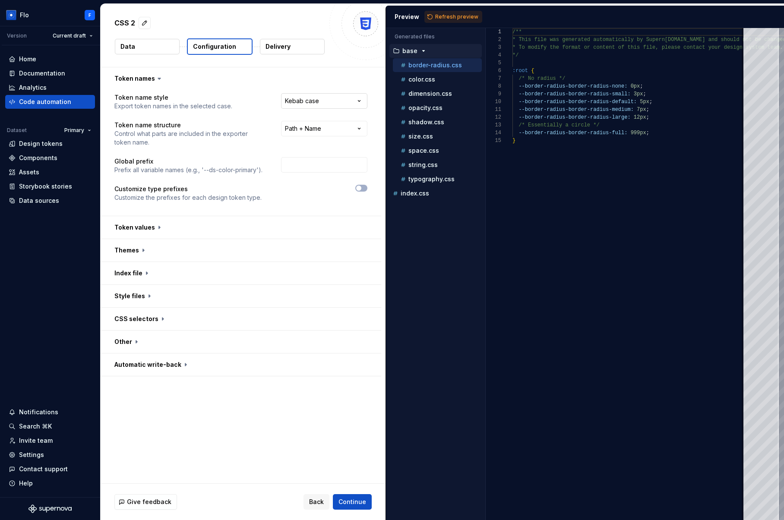
click at [337, 102] on html "**********" at bounding box center [392, 260] width 784 height 520
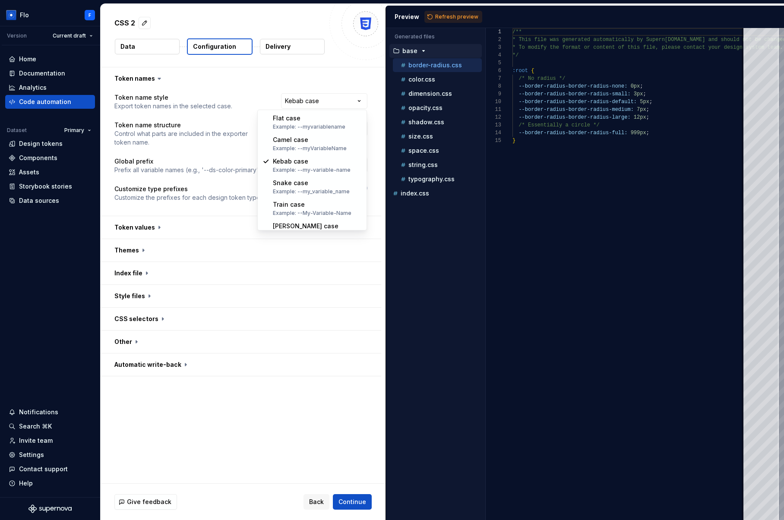
select select "********"
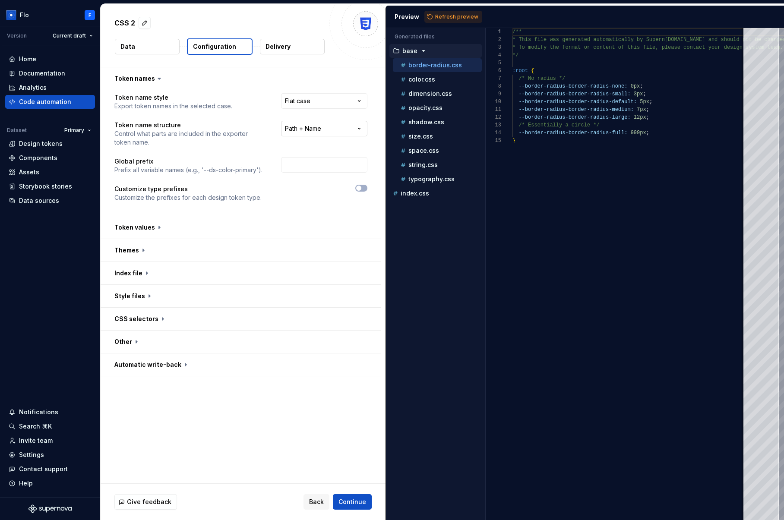
click at [333, 130] on html "**********" at bounding box center [392, 260] width 784 height 520
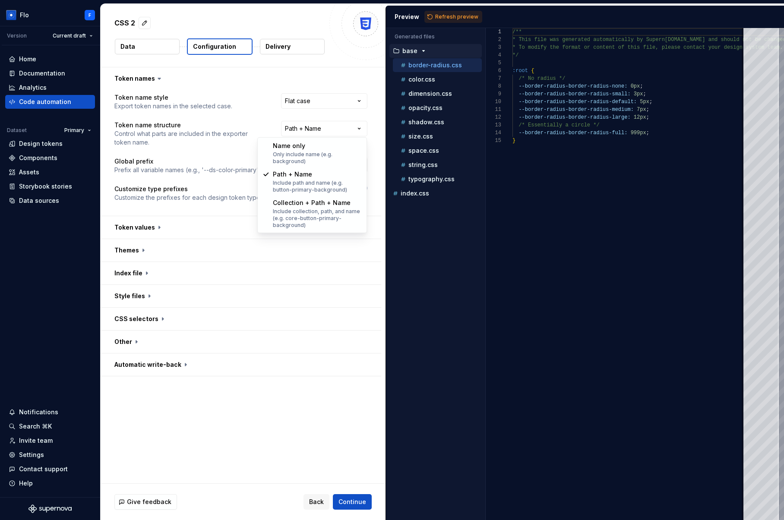
select select "**********"
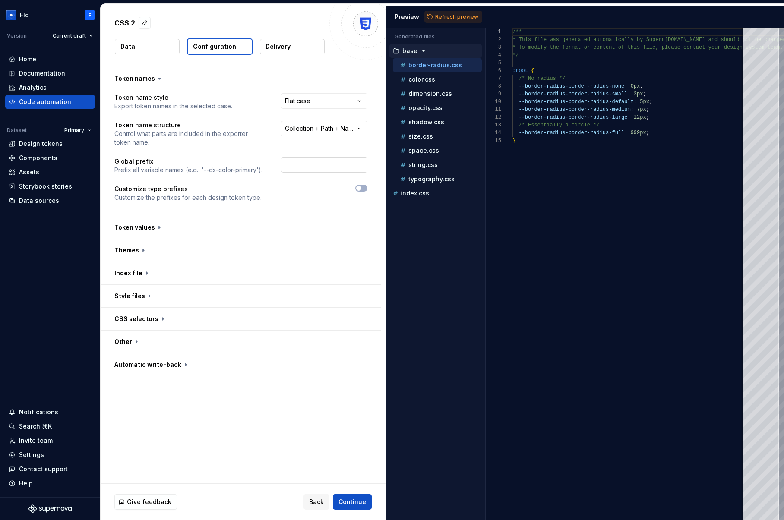
click at [321, 168] on input "text" at bounding box center [324, 165] width 86 height 16
type input "enerseetest"
click at [187, 236] on button "button" at bounding box center [241, 227] width 281 height 22
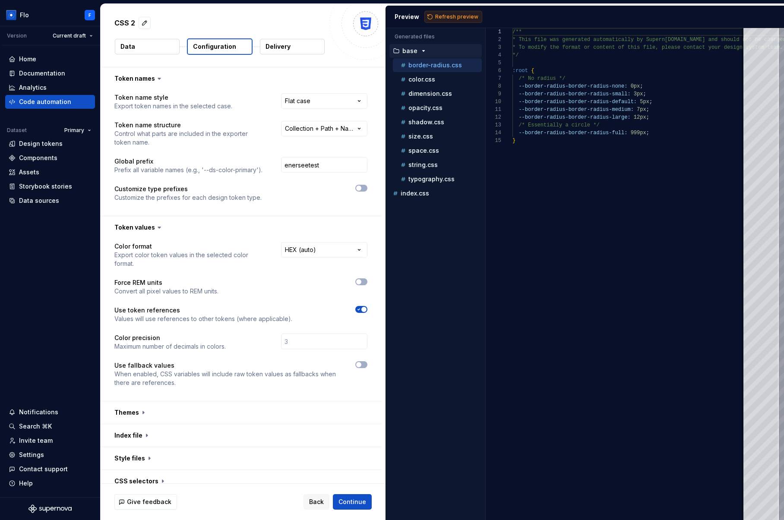
click at [460, 17] on span "Refresh preview" at bounding box center [456, 16] width 43 height 7
type textarea "**********"
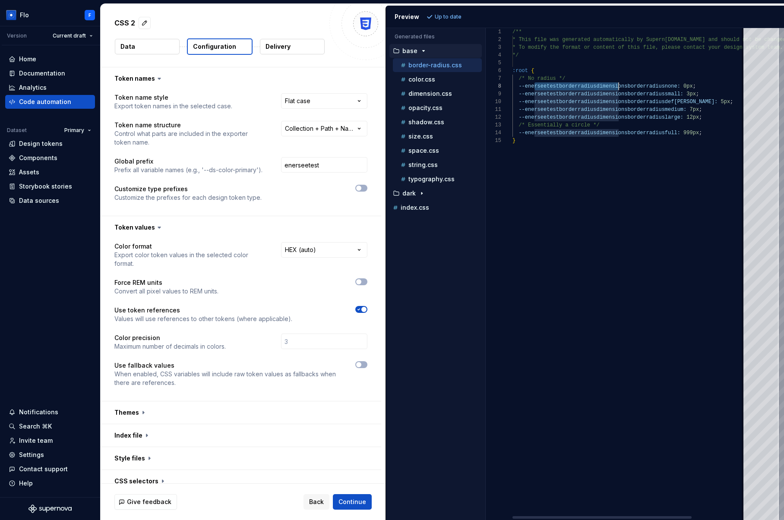
scroll to position [54, 106]
drag, startPoint x: 536, startPoint y: 88, endPoint x: 618, endPoint y: 87, distance: 82.0
click at [618, 87] on div "/** * This file was generated automatically by Supern ova.io and should not be …" at bounding box center [664, 274] width 304 height 492
click at [618, 88] on div "/** * This file was generated automatically by Supern ova.io and should not be …" at bounding box center [664, 274] width 304 height 492
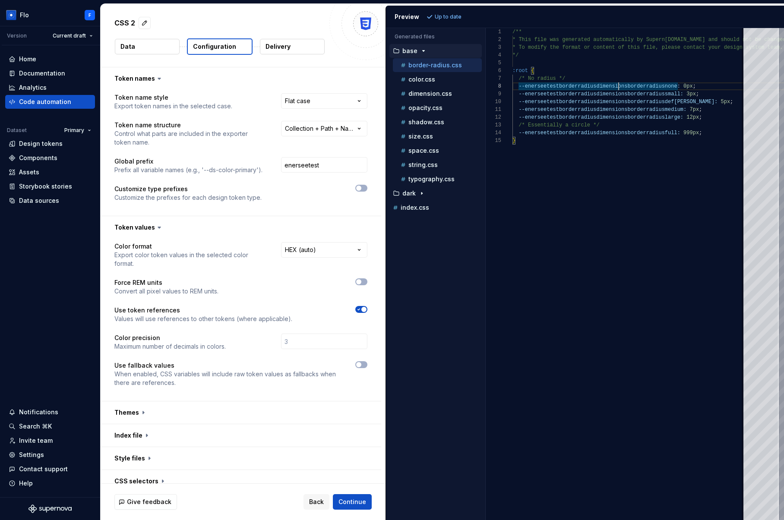
click at [275, 44] on p "Delivery" at bounding box center [278, 46] width 25 height 9
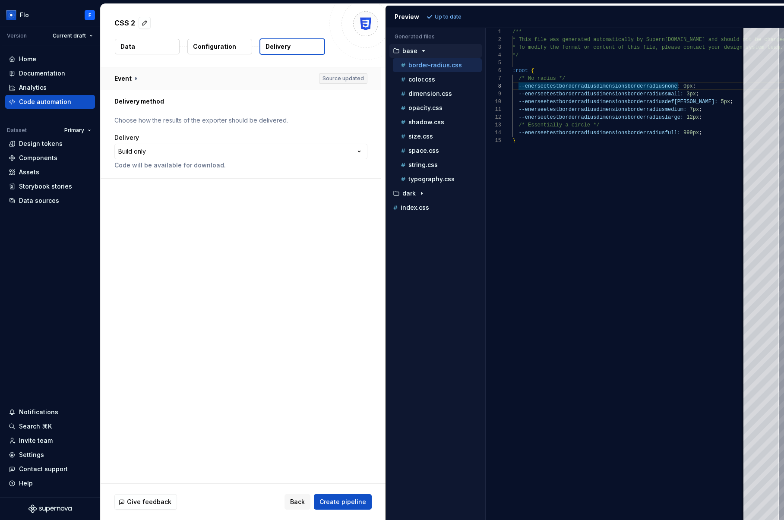
click at [167, 81] on button "button" at bounding box center [241, 78] width 281 height 22
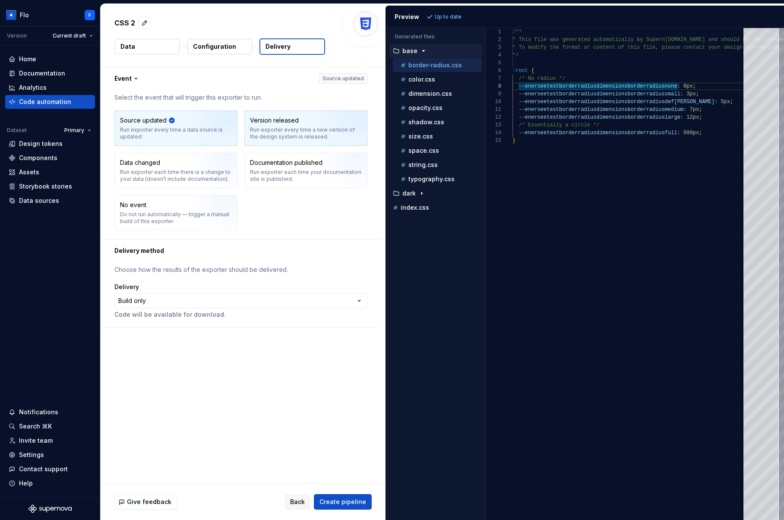
click at [307, 118] on div "Version released Run exporter every time a new version of the design system is …" at bounding box center [306, 128] width 112 height 24
click at [70, 35] on html "**********" at bounding box center [392, 260] width 784 height 520
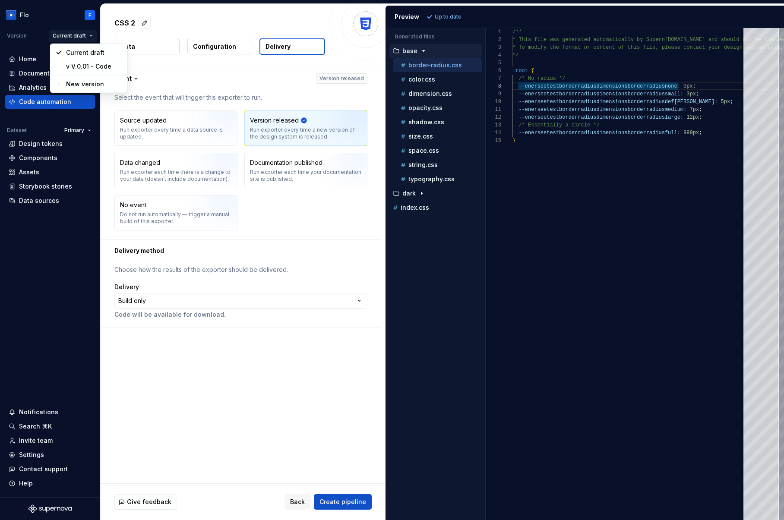
click at [662, 242] on html "**********" at bounding box center [392, 260] width 784 height 520
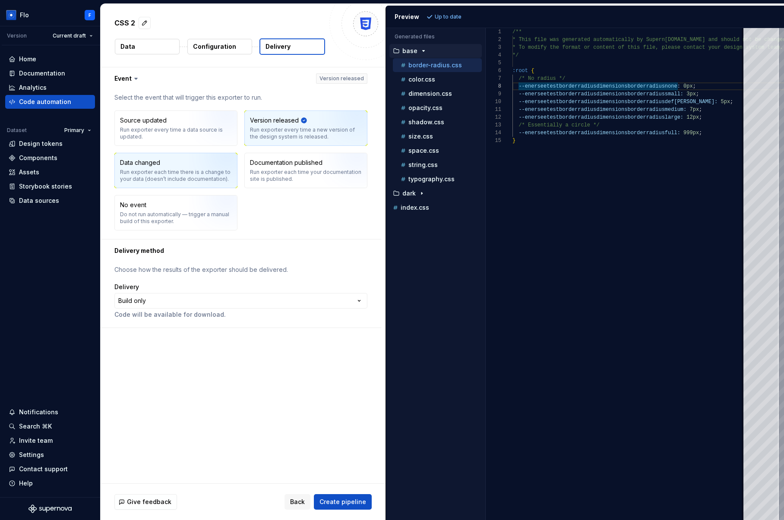
click at [183, 184] on div "Data changed Run exporter each time there is a change to your data (doesn’t inc…" at bounding box center [176, 170] width 122 height 35
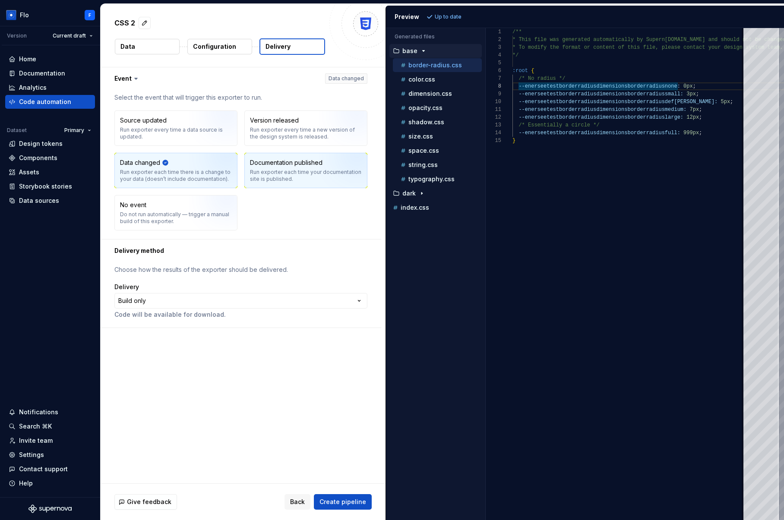
click at [327, 171] on img "button" at bounding box center [346, 174] width 55 height 58
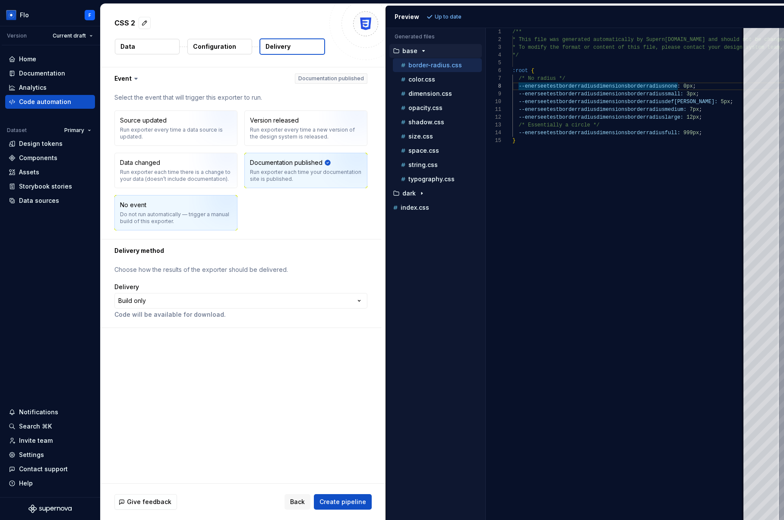
click at [171, 209] on div "No event Do not run automatically — trigger a manual build of this exporter." at bounding box center [176, 213] width 112 height 24
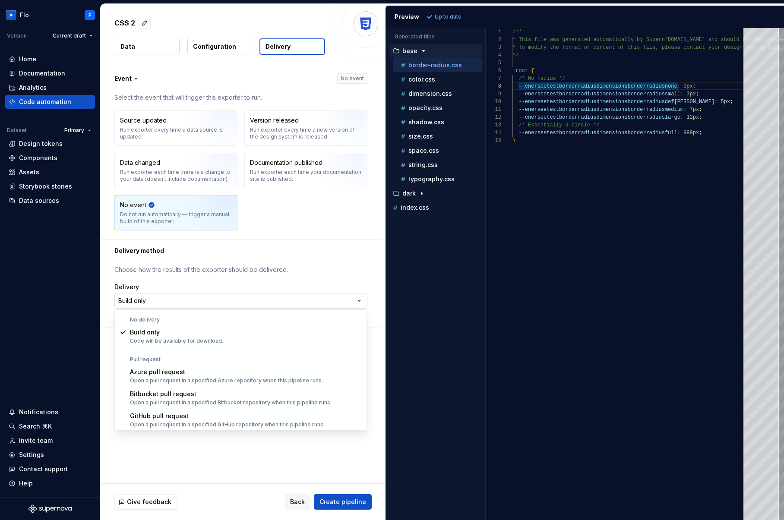
click at [214, 307] on html "**********" at bounding box center [392, 260] width 784 height 520
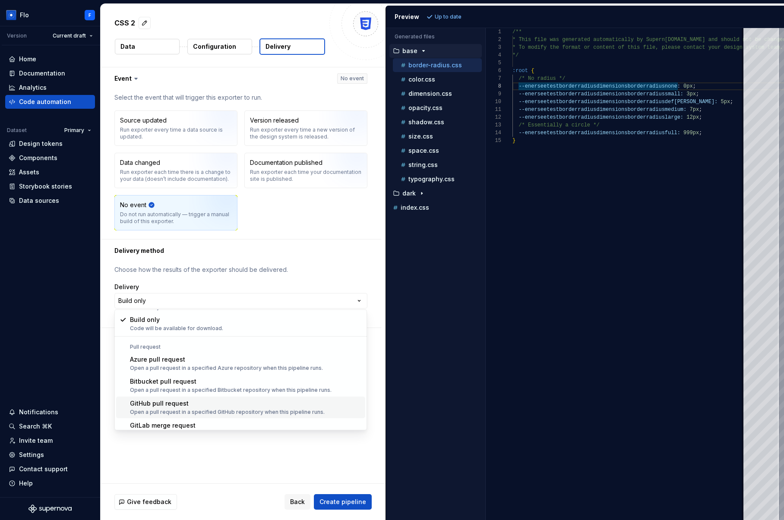
scroll to position [13, 0]
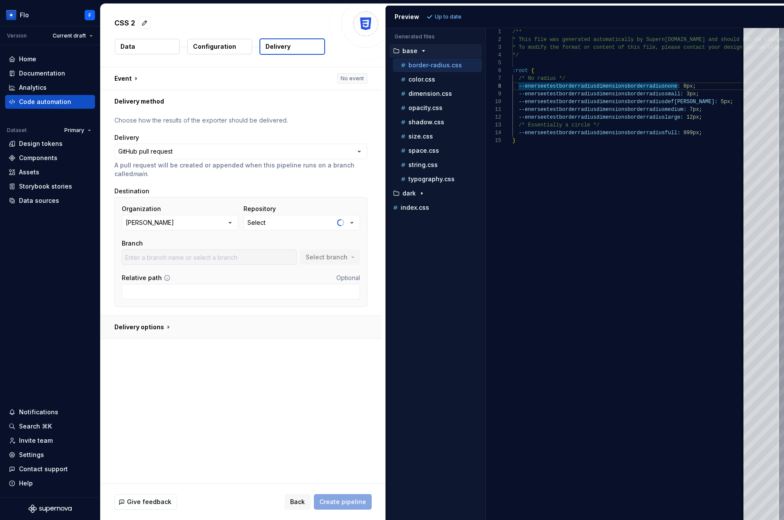
click at [188, 328] on button "button" at bounding box center [241, 327] width 281 height 22
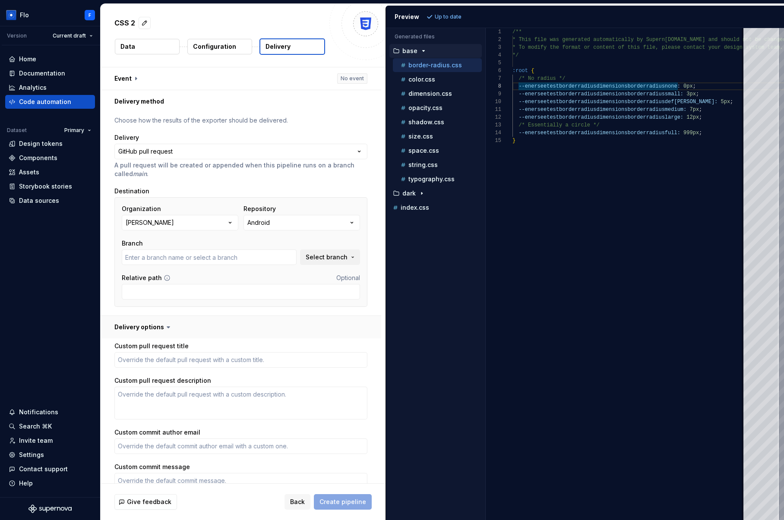
scroll to position [59, 0]
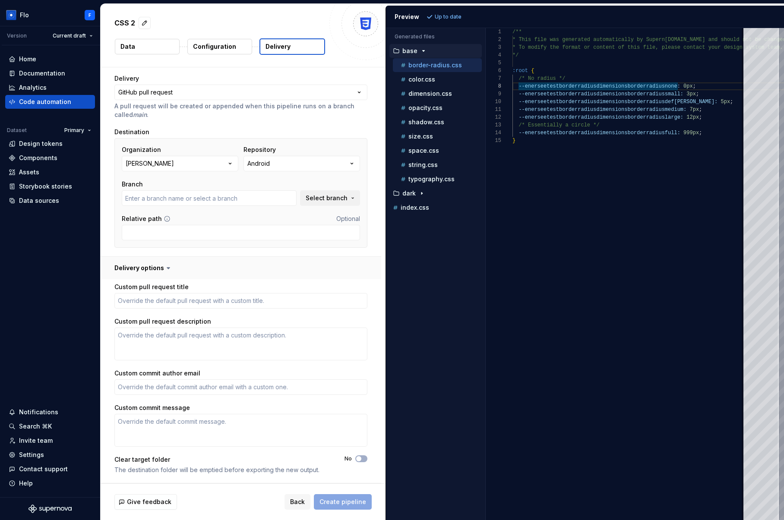
type textarea "*"
type input "main"
click at [304, 501] on span "Back" at bounding box center [297, 502] width 15 height 9
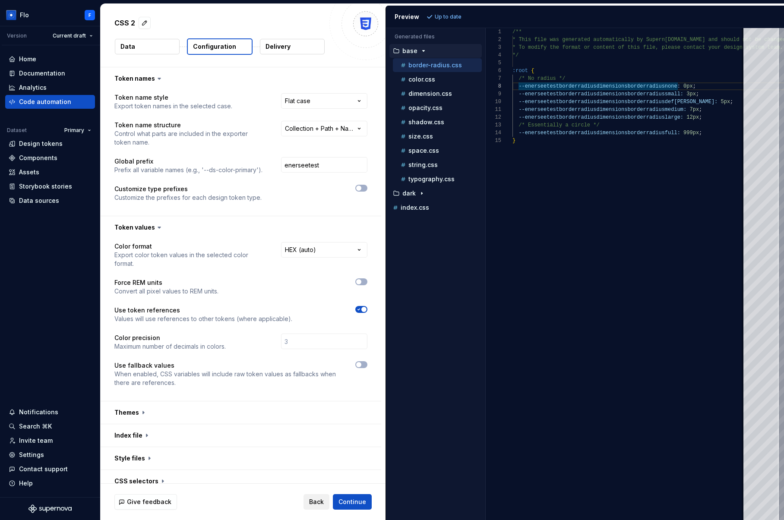
click at [314, 501] on span "Back" at bounding box center [316, 502] width 15 height 9
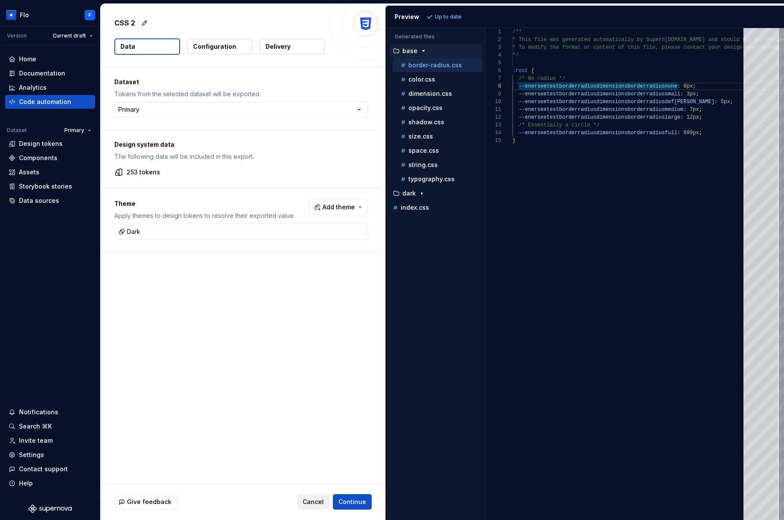
click at [319, 503] on span "Cancel" at bounding box center [313, 502] width 21 height 9
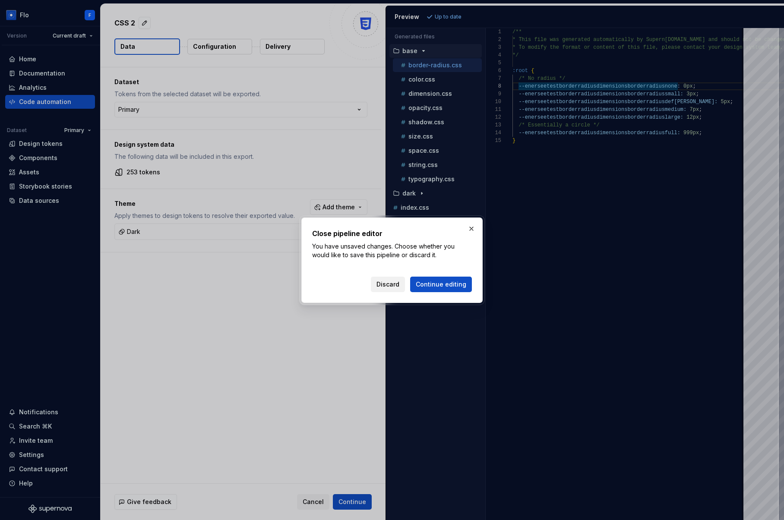
click at [394, 286] on span "Discard" at bounding box center [387, 284] width 23 height 9
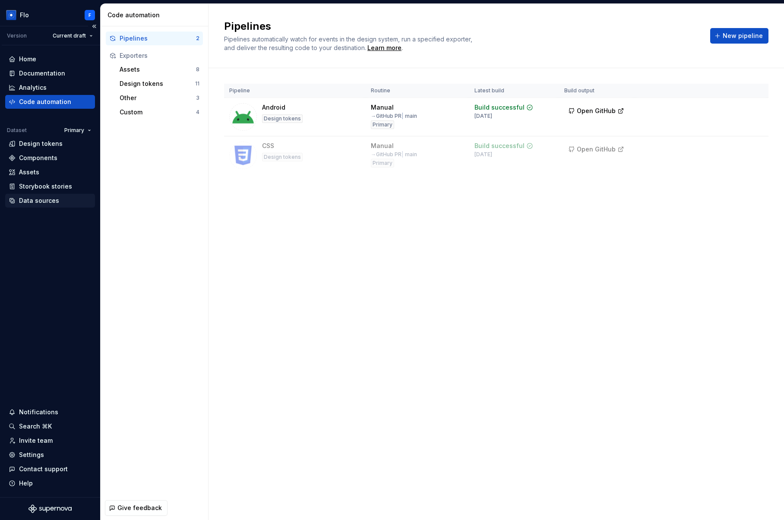
click at [35, 206] on div "Data sources" at bounding box center [50, 201] width 90 height 14
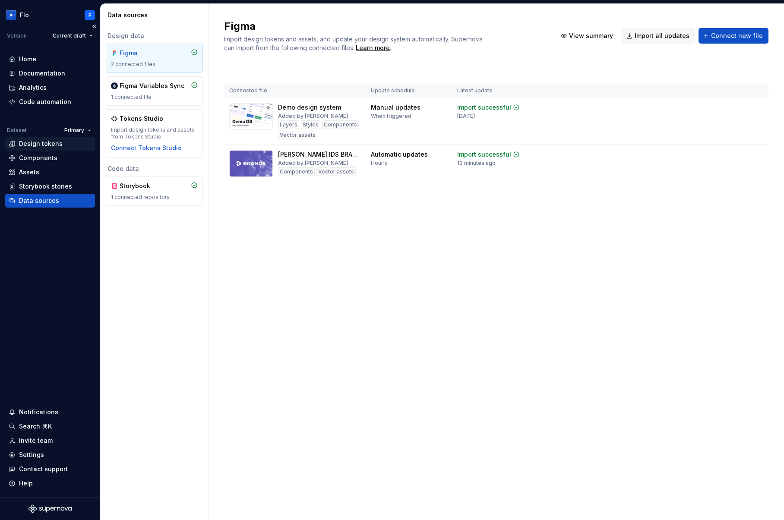
click at [54, 147] on div "Design tokens" at bounding box center [41, 143] width 44 height 9
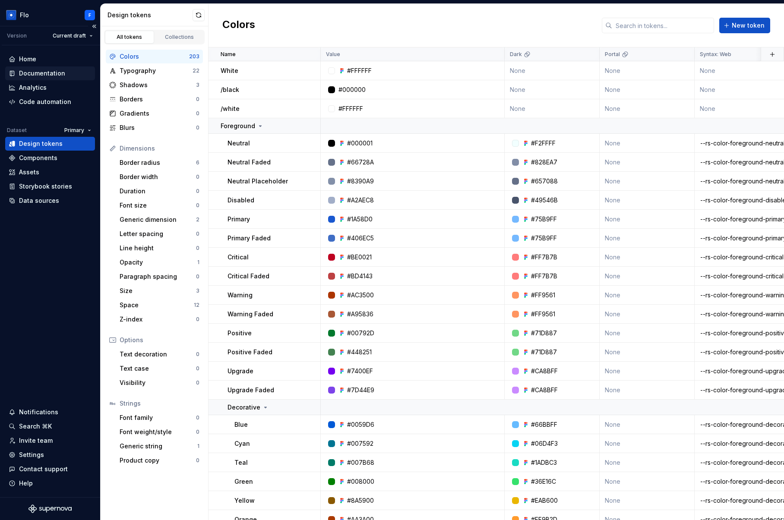
click at [44, 73] on div "Documentation" at bounding box center [42, 73] width 46 height 9
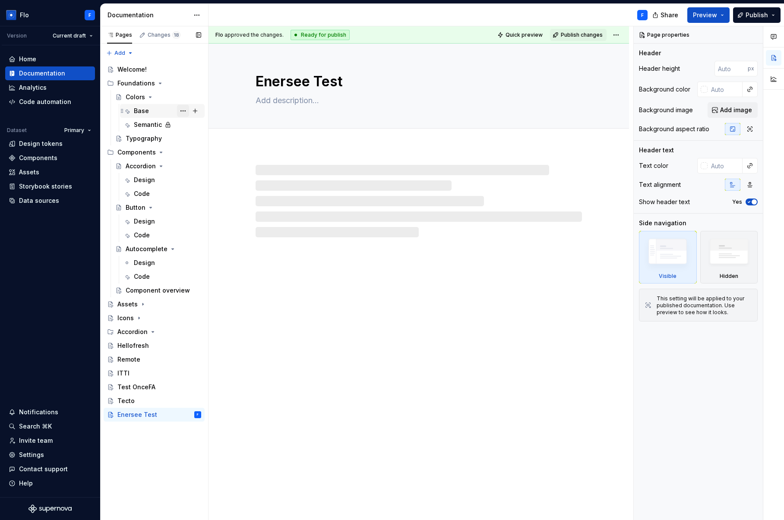
type textarea "*"
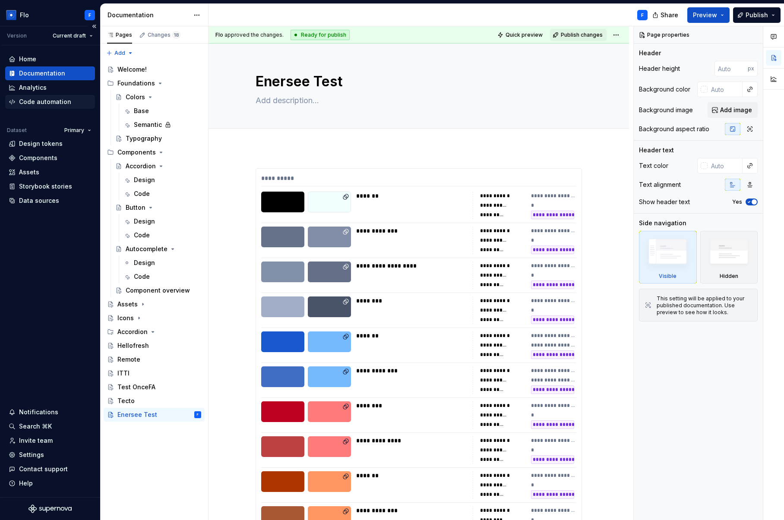
click at [73, 101] on div "Code automation" at bounding box center [50, 102] width 83 height 9
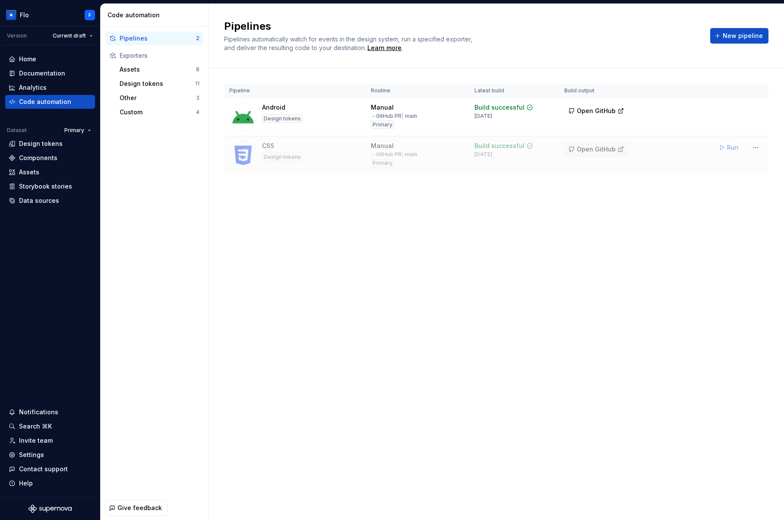
click at [604, 153] on span "Open GitHub" at bounding box center [596, 149] width 39 height 9
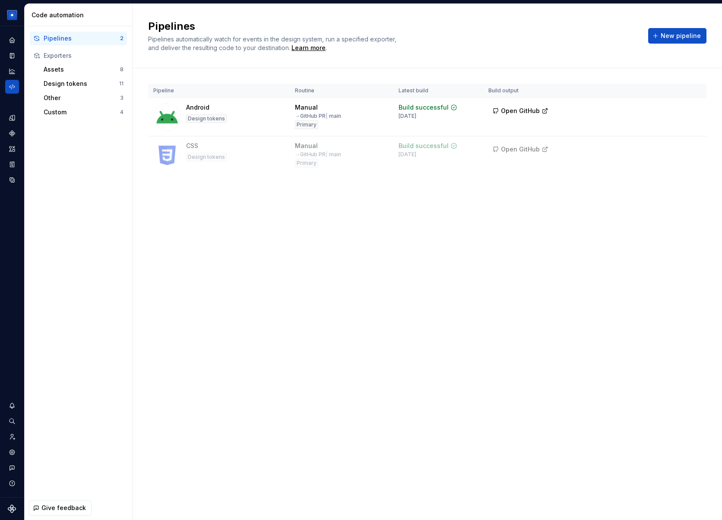
drag, startPoint x: 720, startPoint y: 221, endPoint x: 698, endPoint y: 218, distance: 22.2
click at [697, 218] on div "Pipelines Pipelines automatically watch for events in the design system, run a …" at bounding box center [427, 262] width 589 height 516
